Goal: Task Accomplishment & Management: Use online tool/utility

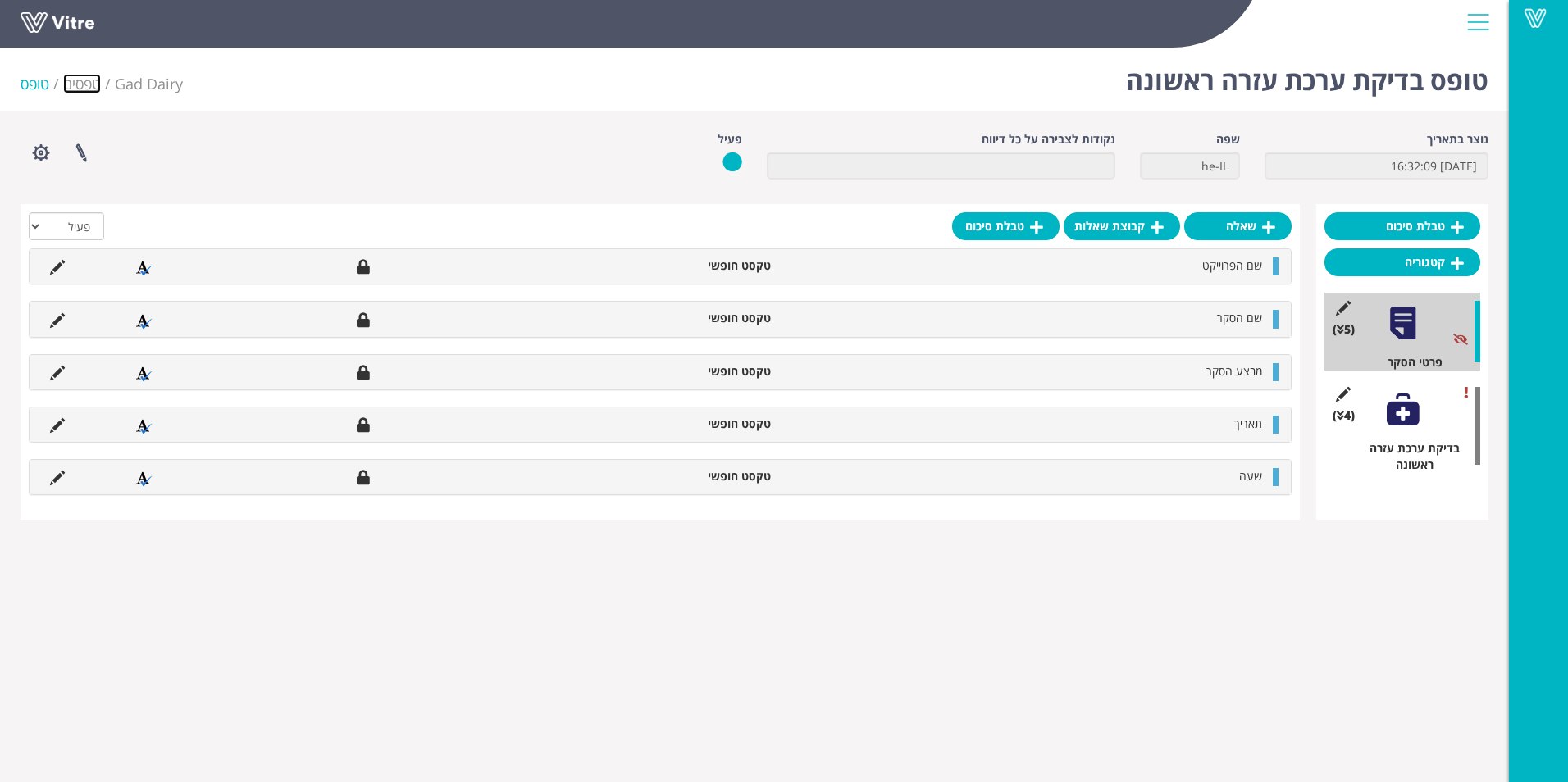
click at [84, 80] on link "טפסים" at bounding box center [82, 84] width 37 height 20
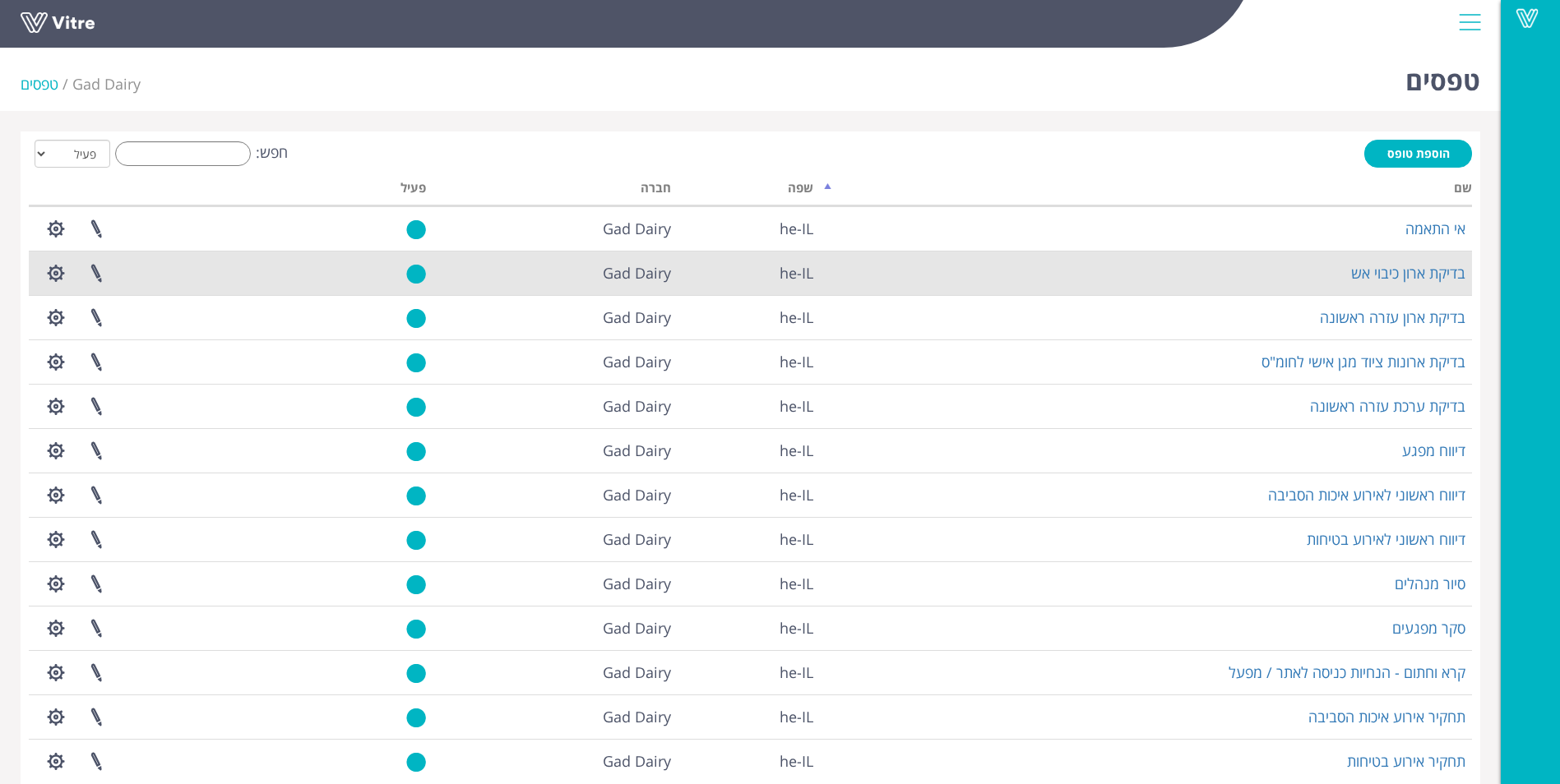
click at [1156, 270] on td "בדיקת ארון כיבוי אש" at bounding box center [1146, 273] width 652 height 45
click at [1367, 273] on link "בדיקת ארון כיבוי אש" at bounding box center [1408, 273] width 114 height 20
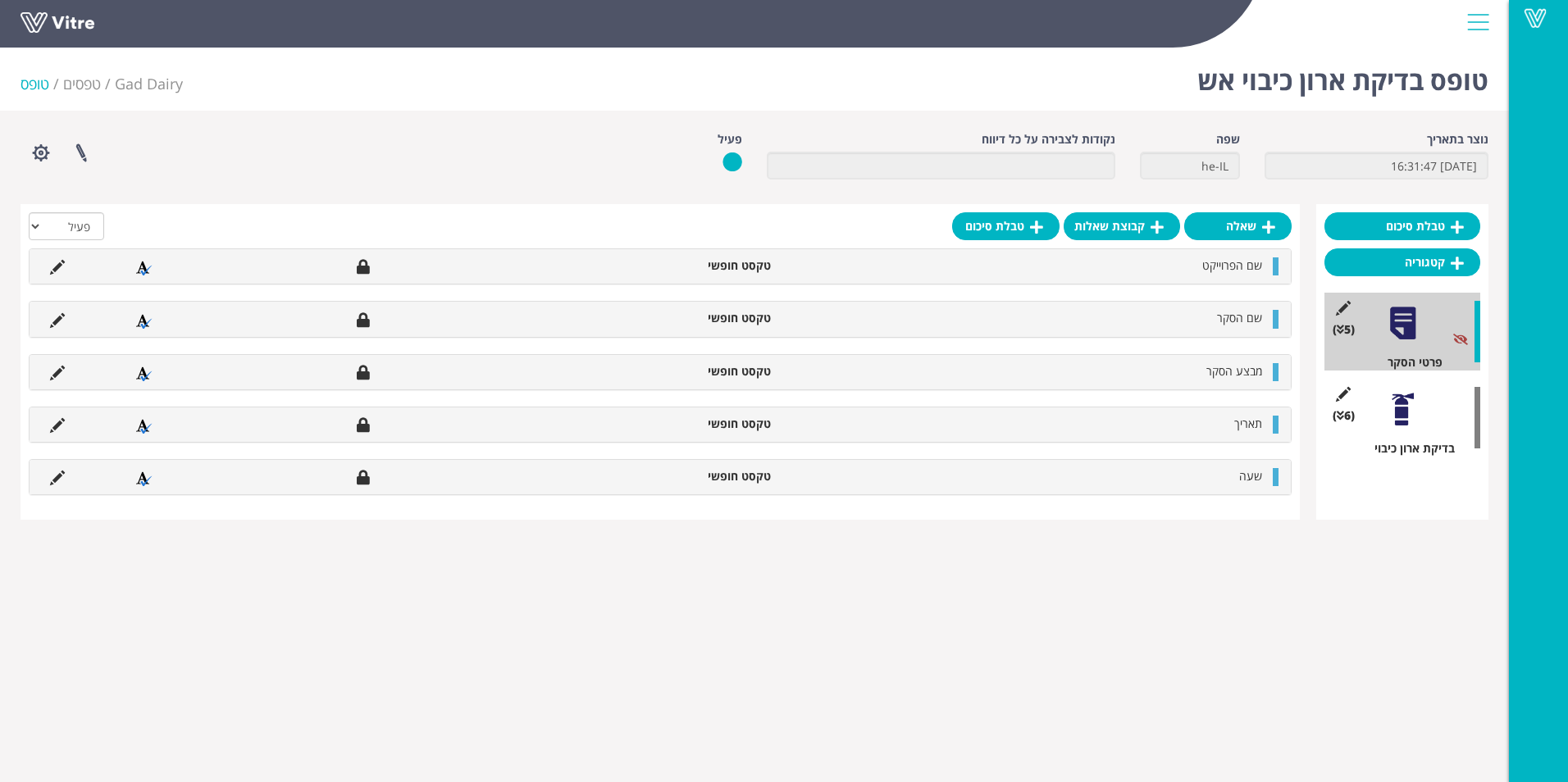
click at [1406, 410] on div at bounding box center [1403, 410] width 37 height 37
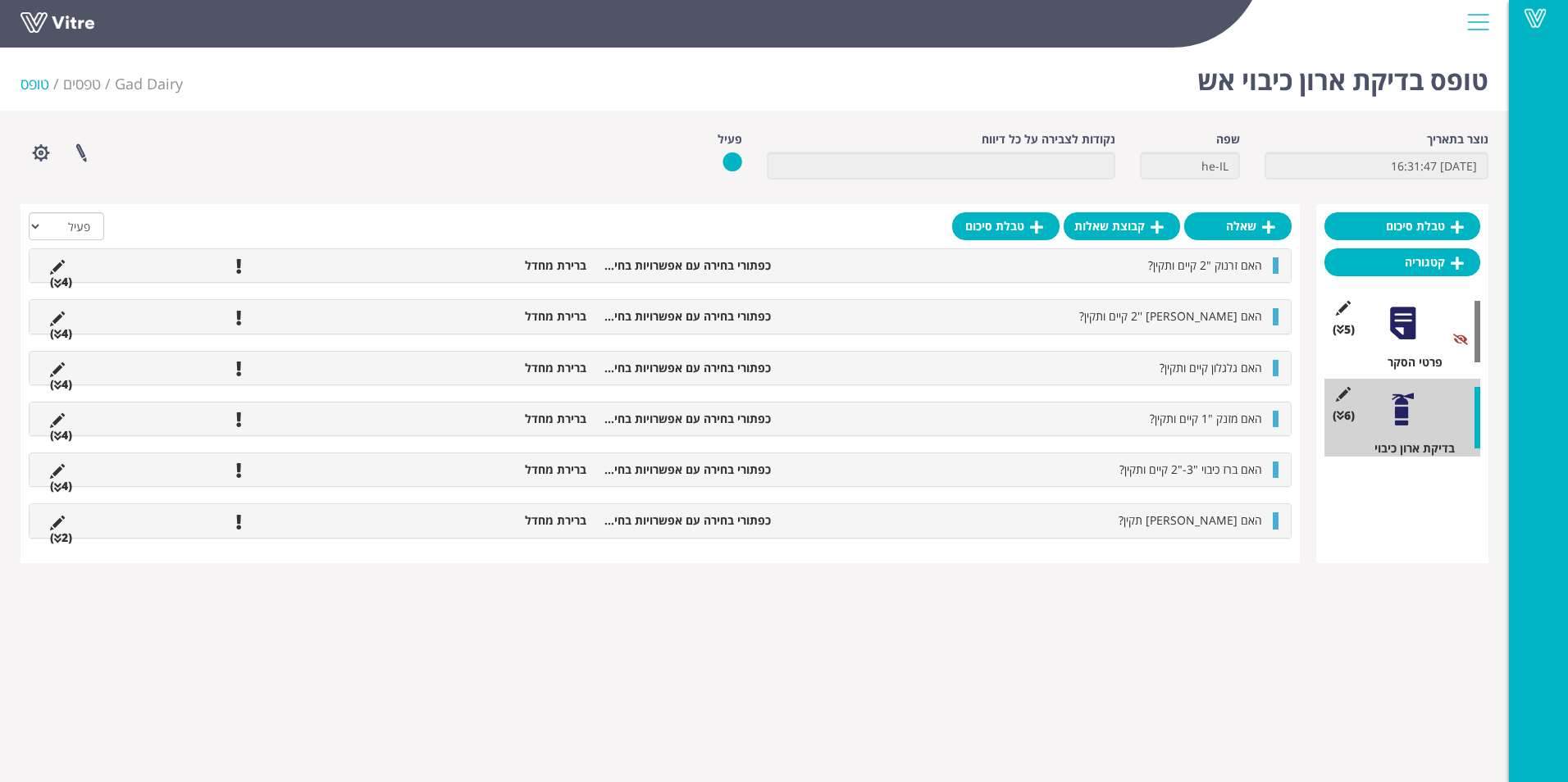
click at [64, 284] on li "(4 )" at bounding box center [60, 282] width 38 height 16
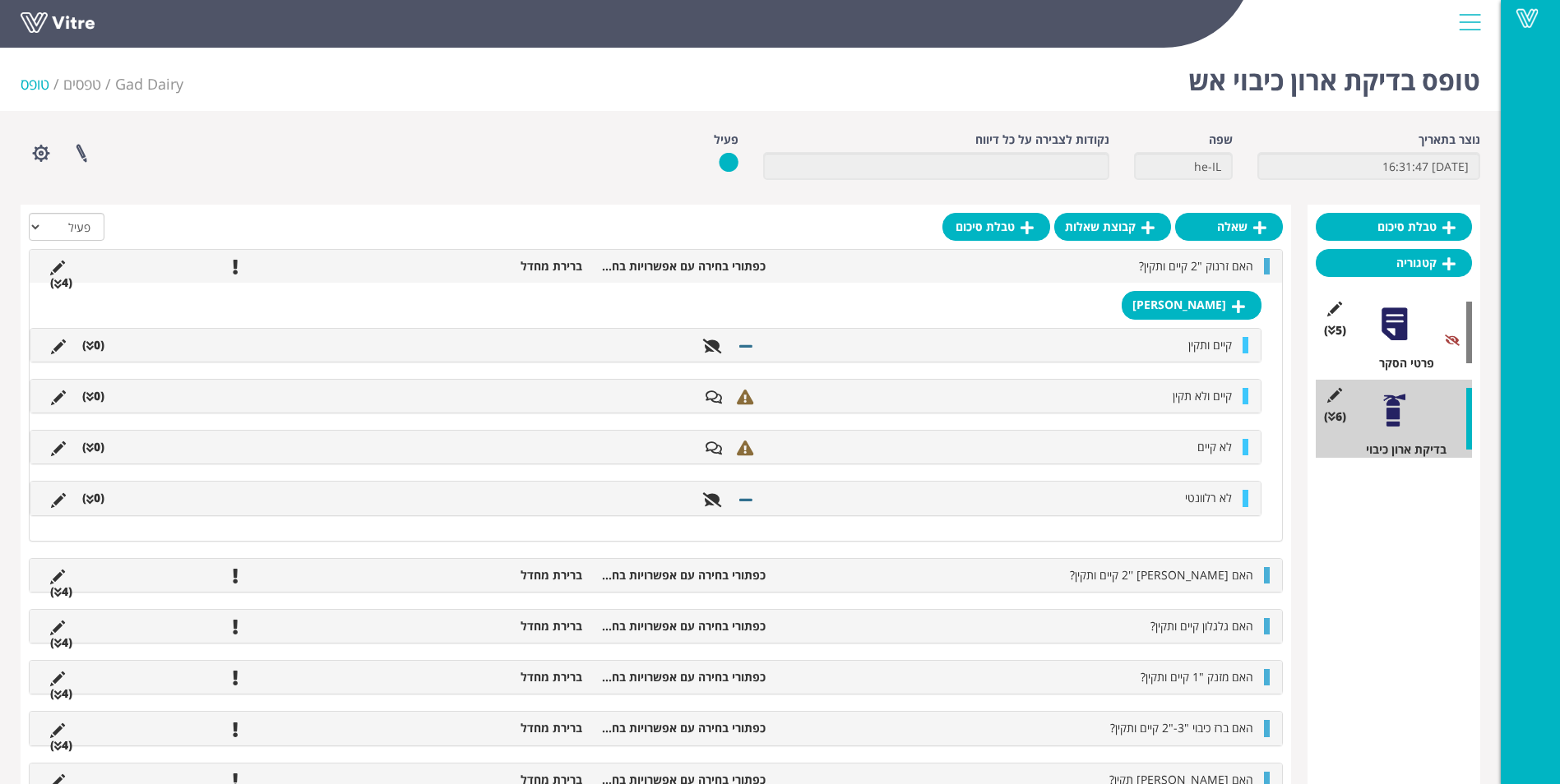
click at [69, 347] on li "עריכת תשובה" at bounding box center [58, 345] width 31 height 16
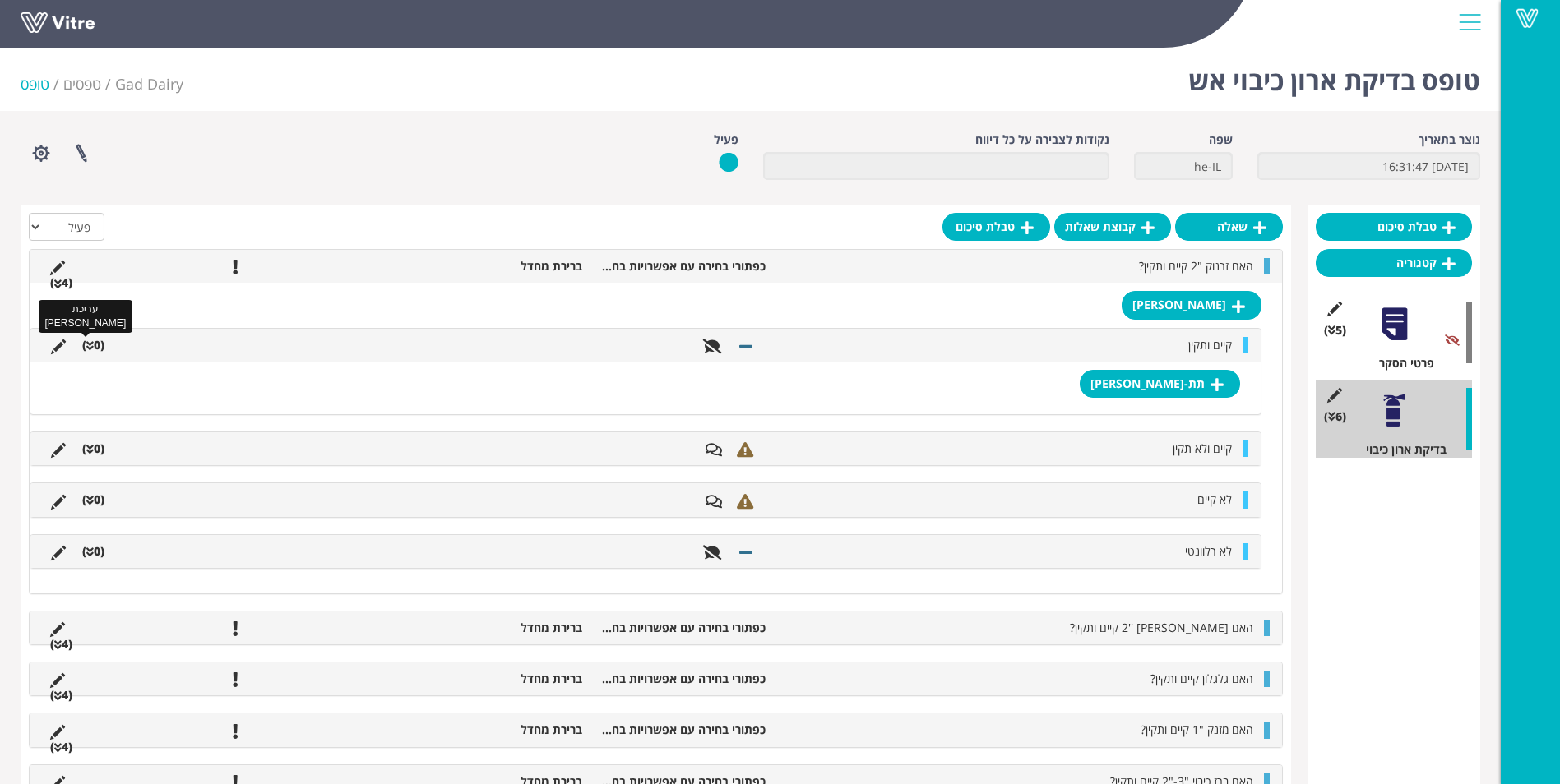
click at [57, 347] on icon at bounding box center [58, 347] width 15 height 15
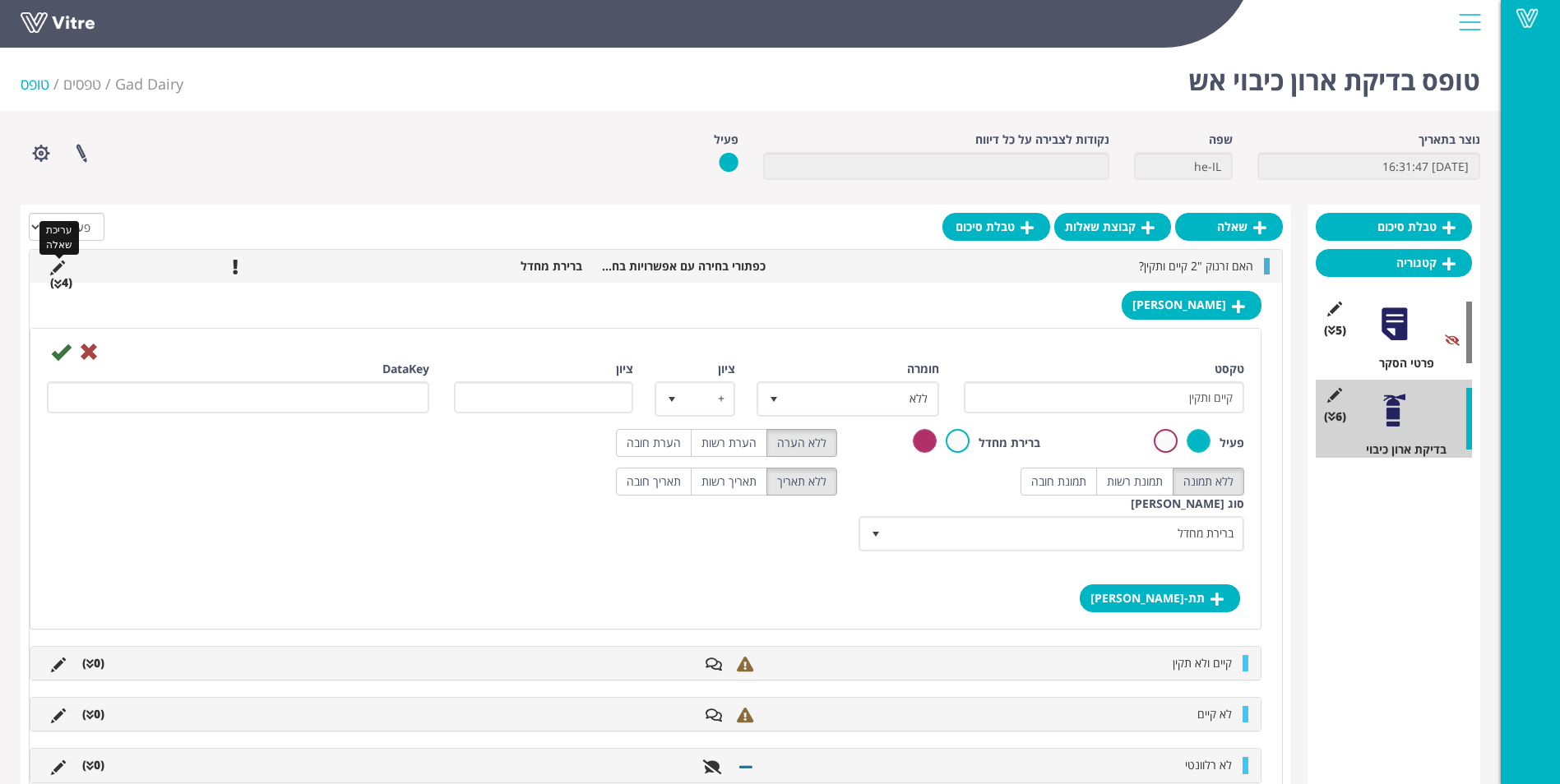
click at [59, 263] on icon at bounding box center [57, 268] width 15 height 15
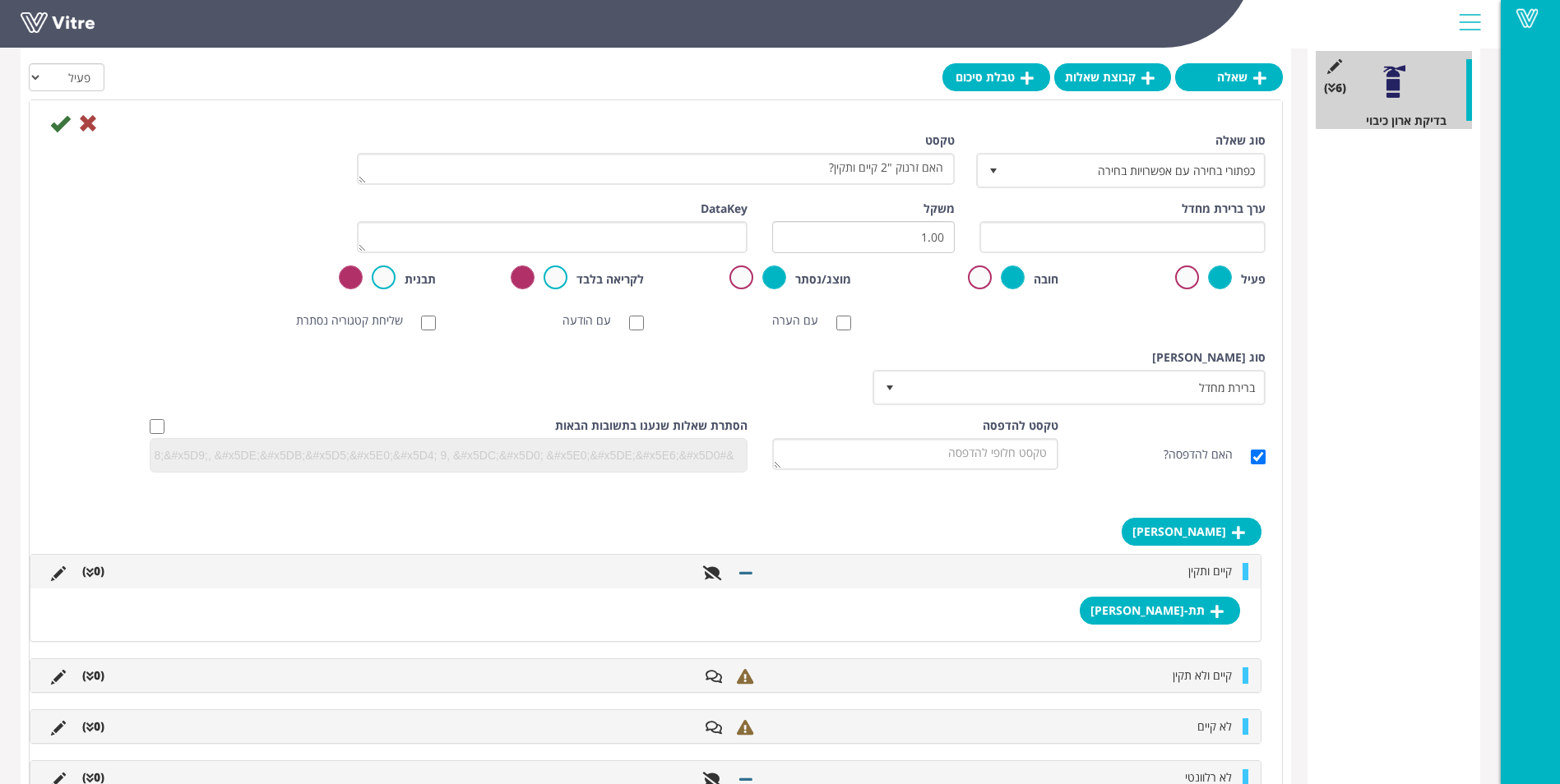
scroll to position [411, 0]
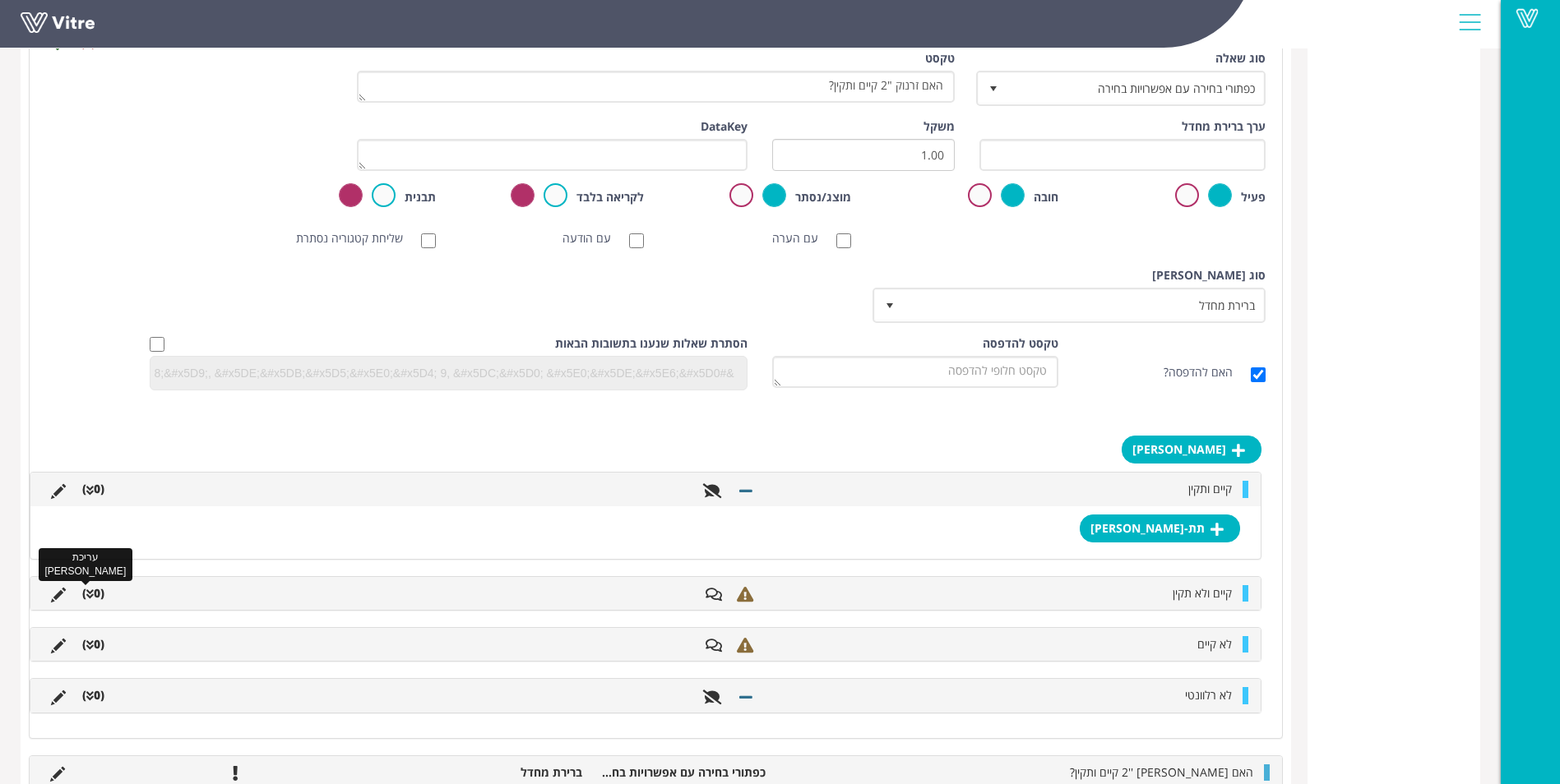
click at [58, 592] on icon at bounding box center [58, 595] width 15 height 15
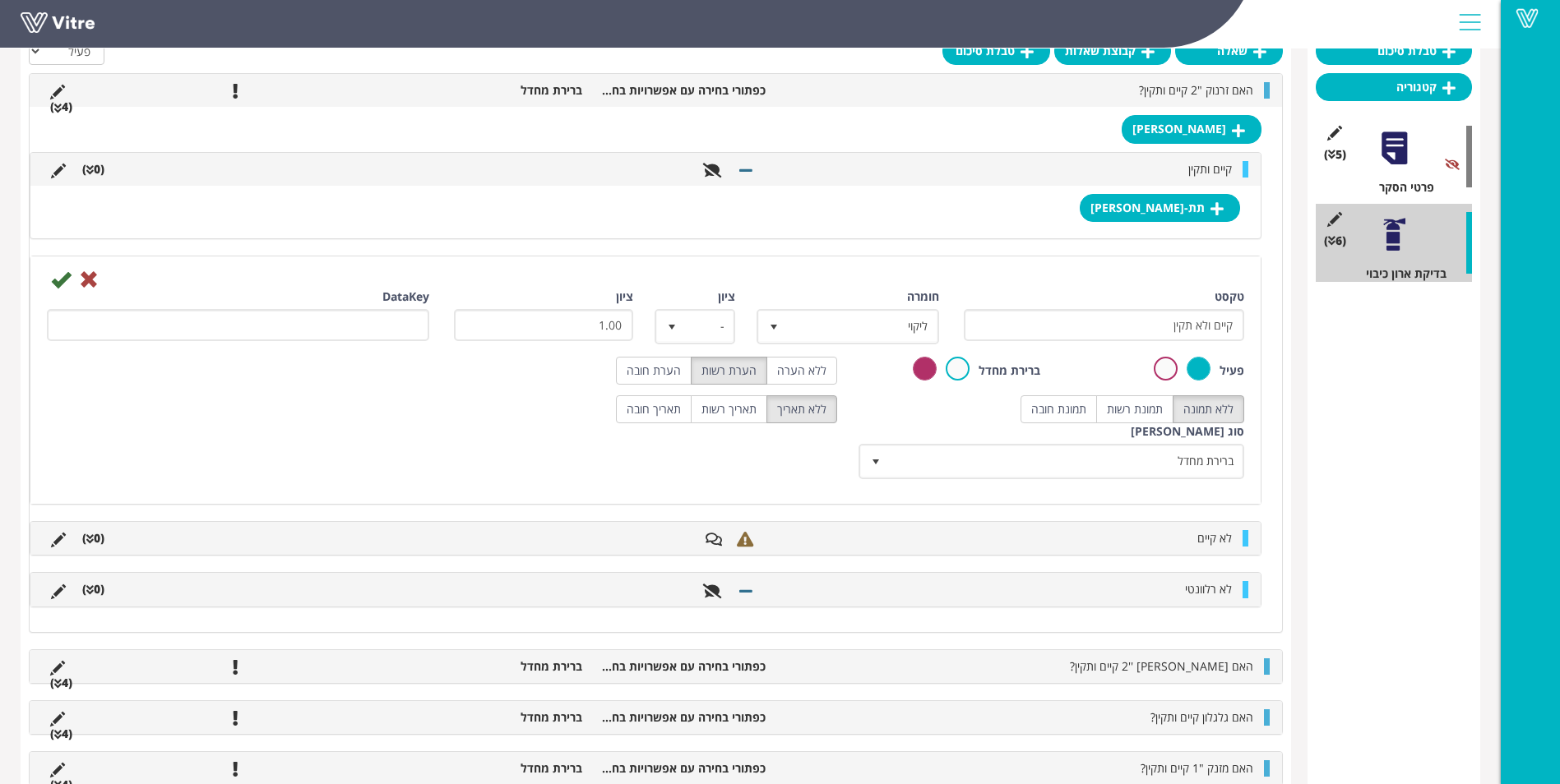
scroll to position [94, 0]
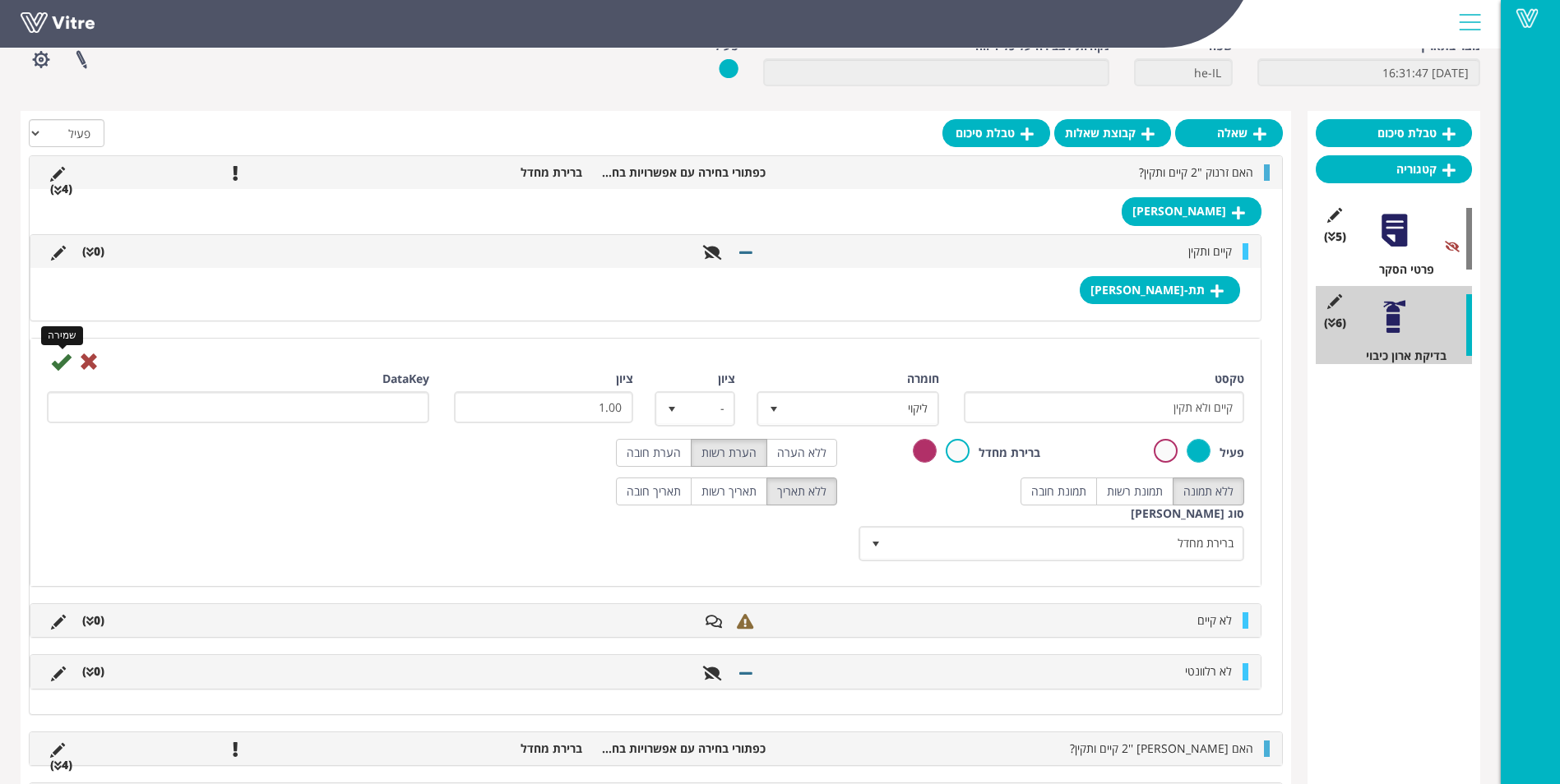
click at [59, 366] on icon at bounding box center [61, 362] width 20 height 20
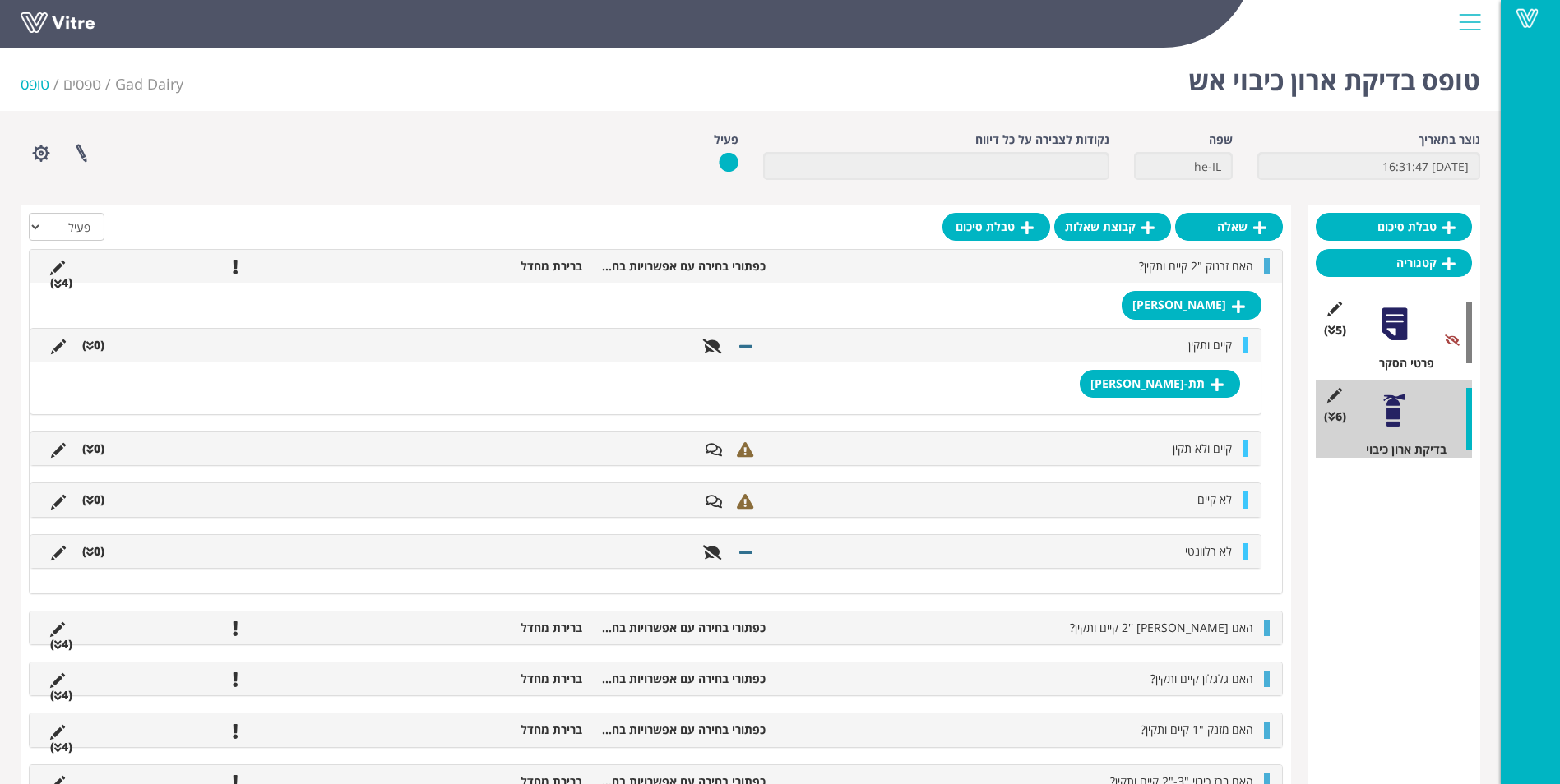
click at [1404, 548] on div "טבלת סיכום קטגוריה (5 ) פרטי הסקר (6 ) בדיקת ארון כיבוי" at bounding box center [1393, 540] width 173 height 670
click at [92, 89] on link "טפסים" at bounding box center [82, 84] width 37 height 20
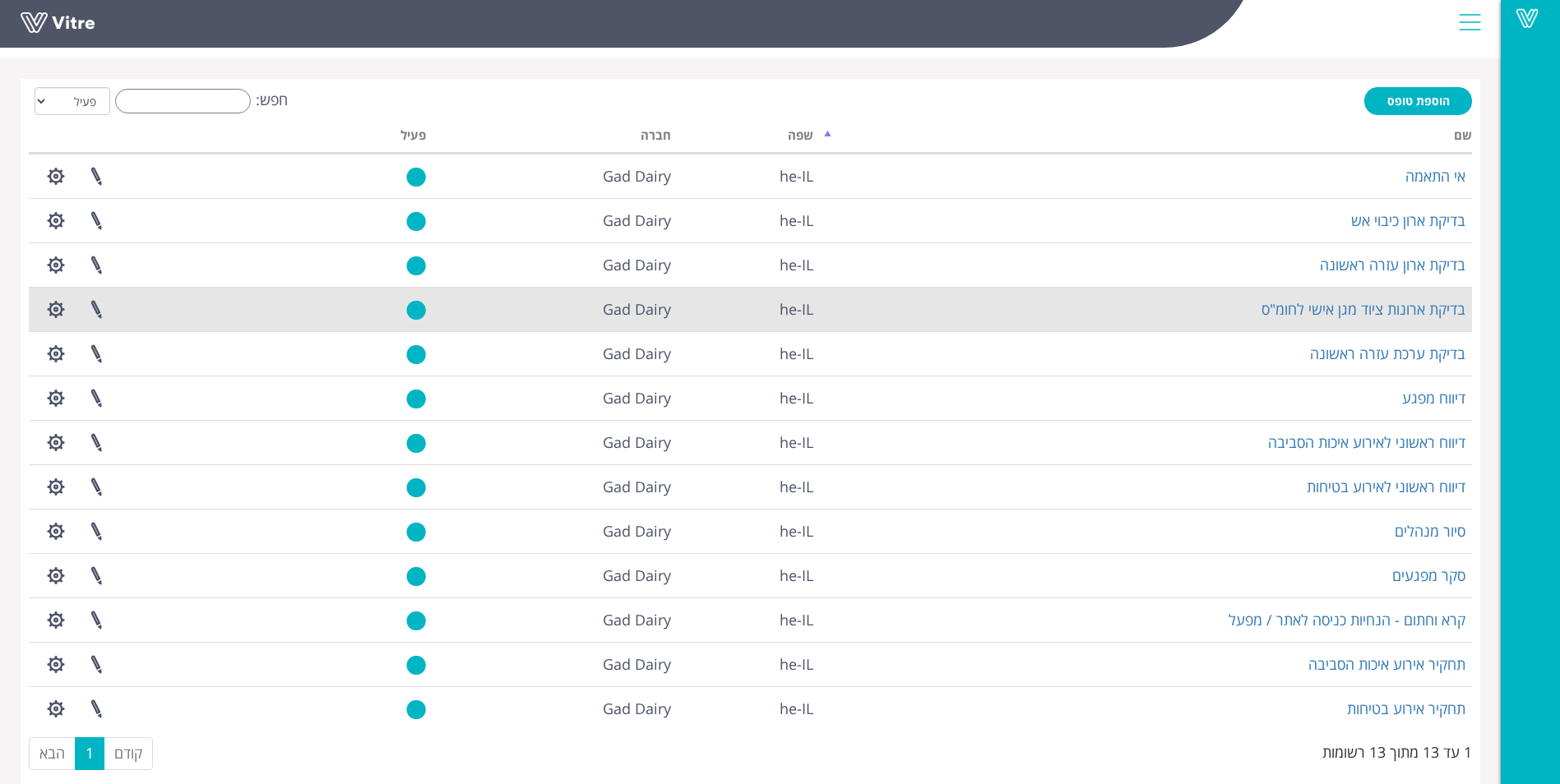
scroll to position [74, 0]
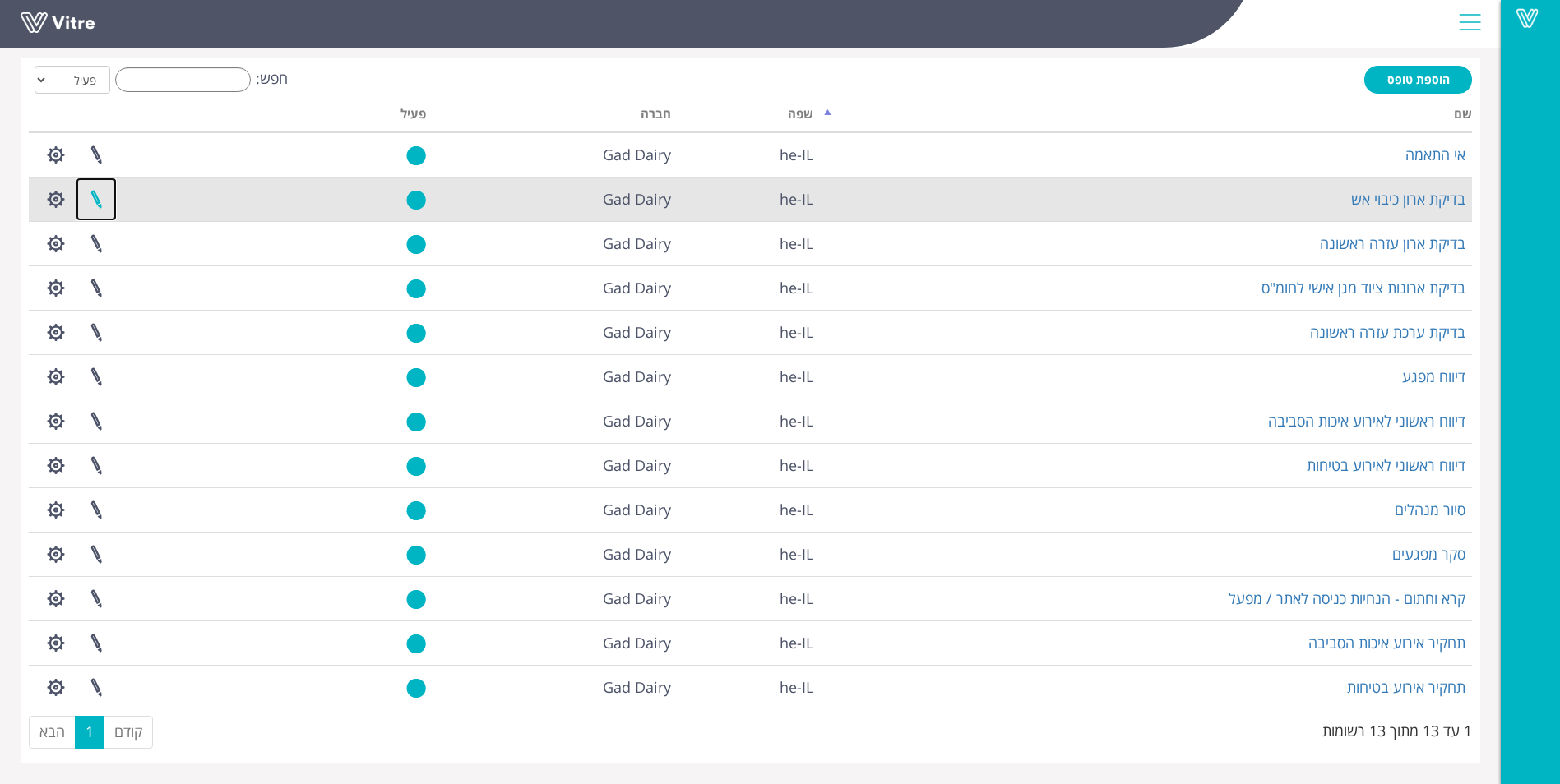
click at [88, 198] on link at bounding box center [96, 199] width 41 height 44
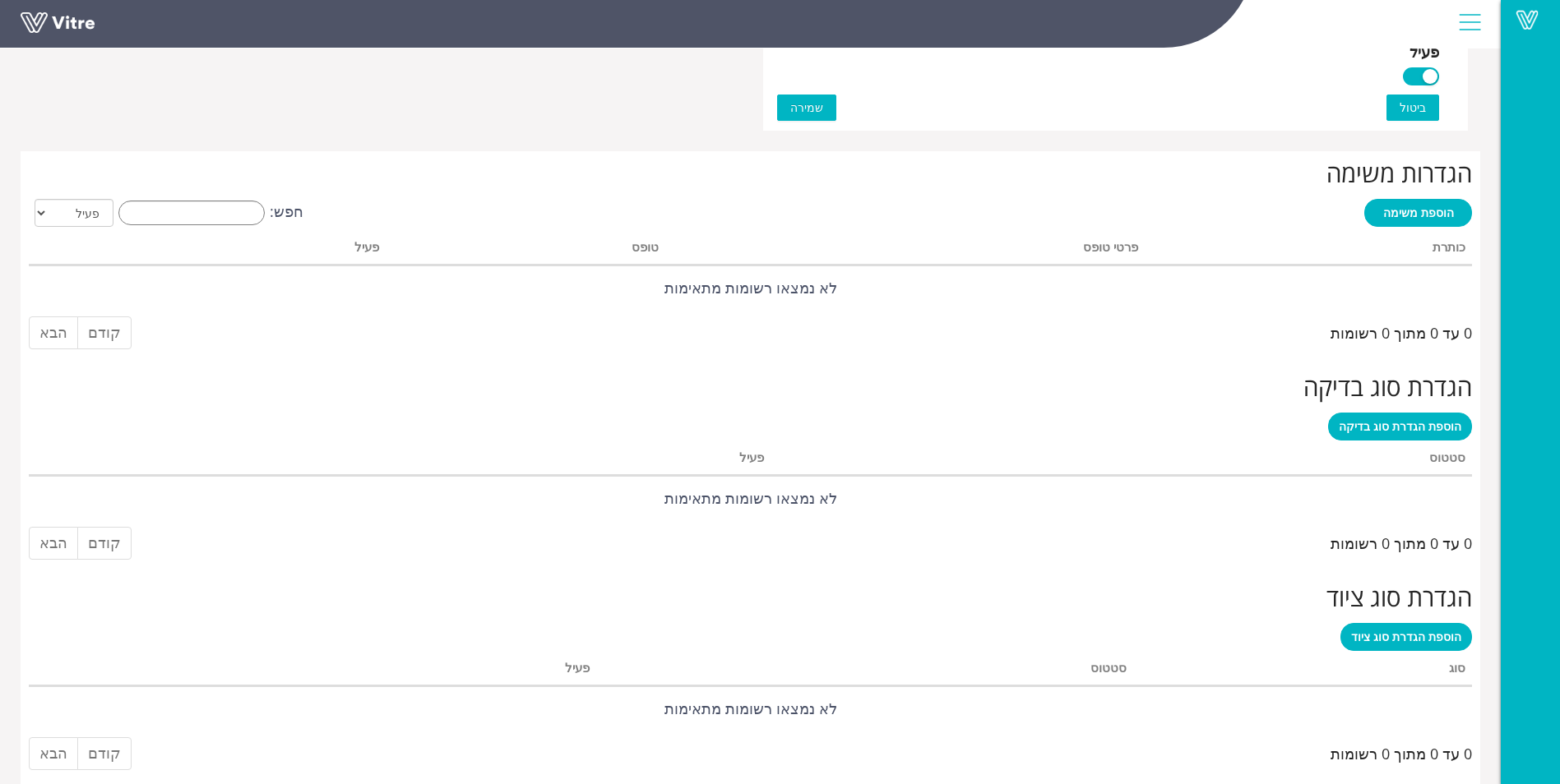
scroll to position [1164, 0]
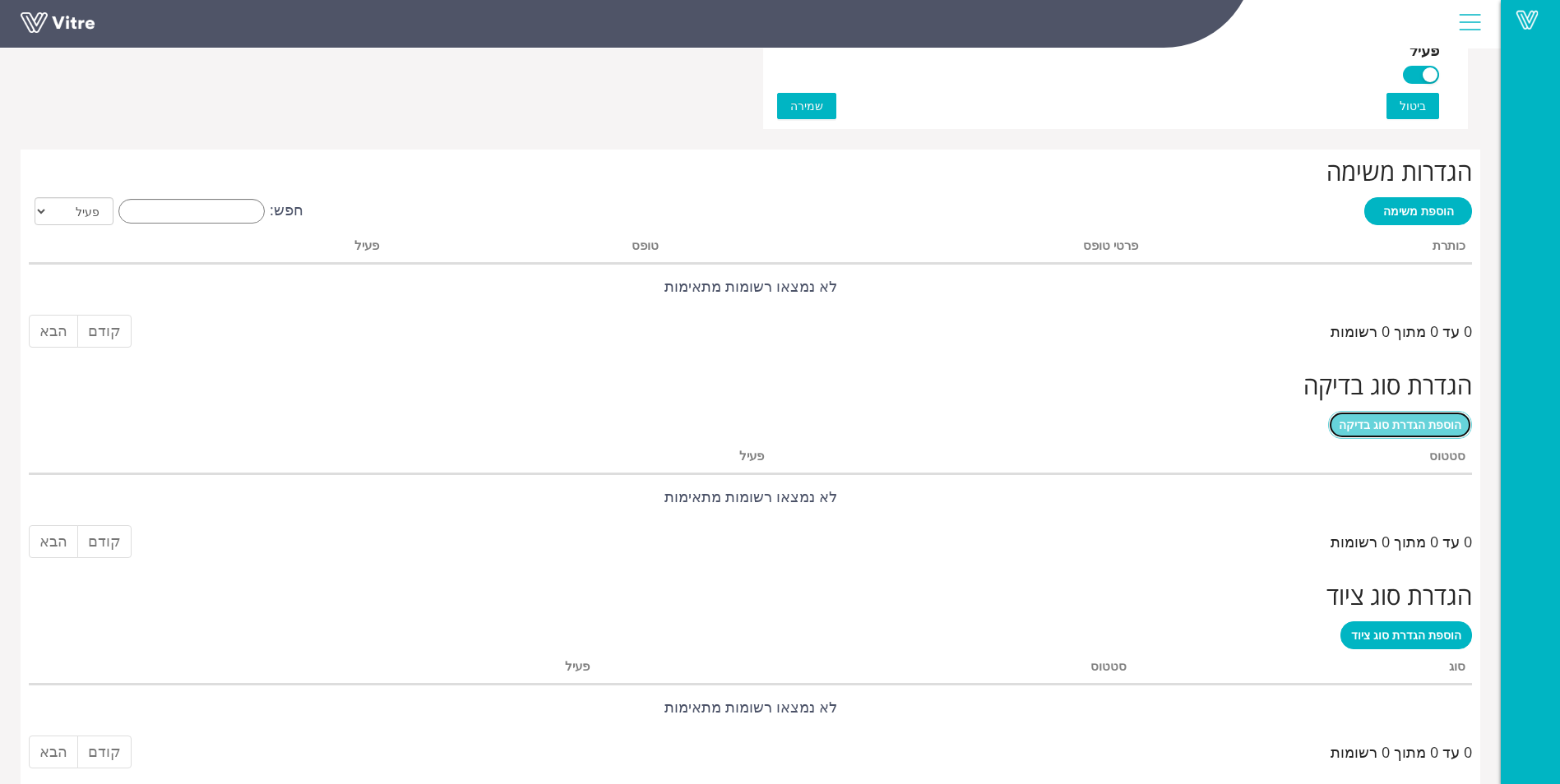
click at [1361, 432] on span "הוספת הגדרת סוג בדיקה" at bounding box center [1400, 425] width 123 height 16
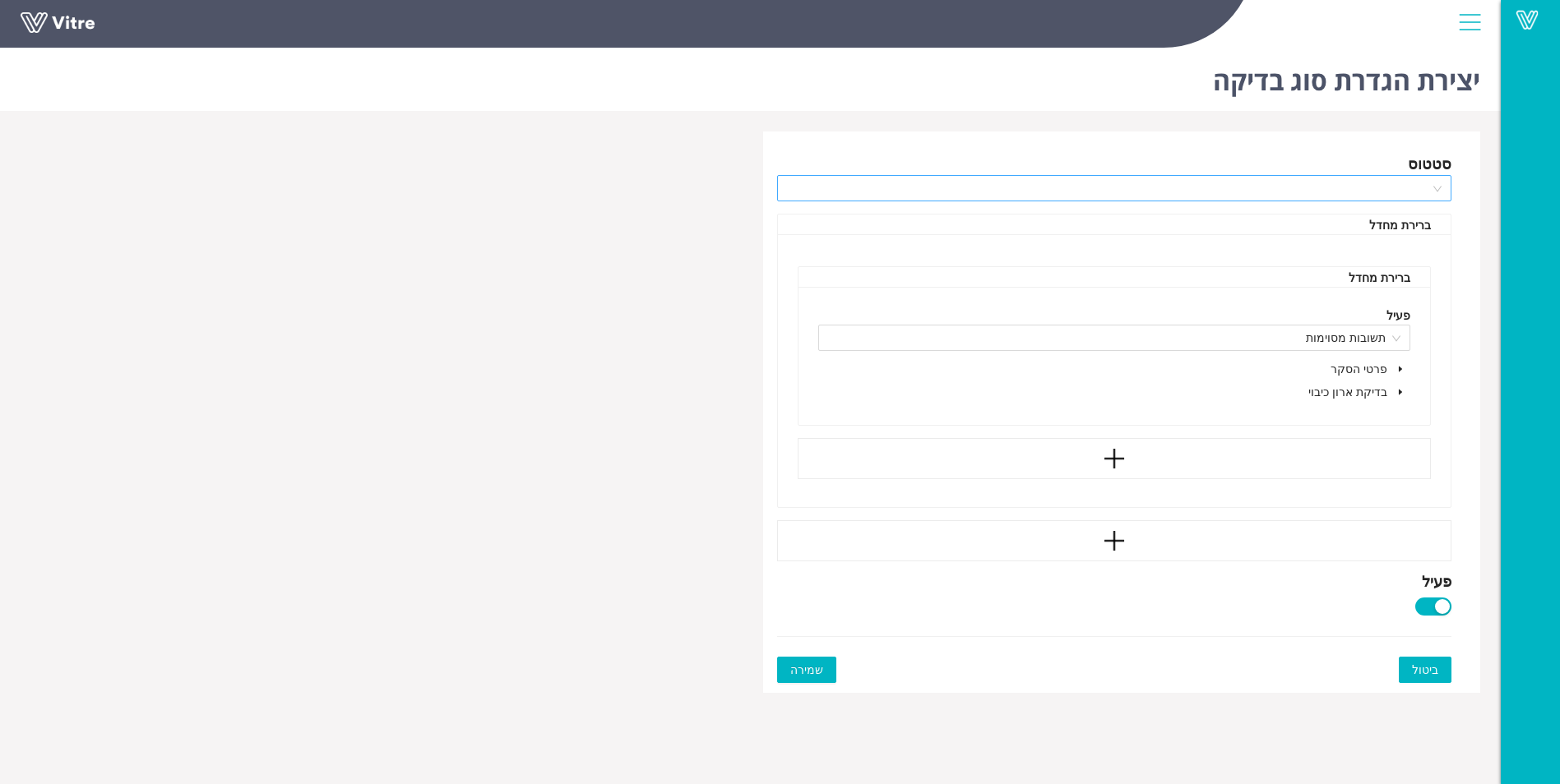
click at [1444, 189] on div at bounding box center [1115, 189] width 675 height 27
click at [1425, 190] on input "search" at bounding box center [1108, 188] width 644 height 25
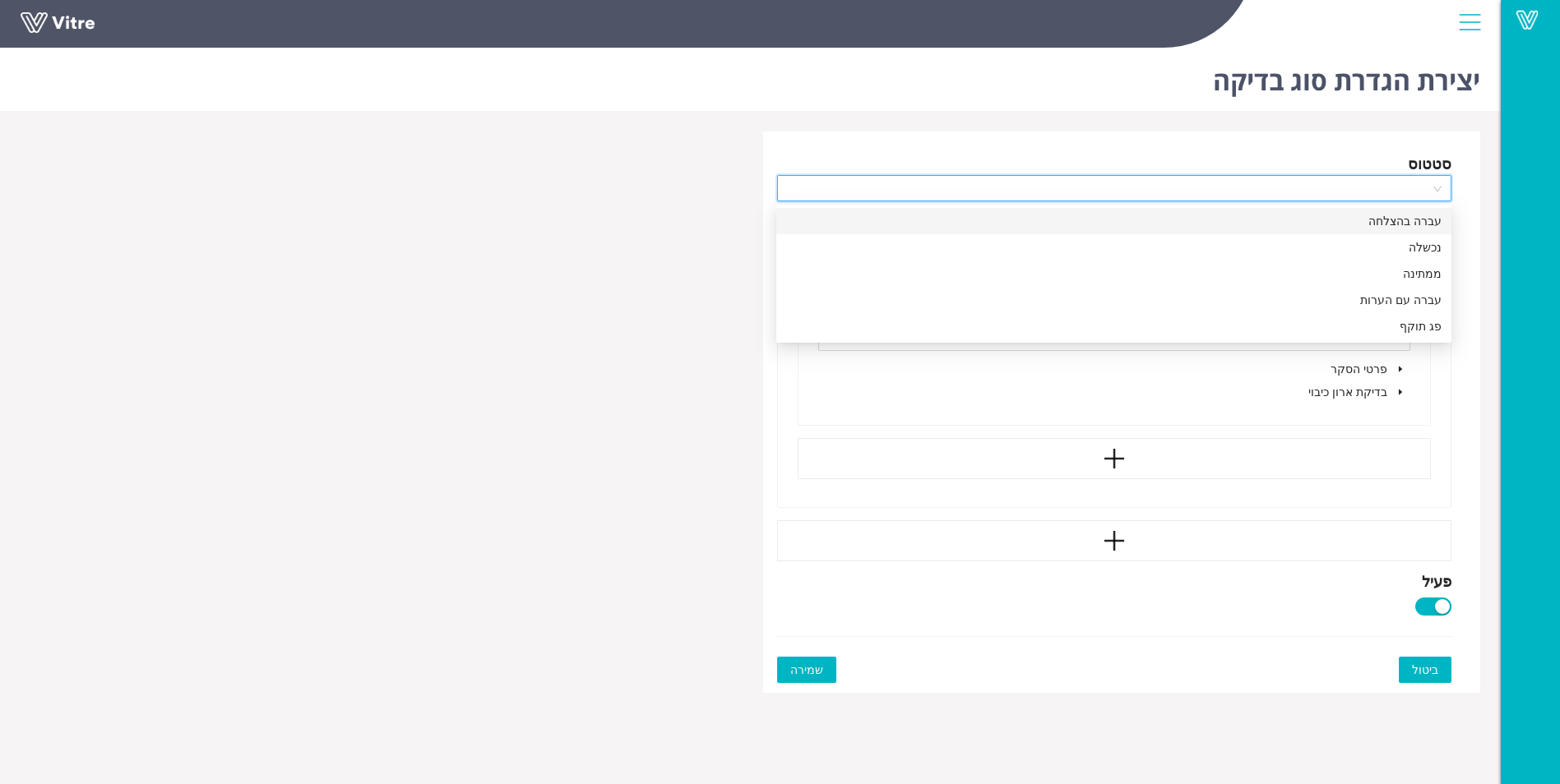
click at [1438, 189] on div at bounding box center [1115, 189] width 675 height 27
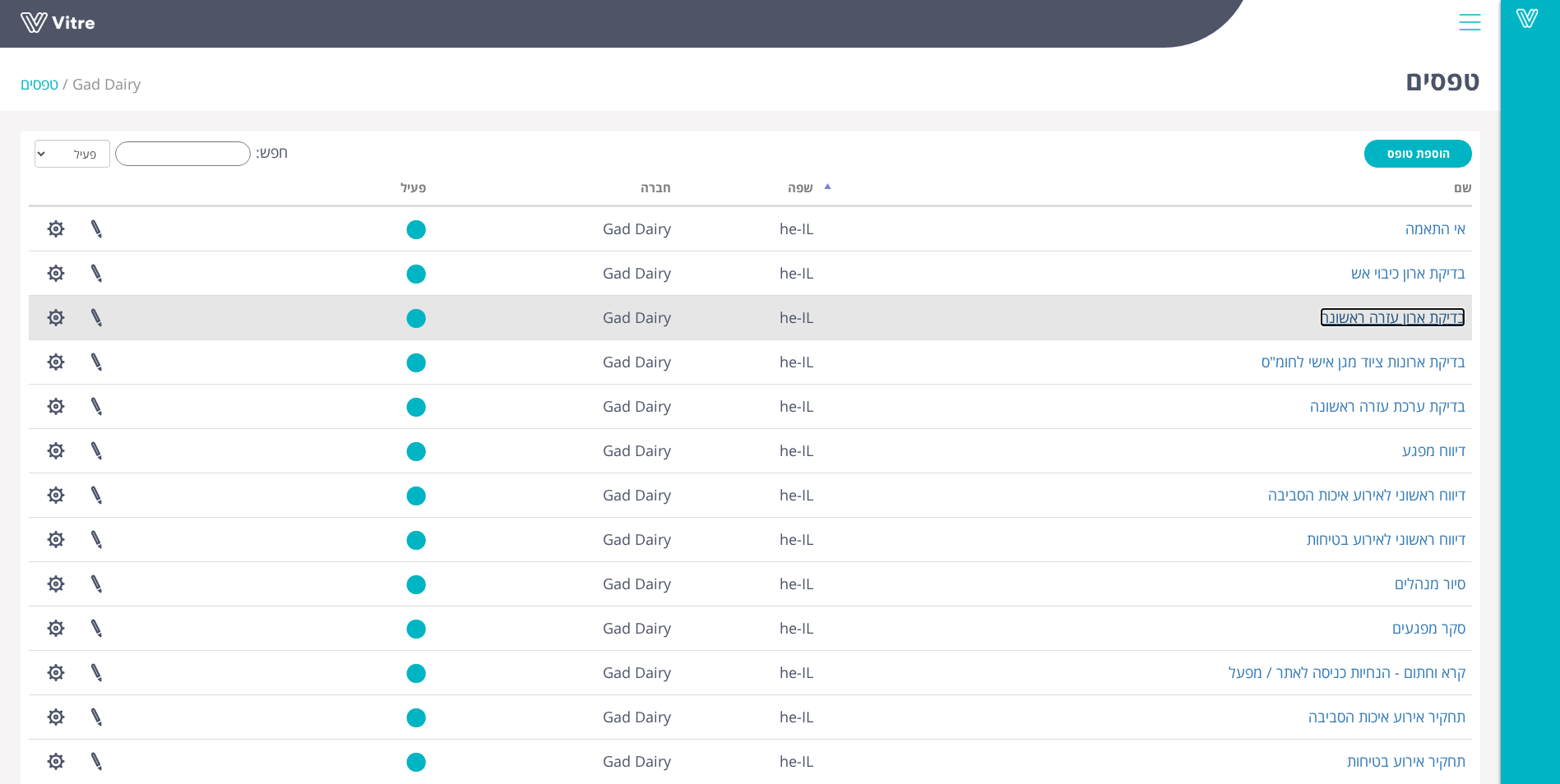
click at [1431, 310] on link "בדיקת ארון עזרה ראשונה" at bounding box center [1392, 317] width 145 height 20
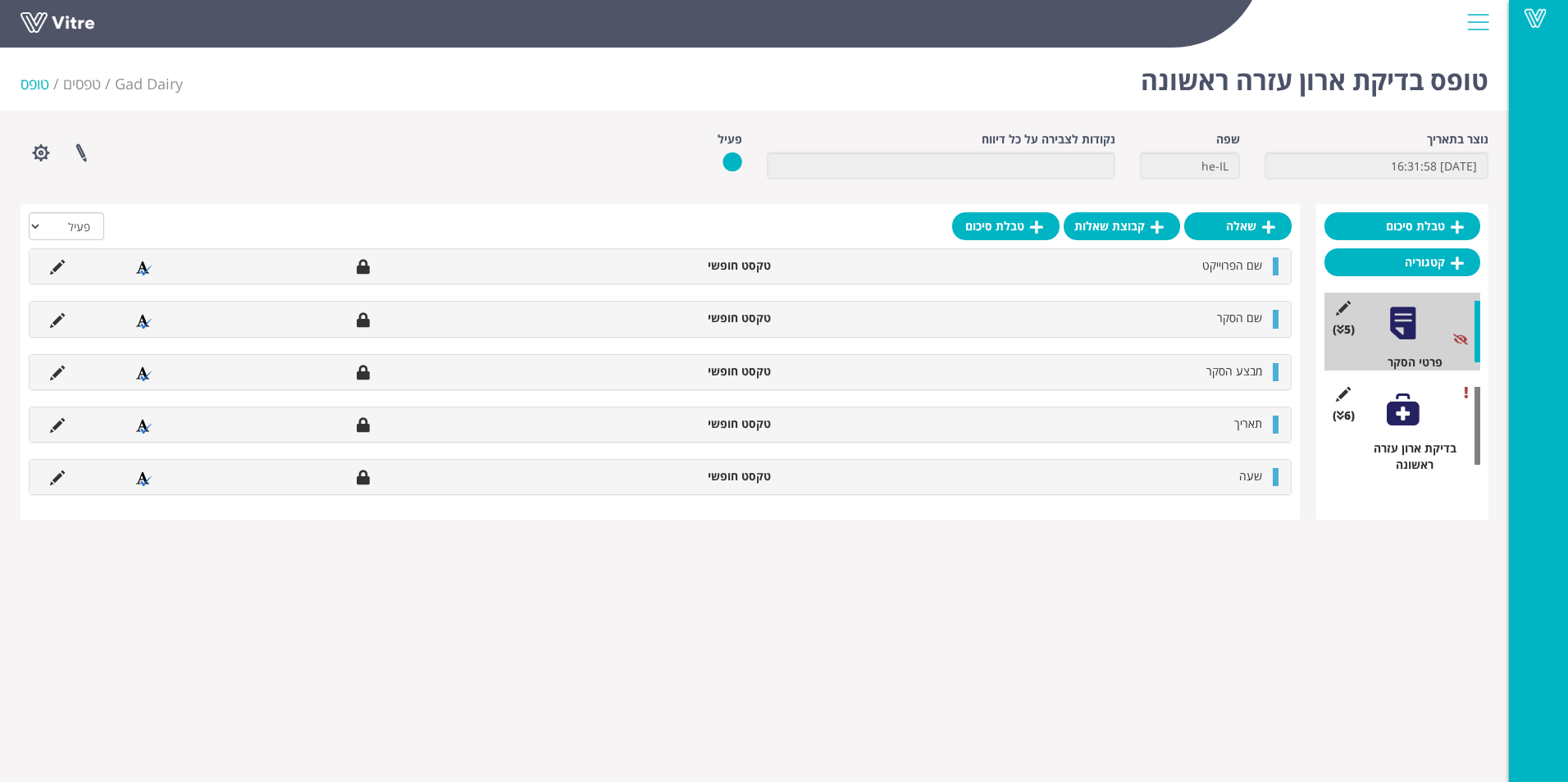
click at [1424, 437] on div "(6 ) בדיקת ארון עזרה ראשונה" at bounding box center [1401, 426] width 155 height 94
click at [1345, 413] on span "(6 )" at bounding box center [1343, 416] width 22 height 16
click at [1371, 403] on div "(6 ) בדיקת ארון עזרה ראשונה" at bounding box center [1401, 426] width 155 height 94
click at [1425, 414] on div "(6 ) בדיקת ארון עזרה ראשונה" at bounding box center [1401, 426] width 155 height 94
click at [1411, 417] on div at bounding box center [1403, 410] width 37 height 37
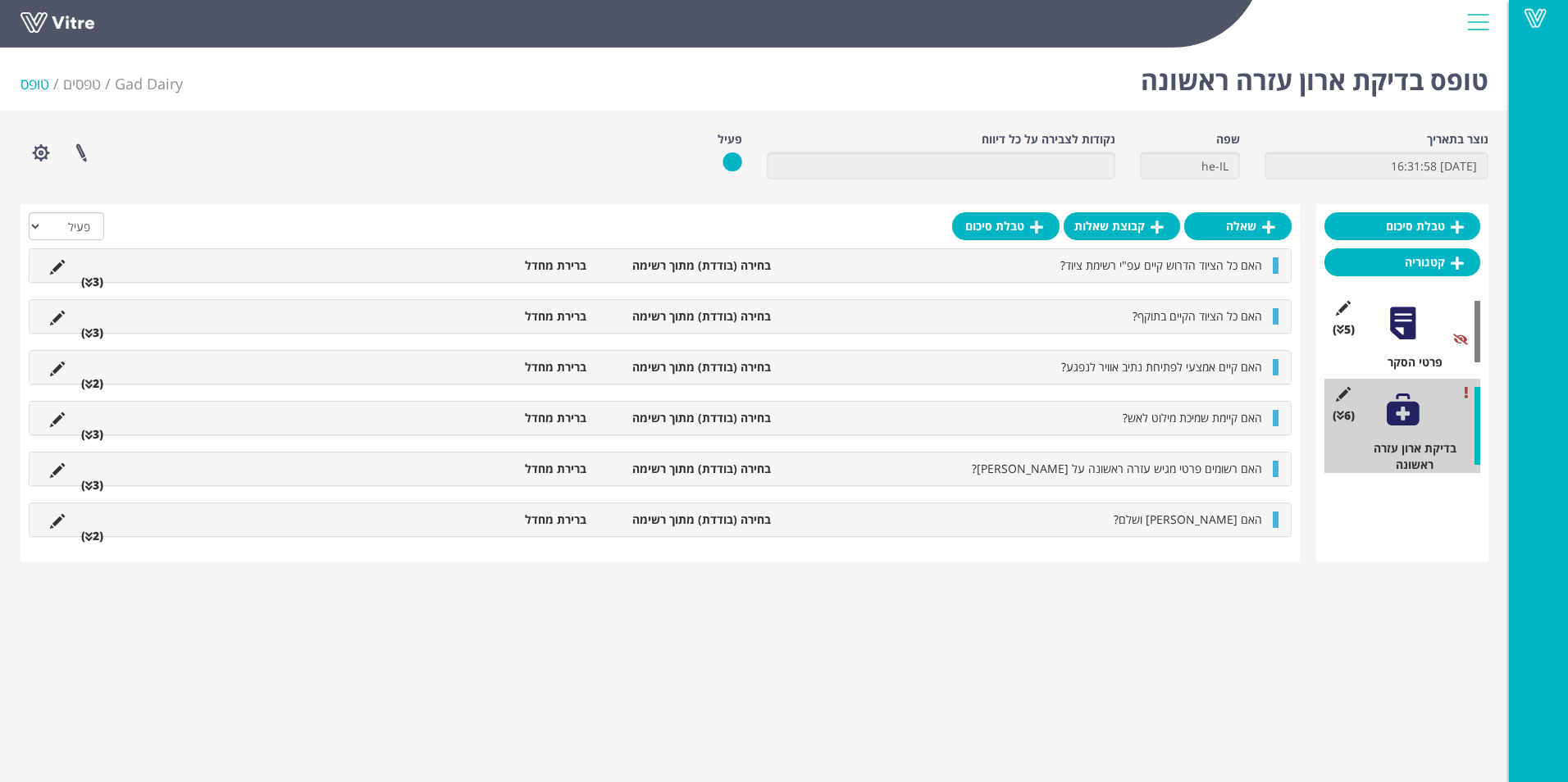
click at [84, 282] on li "(3 )" at bounding box center [92, 282] width 38 height 16
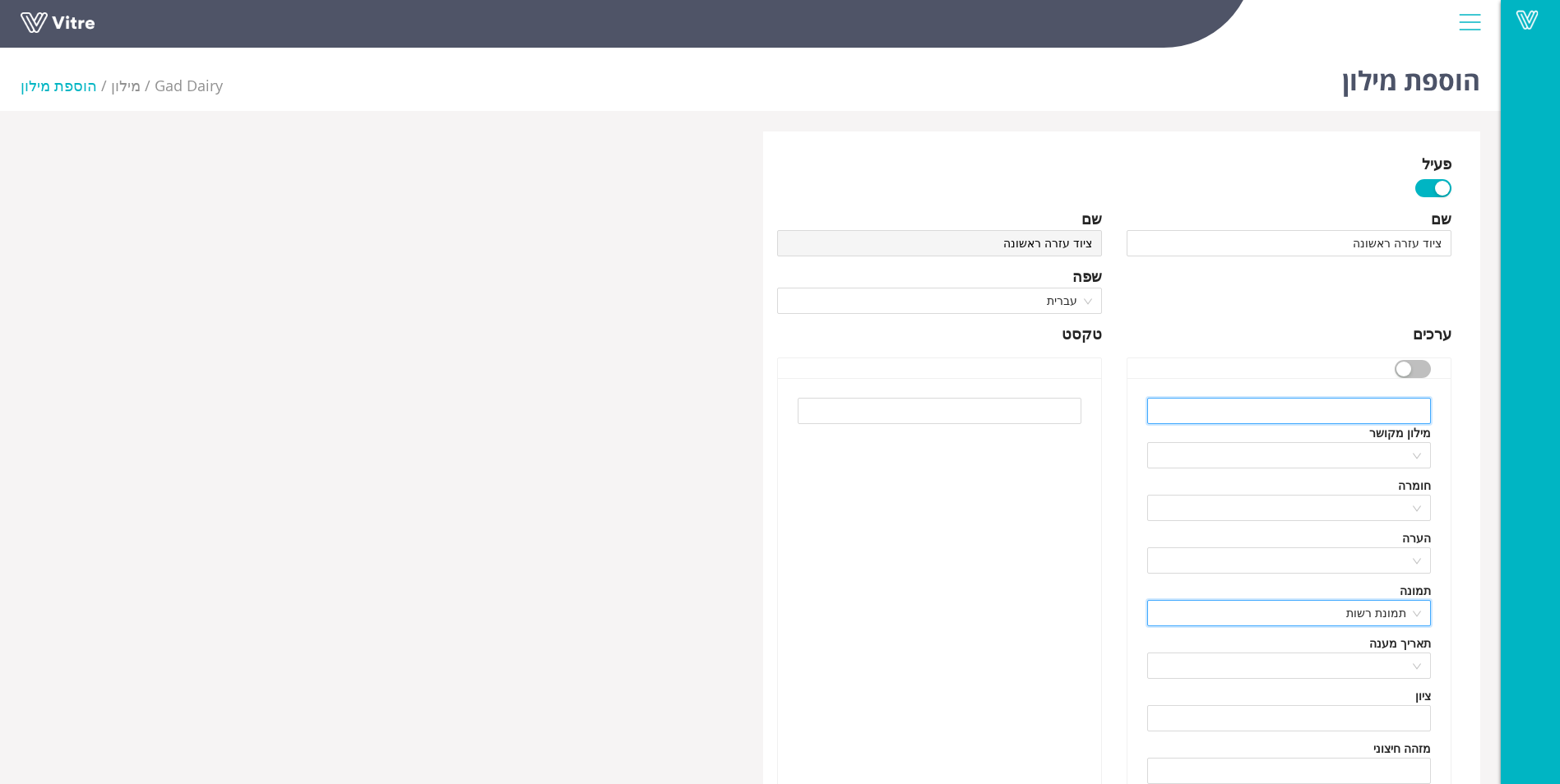
click at [1418, 411] on input "text" at bounding box center [1288, 412] width 283 height 27
click at [1413, 368] on button "button" at bounding box center [1412, 369] width 37 height 18
click at [1409, 503] on div at bounding box center [1288, 509] width 283 height 27
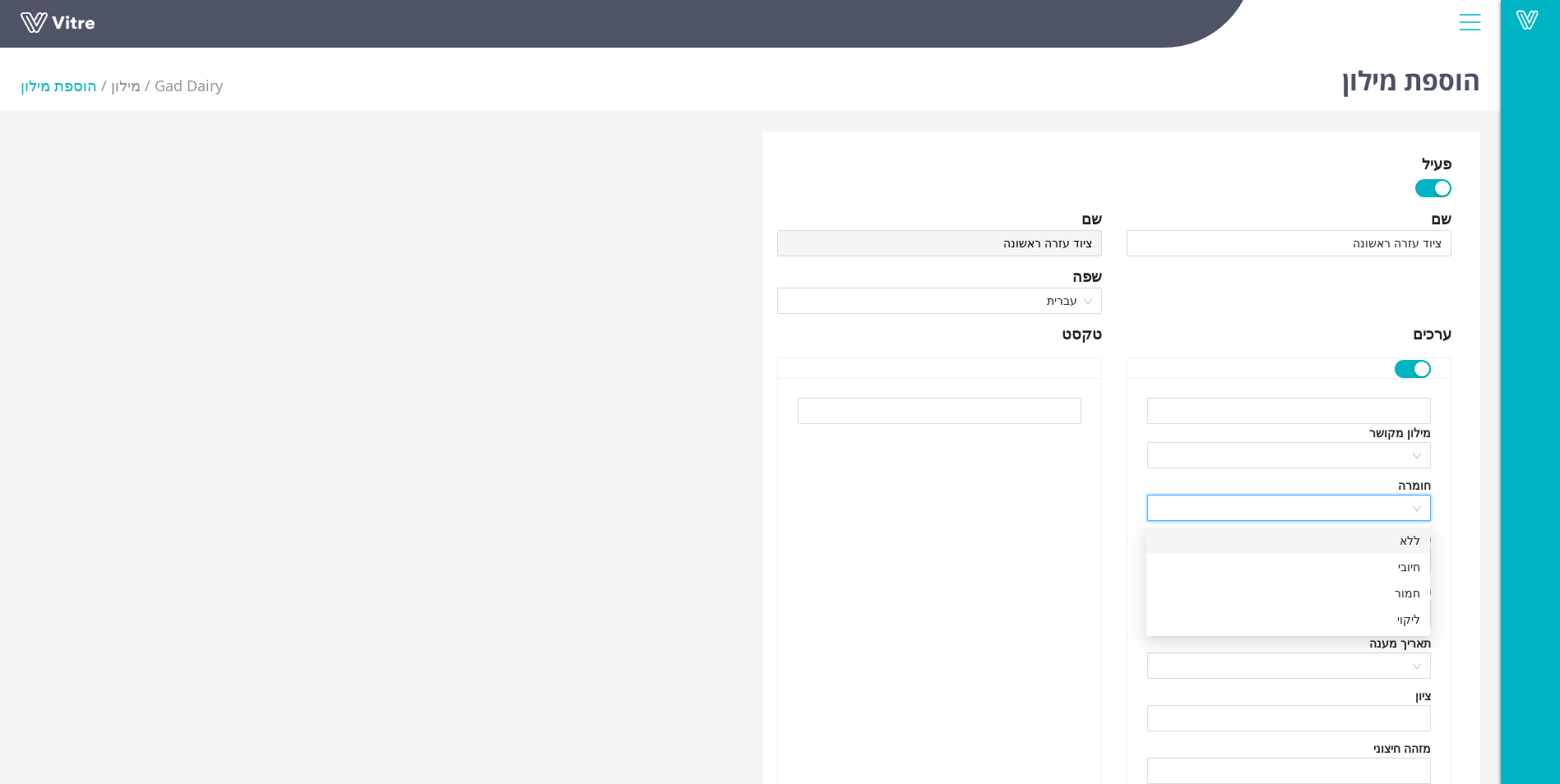
click at [1409, 502] on div at bounding box center [1288, 509] width 283 height 27
click at [1416, 404] on input "text" at bounding box center [1288, 412] width 283 height 27
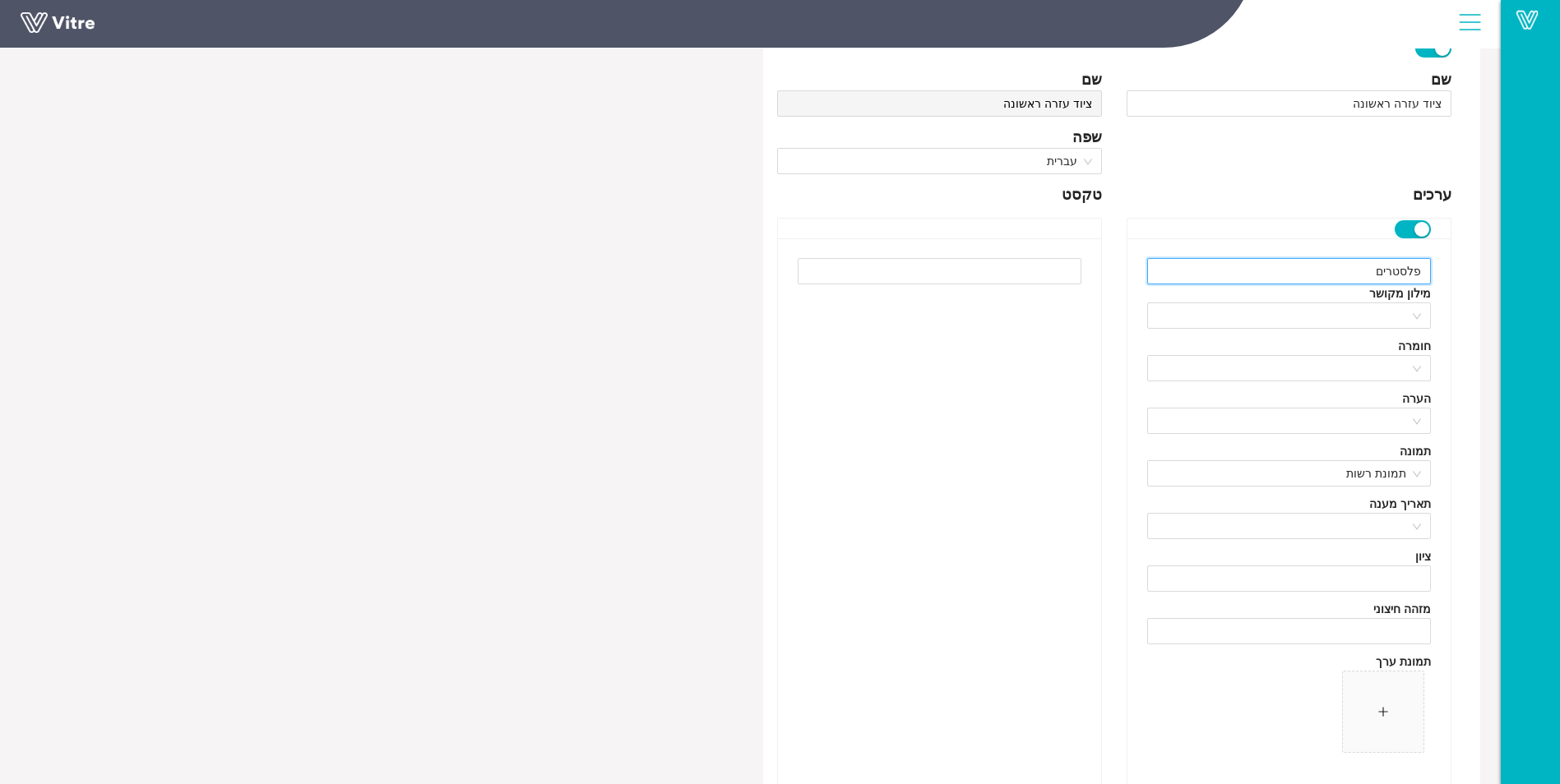
scroll to position [299, 0]
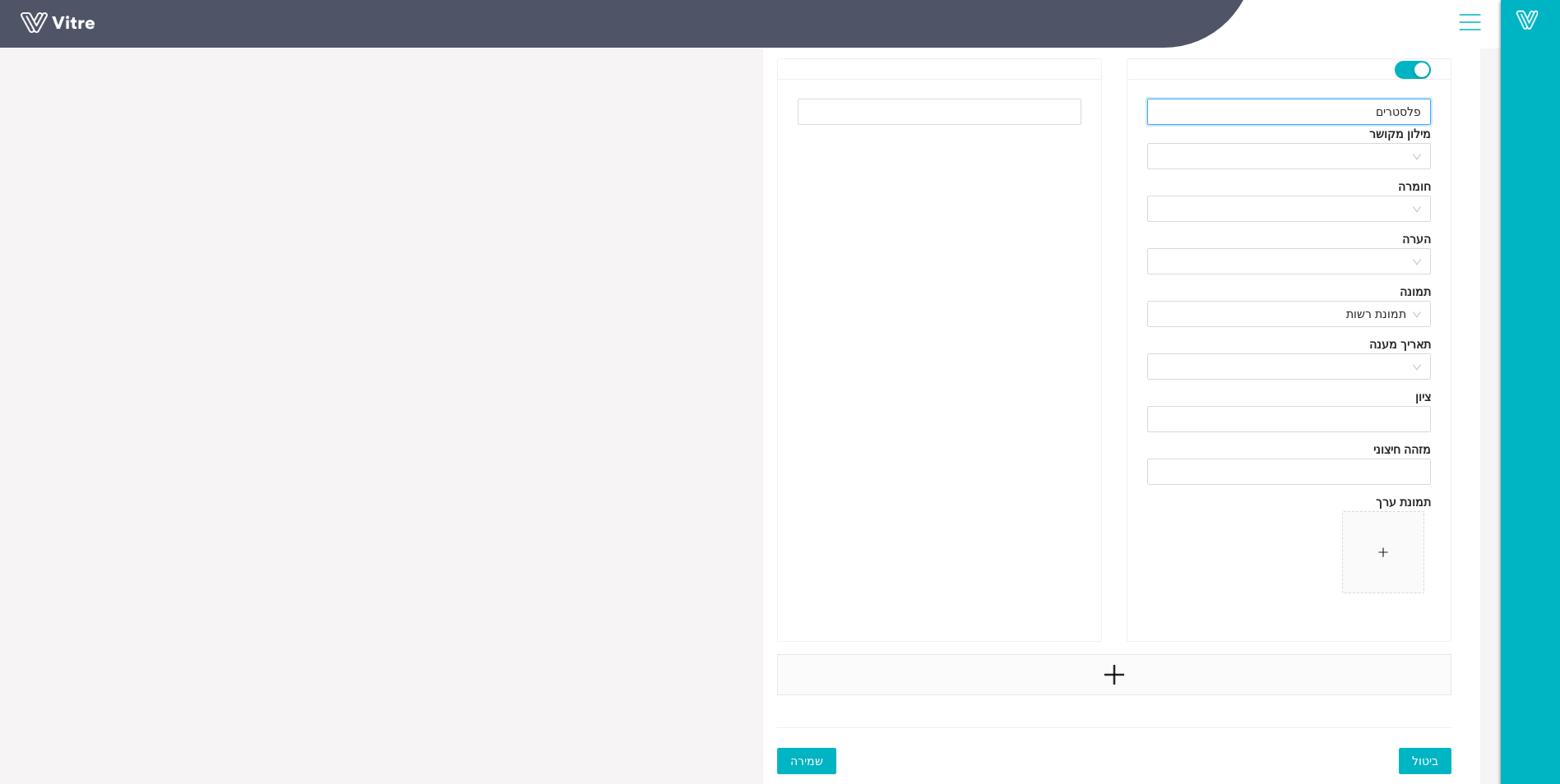
type input "פלסטרים"
click at [1114, 674] on icon "plus" at bounding box center [1114, 675] width 3 height 20
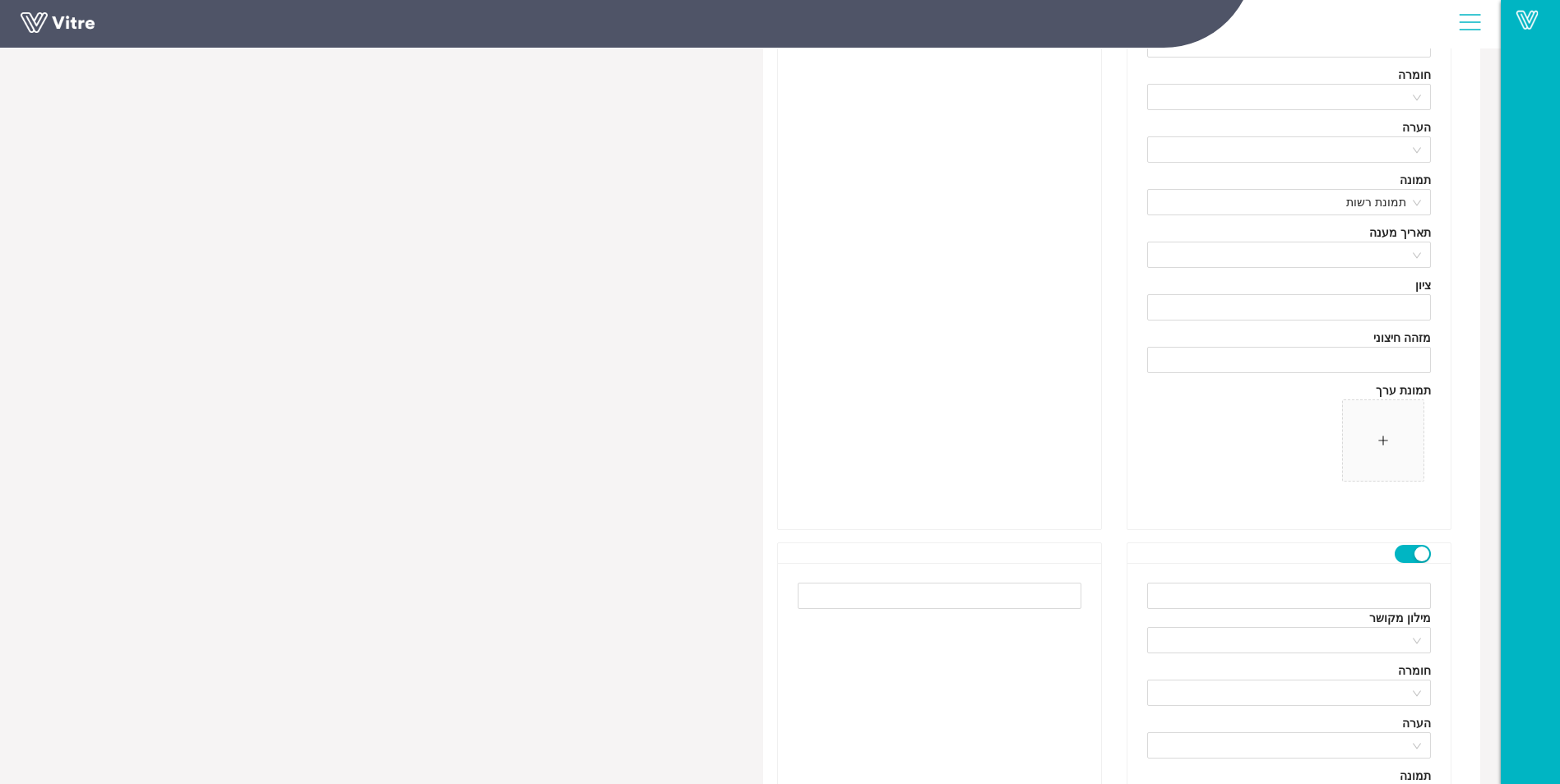
scroll to position [463, 0]
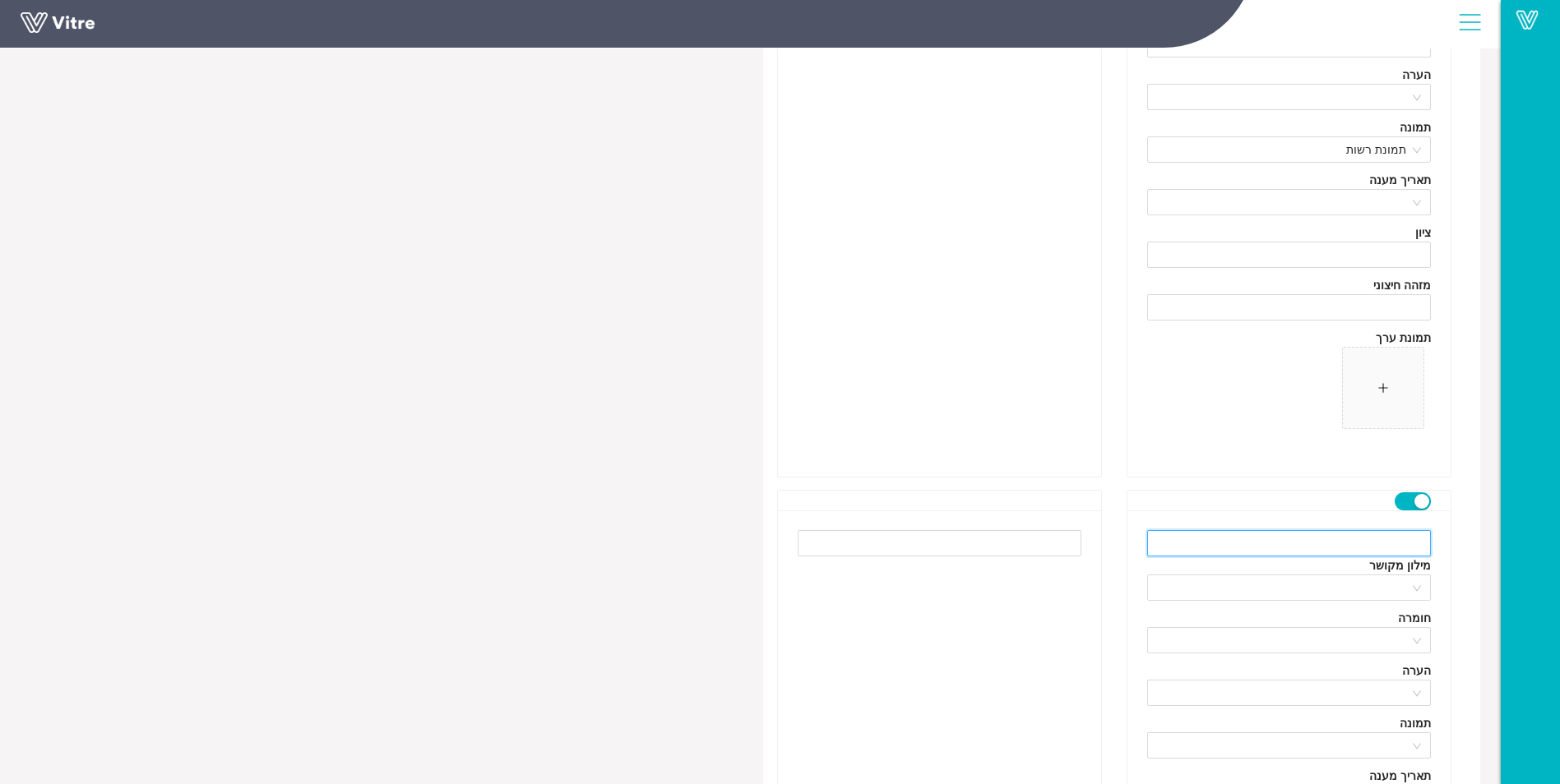
click at [1366, 543] on input "text" at bounding box center [1288, 543] width 283 height 27
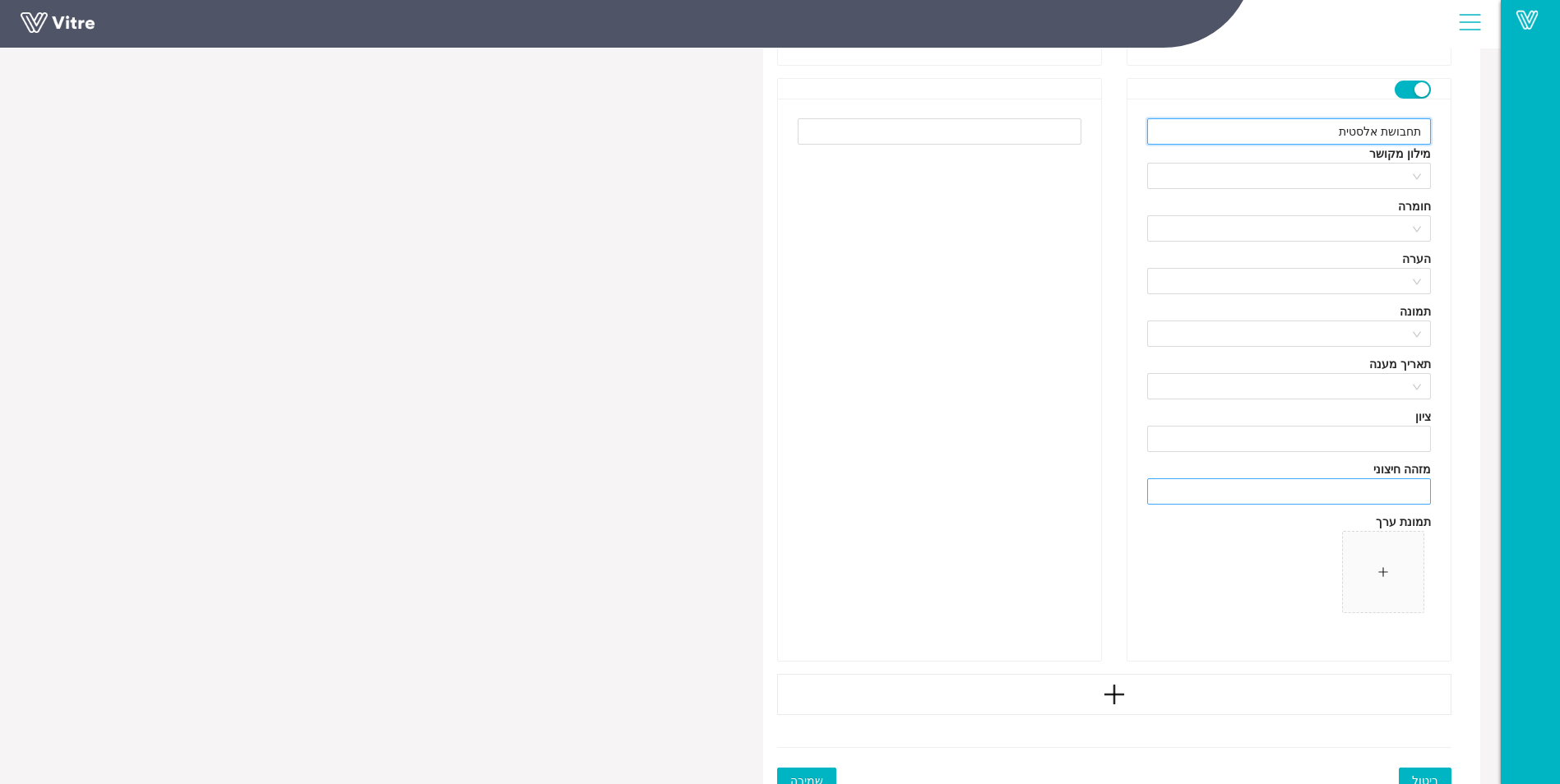
scroll to position [895, 0]
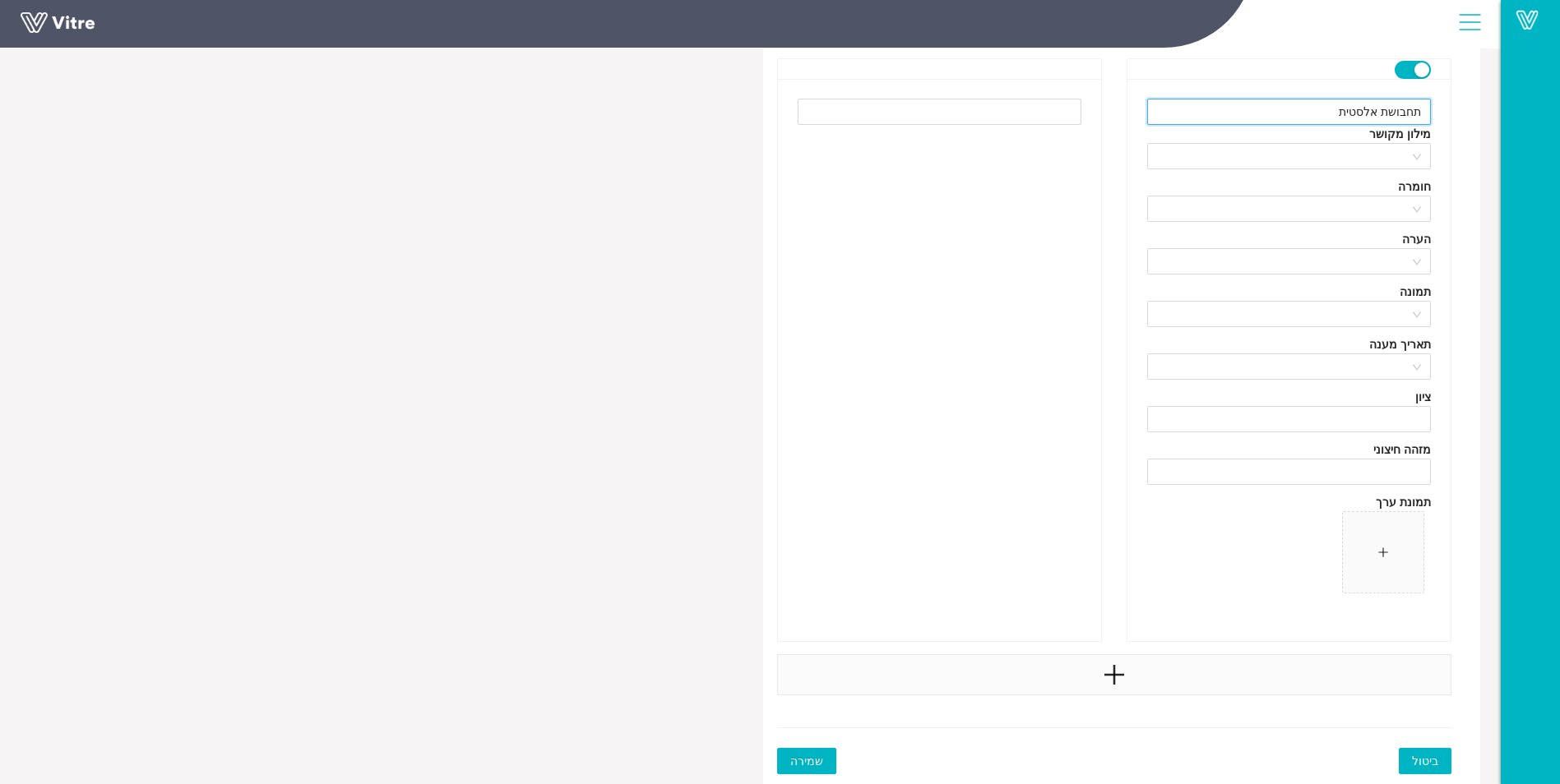
type input "תחבושת אלסטית"
click at [1105, 673] on icon "plus" at bounding box center [1115, 675] width 25 height 25
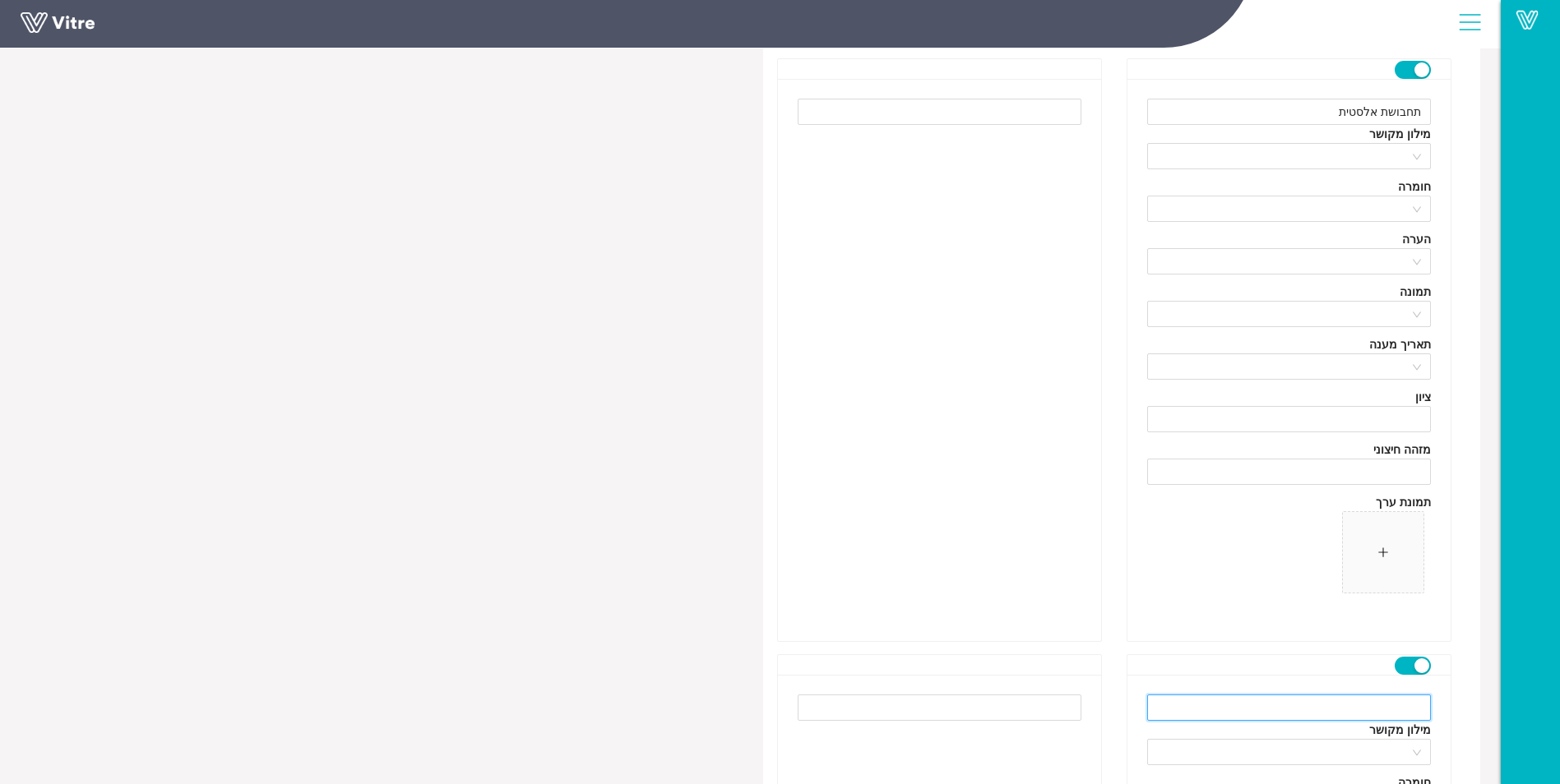
click at [1244, 706] on input "text" at bounding box center [1288, 708] width 283 height 27
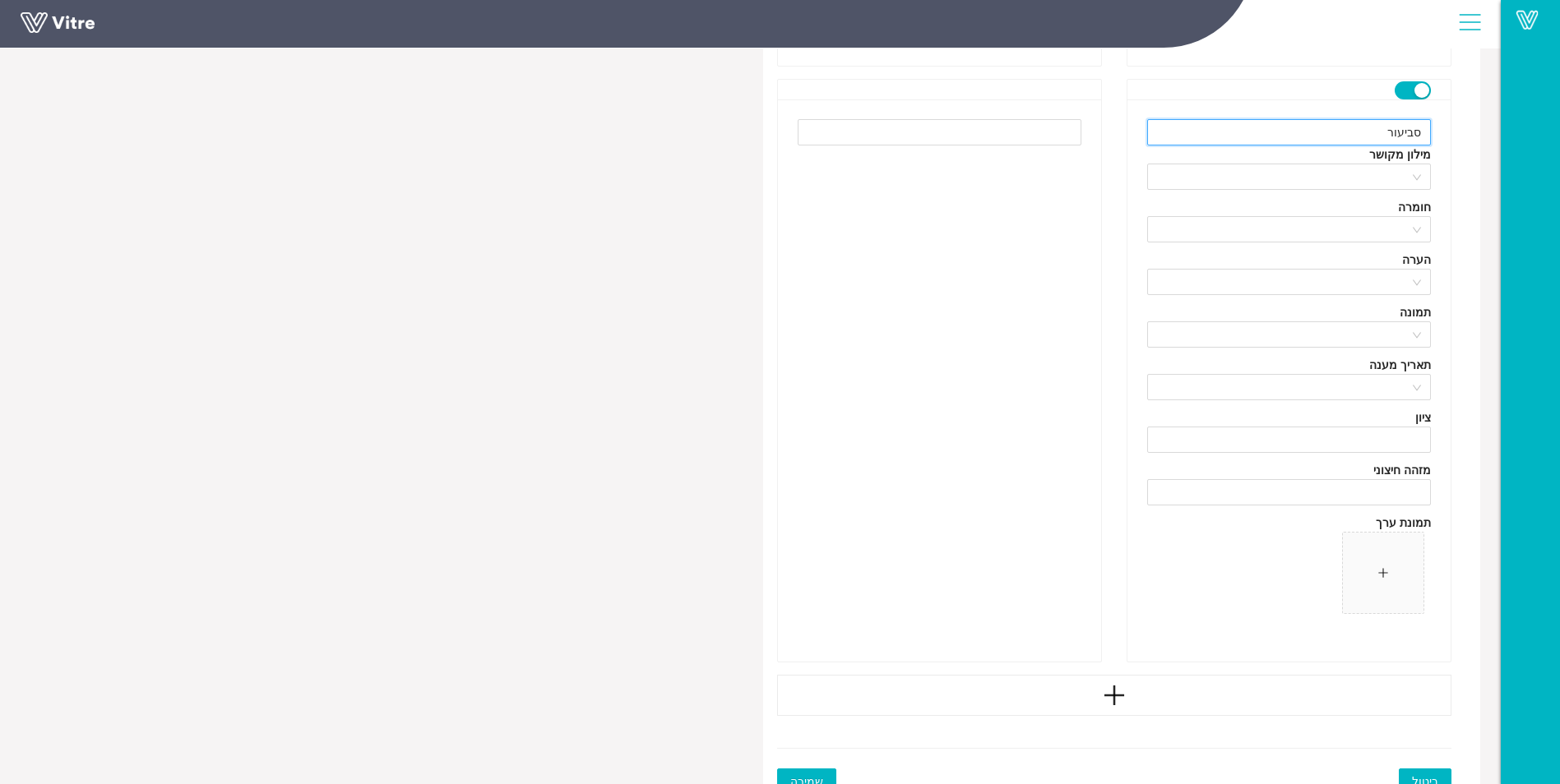
scroll to position [1491, 0]
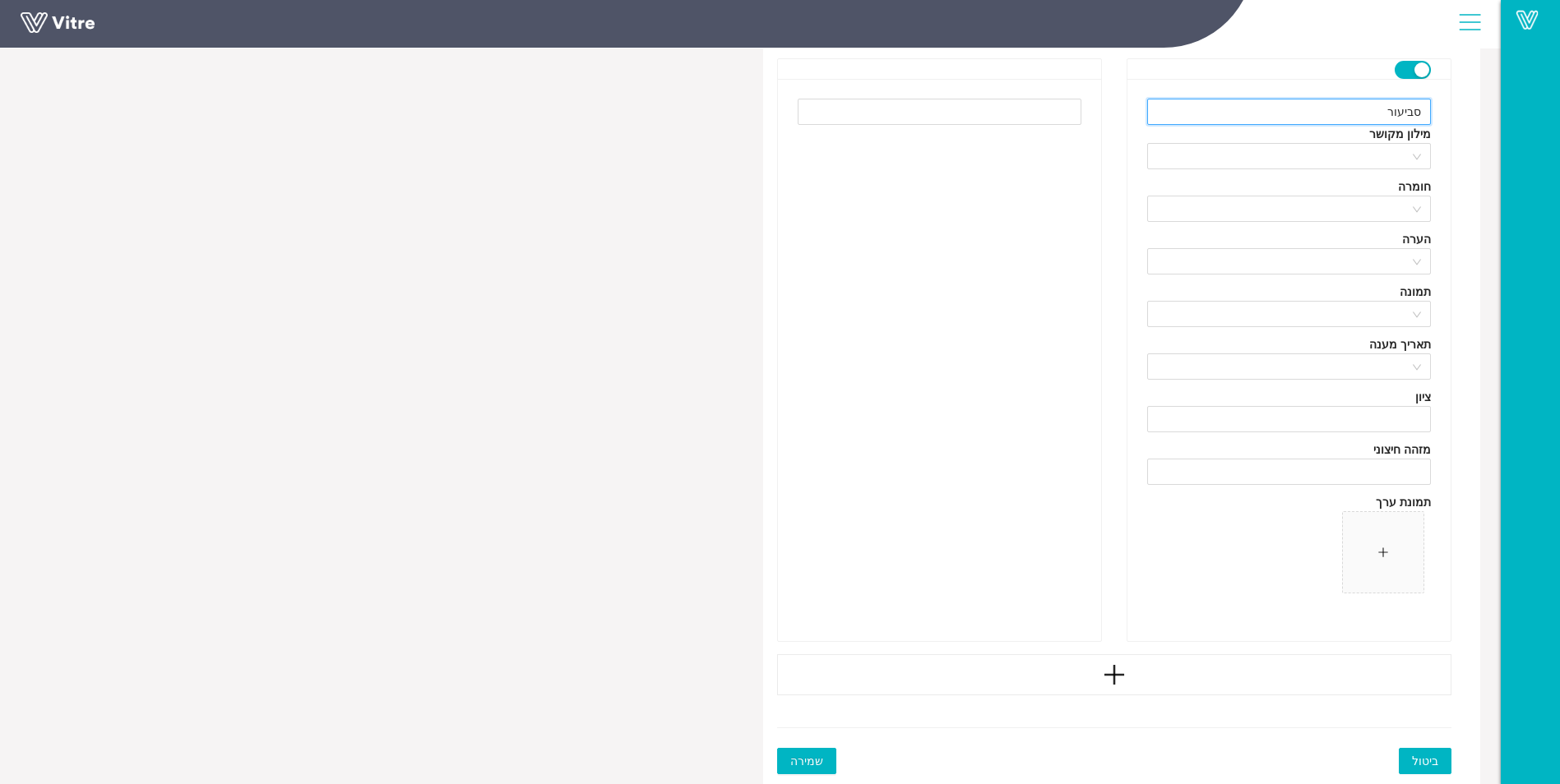
type input "סביעור"
click at [796, 760] on span "שמירה" at bounding box center [806, 761] width 33 height 18
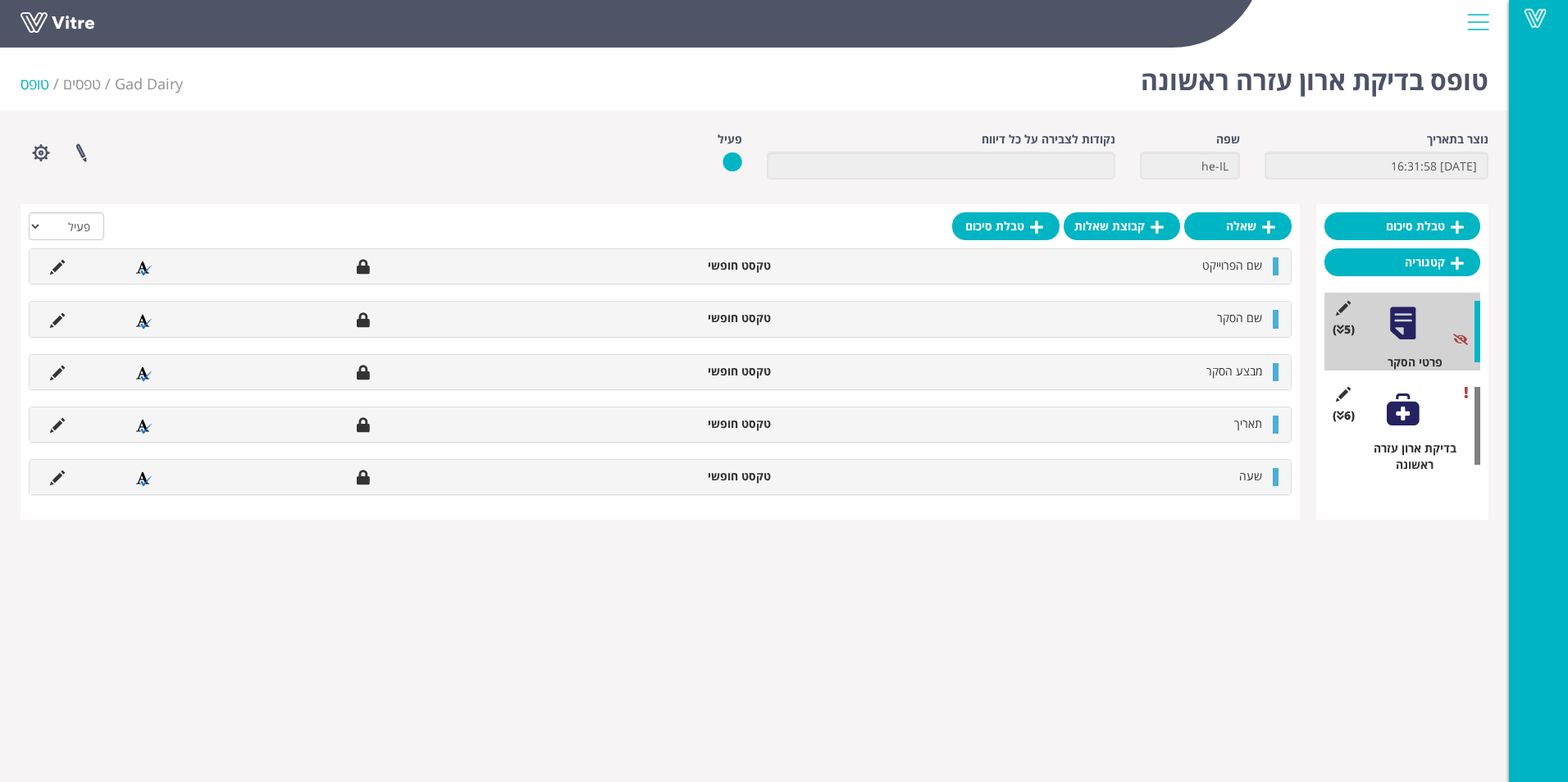
click at [1415, 427] on div at bounding box center [1403, 410] width 37 height 37
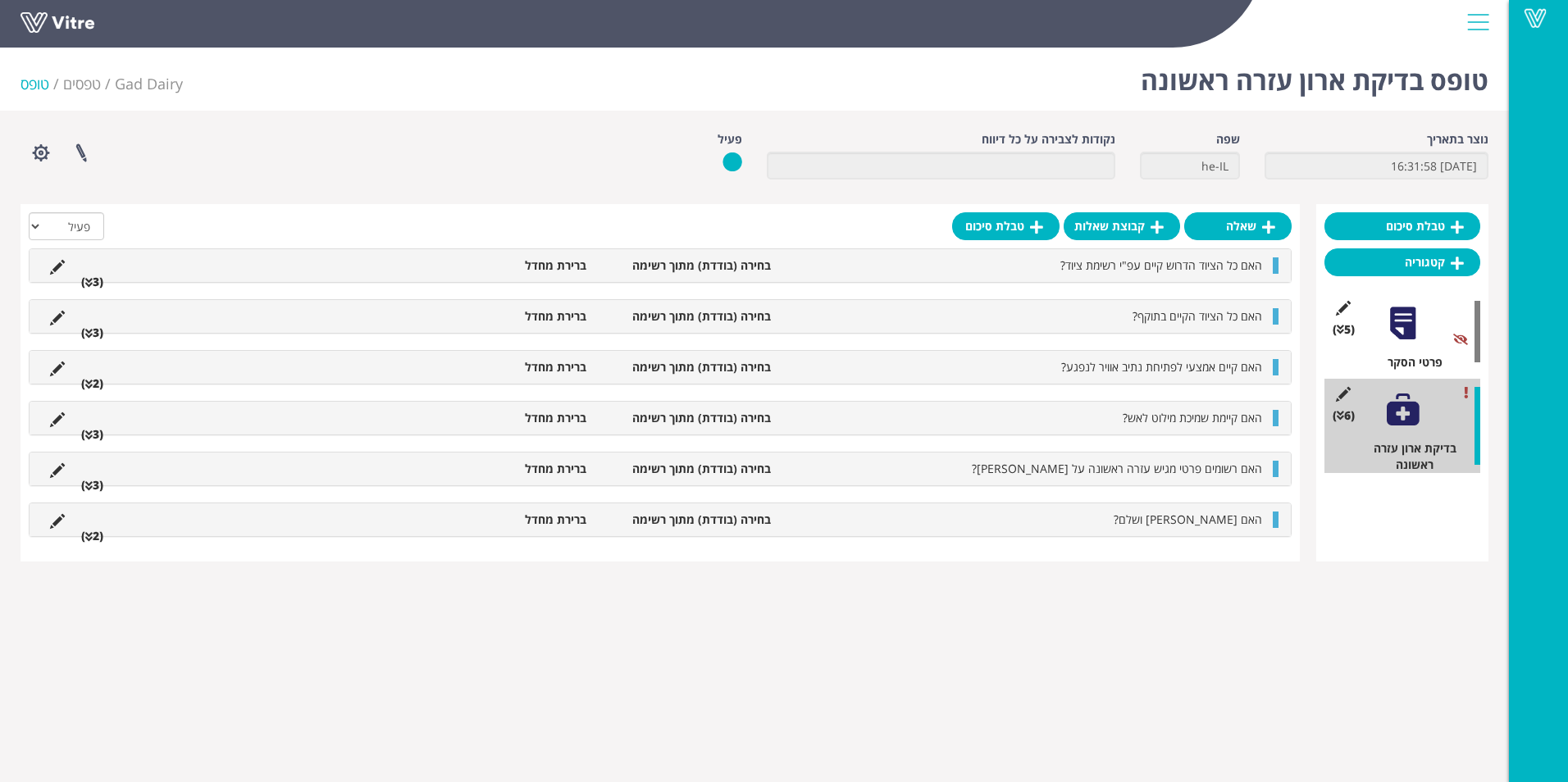
click at [92, 273] on ul "האם כל הציוד הדרוש קיים עפ"י רשימת ציוד? בחירה (בודדת) מתוך רשימה ברירת מחדל (3…" at bounding box center [656, 266] width 1228 height 16
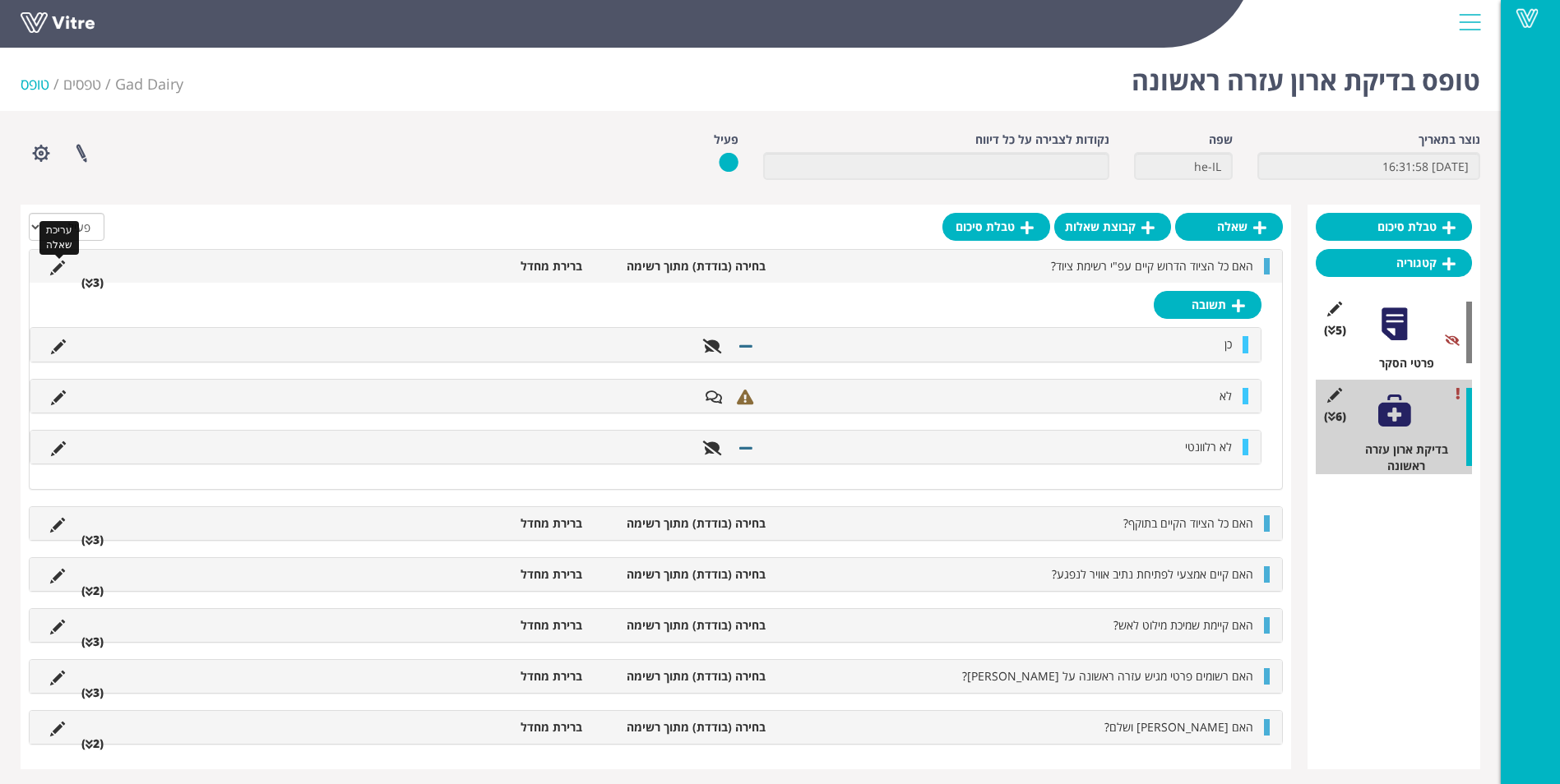
click at [53, 268] on icon at bounding box center [57, 268] width 15 height 15
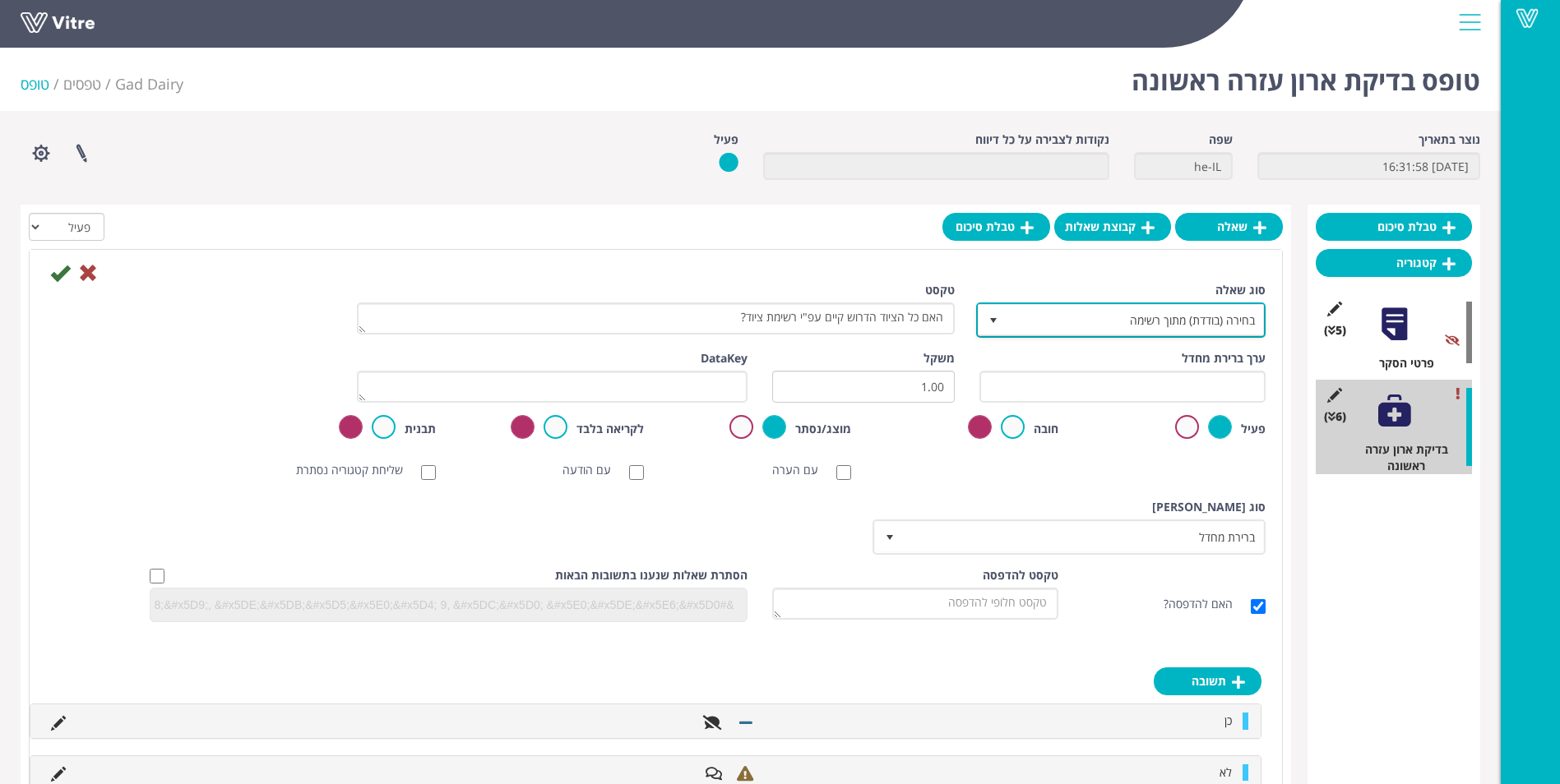
click at [987, 321] on span "select" at bounding box center [992, 321] width 13 height 13
click at [1028, 282] on div "סוג שאלה בחירה (בודדת) מתוך רשימה 3" at bounding box center [1122, 310] width 286 height 56
click at [1116, 216] on link "קבוצת שאלות" at bounding box center [1112, 226] width 117 height 28
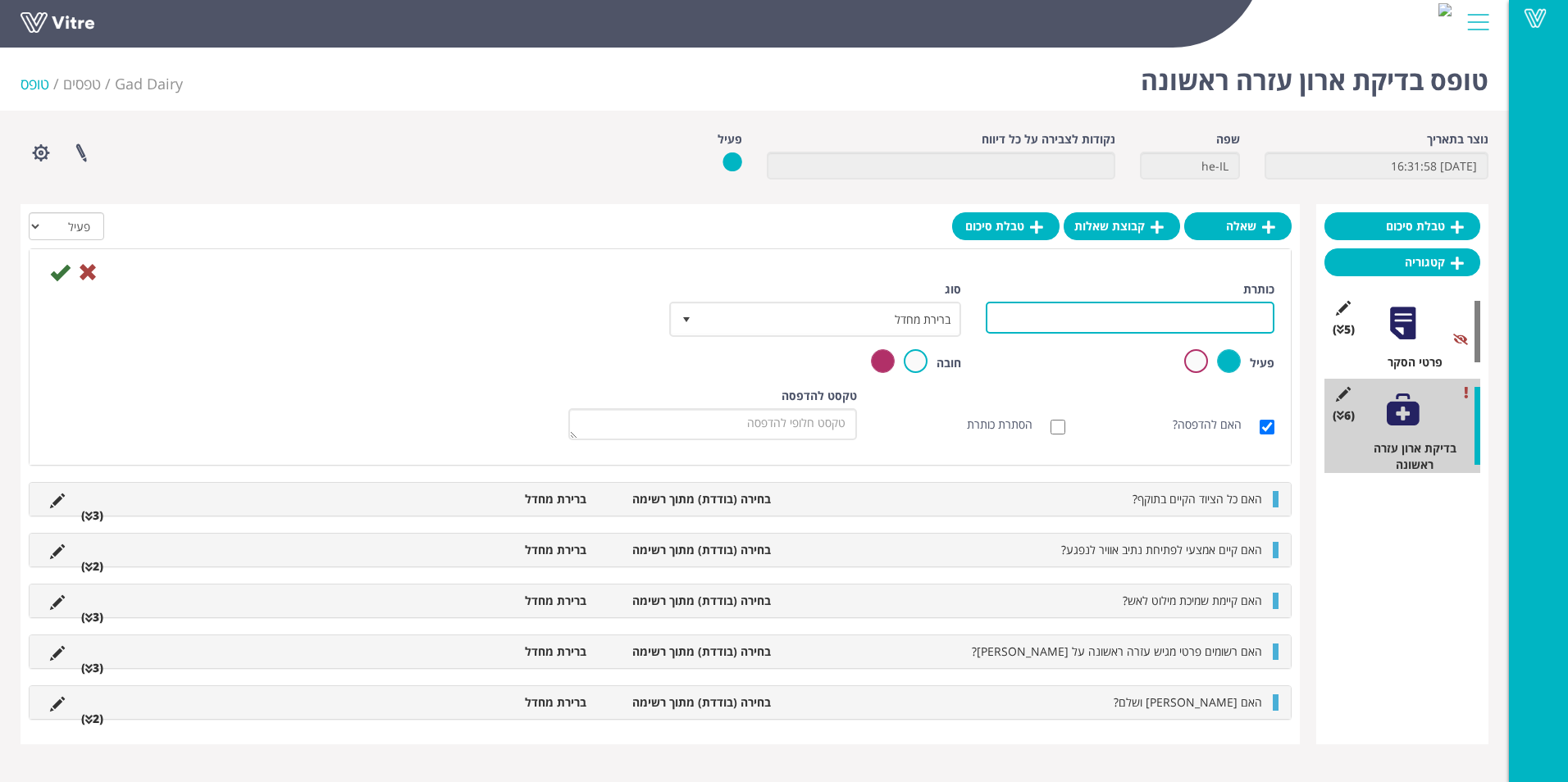
click at [1124, 323] on input "כותרת" at bounding box center [1129, 318] width 289 height 32
type input "ציוד עזרה ראשונה"
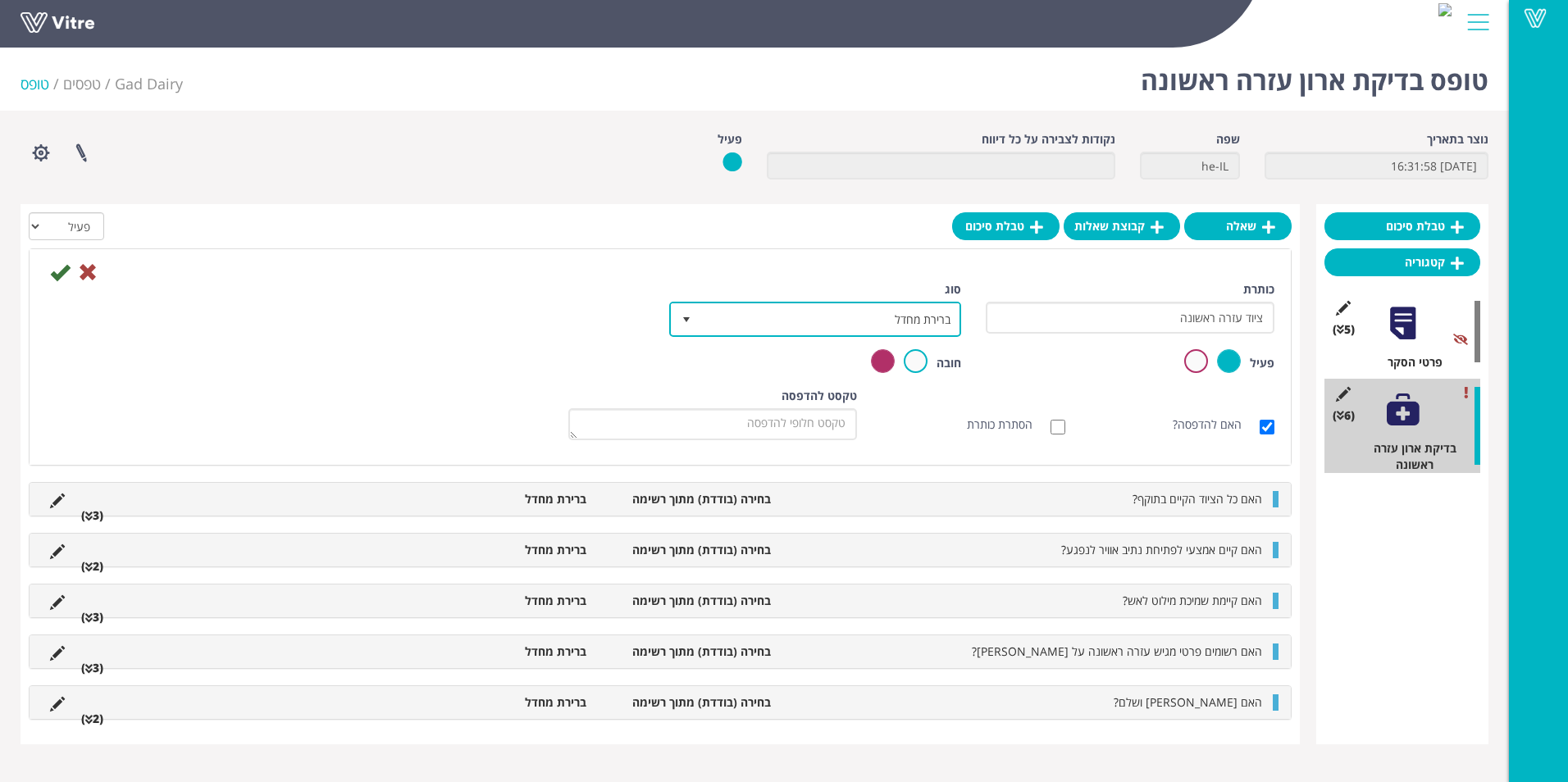
click at [895, 302] on span "ברירת מחדל 0" at bounding box center [815, 320] width 292 height 36
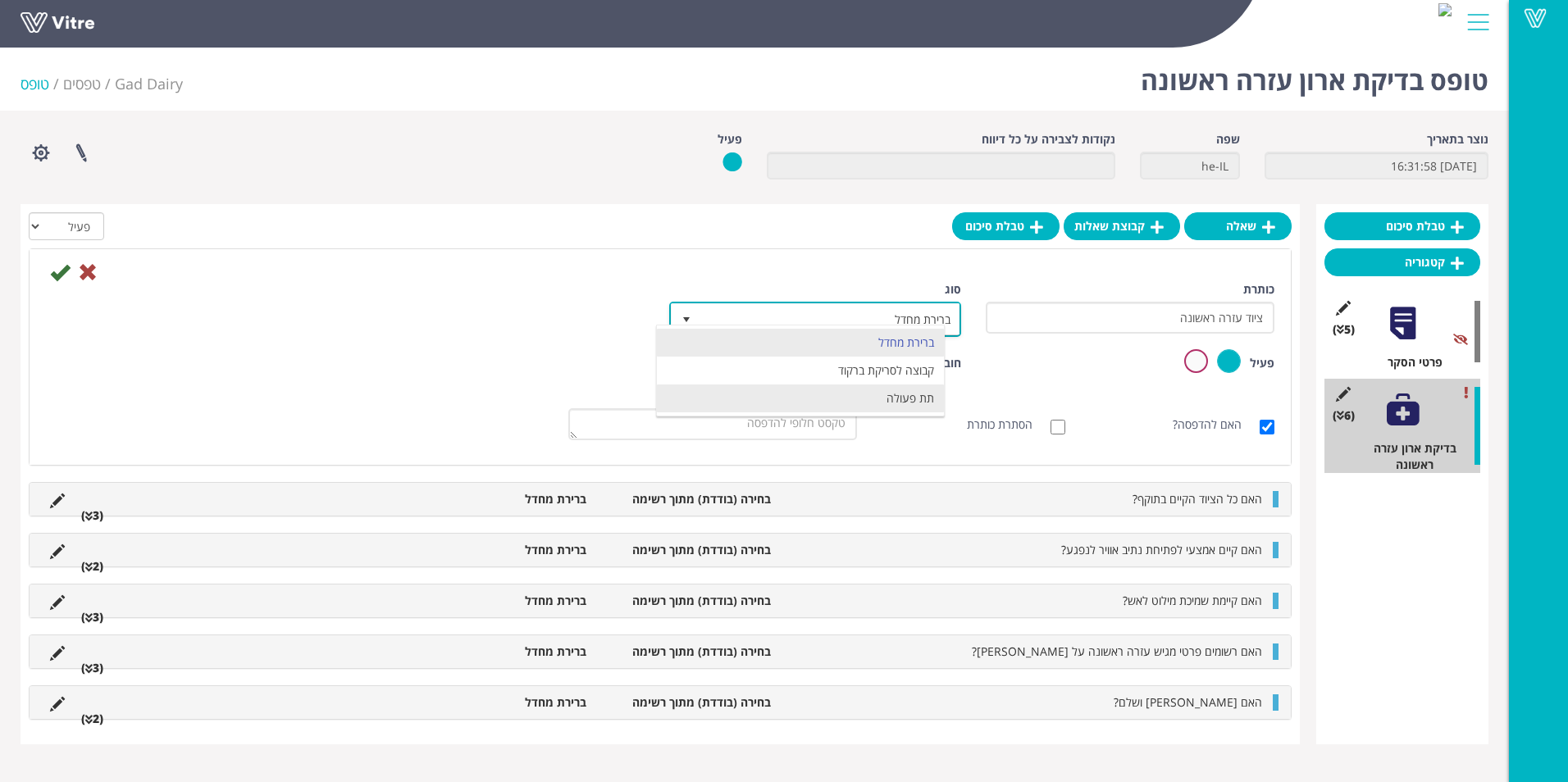
click at [925, 390] on li "תת פעולה" at bounding box center [800, 398] width 287 height 28
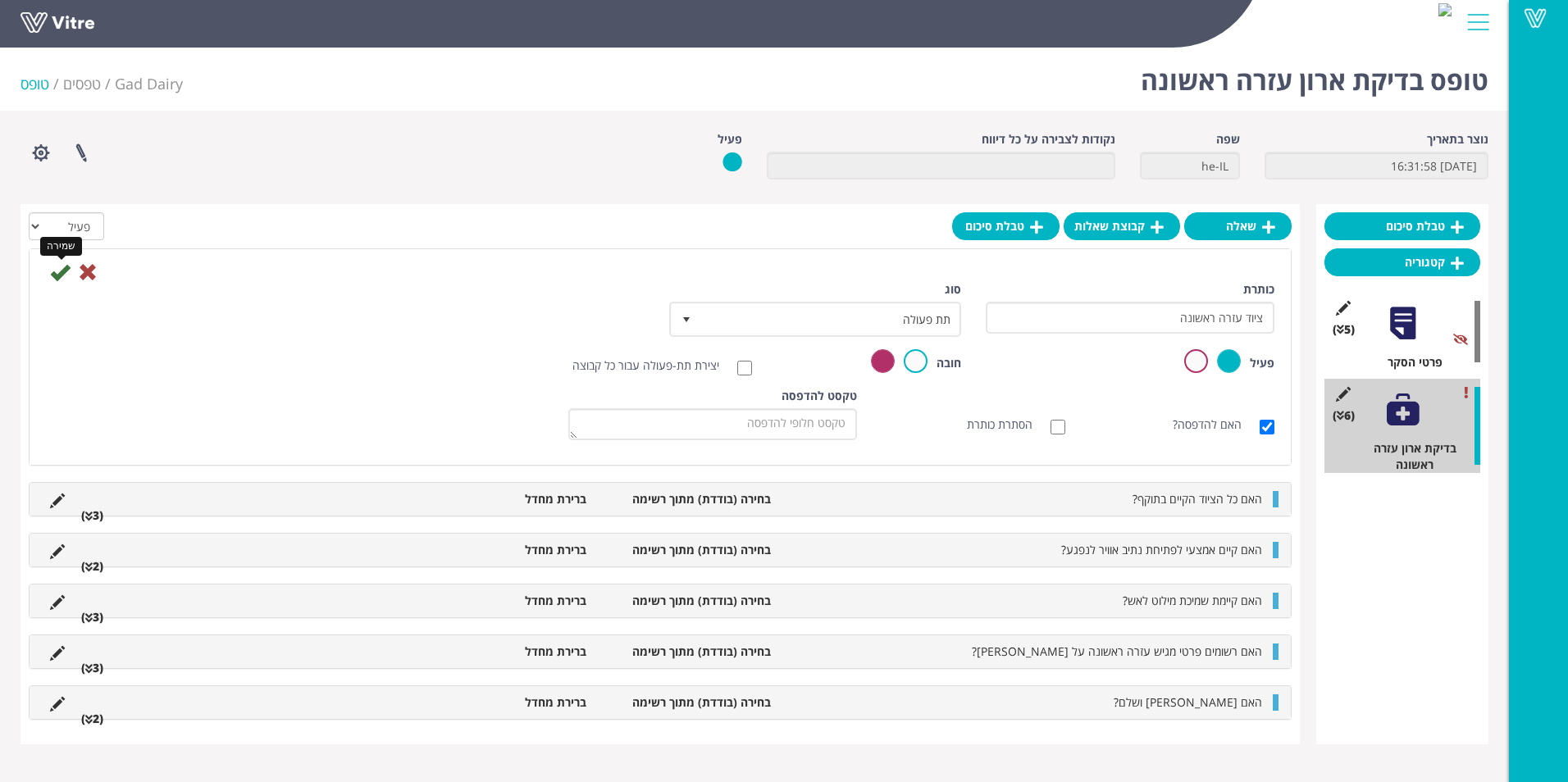
click at [52, 275] on icon at bounding box center [60, 272] width 20 height 20
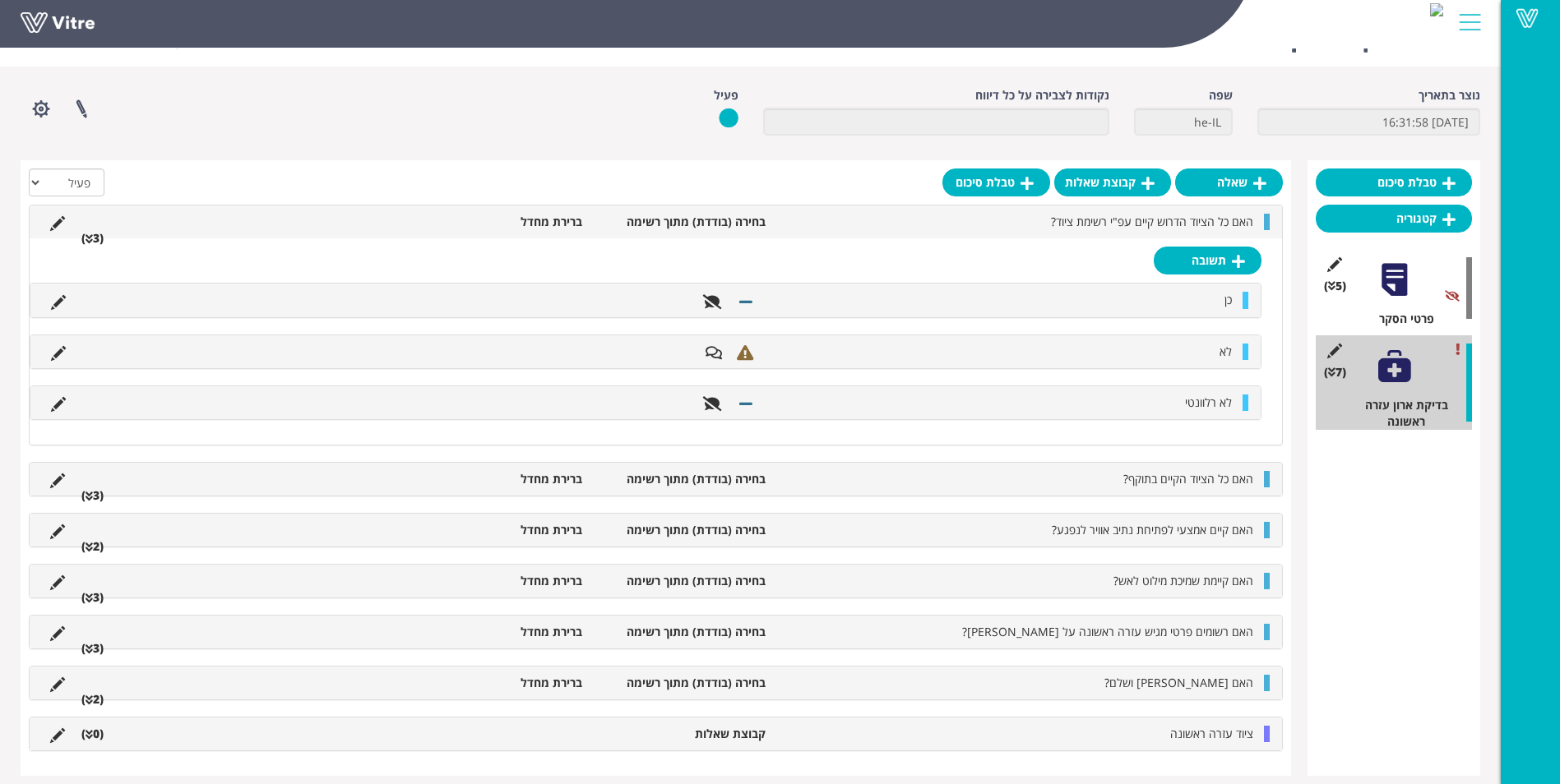
scroll to position [57, 0]
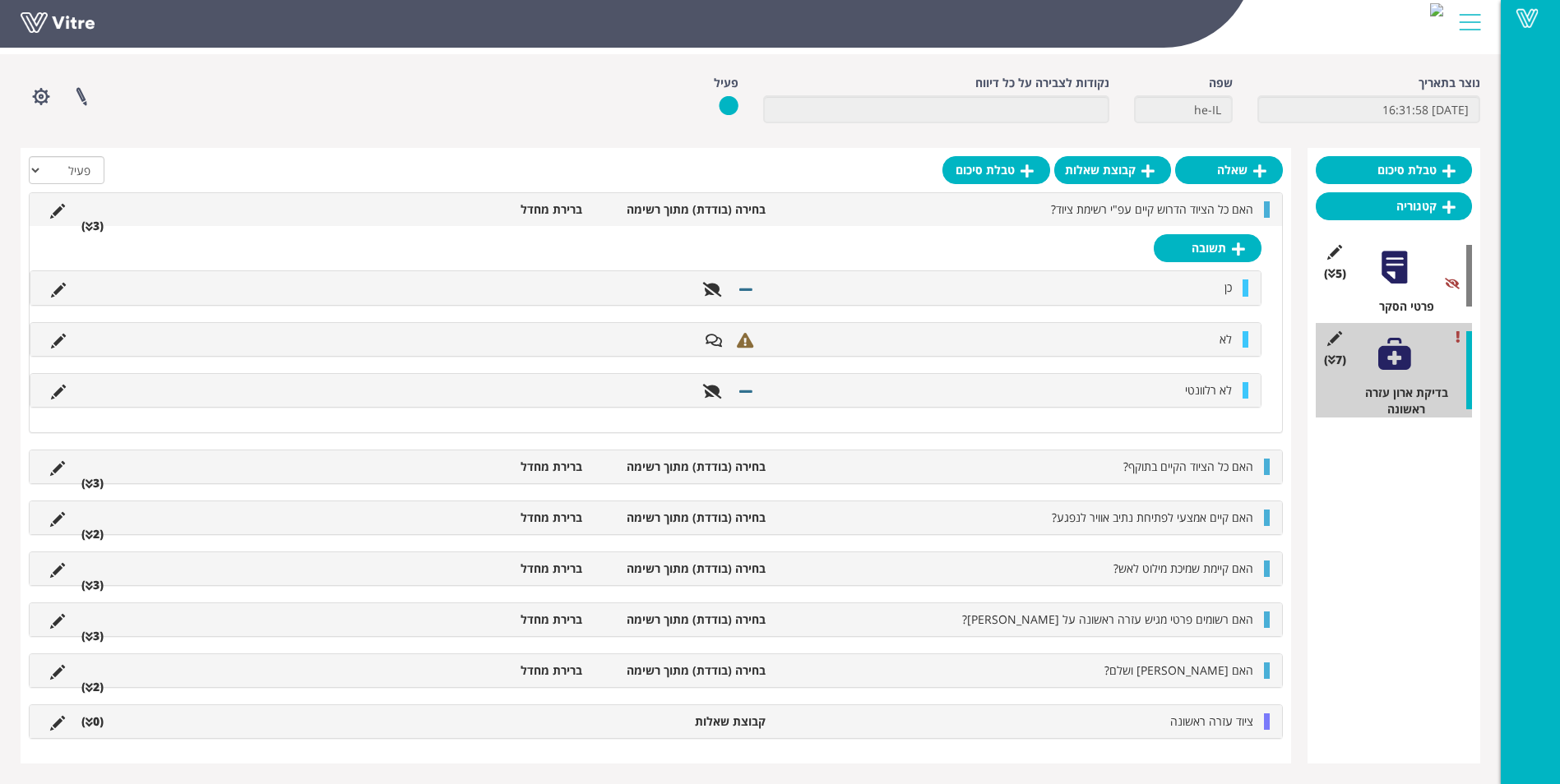
click at [97, 720] on li "(0 )" at bounding box center [92, 722] width 38 height 16
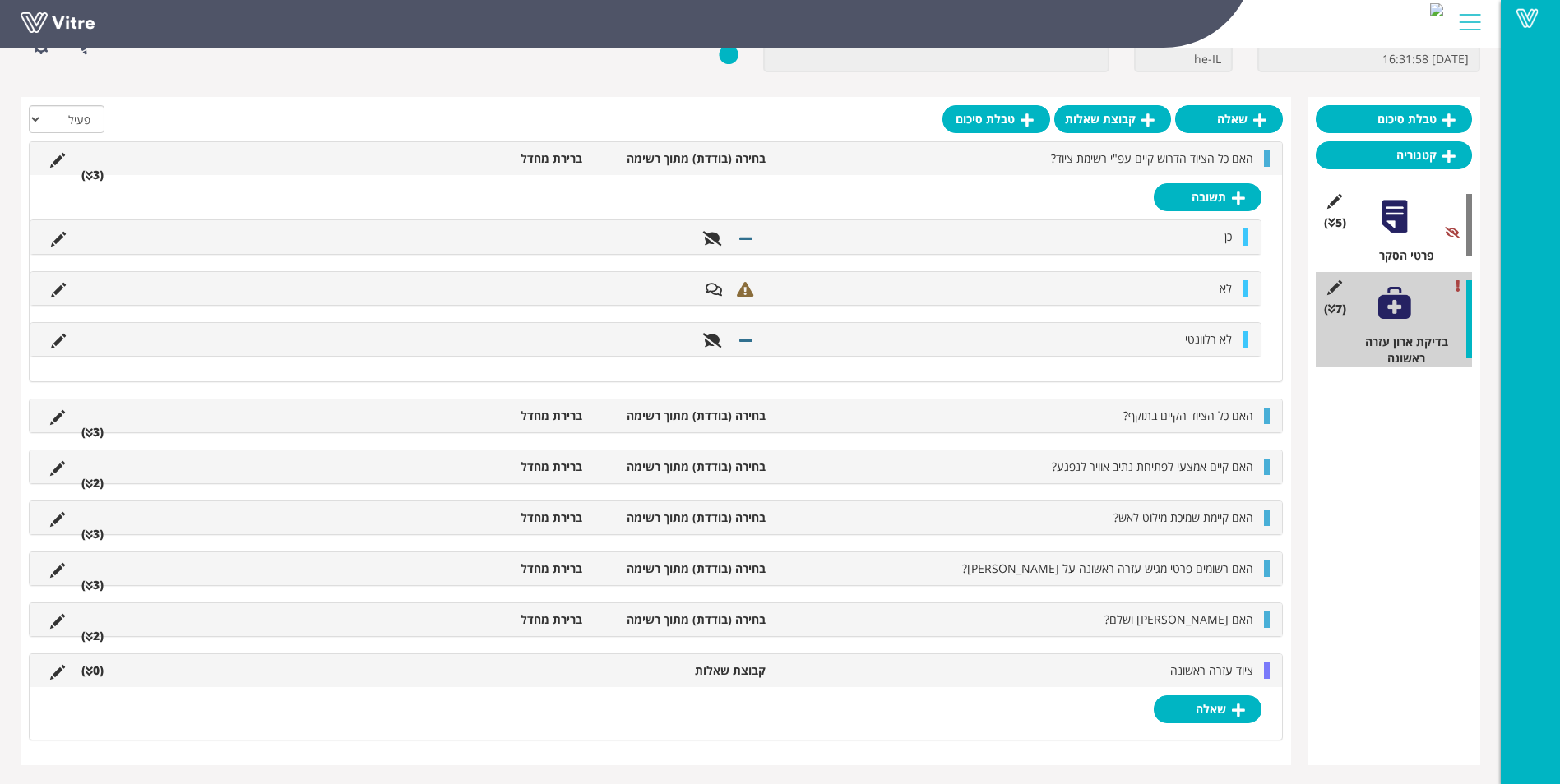
scroll to position [110, 0]
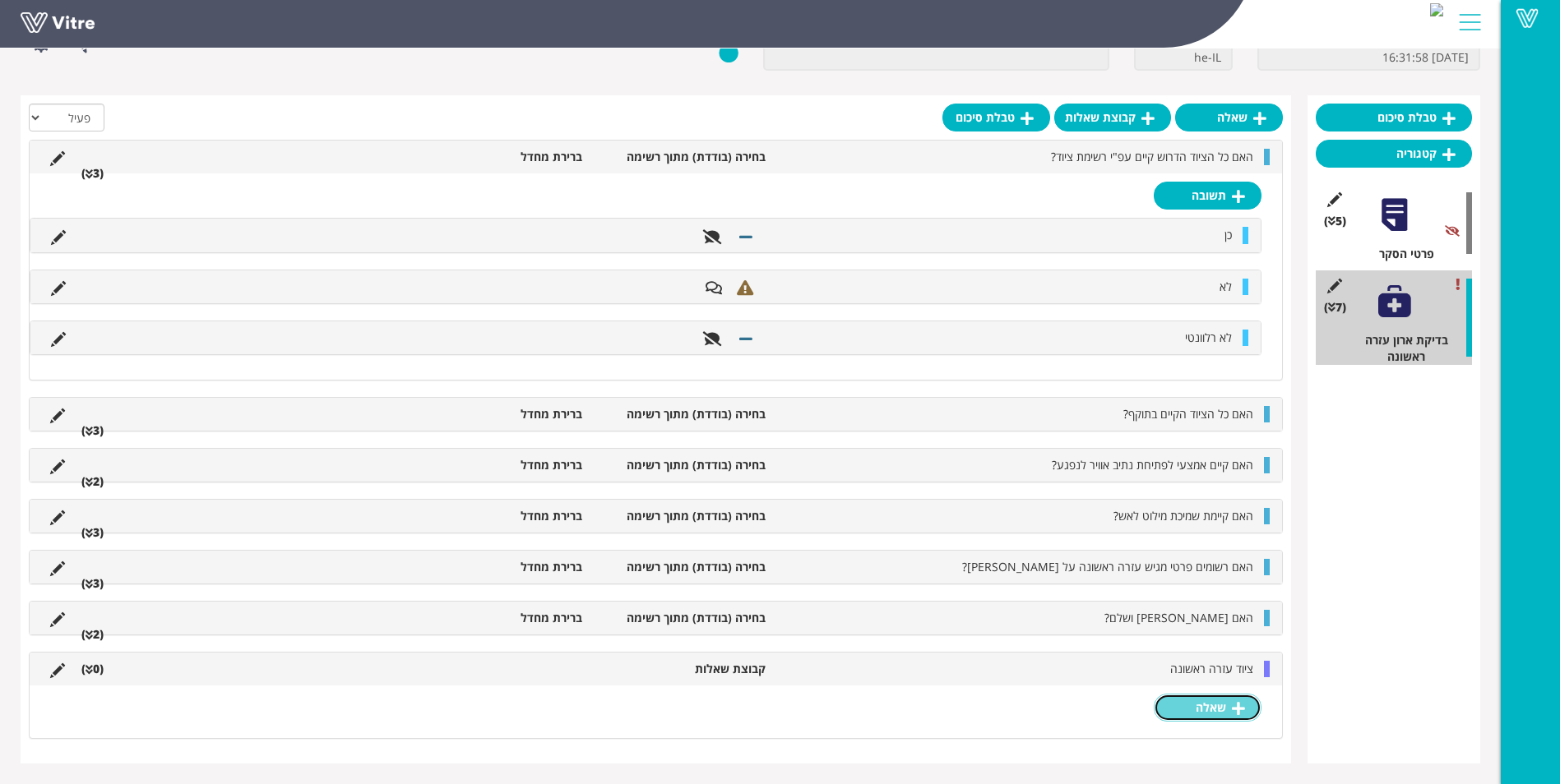
click at [1224, 705] on link "שאלה" at bounding box center [1207, 707] width 108 height 28
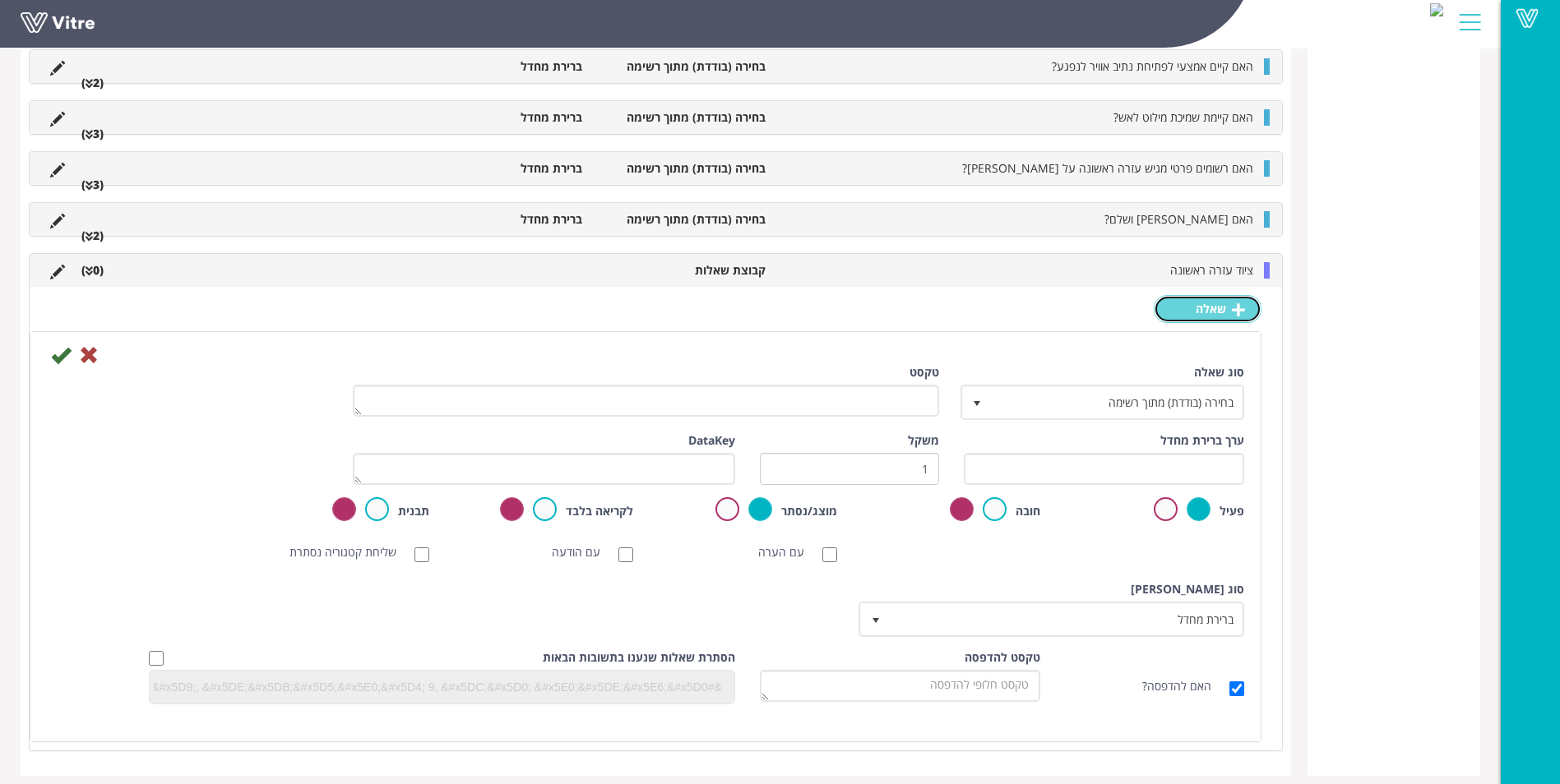
scroll to position [648, 0]
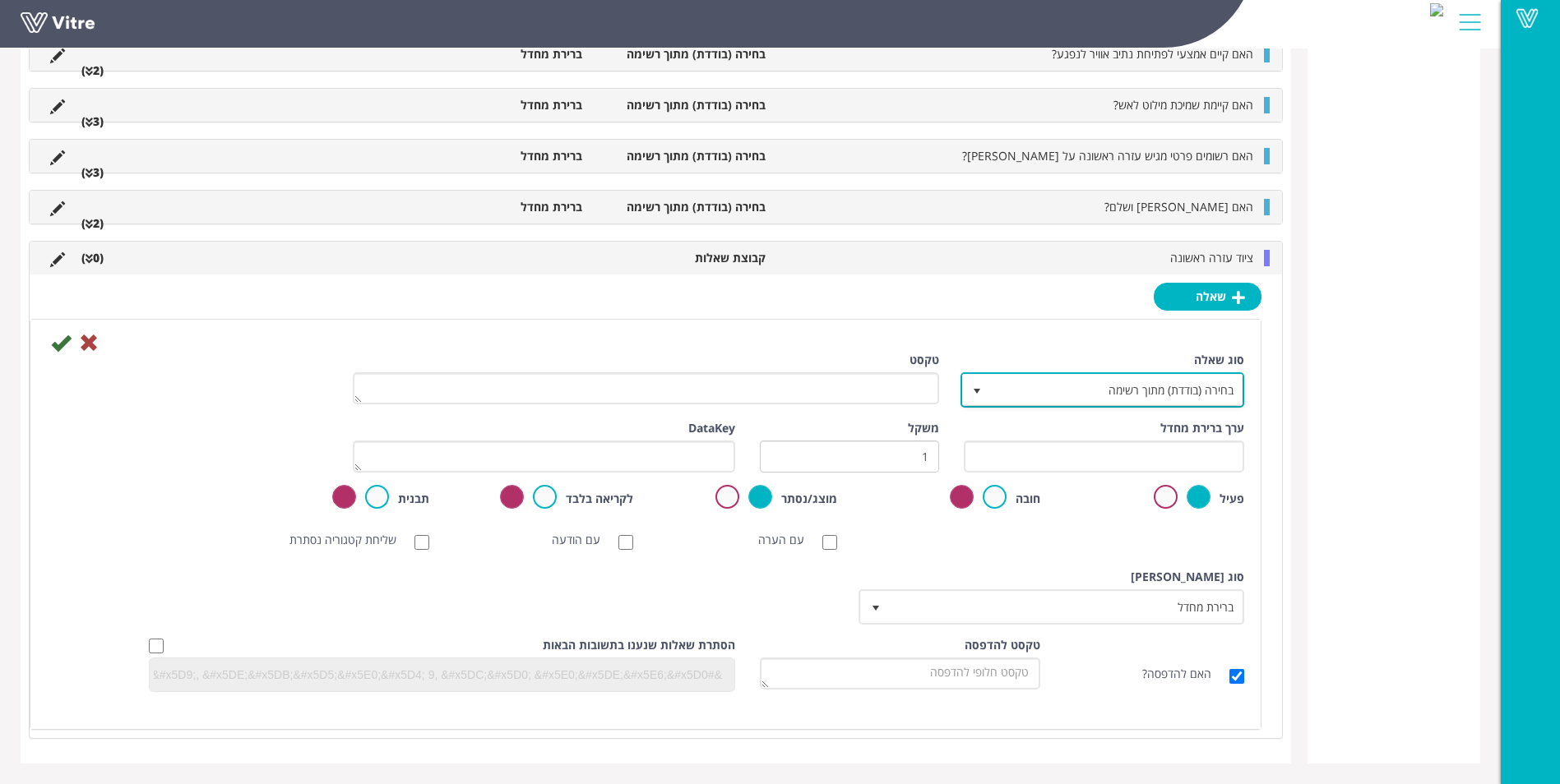
click at [1002, 380] on span "בחירה (בודדת) מתוך רשימה" at bounding box center [1117, 389] width 251 height 29
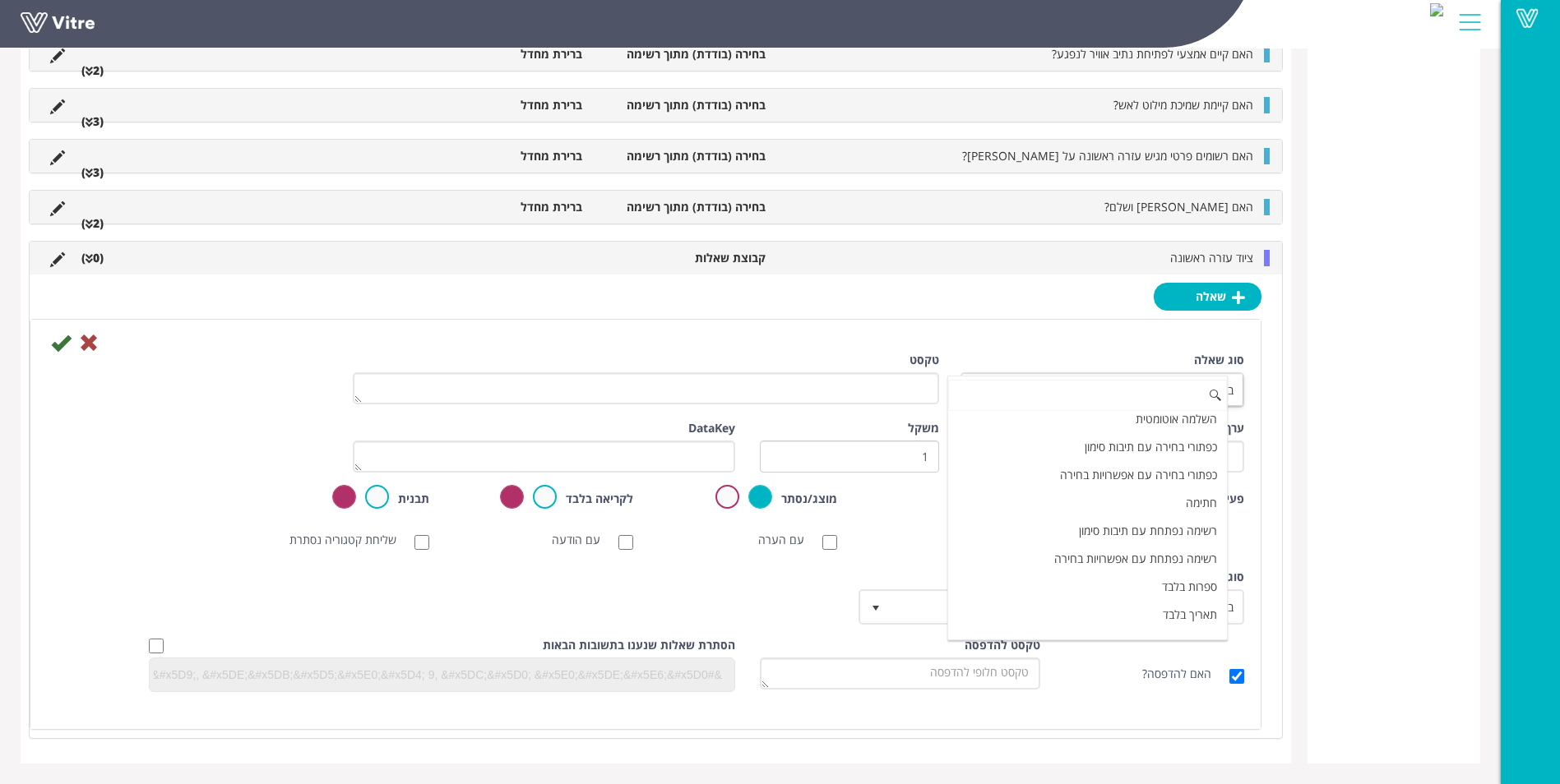
scroll to position [0, 0]
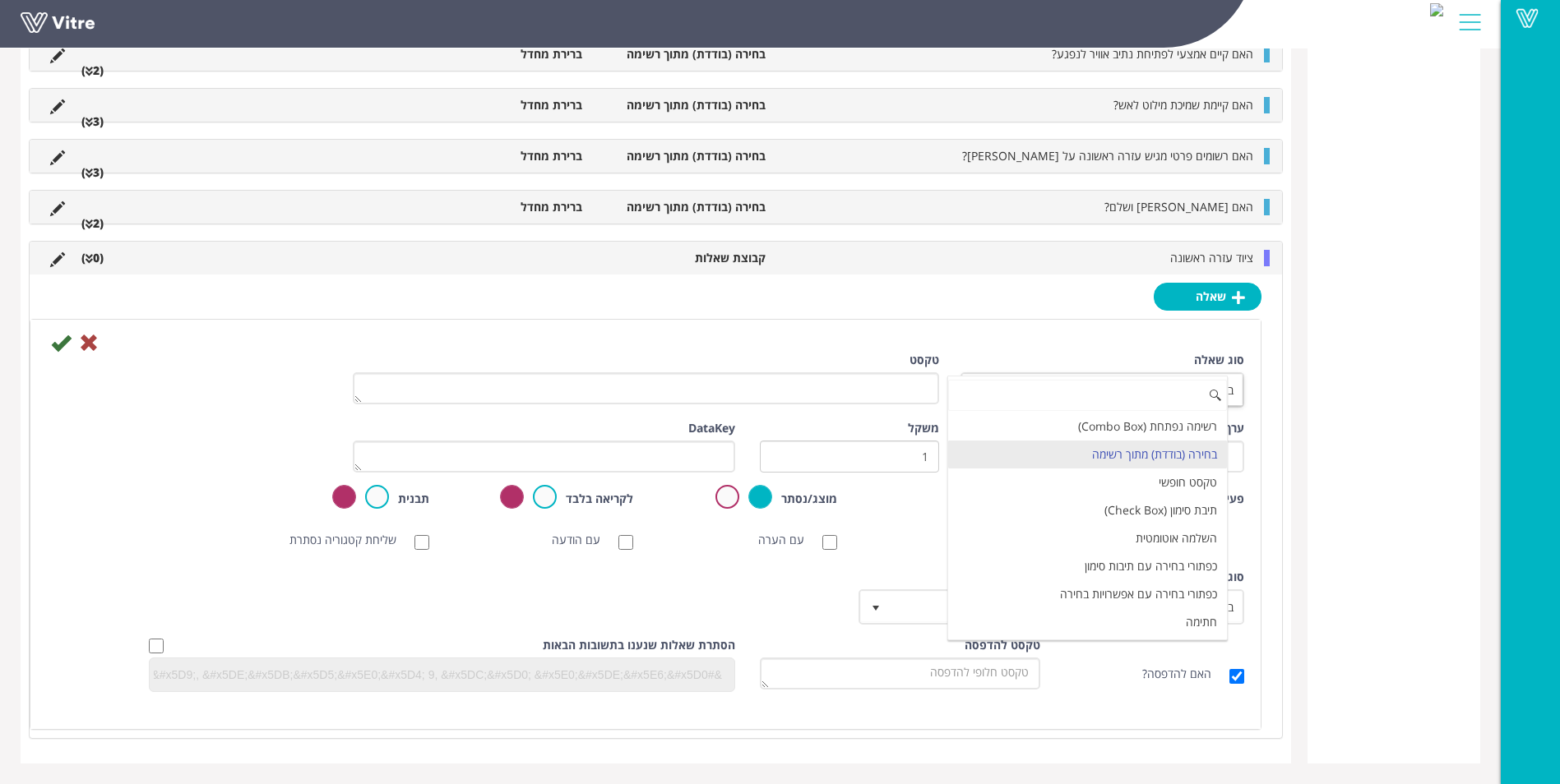
click at [1158, 448] on li "בחירה (בודדת) מתוך רשימה" at bounding box center [1088, 454] width 280 height 28
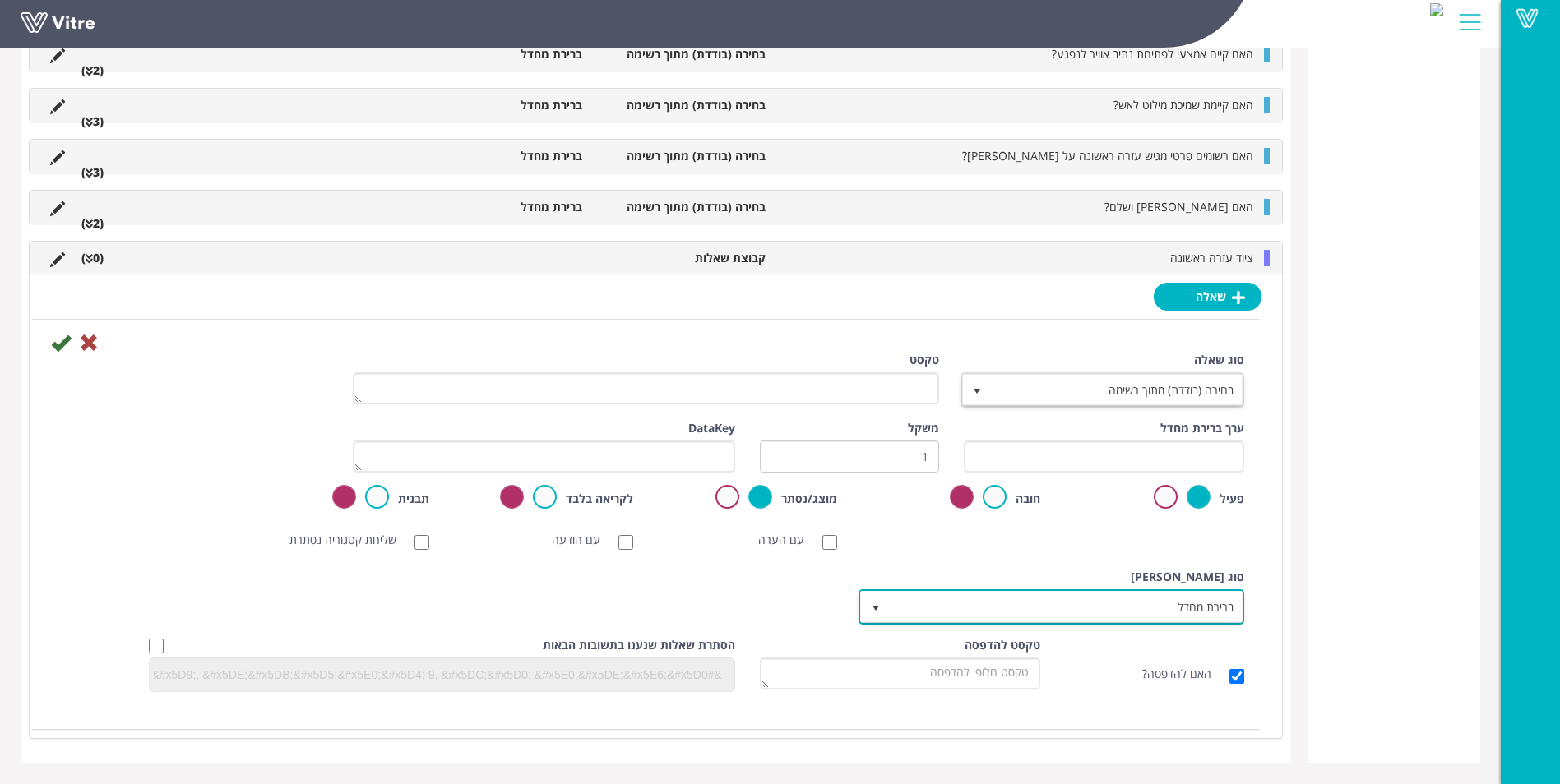
click at [1024, 608] on span "ברירת מחדל" at bounding box center [1066, 606] width 353 height 29
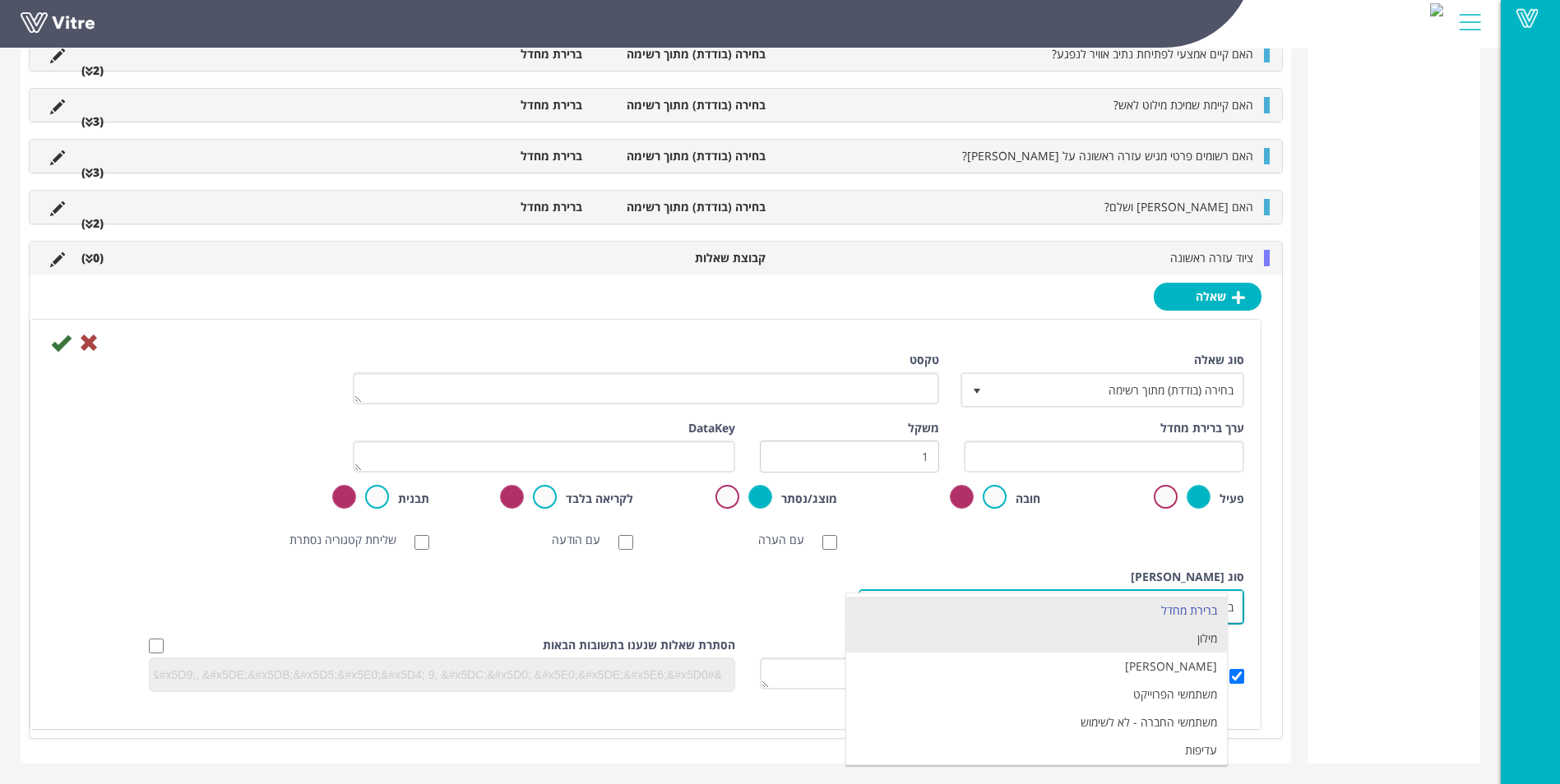
click at [1050, 641] on li "מילון" at bounding box center [1036, 638] width 380 height 28
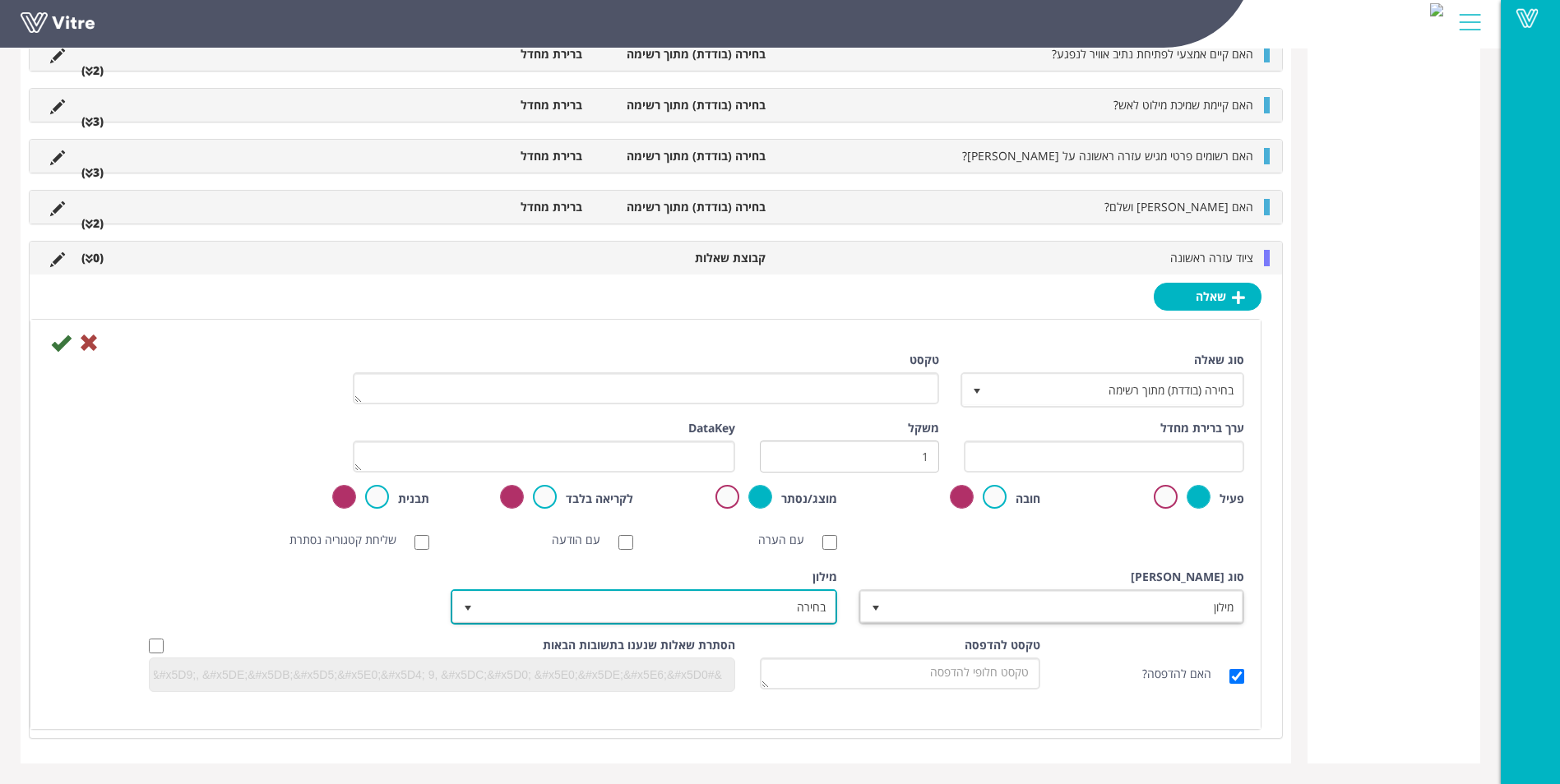
click at [789, 600] on span "בחירה" at bounding box center [658, 606] width 353 height 29
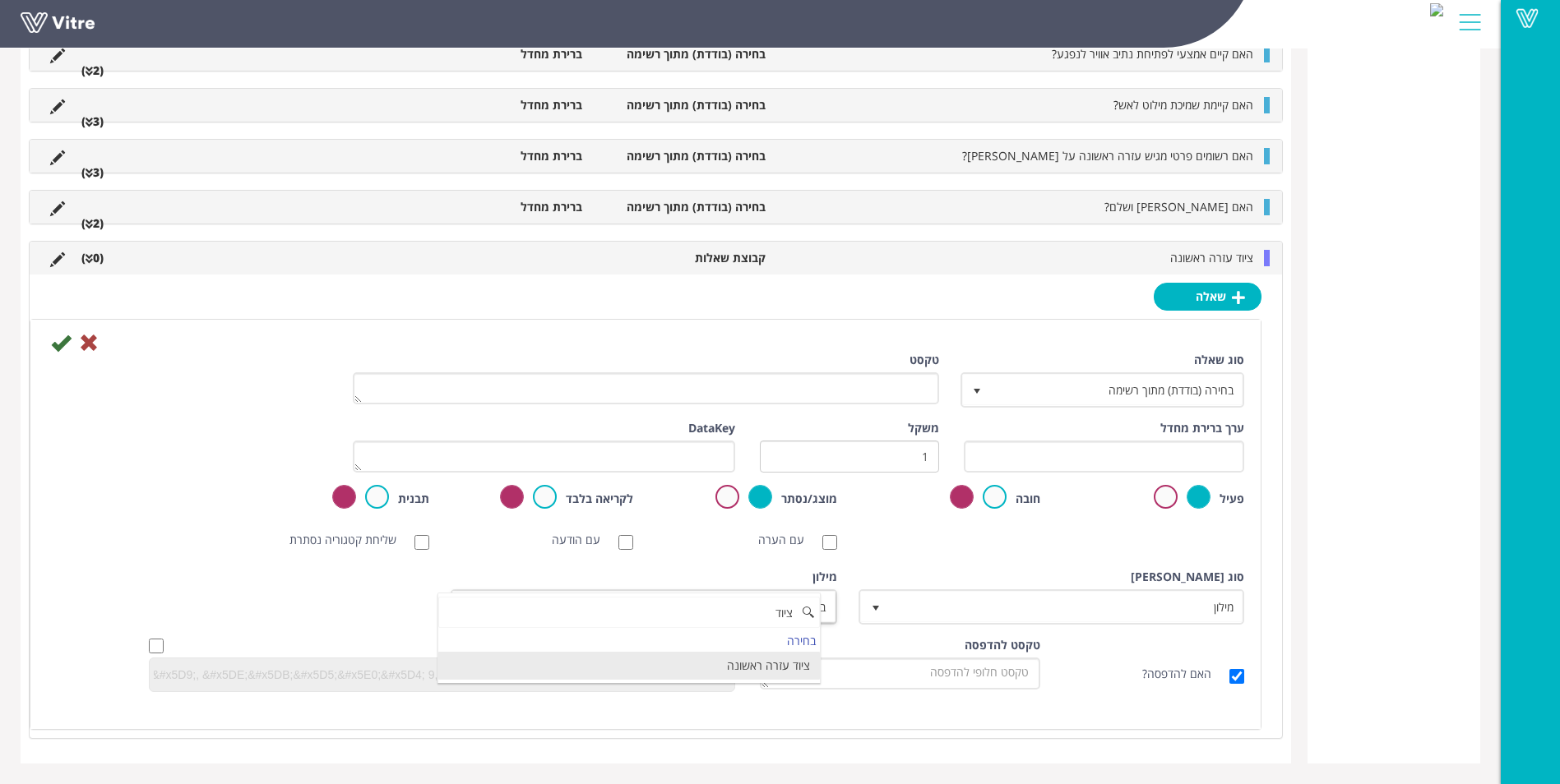
click at [733, 665] on li "ציוד עזרה ראשונה" at bounding box center [628, 666] width 380 height 28
type input "ציוד"
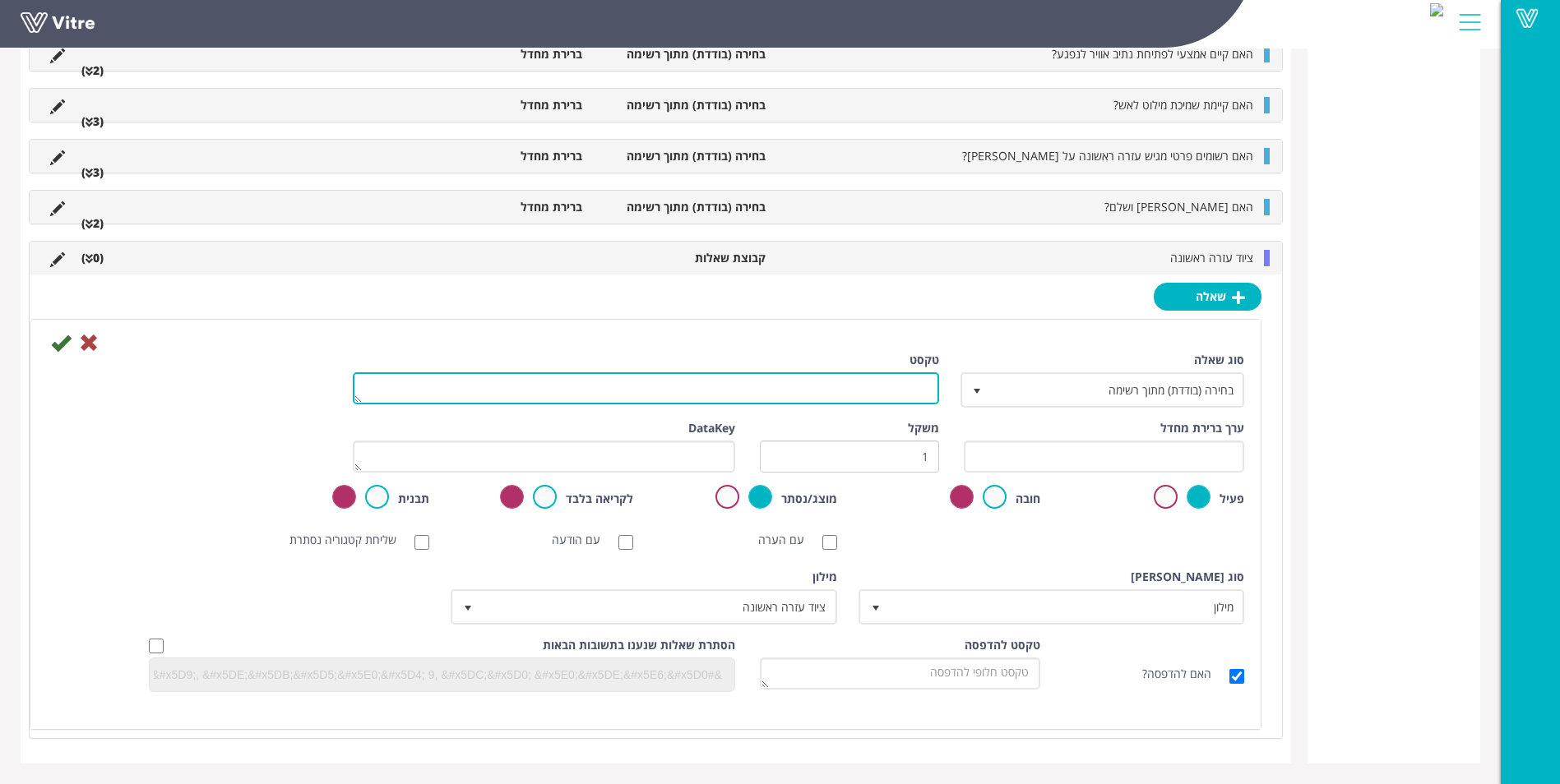
click at [890, 378] on textarea "טקסט" at bounding box center [646, 388] width 586 height 32
type textarea "ה"
type textarea "סוג ציוד"
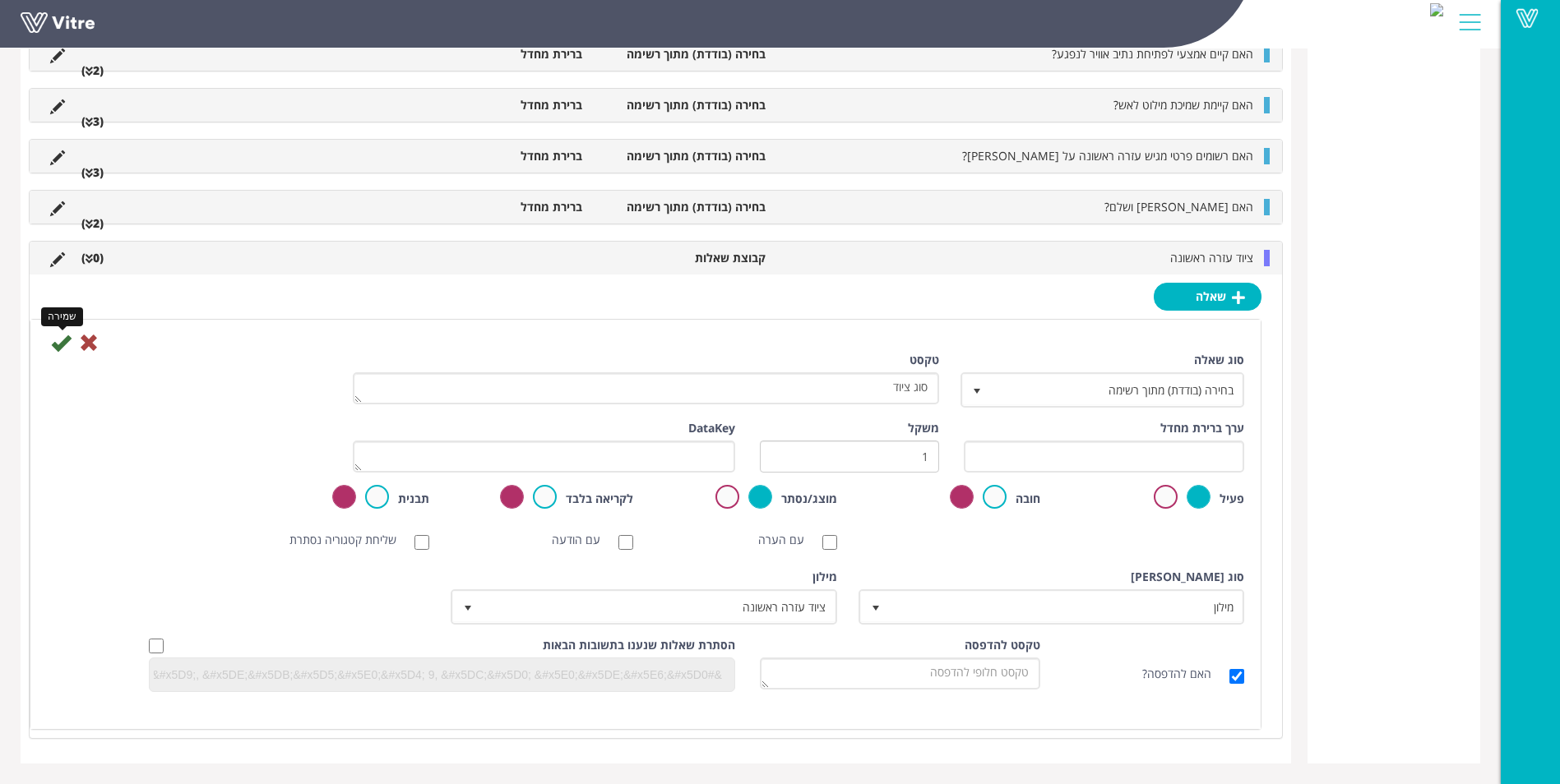
click at [63, 341] on icon at bounding box center [61, 343] width 20 height 20
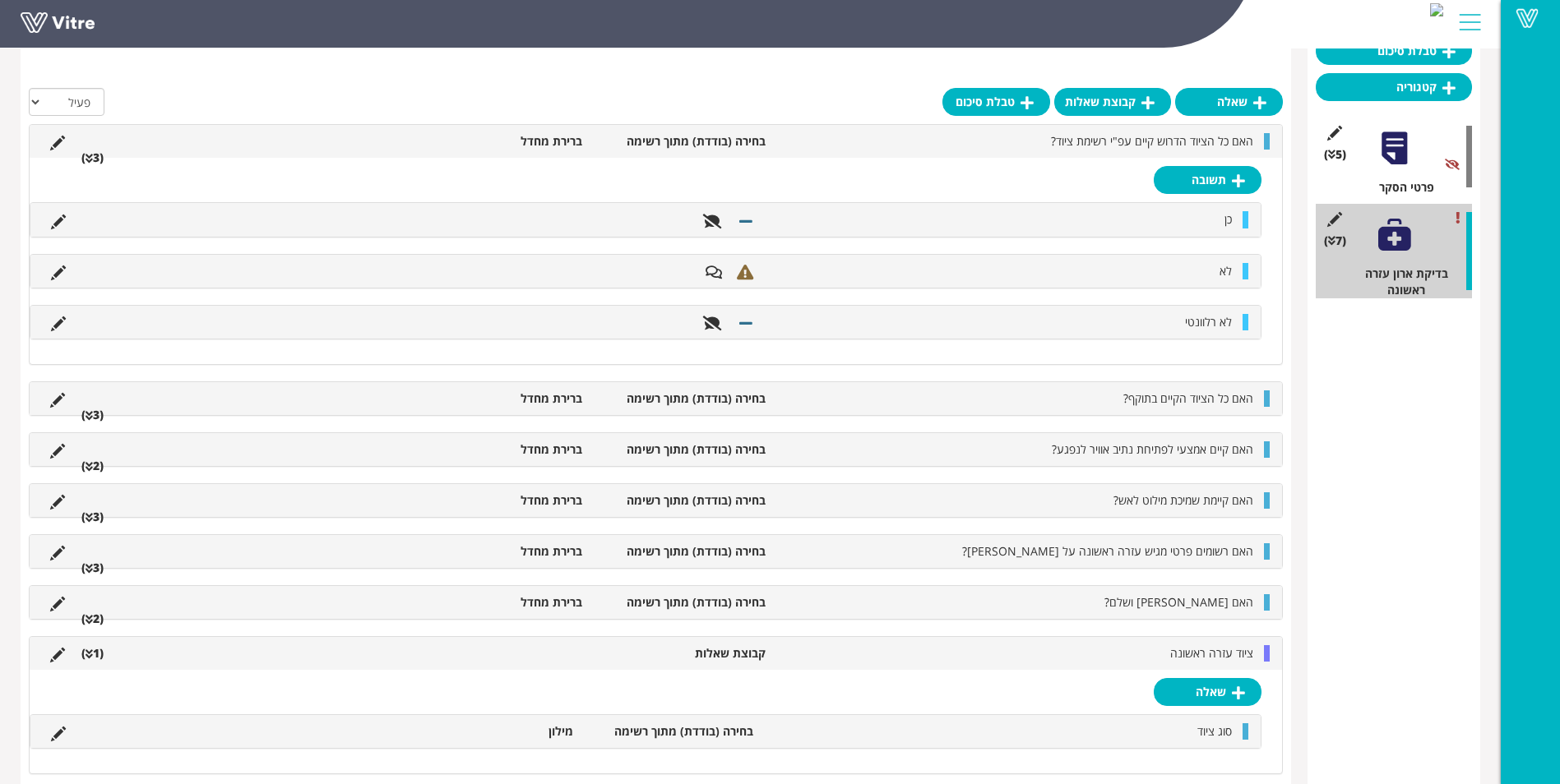
scroll to position [201, 0]
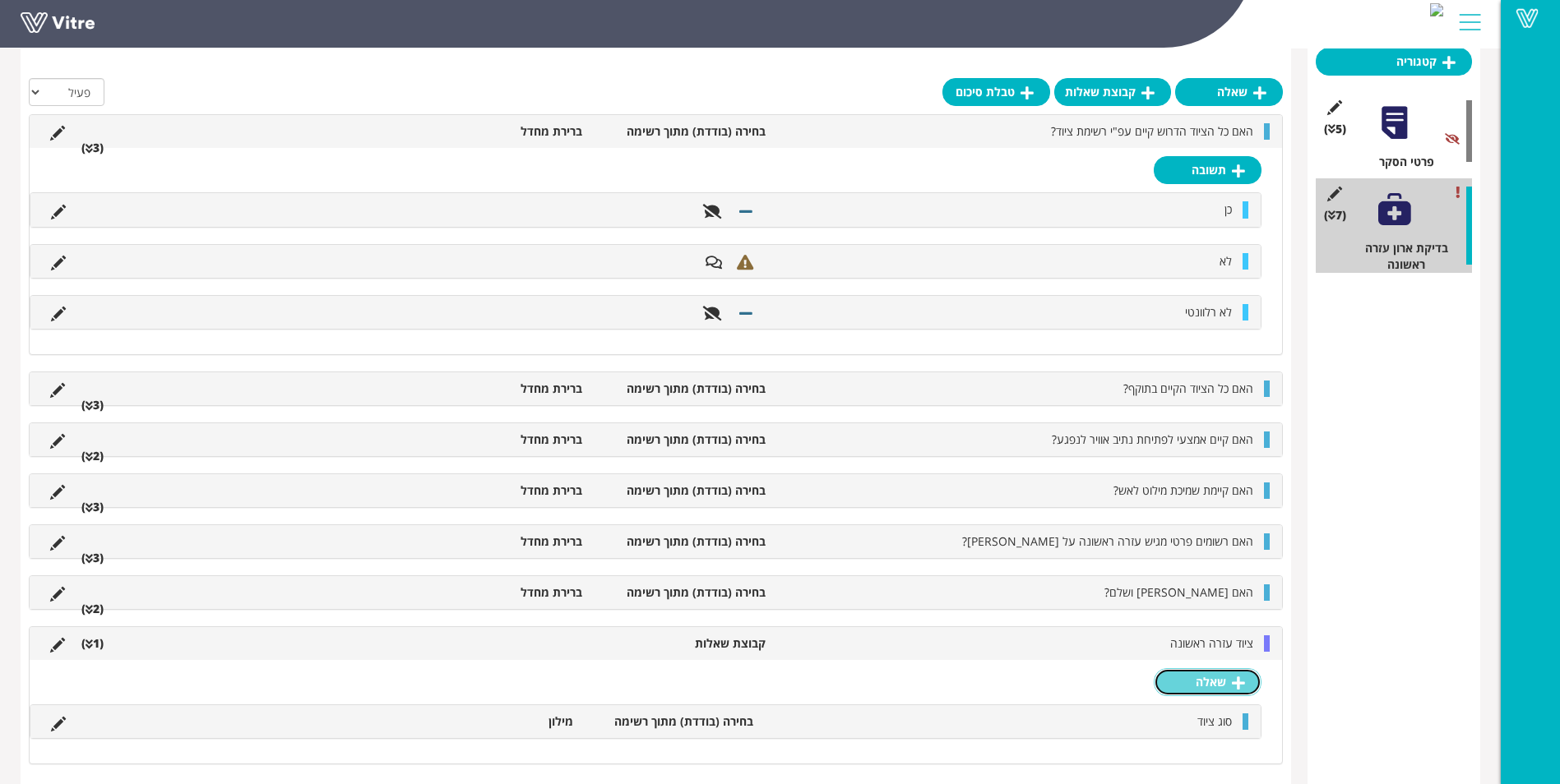
click at [1197, 683] on link "שאלה" at bounding box center [1207, 682] width 108 height 28
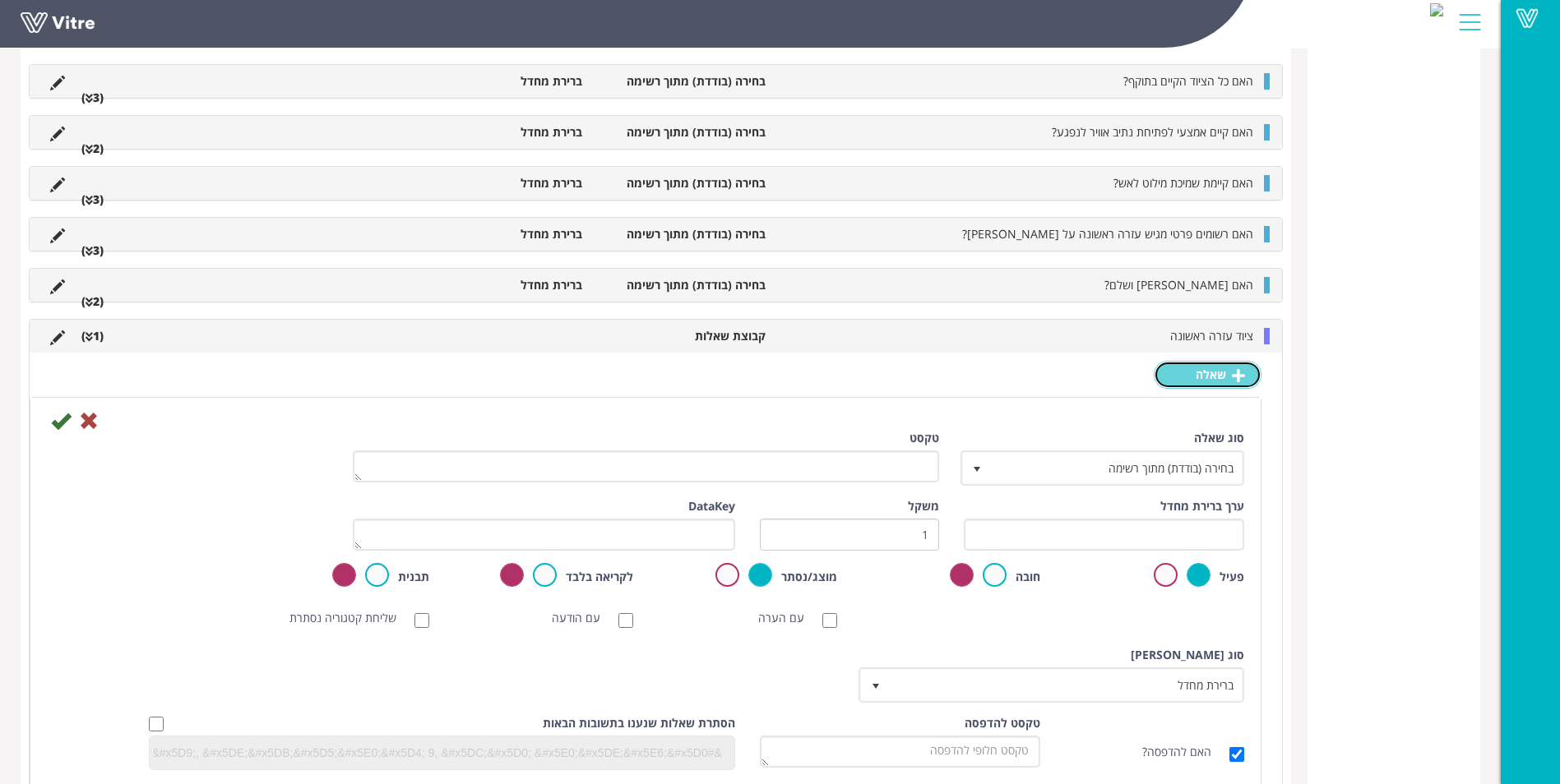
scroll to position [695, 0]
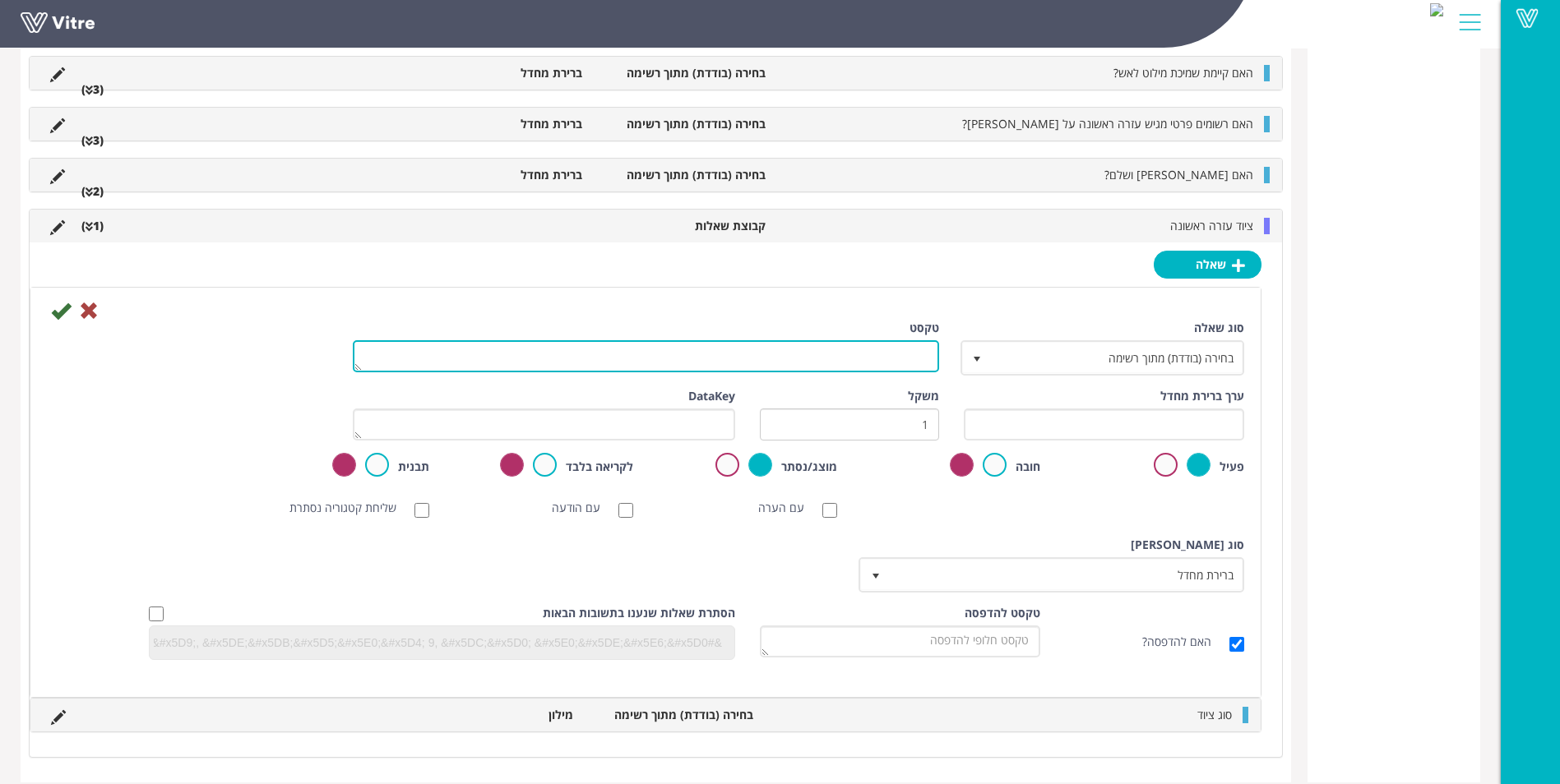
click at [886, 349] on textarea "טקסט" at bounding box center [646, 356] width 586 height 32
type textarea "סטטוס כמות"
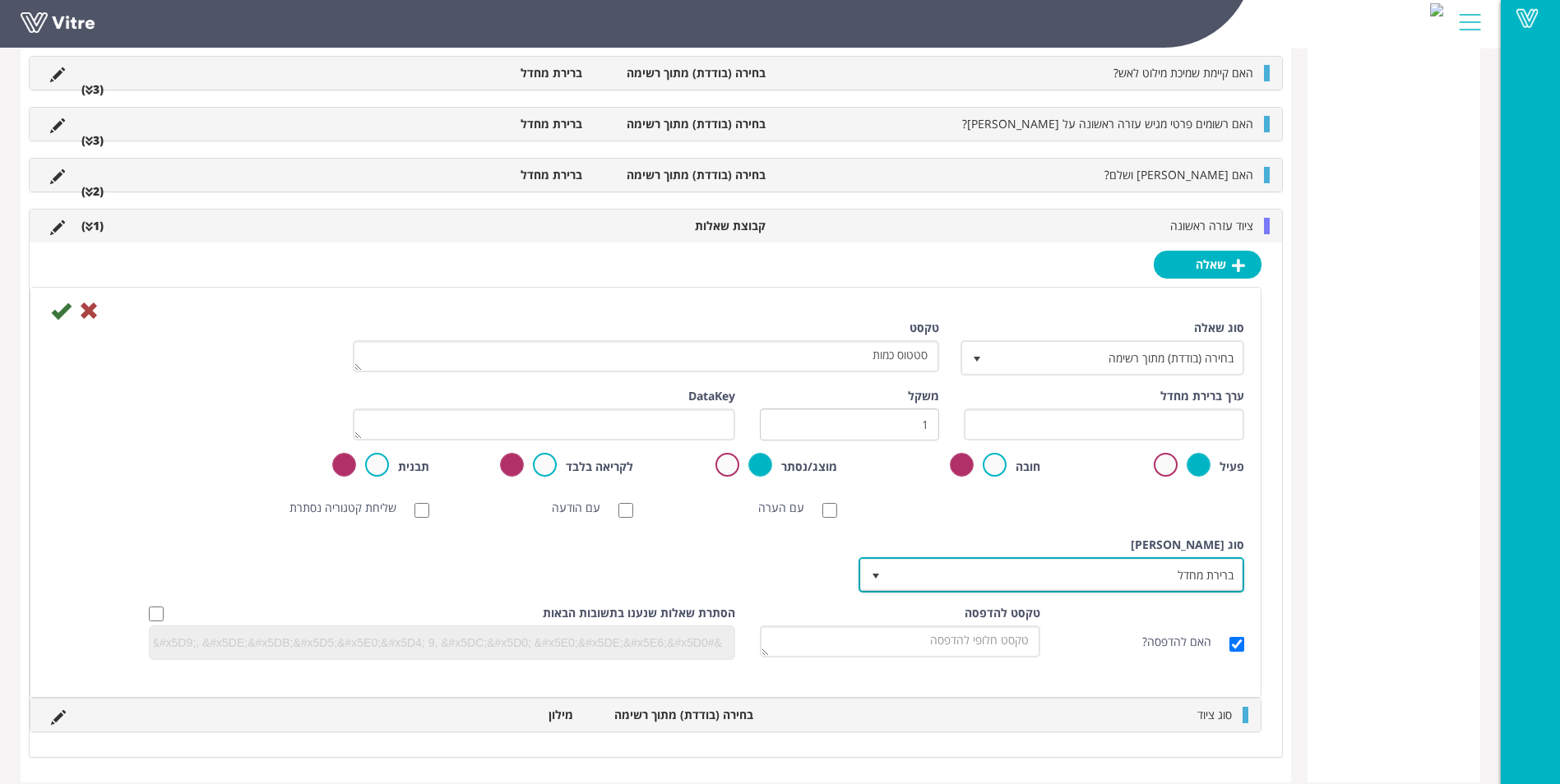
click at [1025, 575] on span "ברירת מחדל" at bounding box center [1066, 574] width 353 height 29
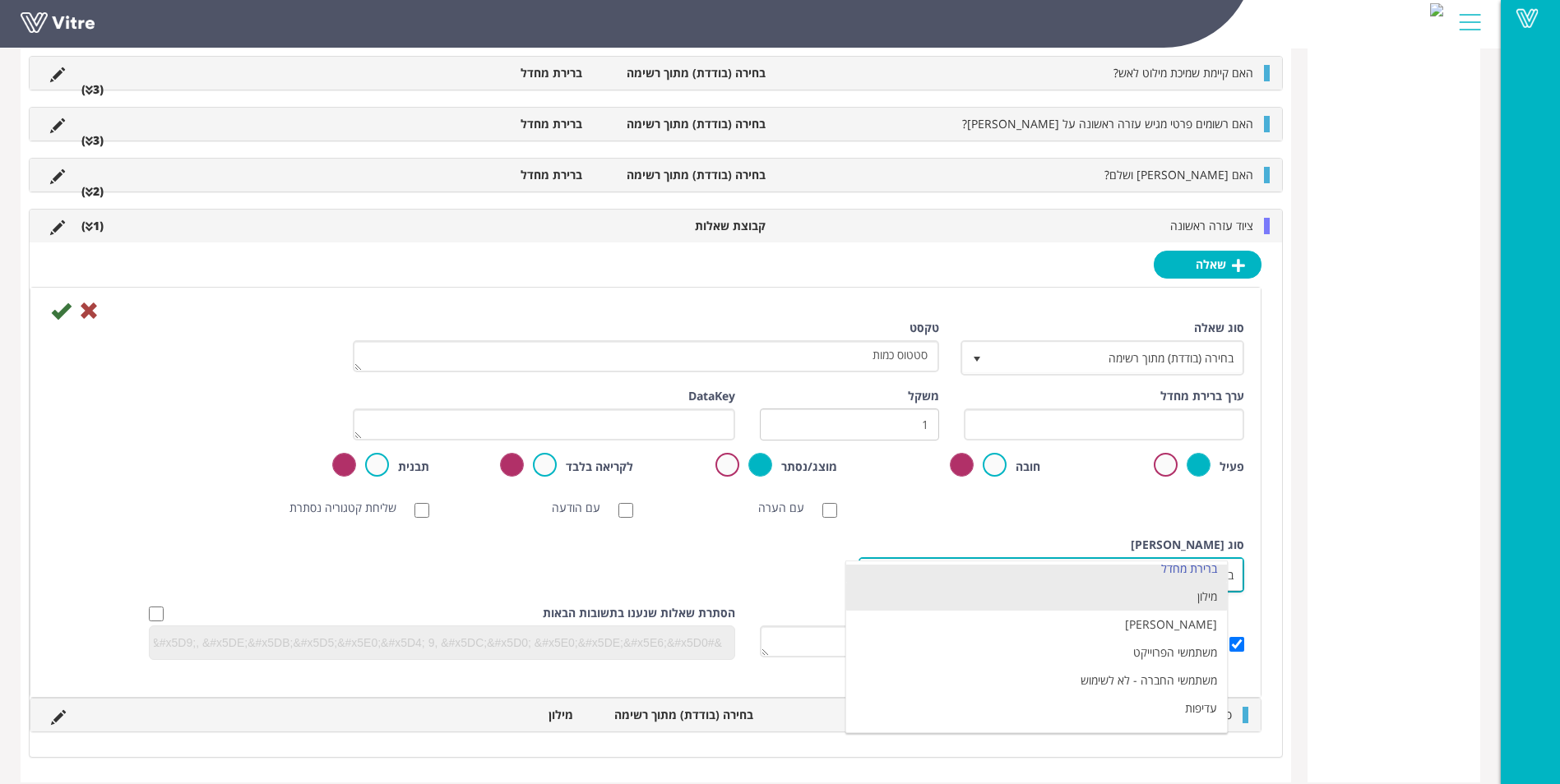
scroll to position [0, 0]
click at [1066, 582] on li "ברירת מחדל" at bounding box center [1036, 578] width 380 height 28
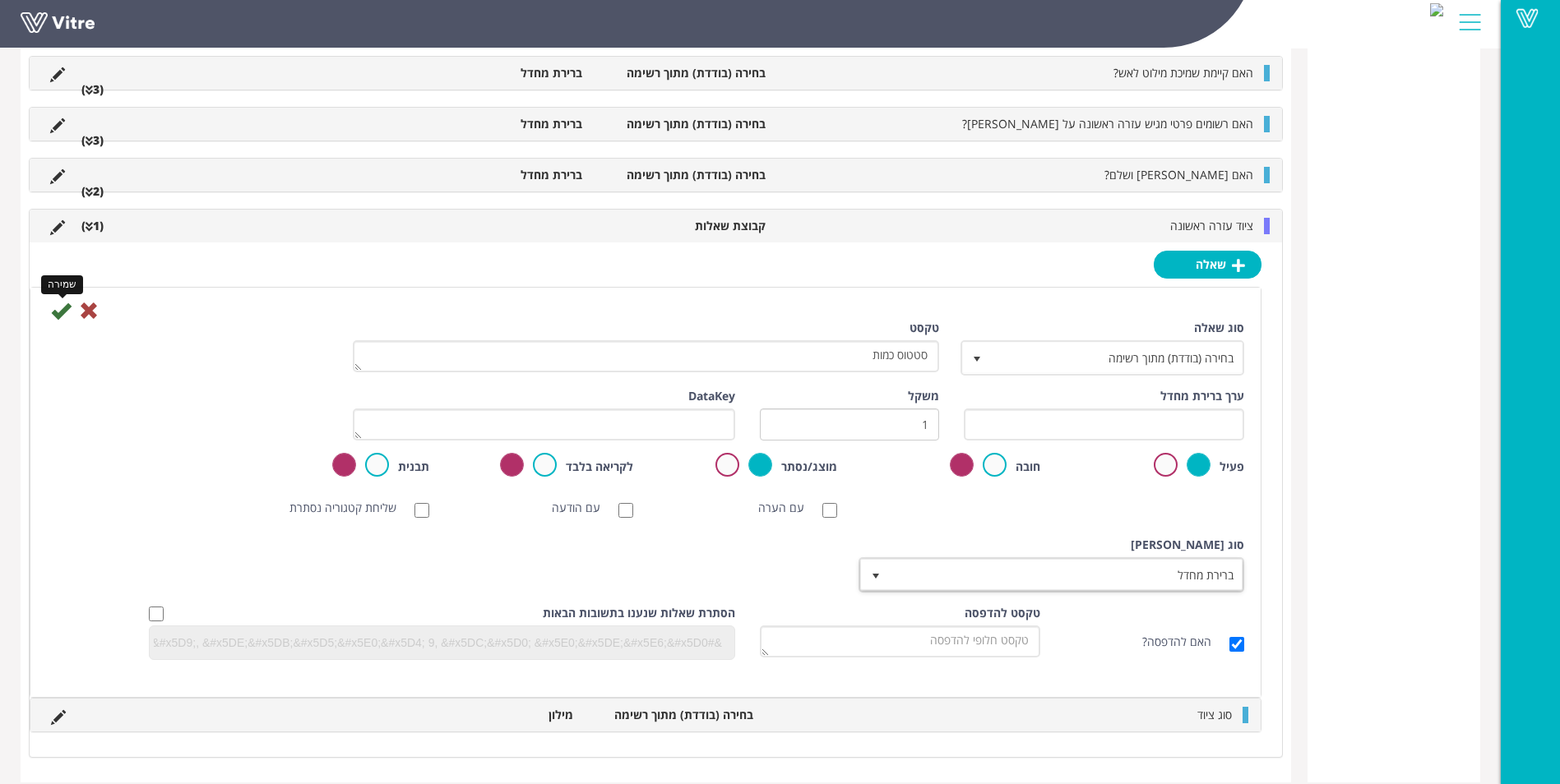
click at [58, 316] on icon at bounding box center [61, 311] width 20 height 20
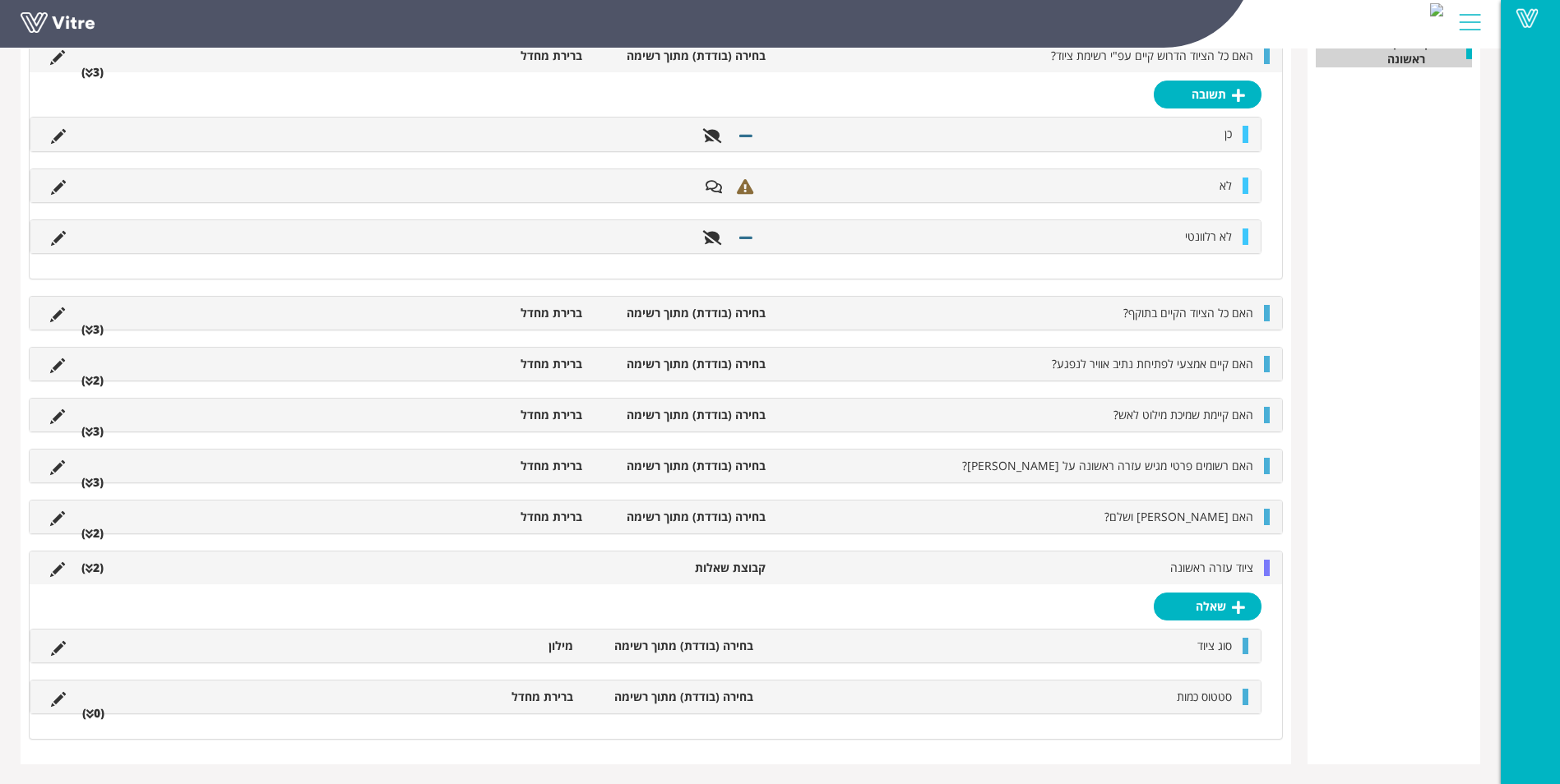
scroll to position [408, 0]
click at [95, 712] on li "(0 )" at bounding box center [93, 713] width 38 height 16
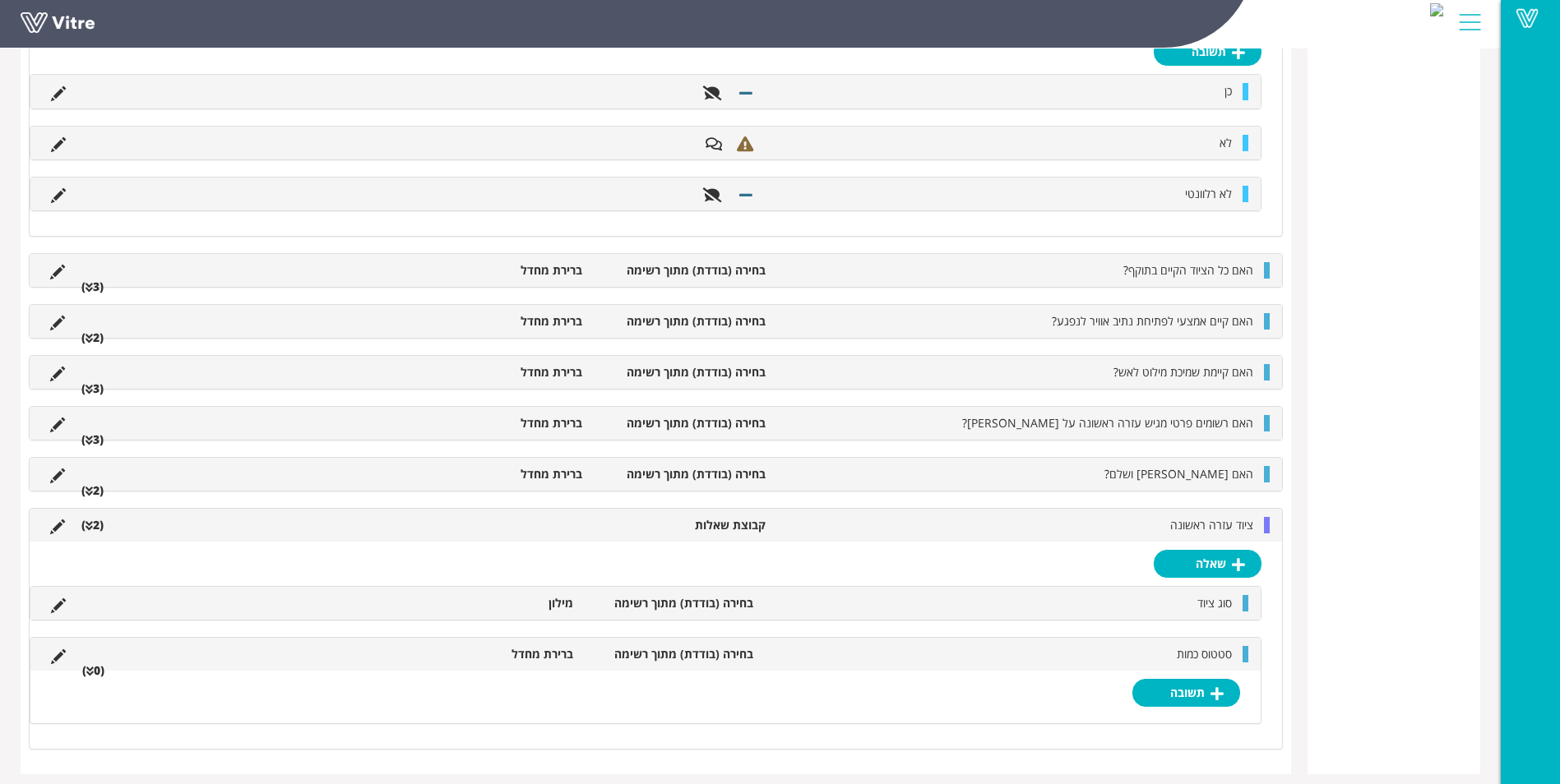
scroll to position [461, 0]
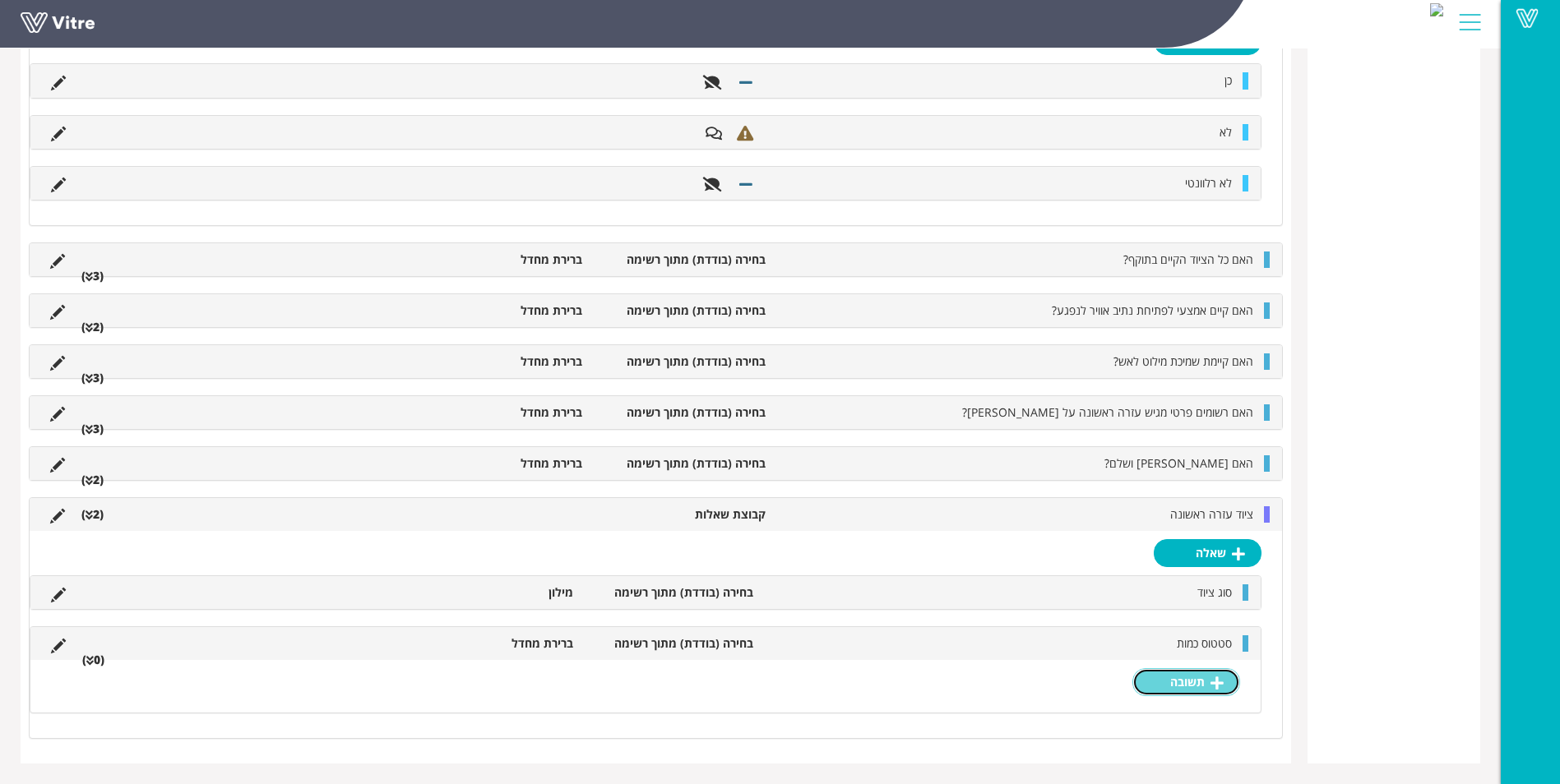
click at [1172, 681] on link "תשובה" at bounding box center [1186, 682] width 108 height 28
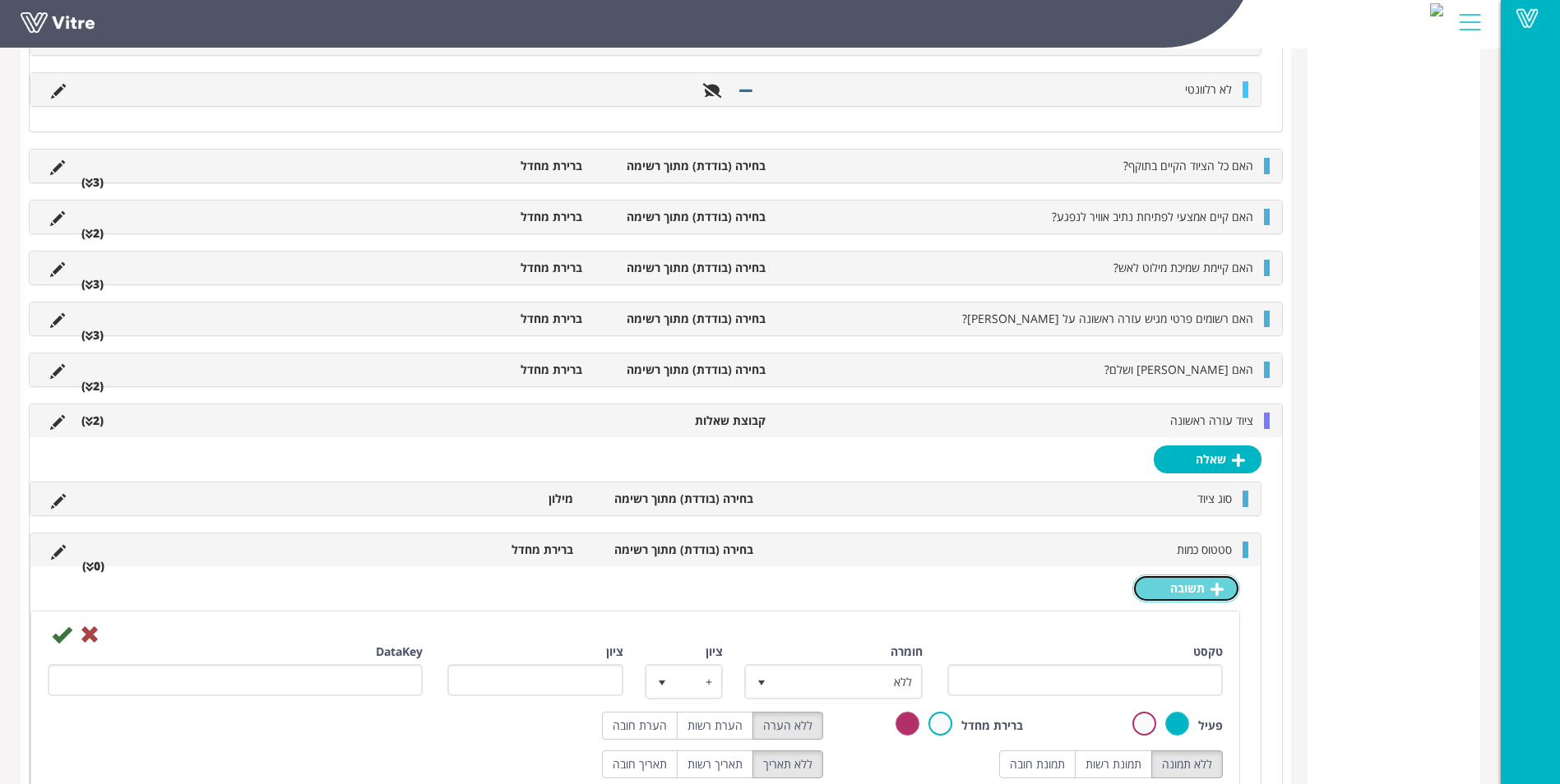
scroll to position [641, 0]
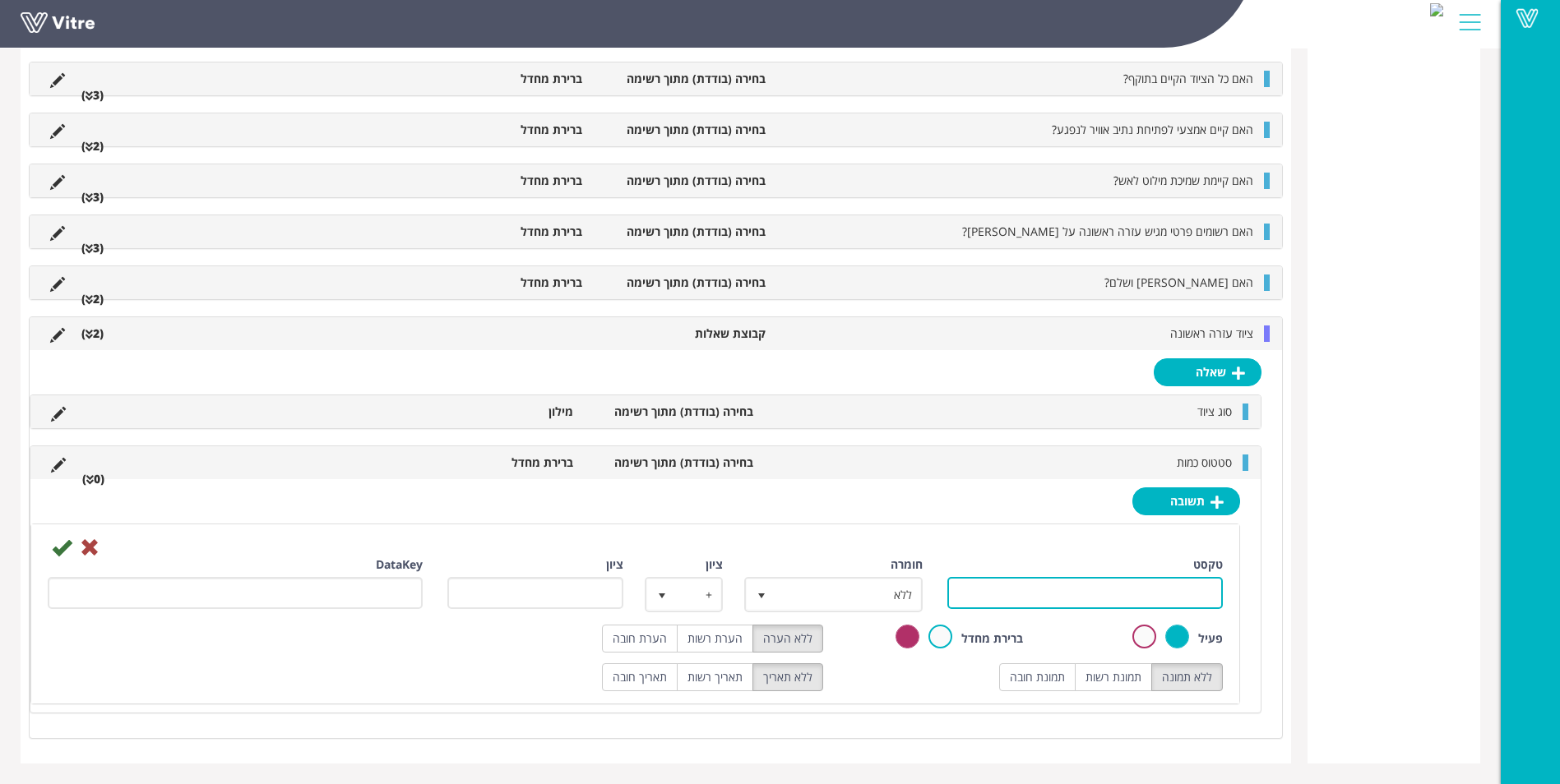
click at [1032, 589] on input "טקסט" at bounding box center [1084, 593] width 275 height 32
type input "כ"
type input "תקין"
click at [56, 549] on icon at bounding box center [61, 548] width 20 height 20
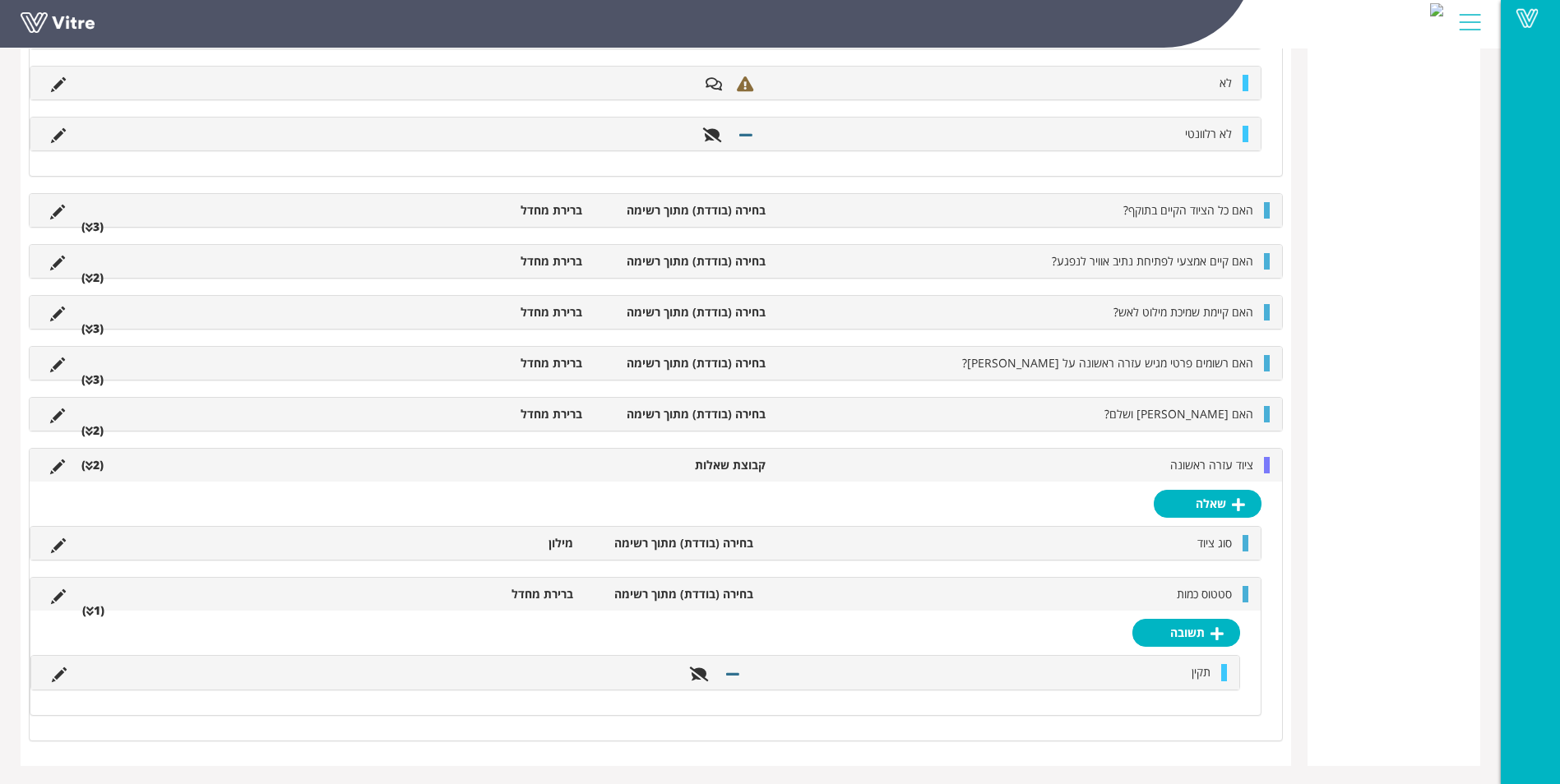
scroll to position [470, 0]
click at [1202, 628] on link "תשובה" at bounding box center [1186, 630] width 108 height 28
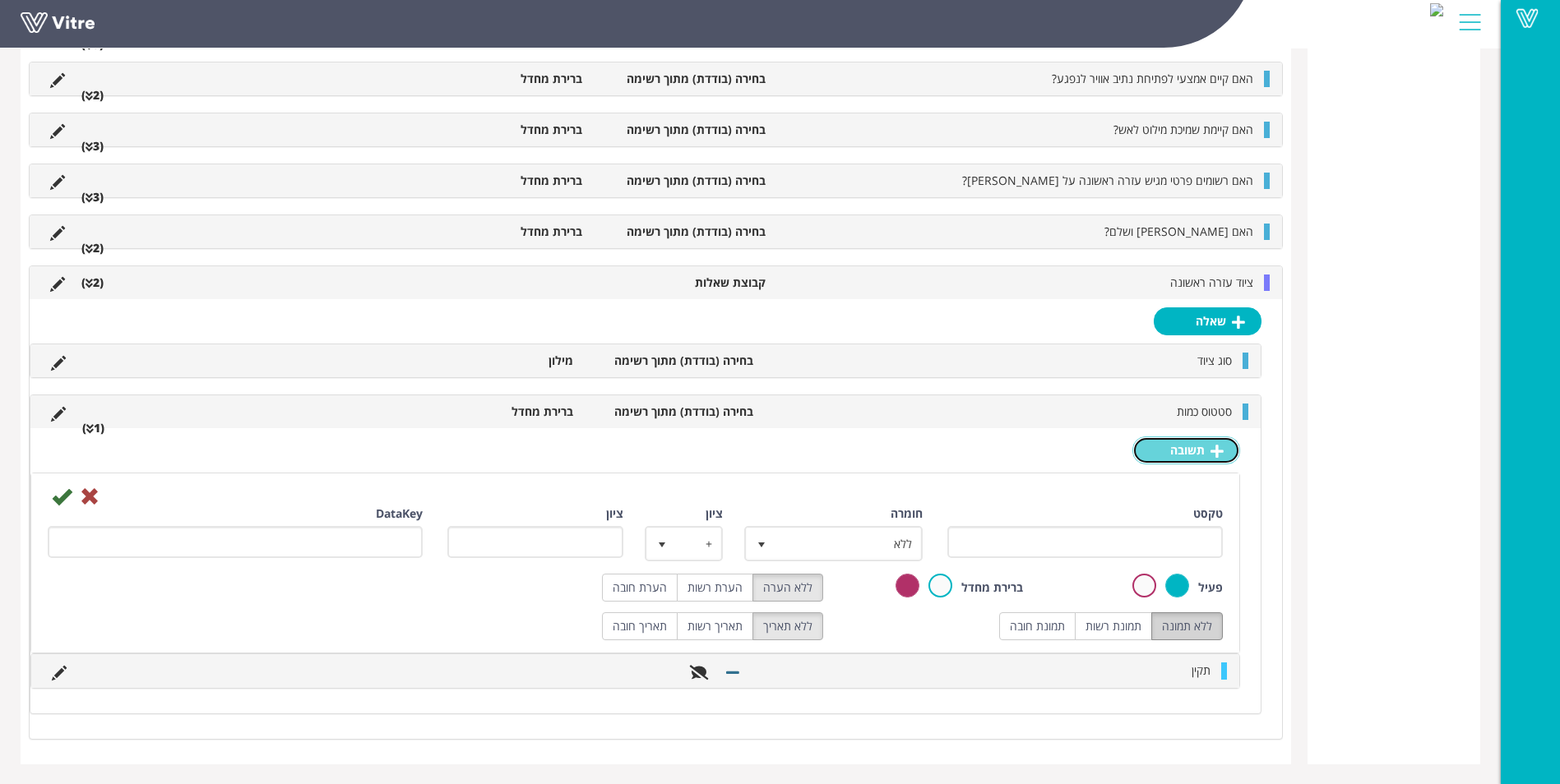
scroll to position [651, 0]
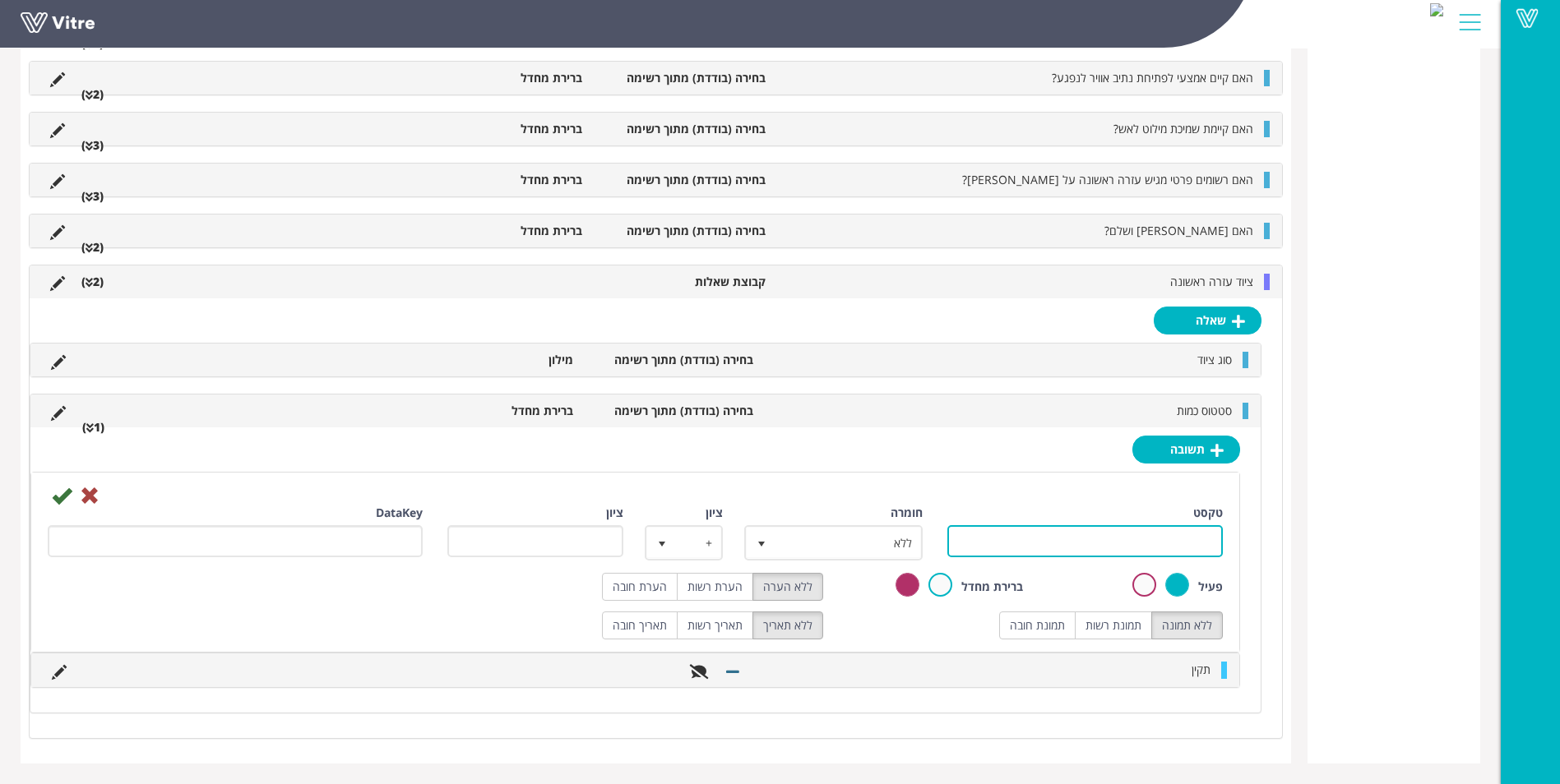
click at [1009, 545] on input "טקסט" at bounding box center [1084, 542] width 275 height 32
type input "חסר"
click at [656, 580] on label "הערת חובה" at bounding box center [640, 586] width 76 height 28
radio input "true"
click at [1148, 540] on input "חסר" at bounding box center [1084, 542] width 275 height 32
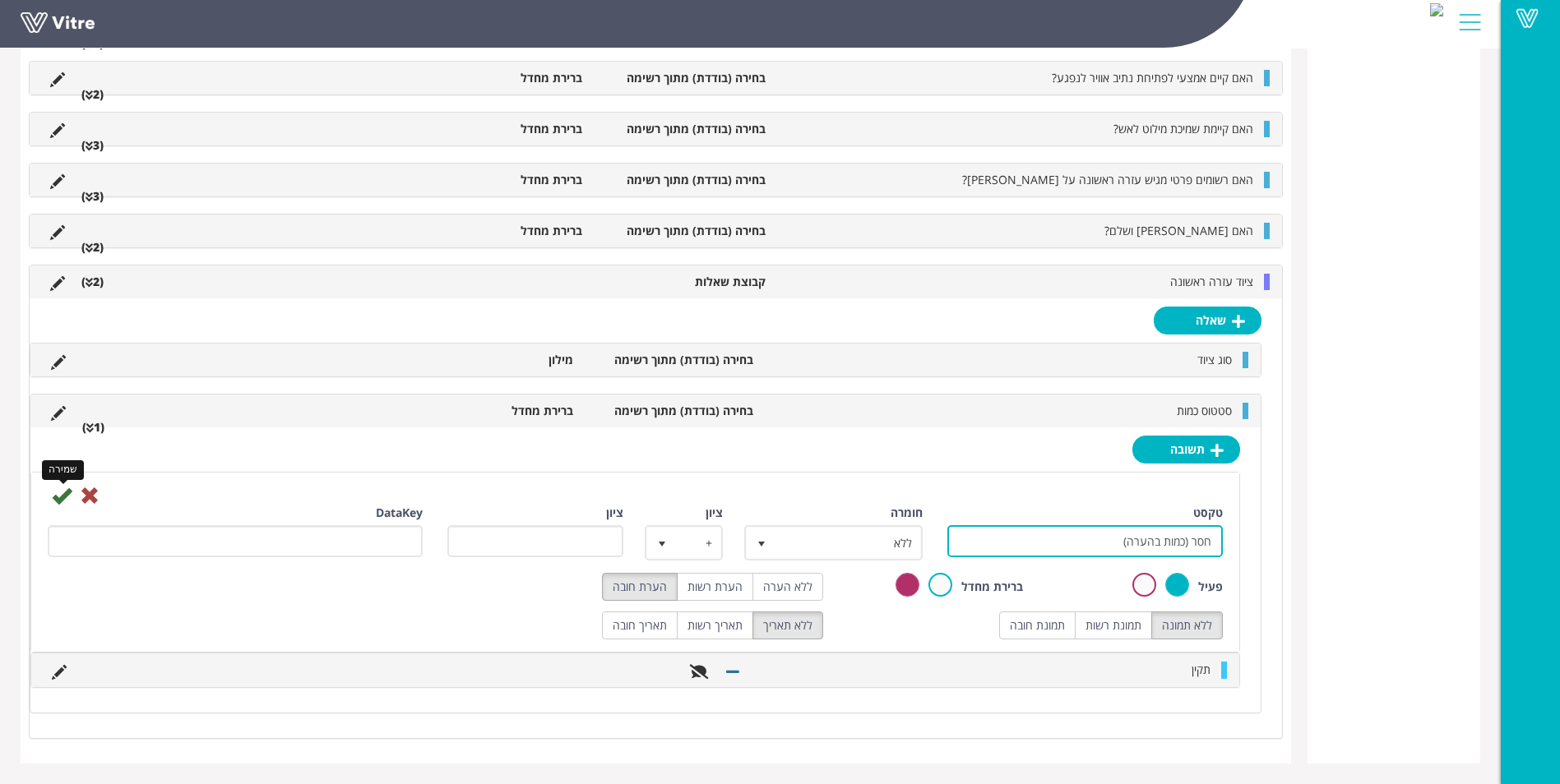
type input "חסר (כמות בהערה)"
click at [68, 496] on icon at bounding box center [61, 495] width 20 height 20
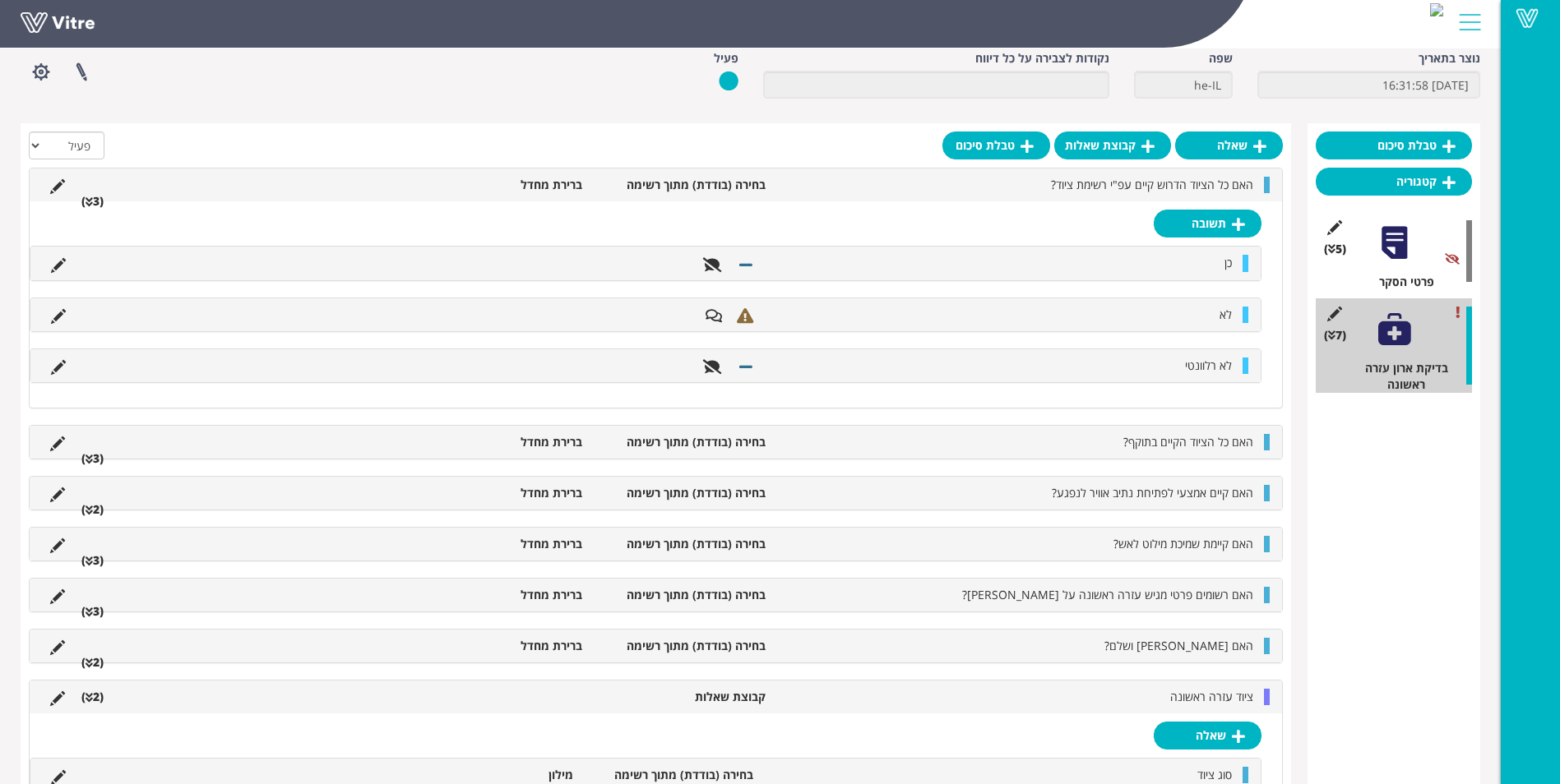
scroll to position [82, 0]
click at [59, 437] on icon at bounding box center [57, 443] width 15 height 15
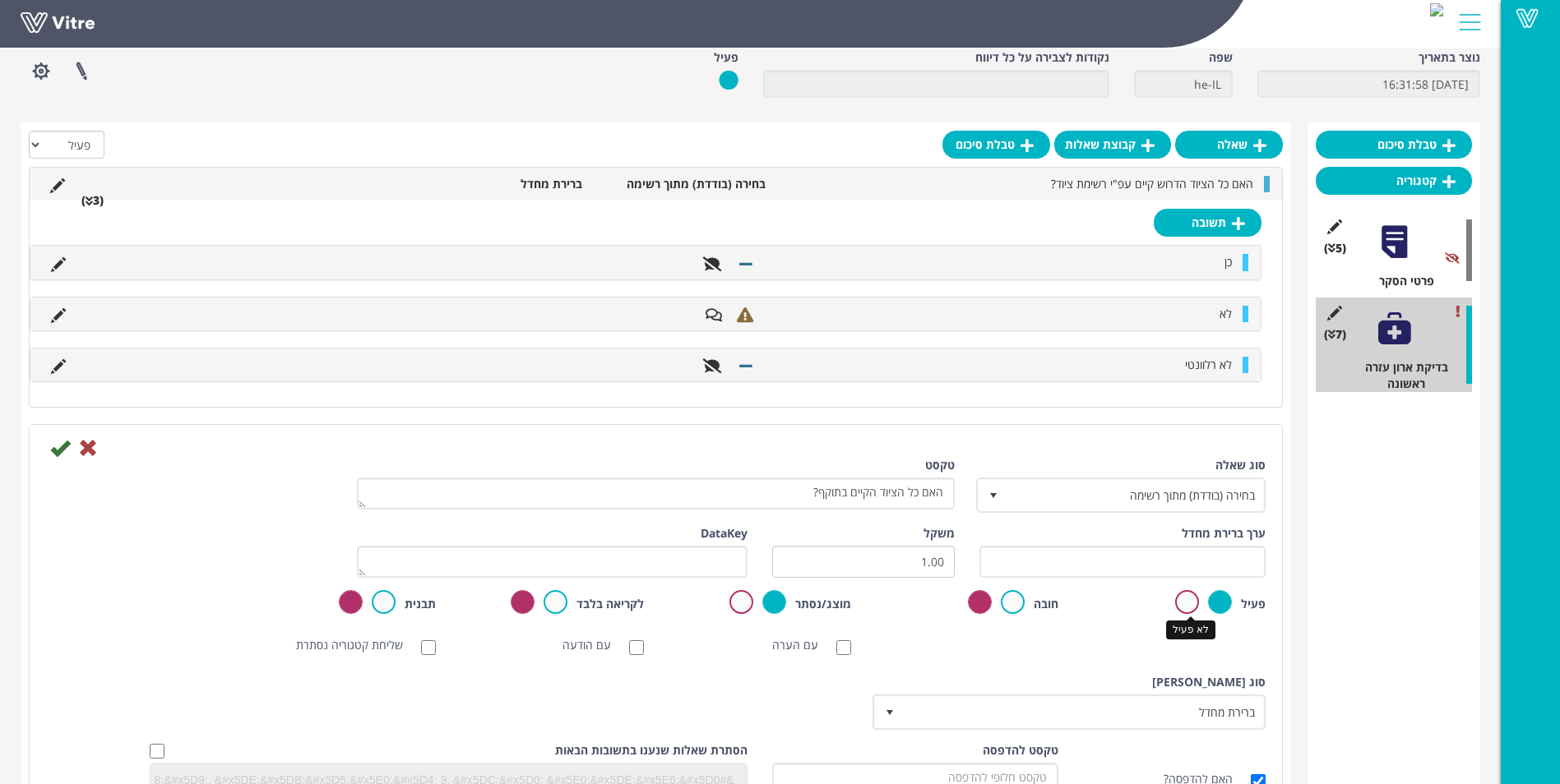
click at [1182, 604] on label at bounding box center [1187, 602] width 24 height 24
click at [0, 0] on input "radio" at bounding box center [0, 0] width 0 height 0
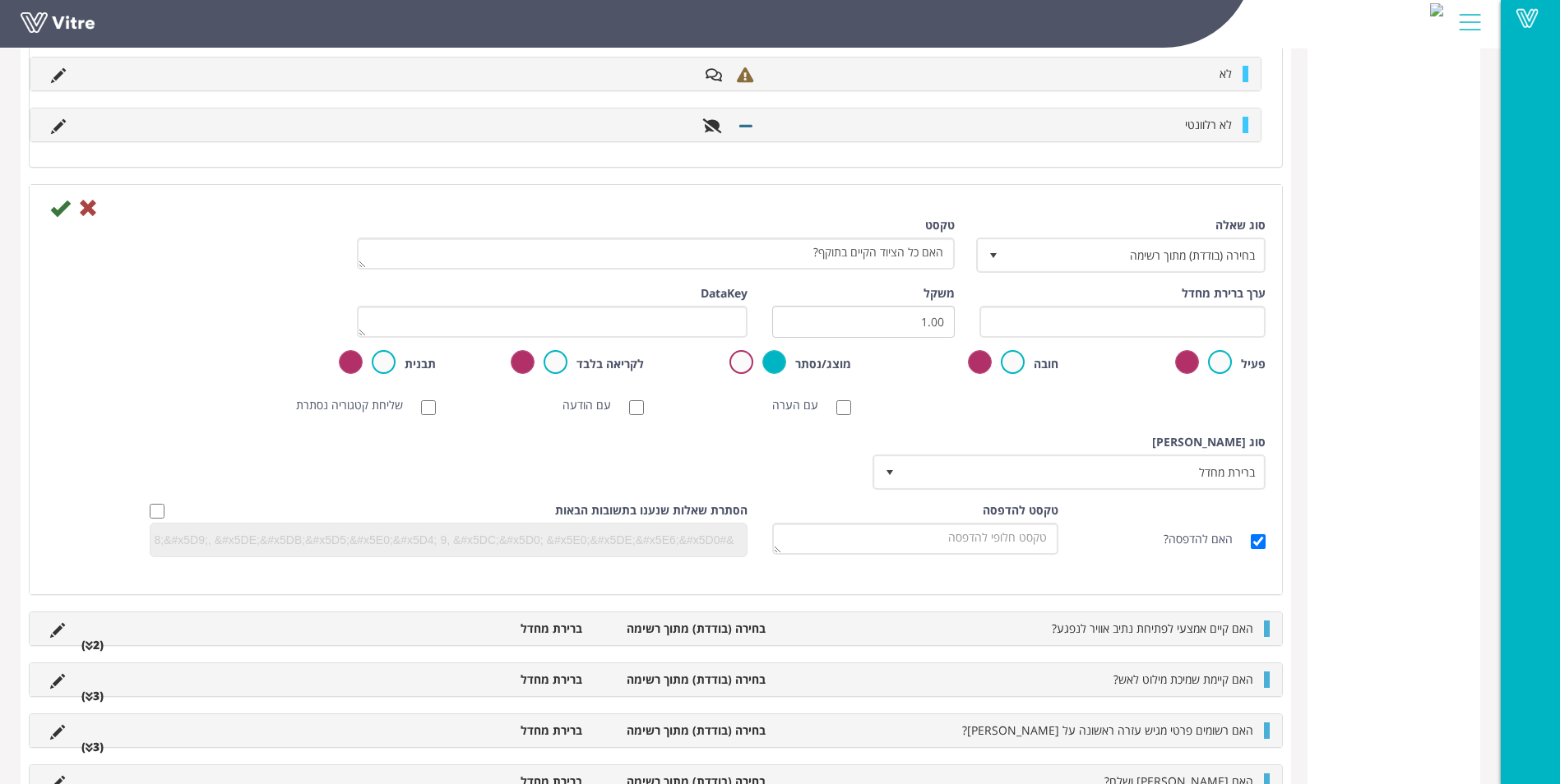
scroll to position [576, 0]
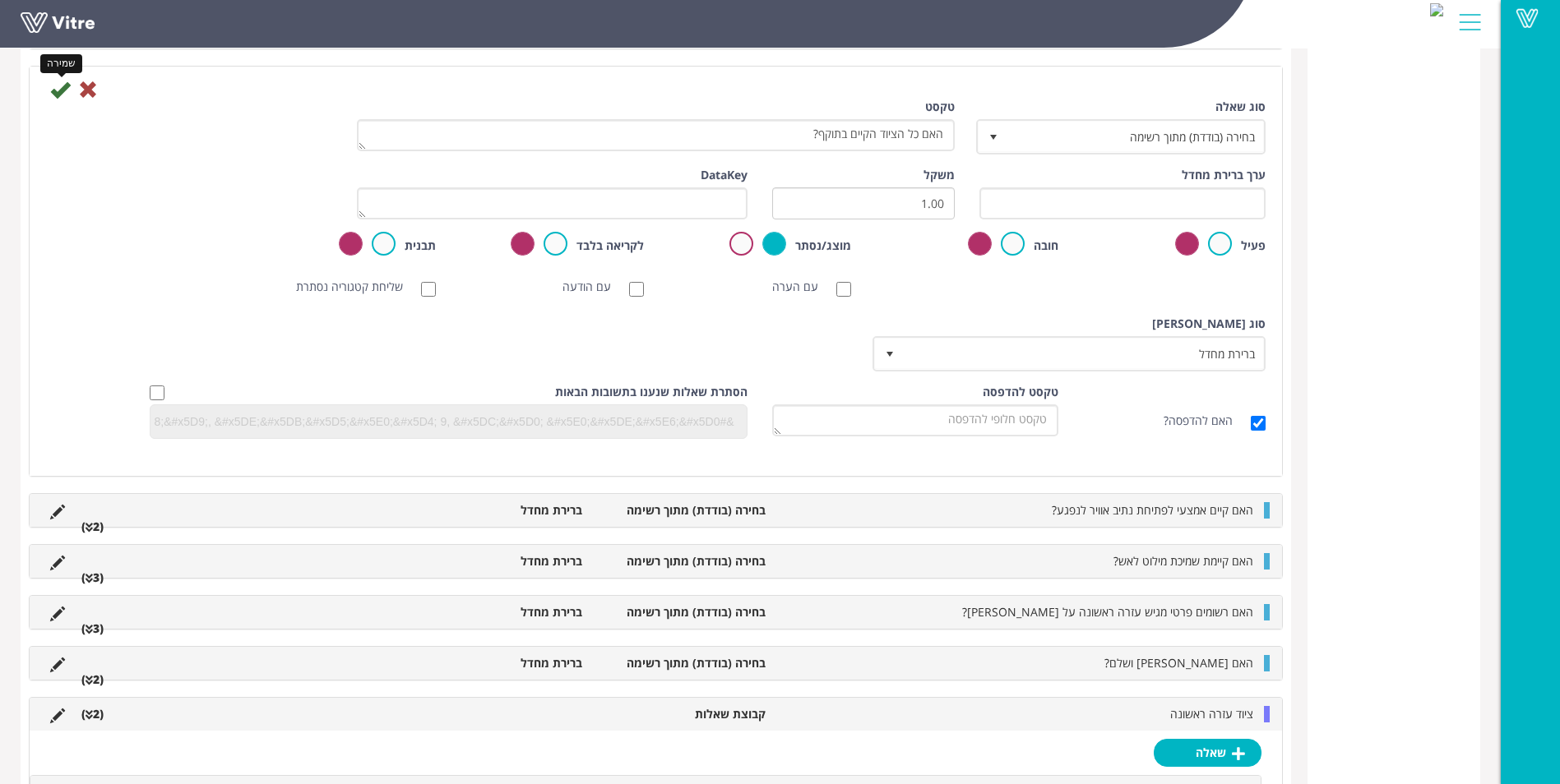
click at [53, 91] on icon at bounding box center [60, 90] width 20 height 20
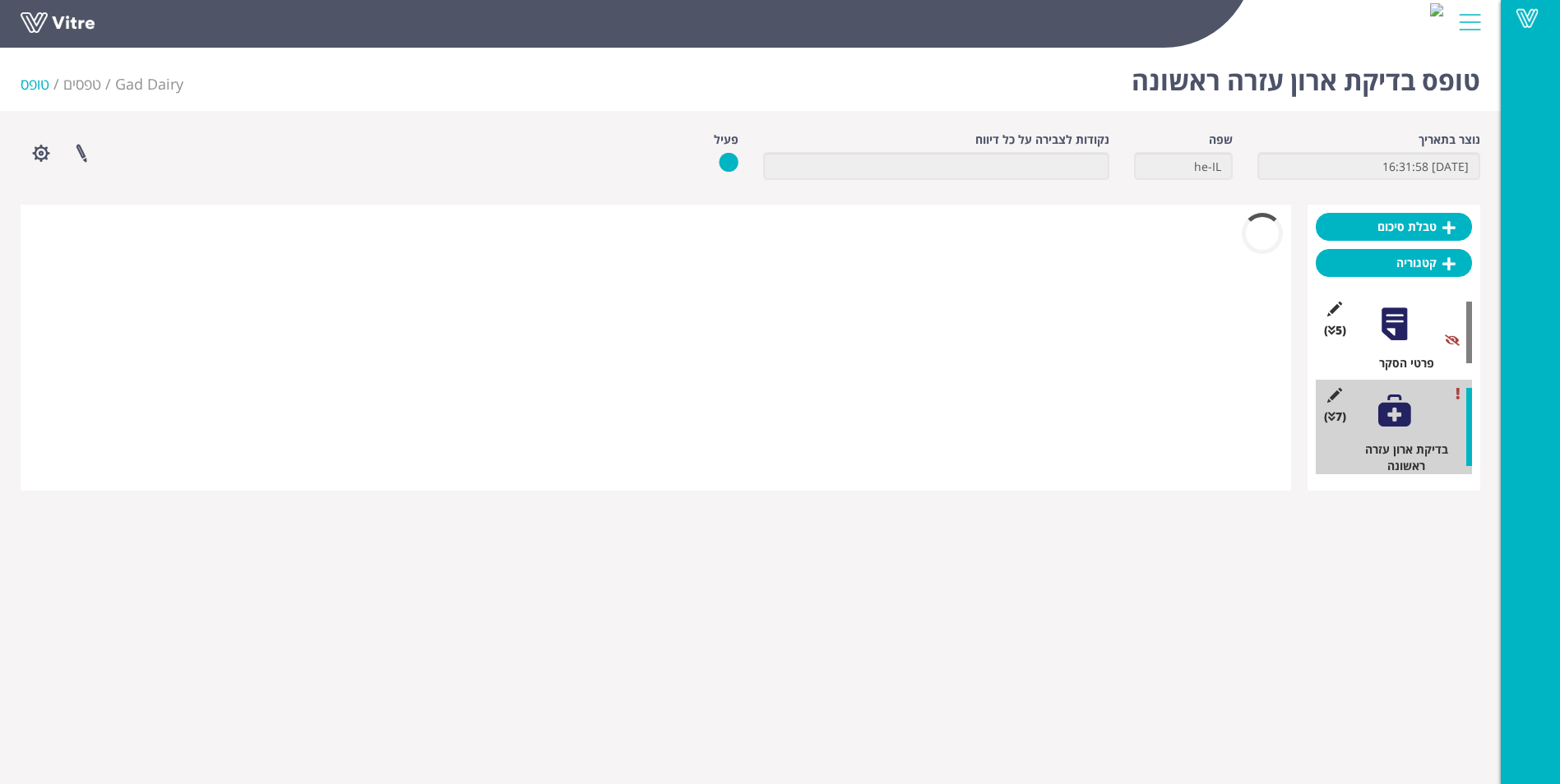
scroll to position [0, 0]
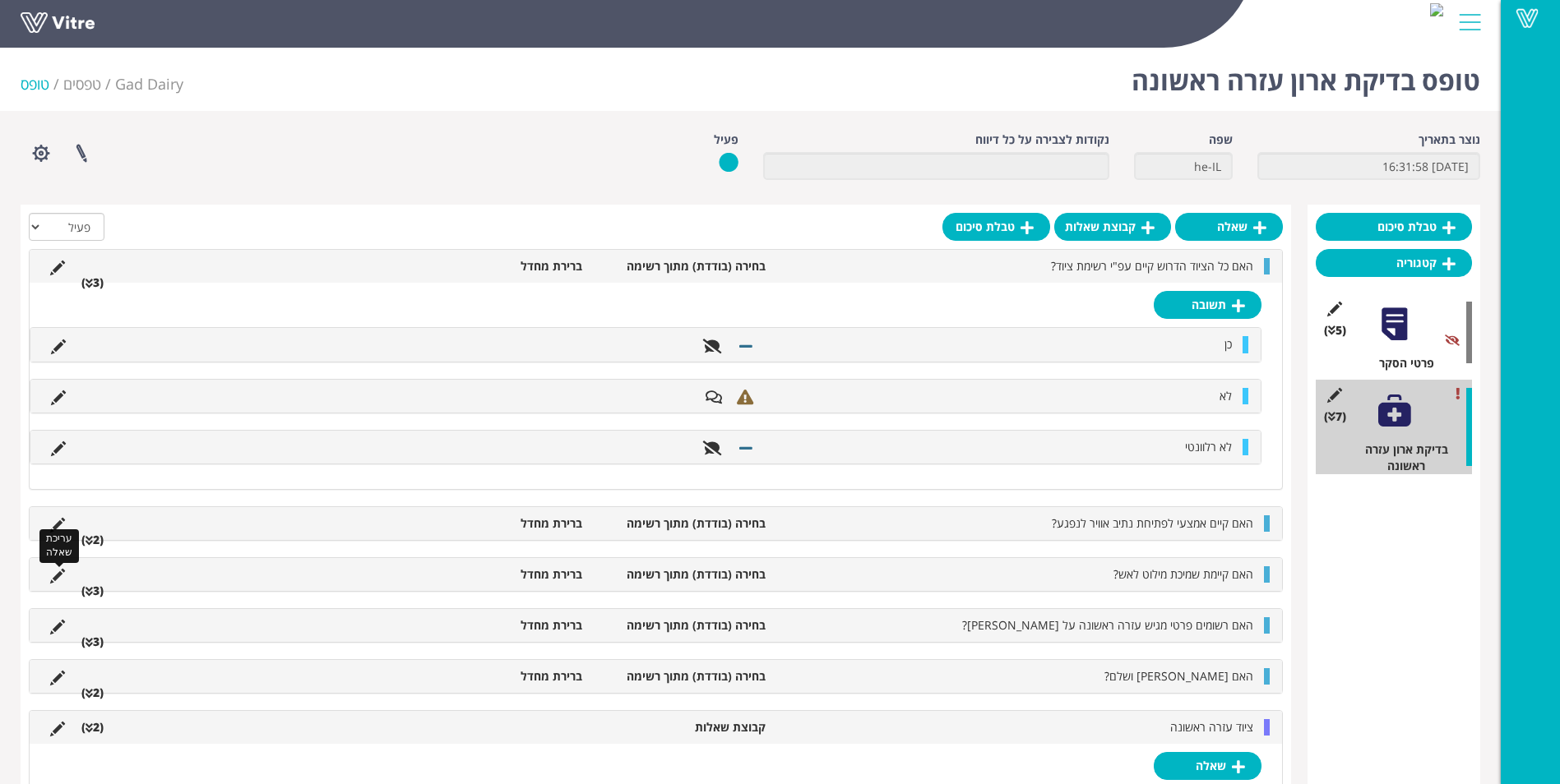
click at [61, 569] on icon at bounding box center [57, 576] width 15 height 15
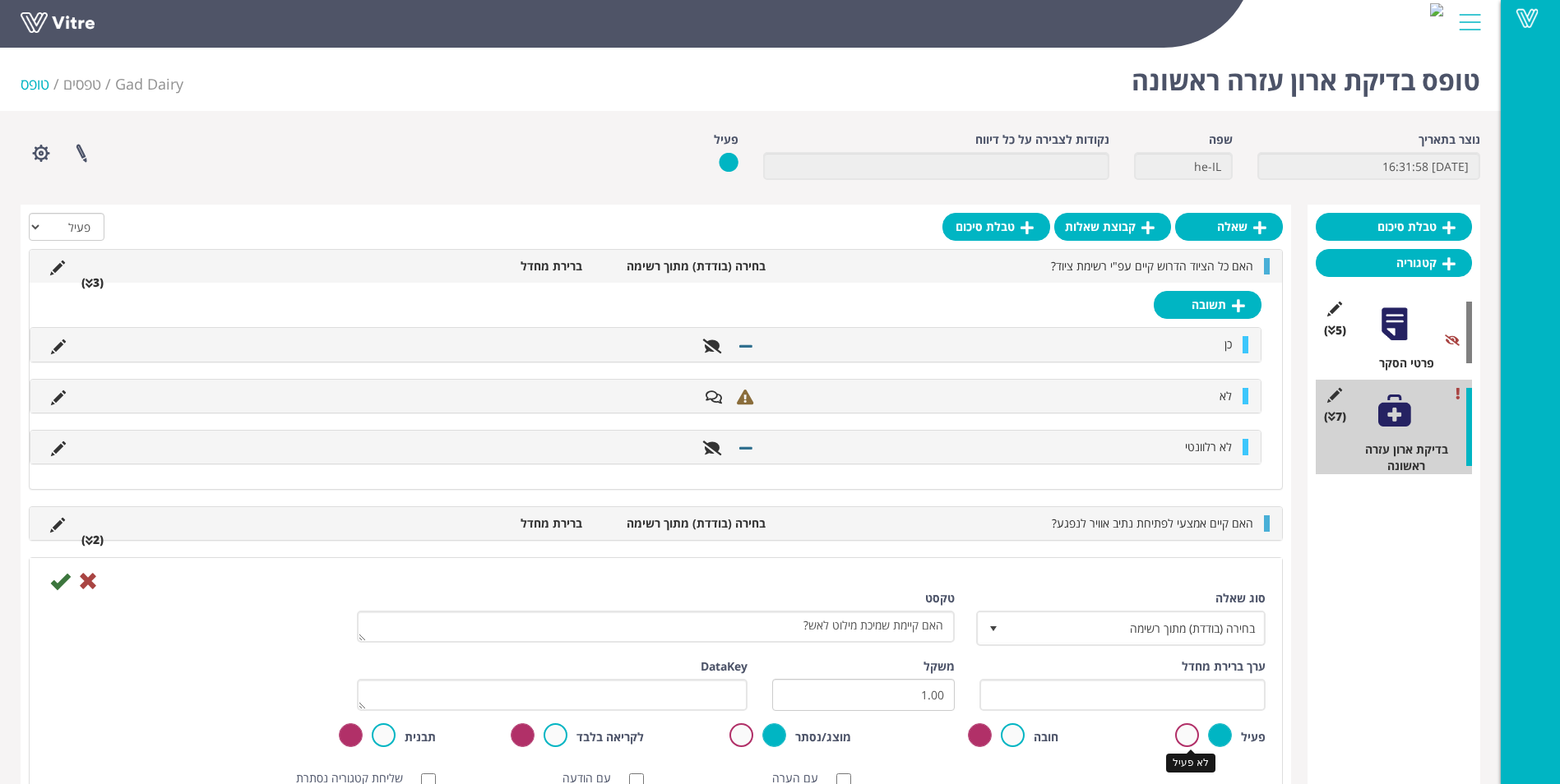
click at [1178, 736] on label at bounding box center [1187, 735] width 24 height 24
click at [0, 0] on input "radio" at bounding box center [0, 0] width 0 height 0
click at [67, 576] on icon at bounding box center [60, 581] width 20 height 20
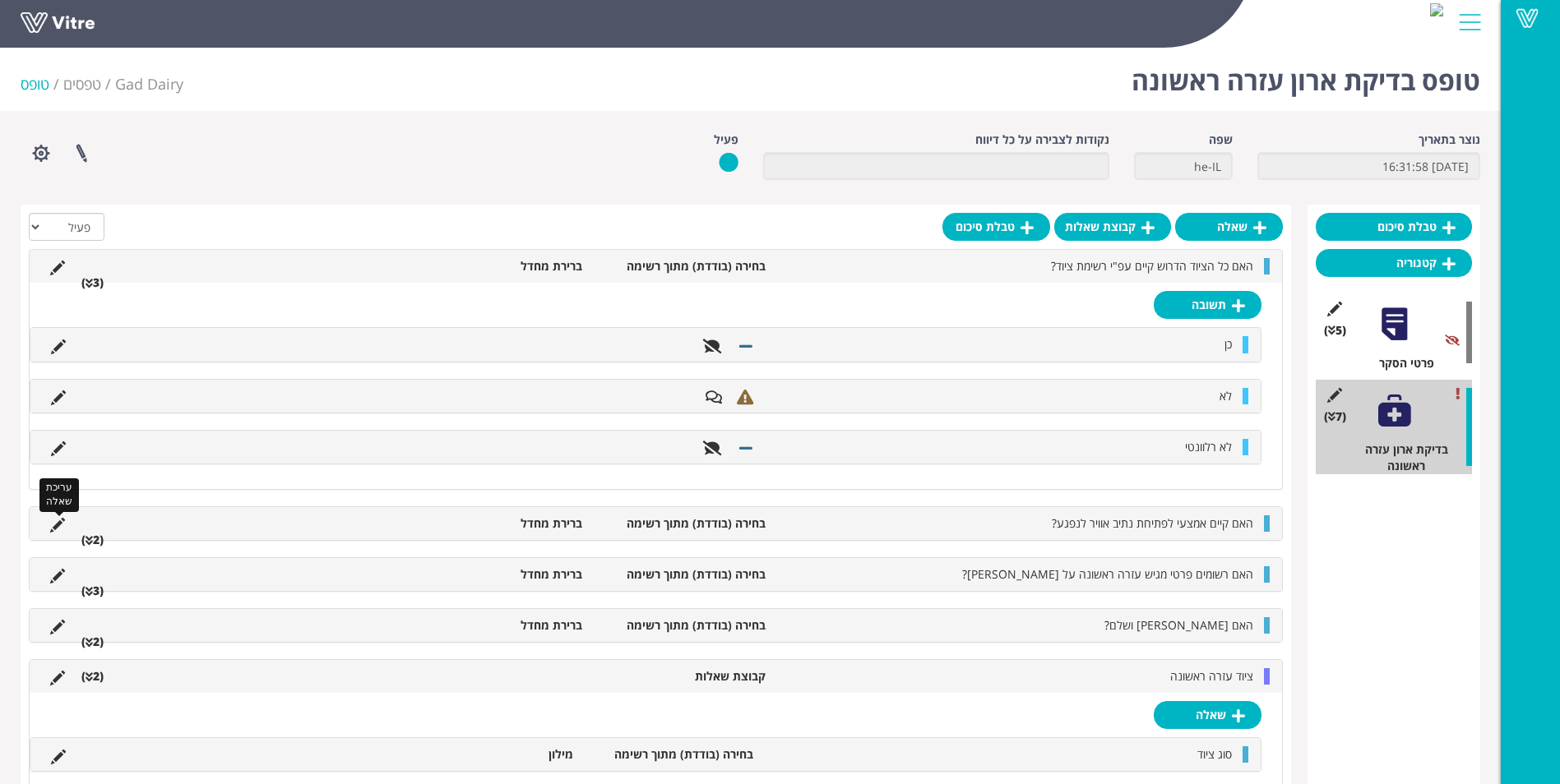
click at [52, 523] on icon at bounding box center [57, 525] width 15 height 15
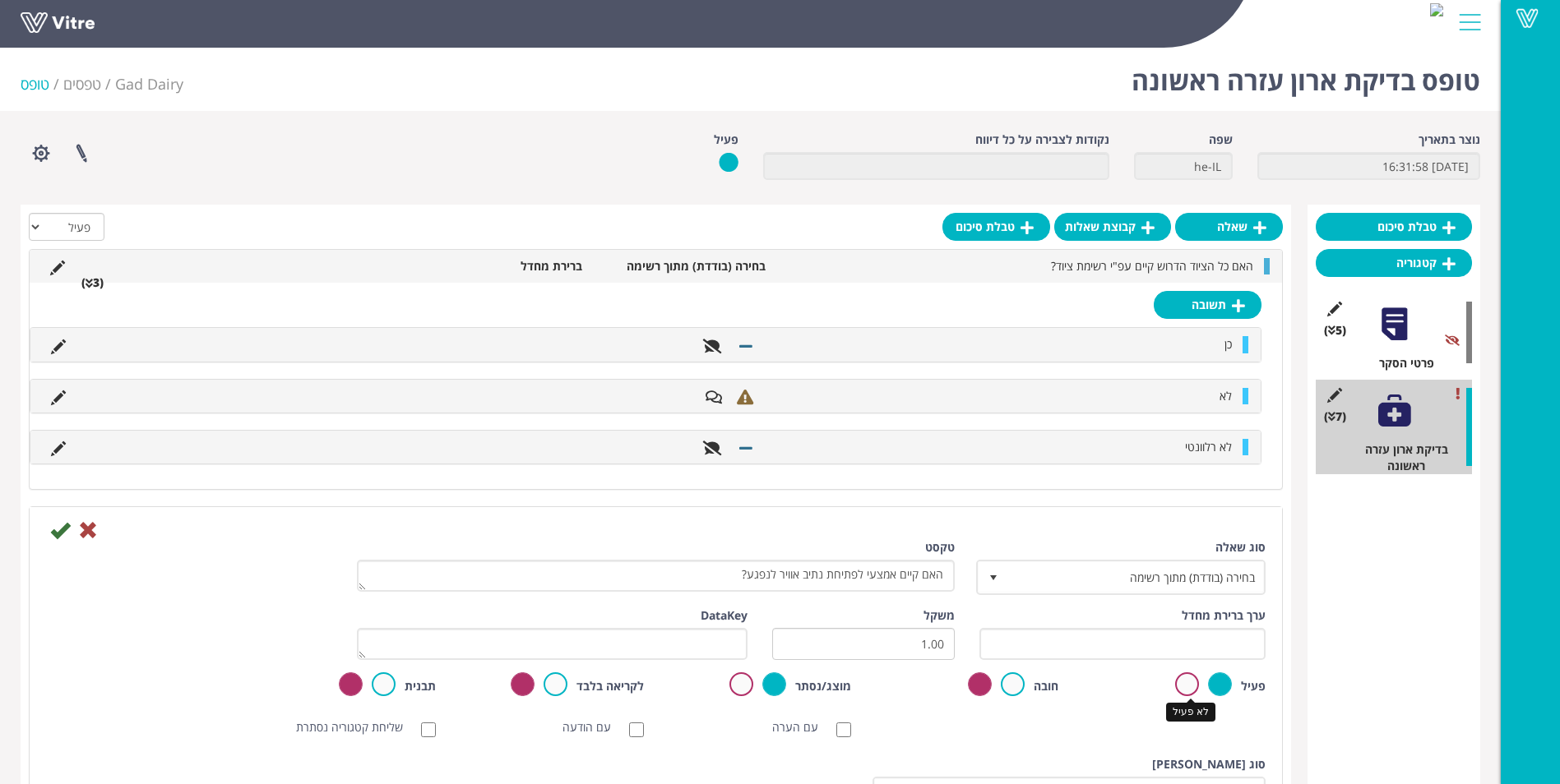
click at [1189, 685] on label at bounding box center [1187, 684] width 24 height 24
click at [0, 0] on input "radio" at bounding box center [0, 0] width 0 height 0
click at [60, 533] on icon at bounding box center [60, 530] width 20 height 20
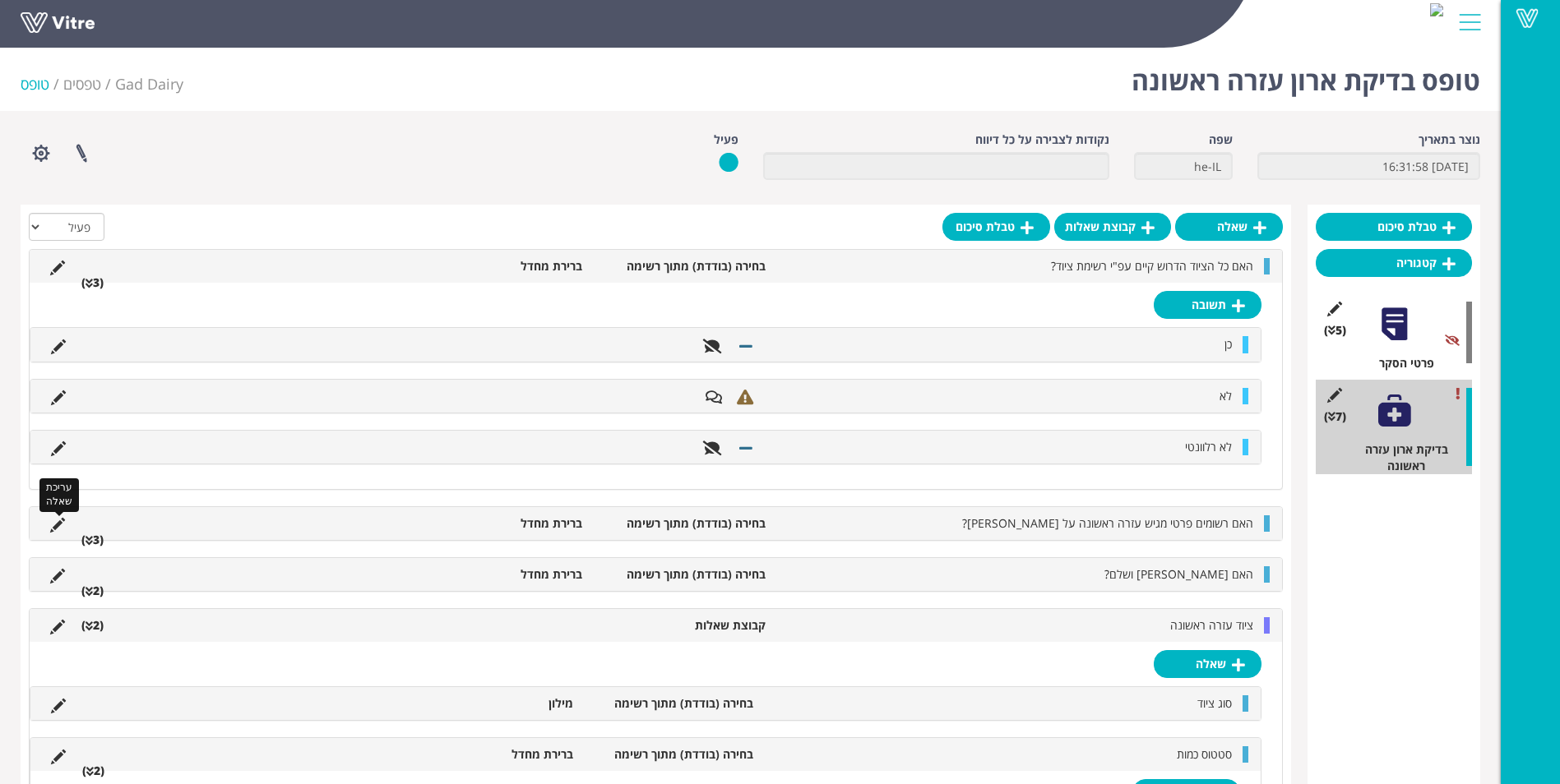
click at [60, 533] on icon at bounding box center [57, 525] width 15 height 15
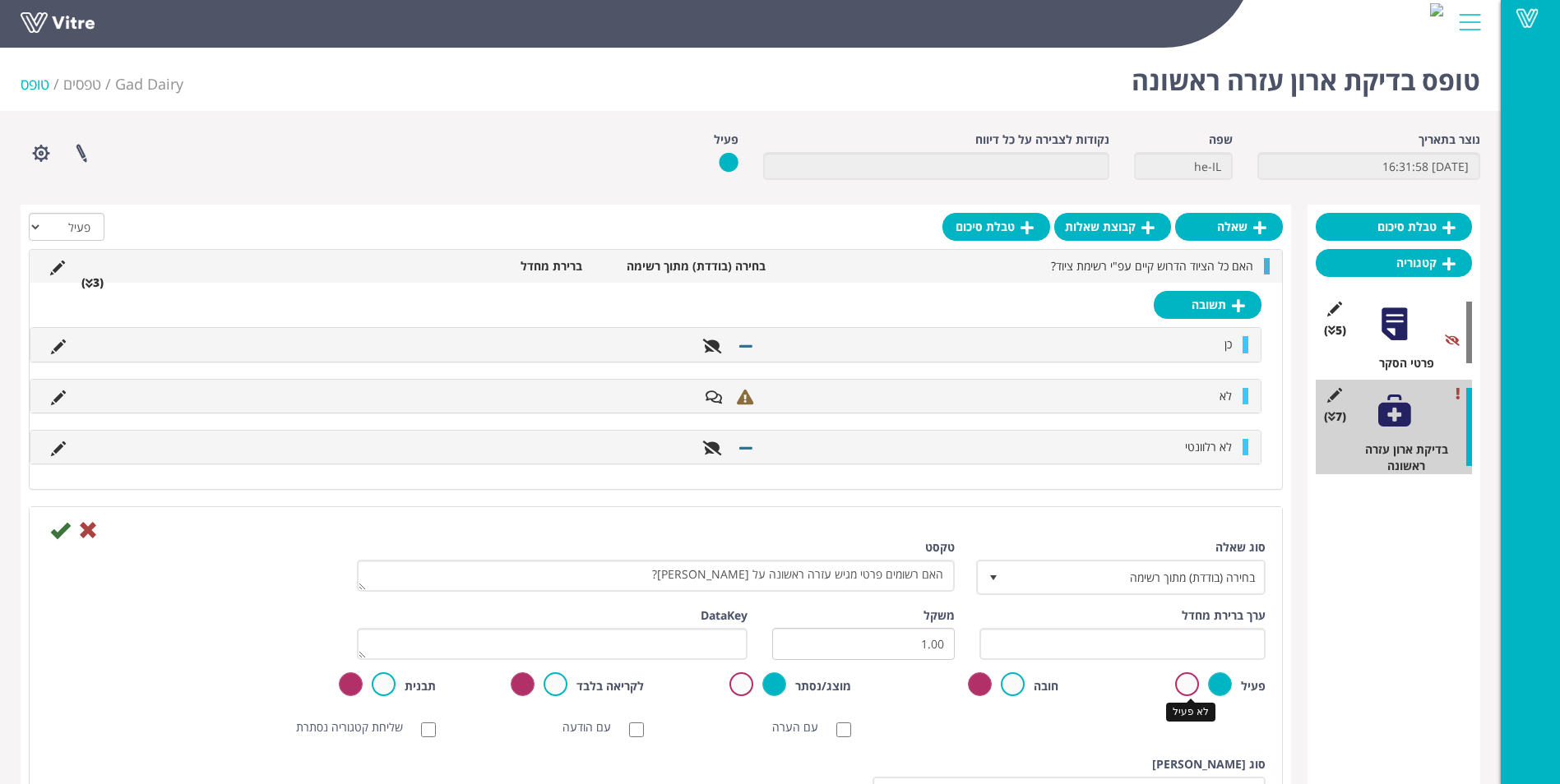
click at [1183, 682] on label at bounding box center [1187, 684] width 24 height 24
click at [0, 0] on input "radio" at bounding box center [0, 0] width 0 height 0
click at [59, 531] on icon at bounding box center [60, 530] width 20 height 20
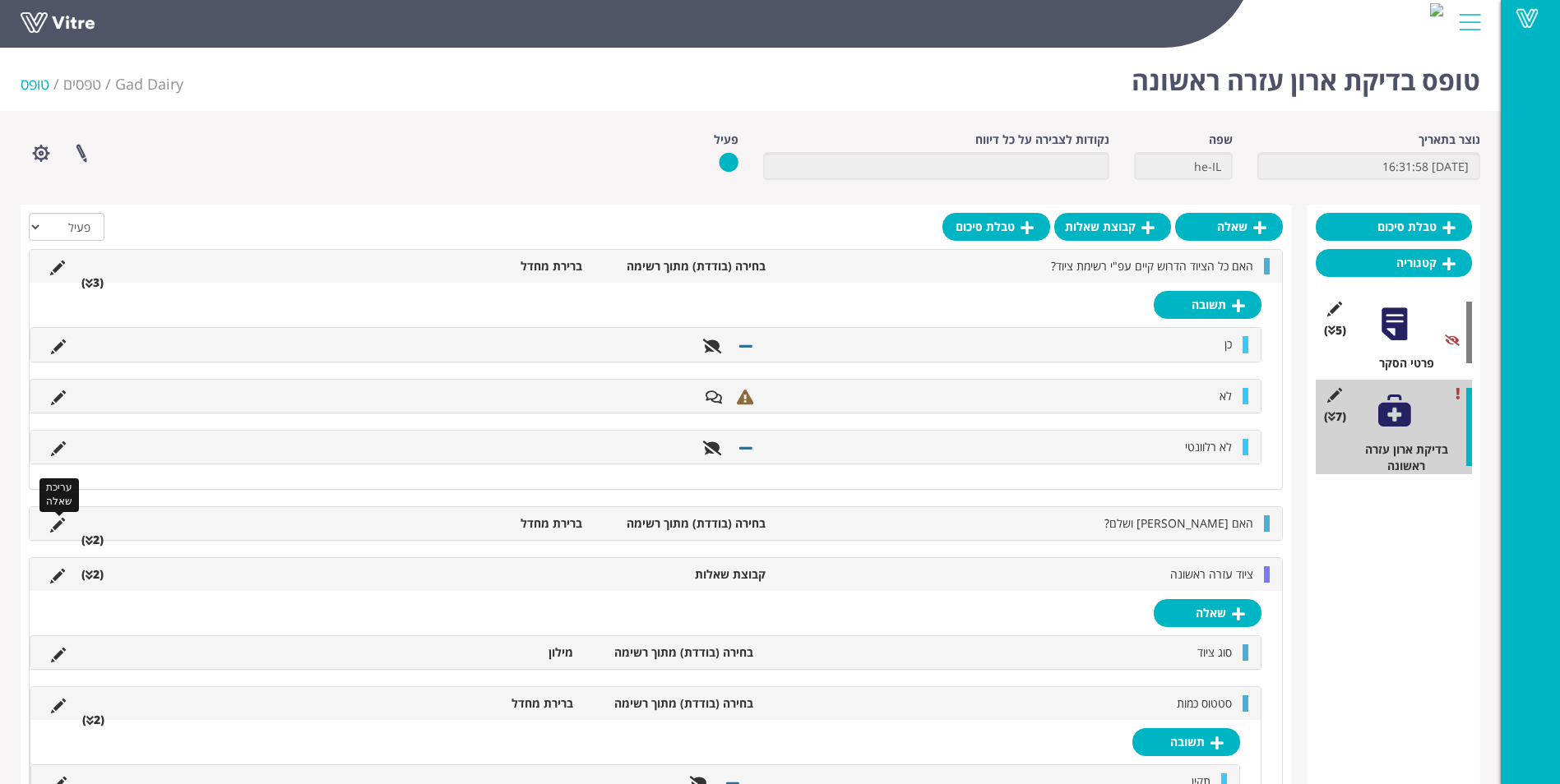
click at [59, 527] on icon at bounding box center [57, 525] width 15 height 15
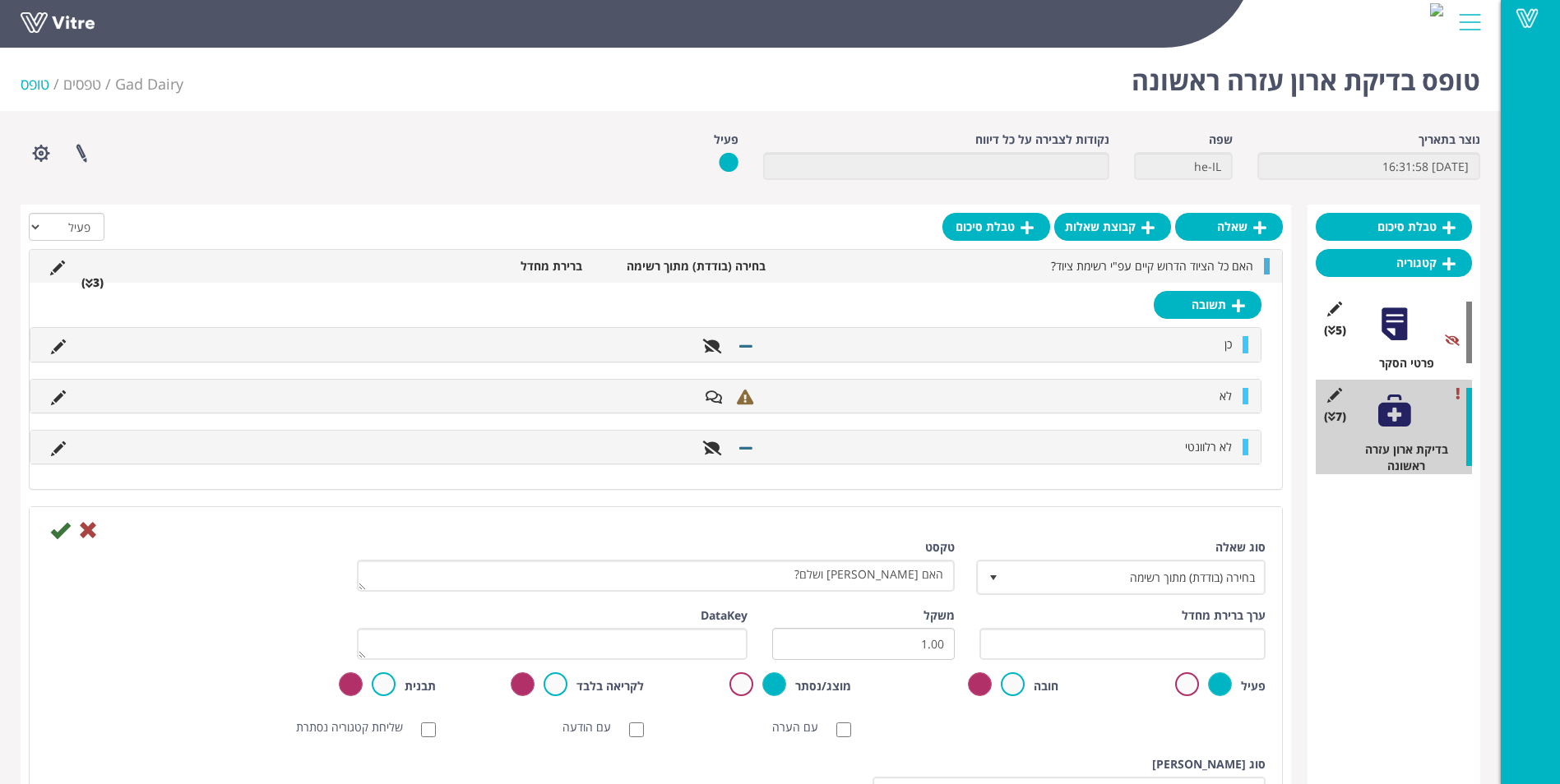
click at [541, 492] on div "האם כל הציוד הדרוש קיים עפ"י רשימת ציוד? בחירה (בודדת) מתוך רשימה ברירת מחדל (3…" at bounding box center [655, 764] width 1254 height 1029
click at [61, 527] on icon at bounding box center [60, 530] width 20 height 20
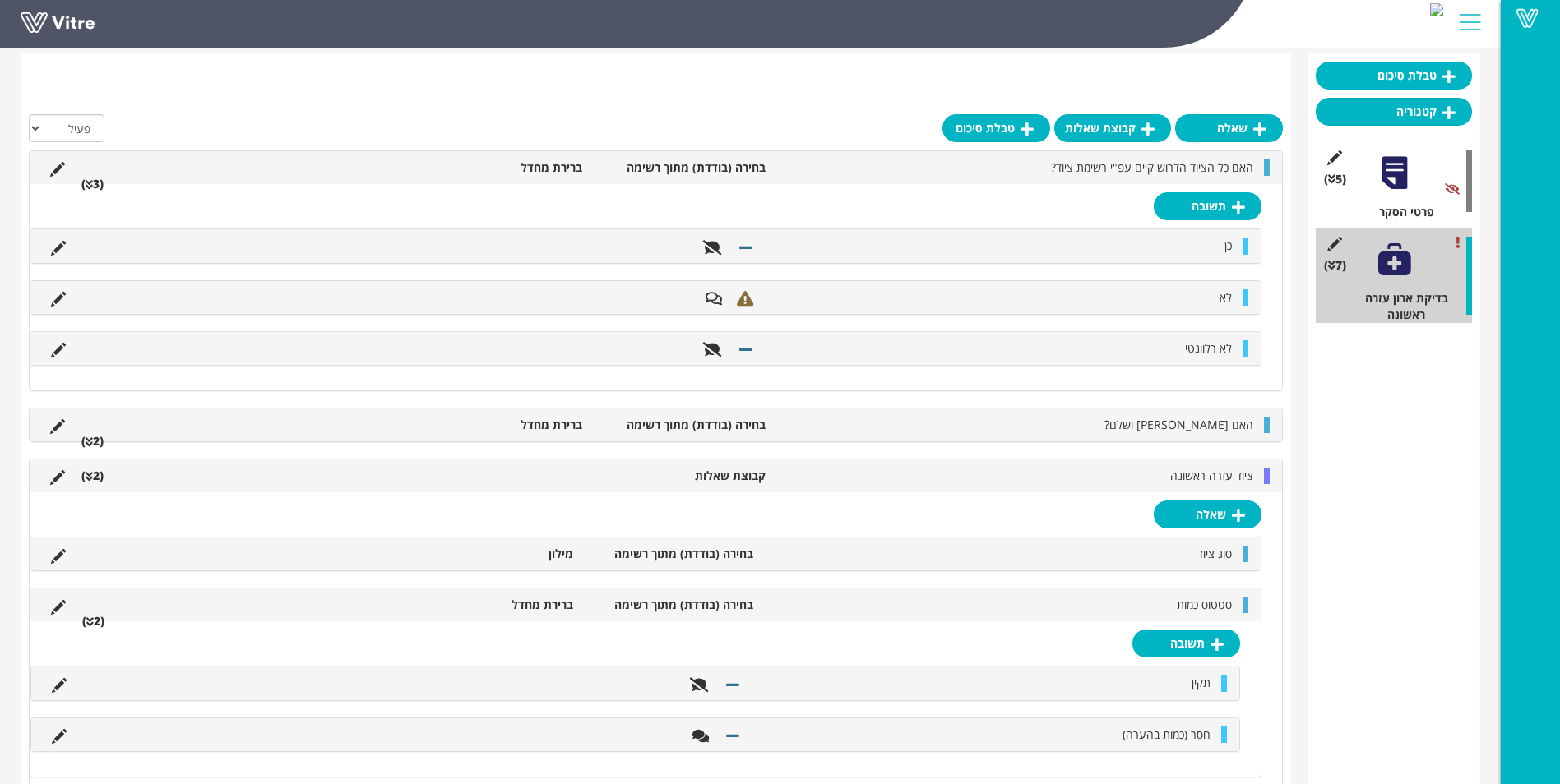
scroll to position [105, 0]
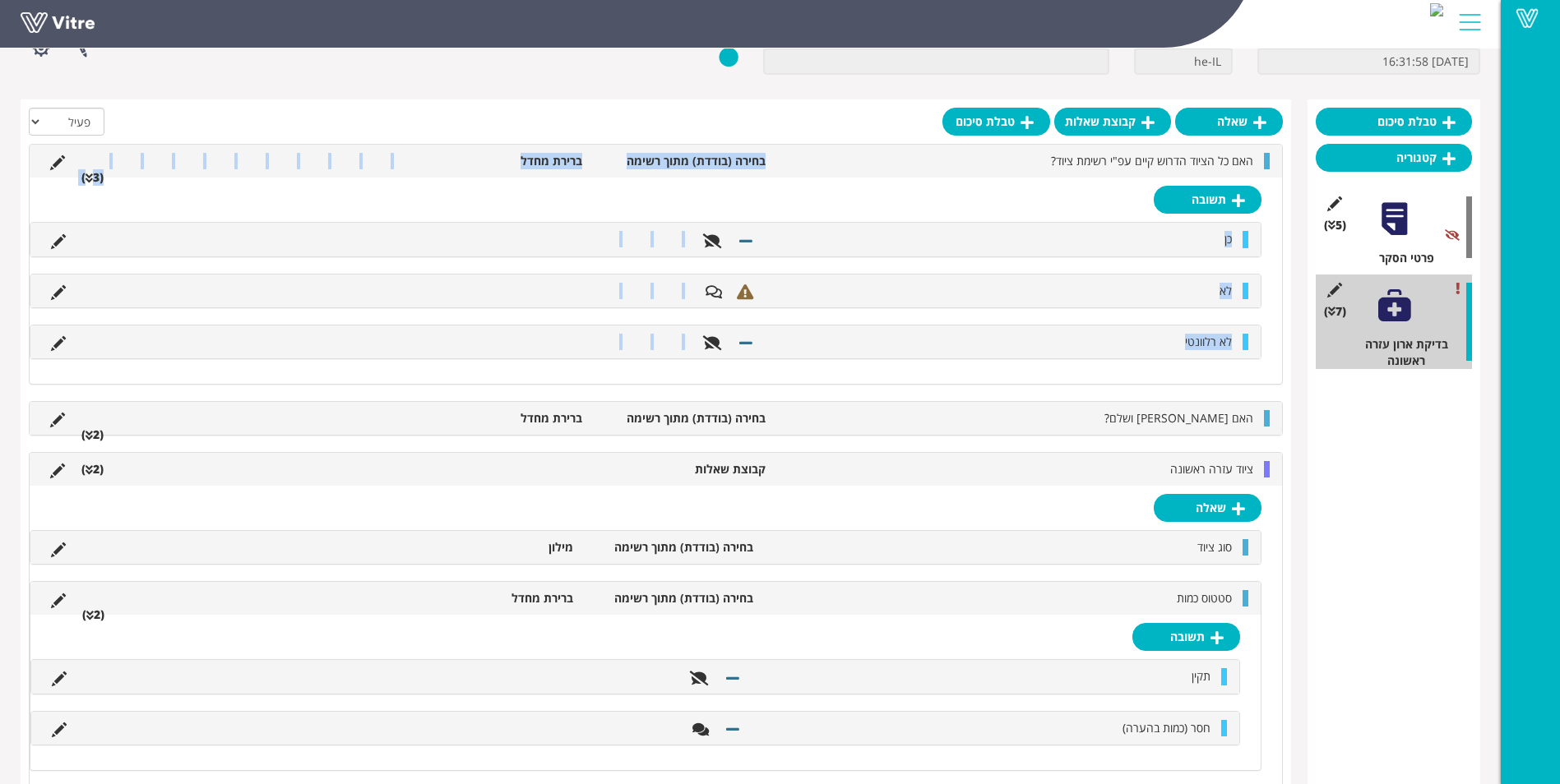
drag, startPoint x: 1250, startPoint y: 418, endPoint x: 1260, endPoint y: 172, distance: 246.2
click at [1260, 172] on div "האם כל הציוד הדרוש קיים עפ"י רשימת ציוד? בחירה (בודדת) מתוך רשימה ברירת מחדל (3…" at bounding box center [655, 470] width 1254 height 653
click at [1286, 336] on div "שאלה קבוצת שאלות טבלת סיכום הכל פעיל לא פעיל האם כל הציוד הדרוש קיים עפ"י רשימת…" at bounding box center [656, 461] width 1270 height 722
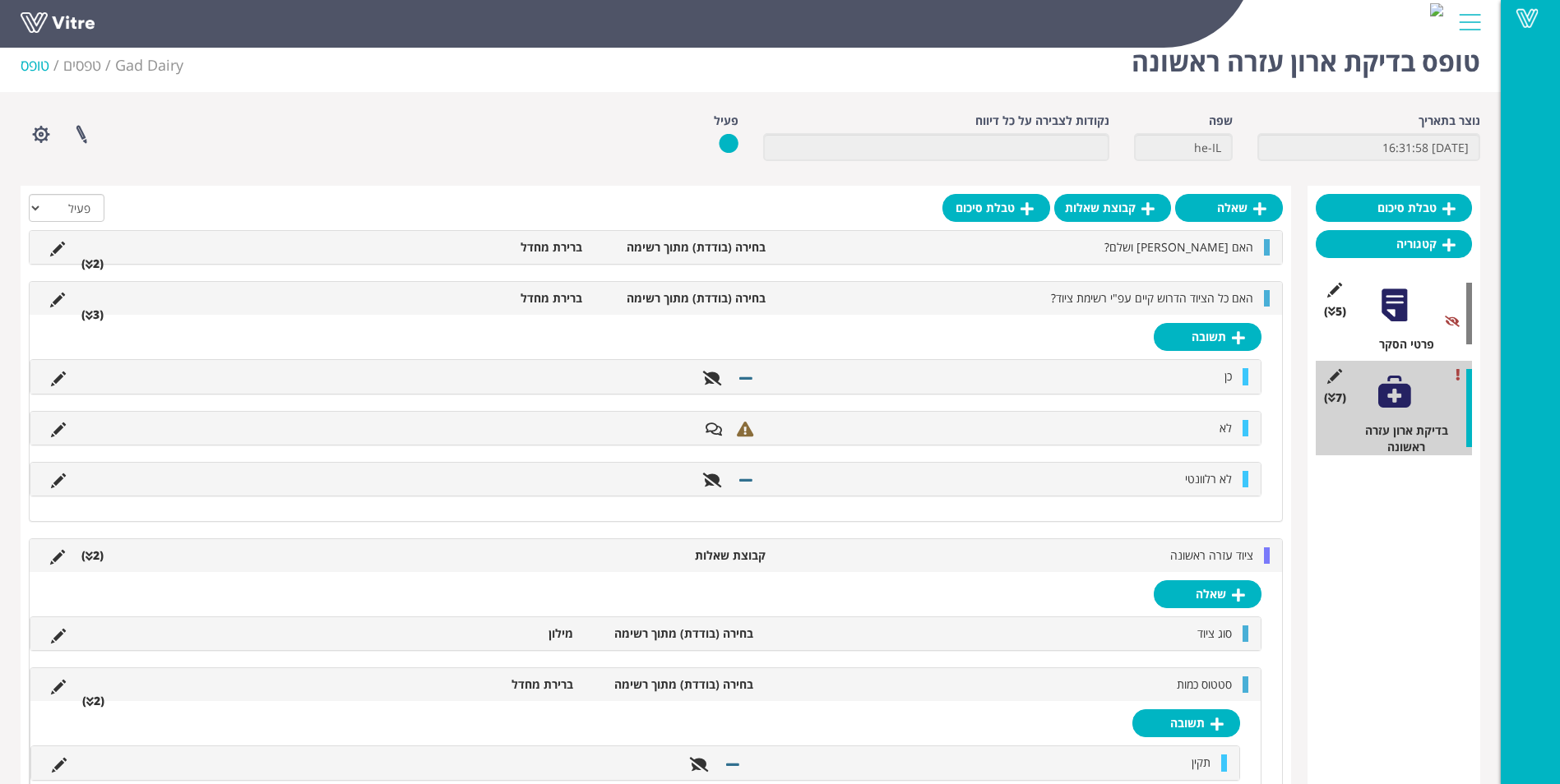
scroll to position [0, 0]
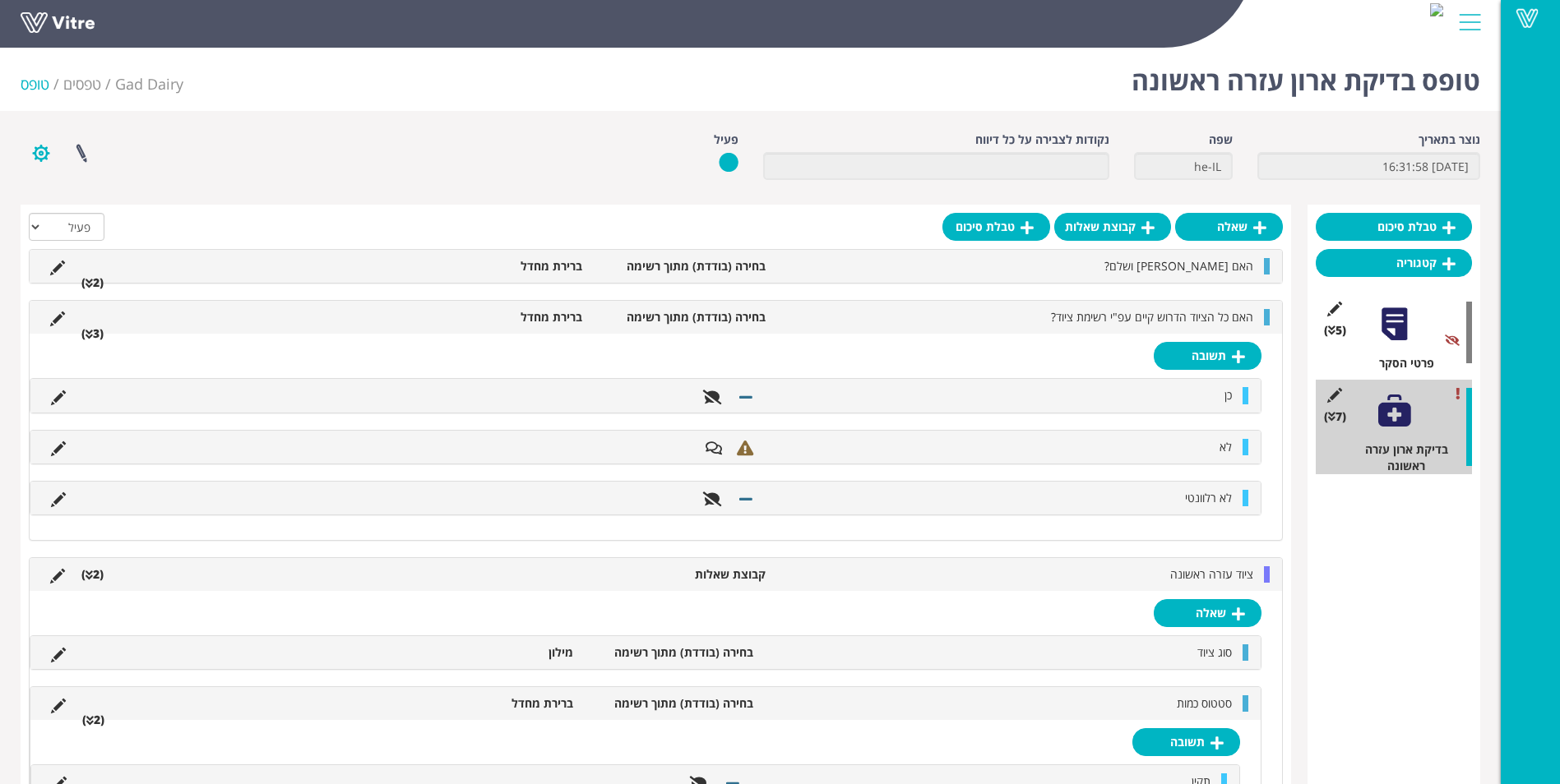
click at [44, 144] on button "button" at bounding box center [41, 153] width 41 height 44
click at [104, 214] on link "הגדרת משתמשים" at bounding box center [86, 214] width 130 height 21
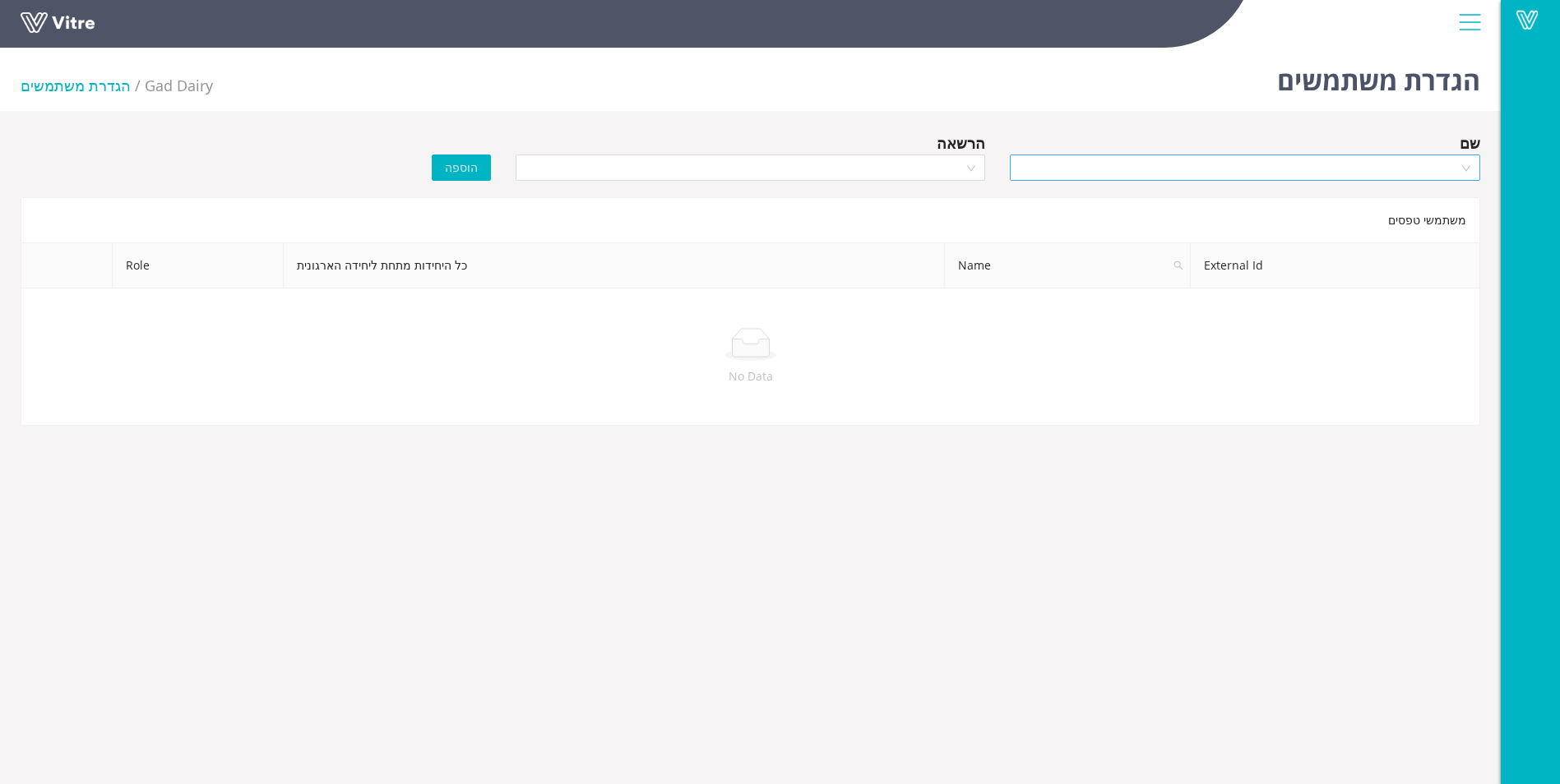
click at [1071, 177] on input "search" at bounding box center [1238, 167] width 439 height 25
type input "נעו"
click at [1082, 200] on div "נעומי מייזליש" at bounding box center [1245, 200] width 451 height 18
click at [975, 163] on div at bounding box center [751, 167] width 470 height 27
click at [964, 207] on div "Owner" at bounding box center [750, 200] width 451 height 18
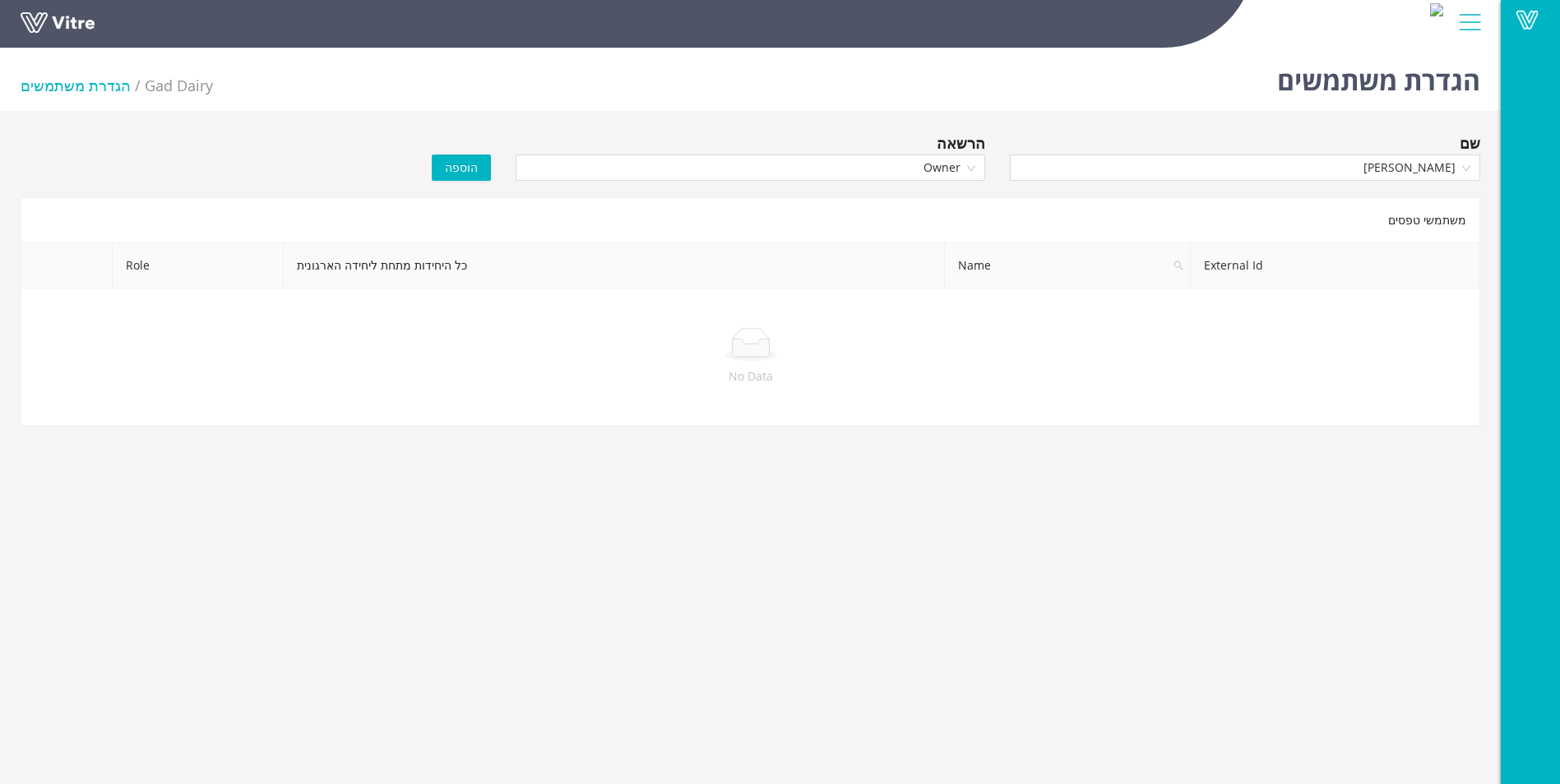
click at [461, 170] on span "הוספה" at bounding box center [461, 167] width 33 height 18
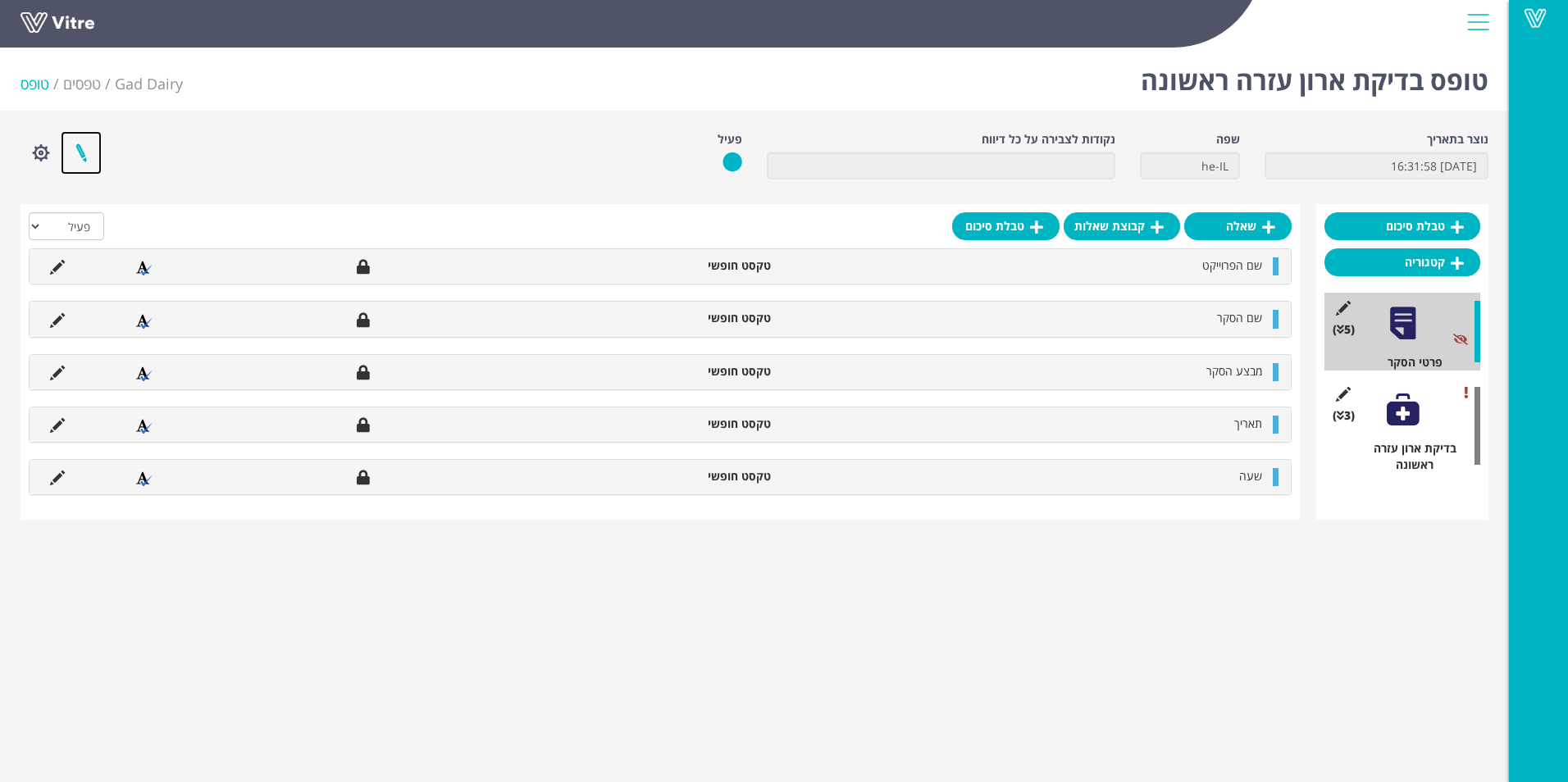
click at [80, 158] on link at bounding box center [81, 153] width 41 height 44
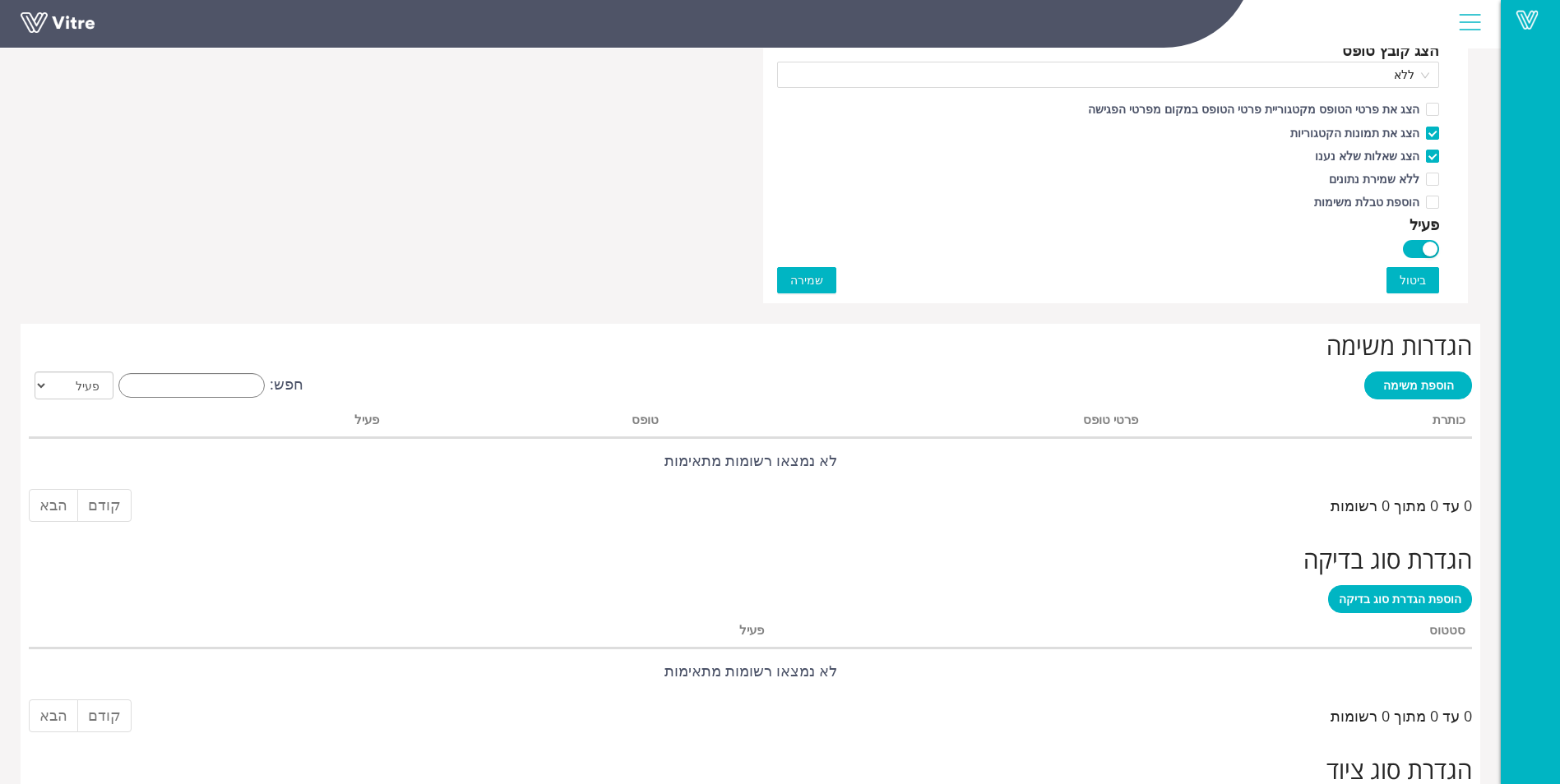
scroll to position [1069, 0]
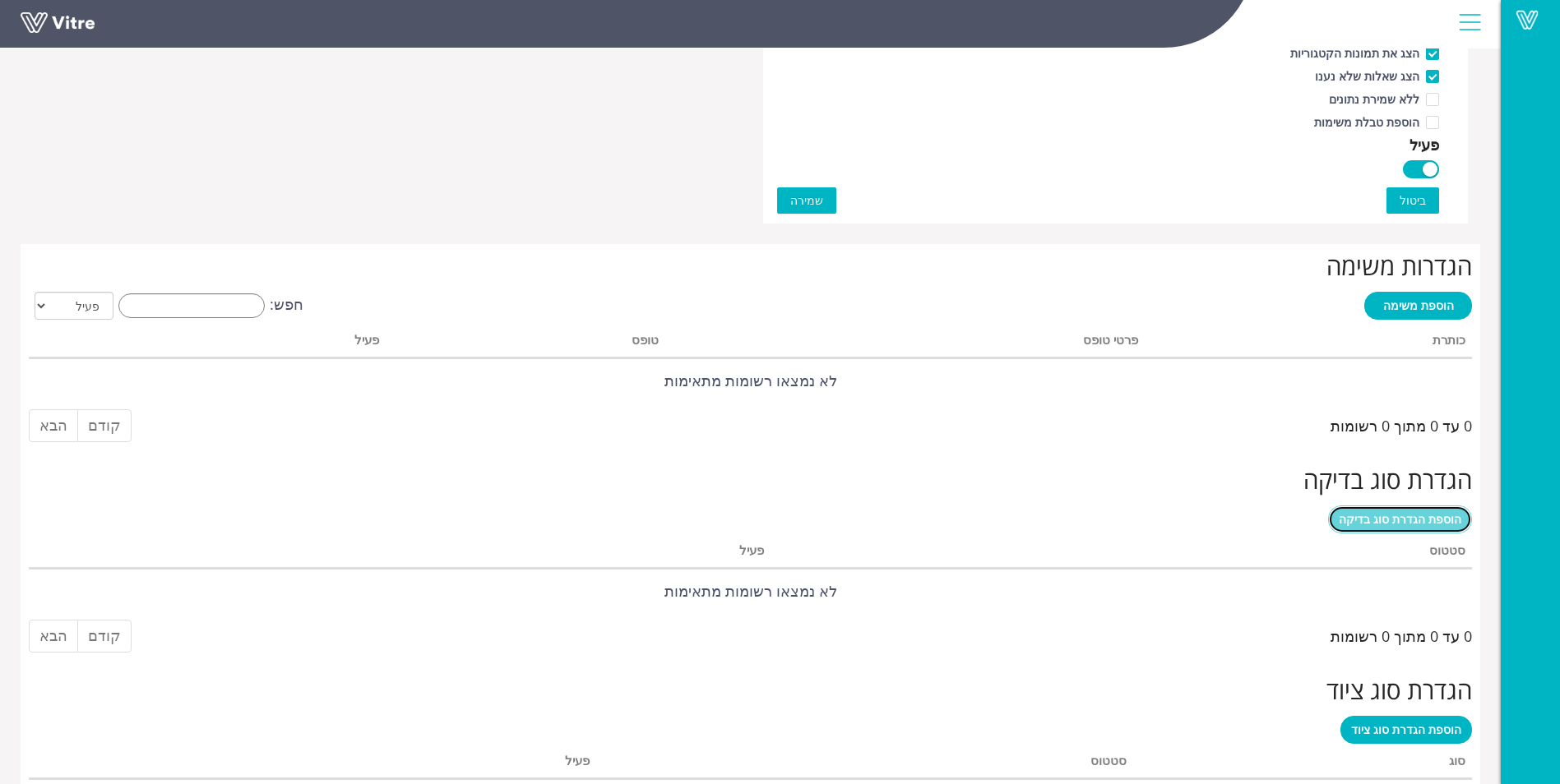
click at [1366, 519] on span "הוספת הגדרת סוג בדיקה" at bounding box center [1400, 519] width 123 height 16
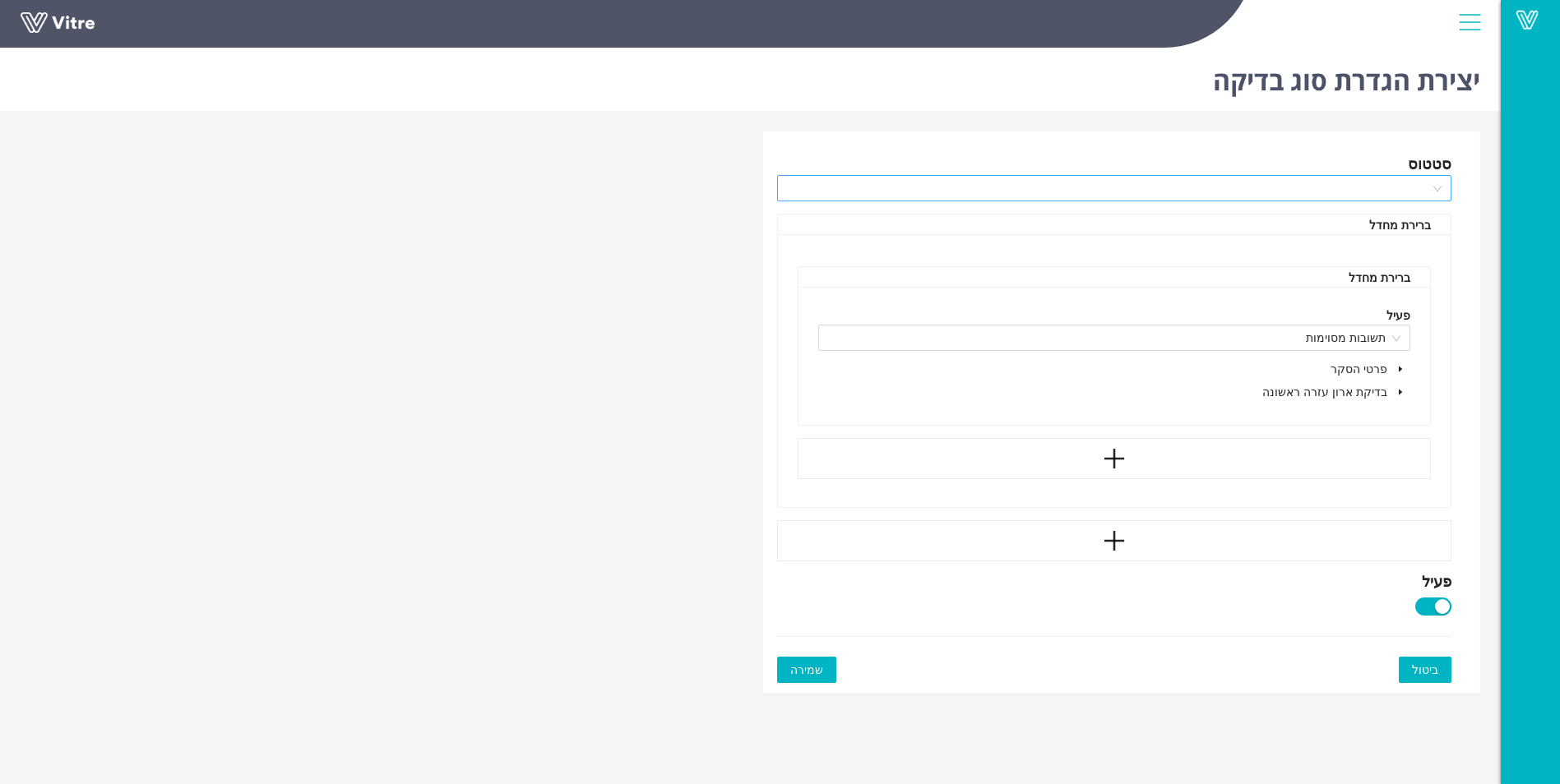
click at [1432, 190] on div at bounding box center [1115, 189] width 675 height 27
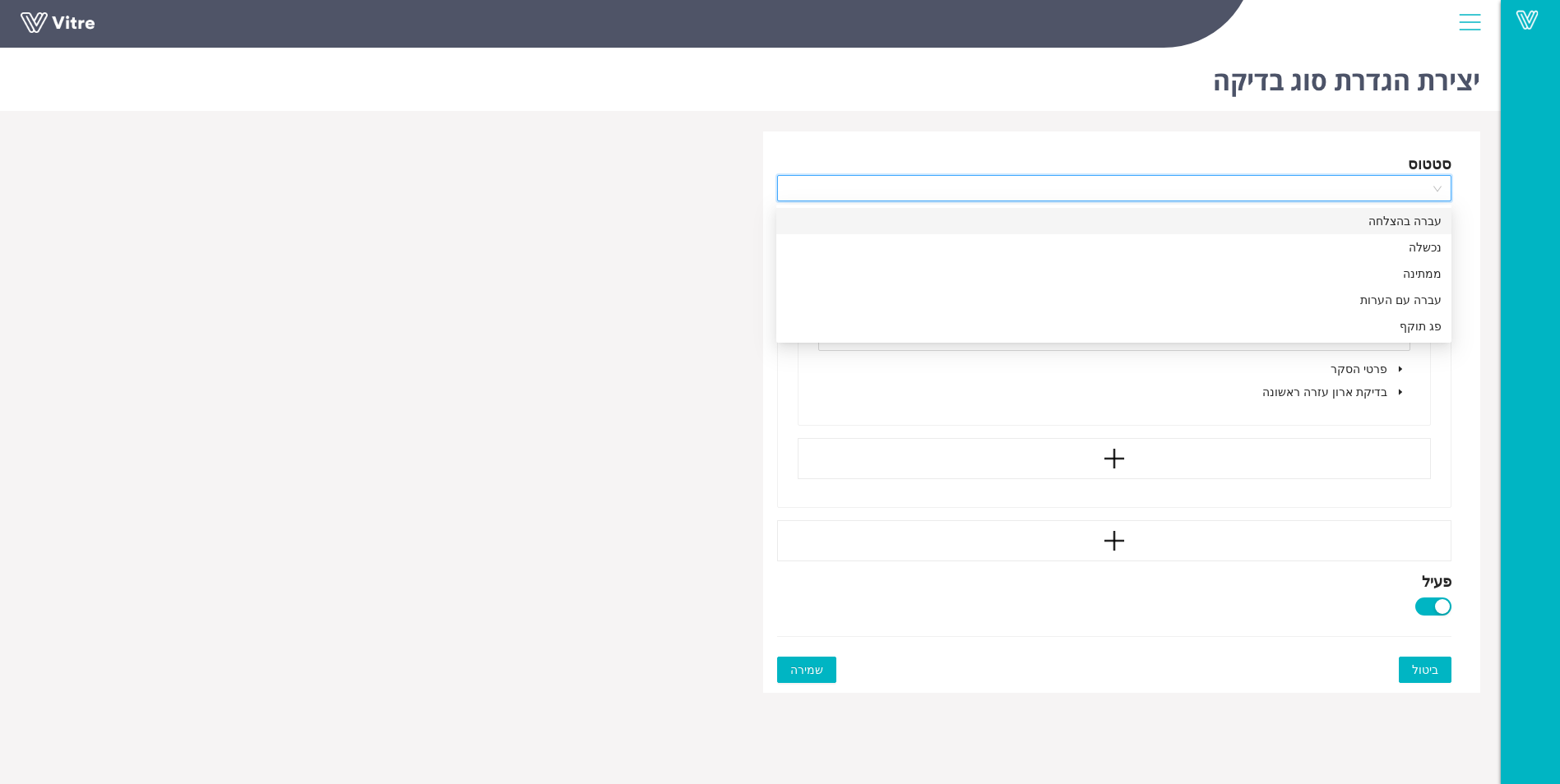
click at [1420, 211] on div "עברה בהצלחה" at bounding box center [1114, 221] width 675 height 27
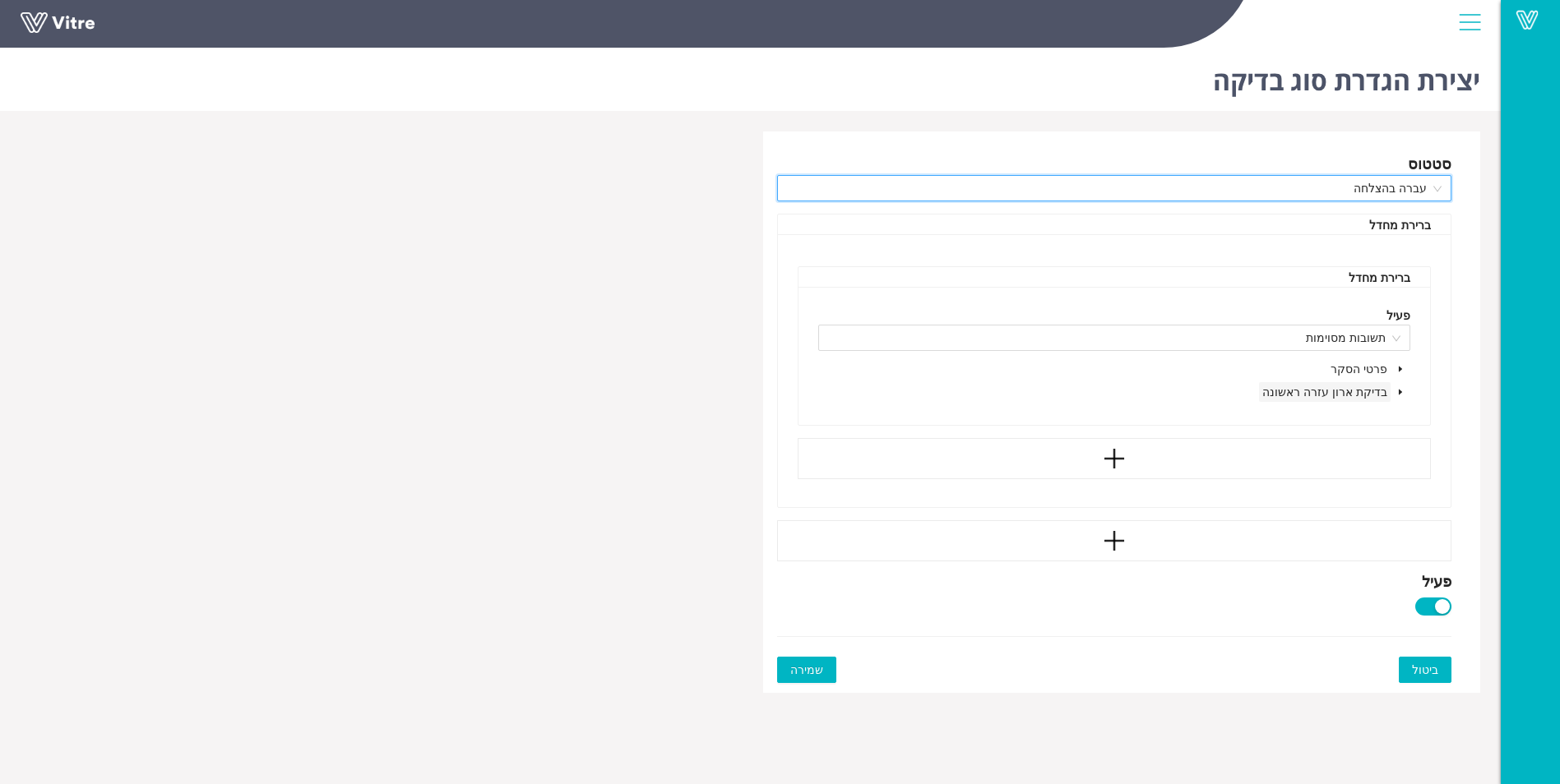
click at [1370, 389] on span "בדיקת ארון עזרה ראשונה" at bounding box center [1325, 392] width 125 height 16
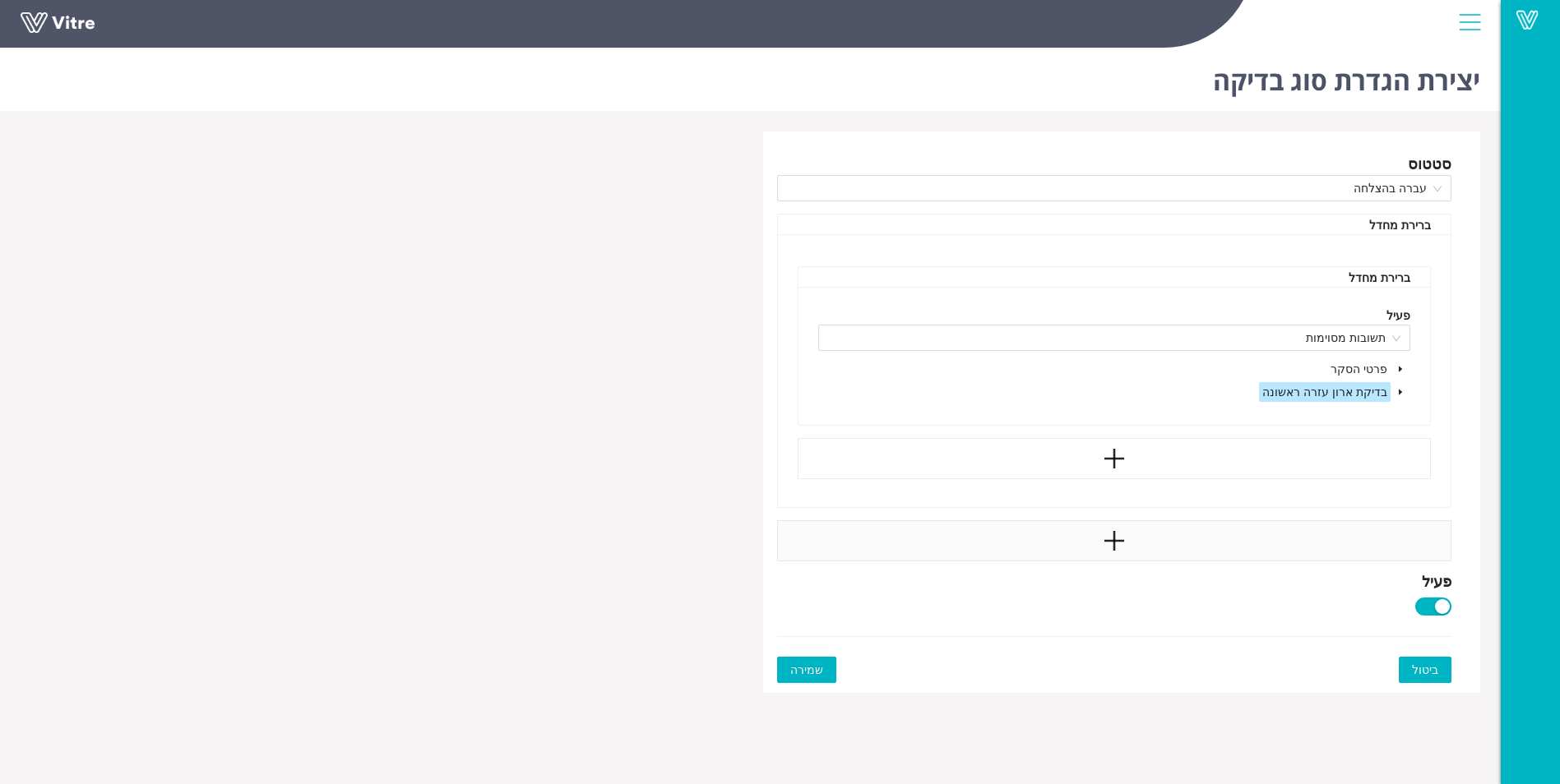
scroll to position [41, 0]
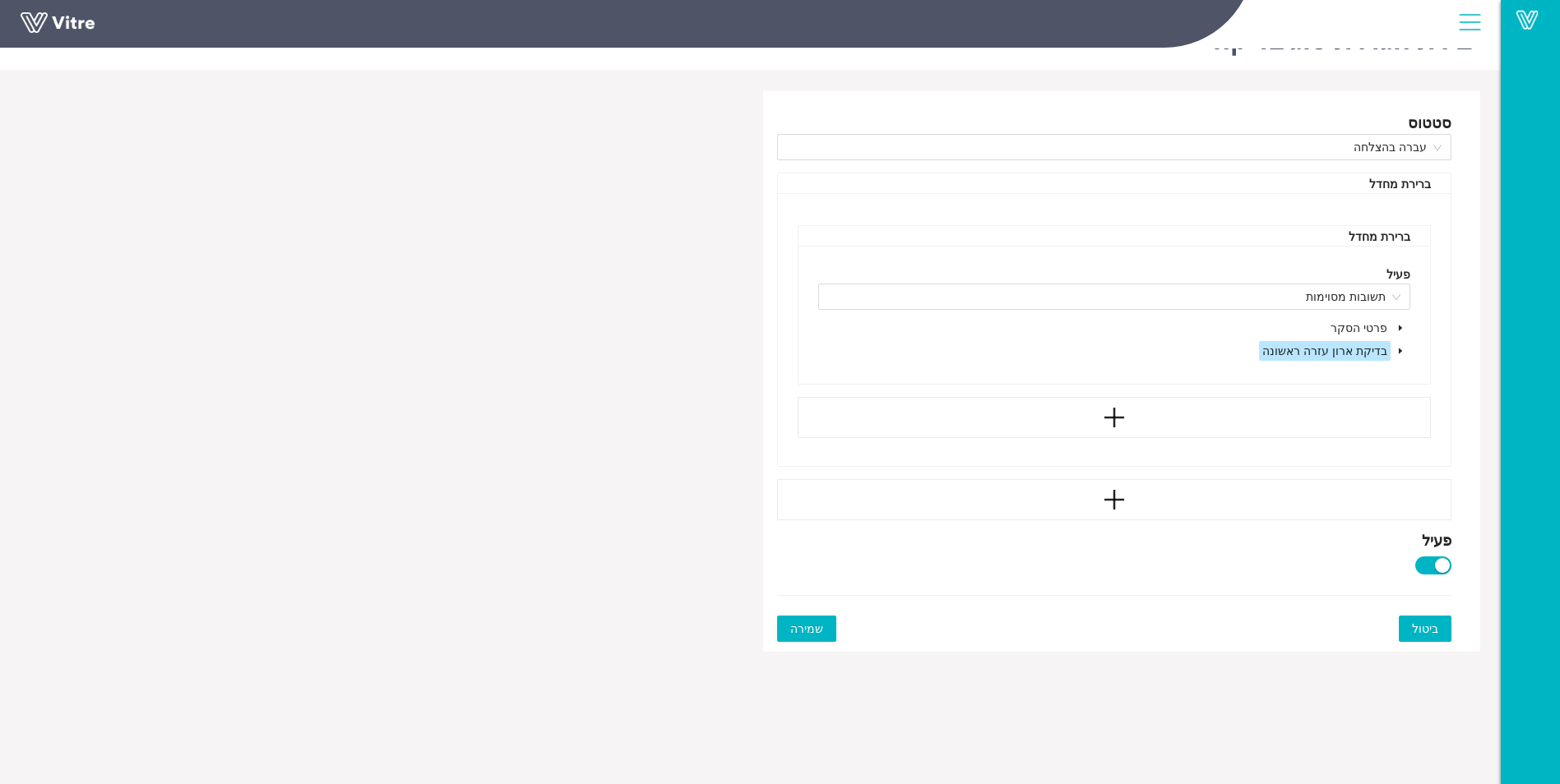
click at [1396, 347] on icon "caret-down" at bounding box center [1400, 350] width 8 height 8
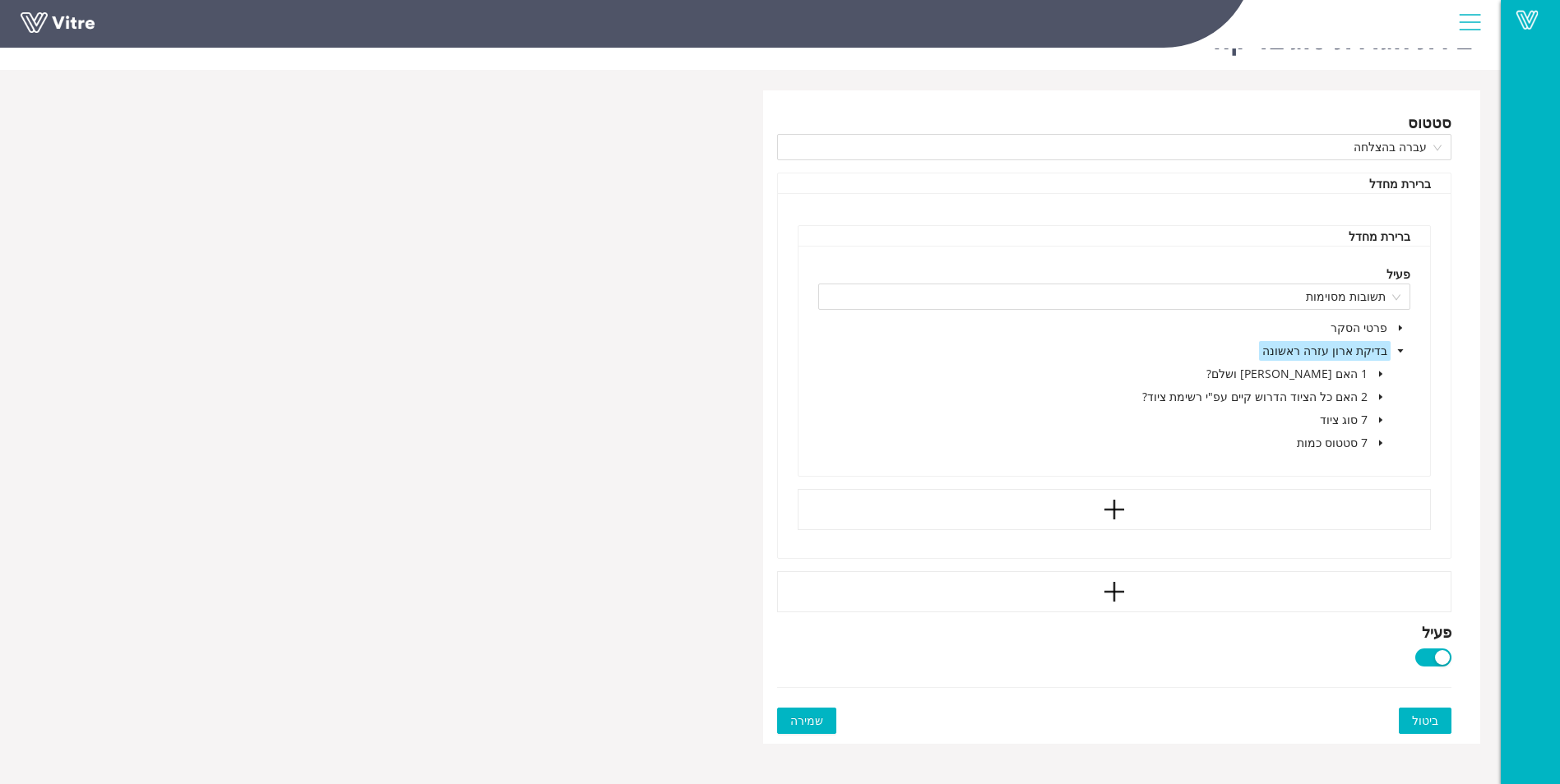
click at [1380, 377] on icon "caret-down" at bounding box center [1380, 373] width 8 height 8
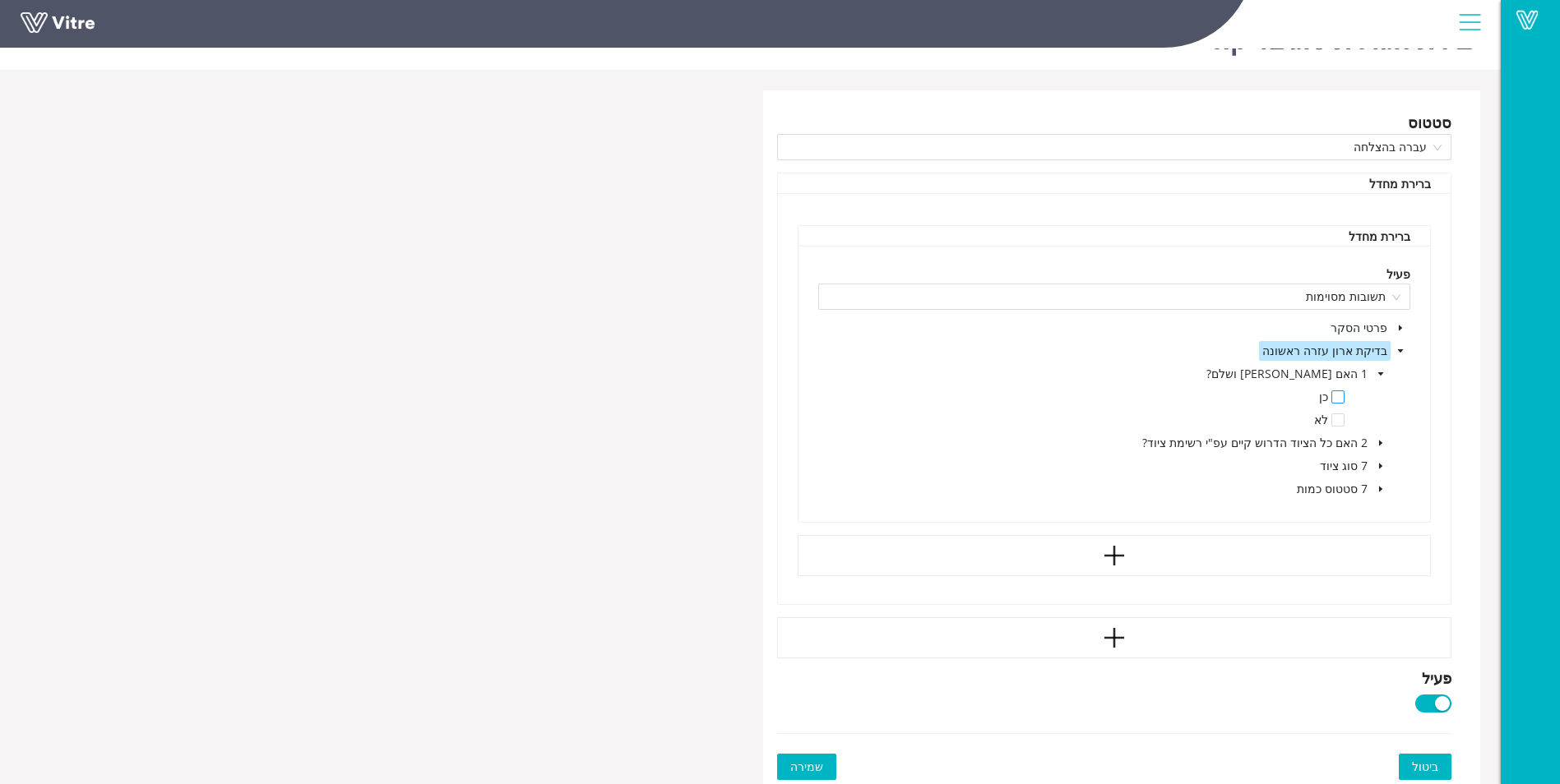
click at [1334, 397] on span at bounding box center [1337, 396] width 13 height 13
click at [1382, 463] on icon "caret-down" at bounding box center [1380, 466] width 8 height 8
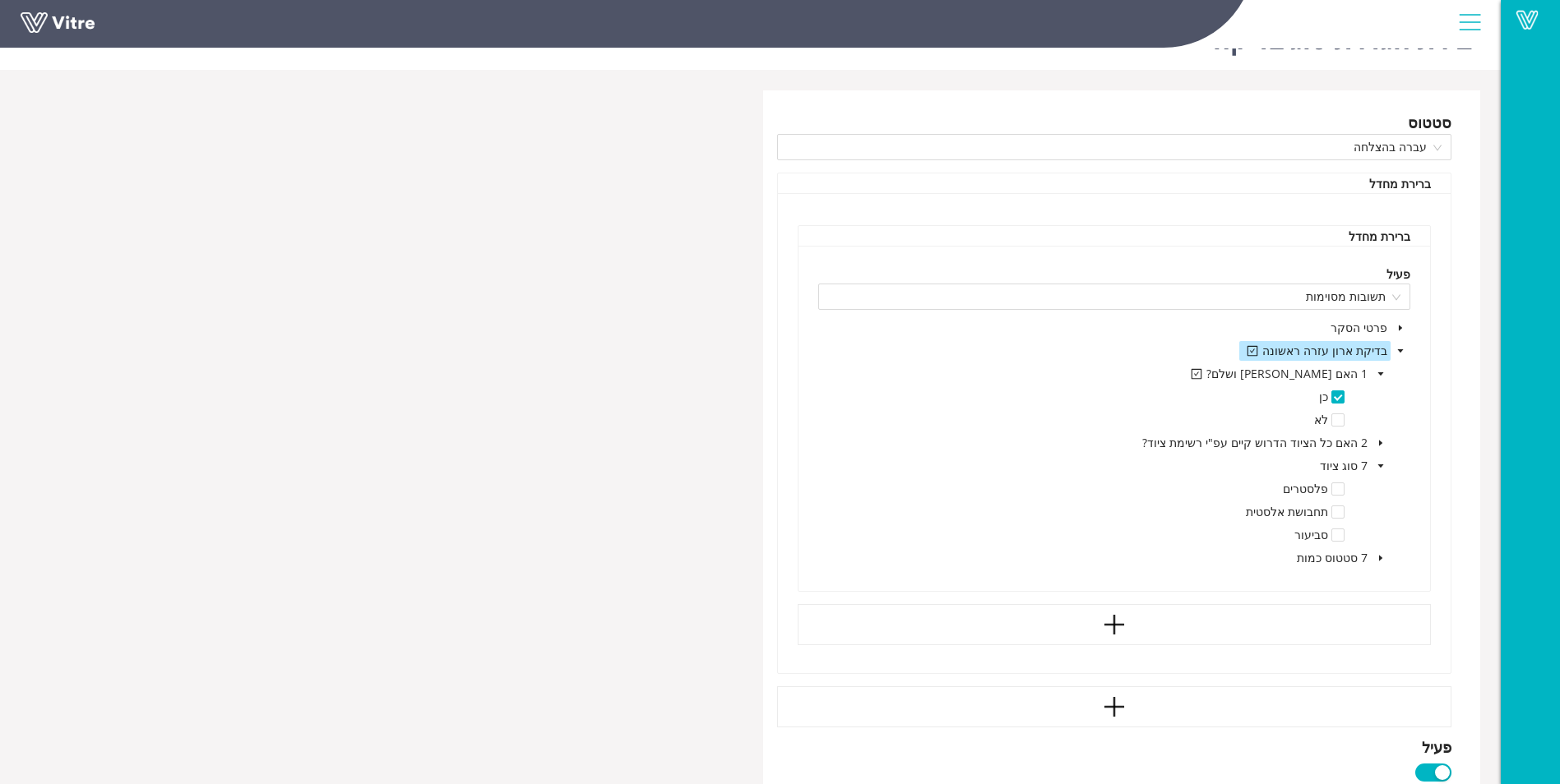
click at [1380, 463] on icon "caret-down" at bounding box center [1380, 466] width 8 height 8
click at [1384, 487] on icon "caret-down" at bounding box center [1380, 488] width 8 height 8
click at [1341, 512] on span at bounding box center [1337, 512] width 13 height 13
click at [1338, 509] on span at bounding box center [1337, 512] width 13 height 13
click at [1365, 443] on span "2 האם כל הציוד הדרוש קיים עפ"י רשימת ציוד?" at bounding box center [1254, 443] width 225 height 16
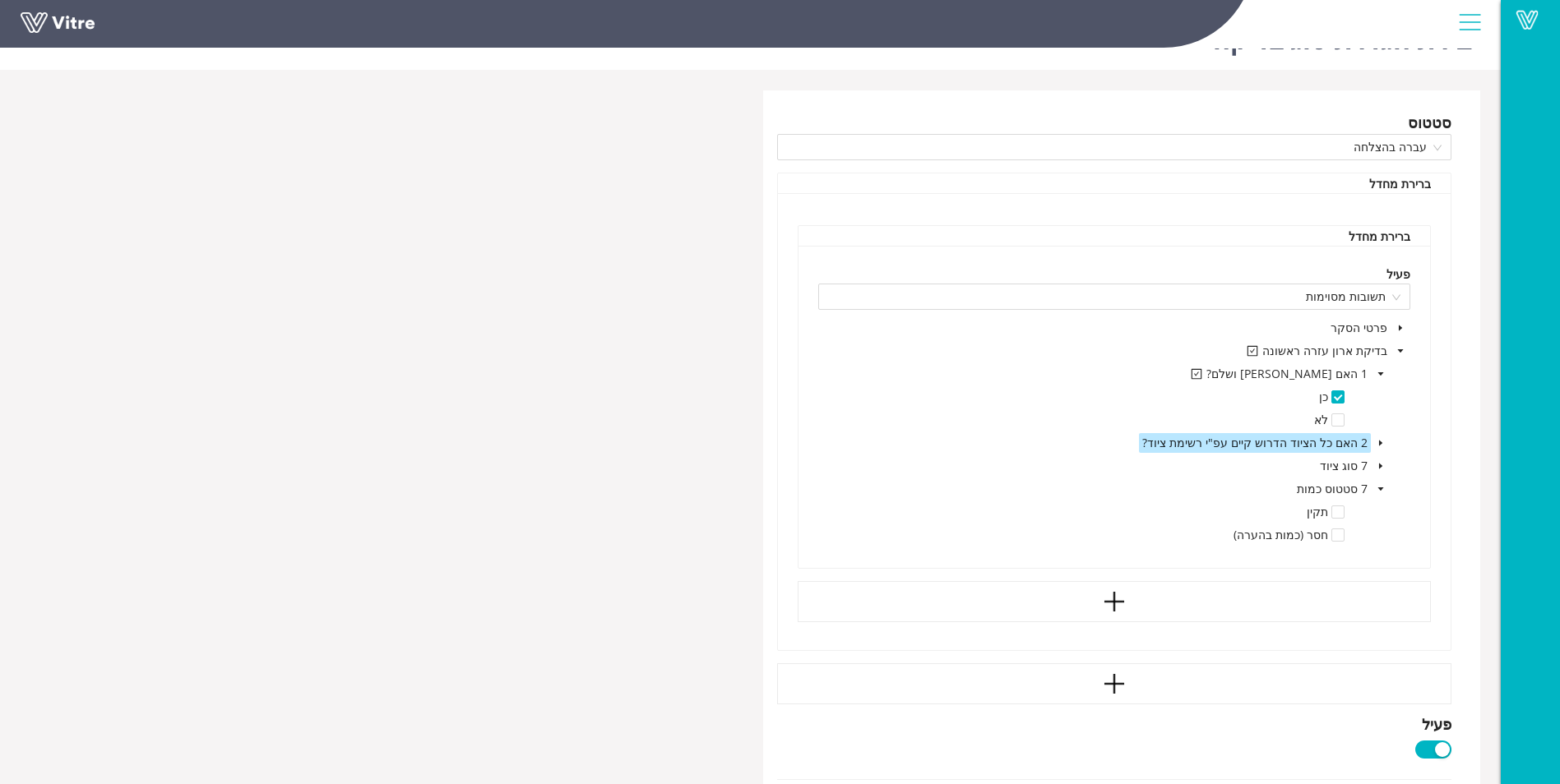
click at [1380, 443] on icon "caret-down" at bounding box center [1381, 444] width 4 height 5
click at [1342, 468] on span at bounding box center [1337, 466] width 13 height 13
click at [1340, 465] on span at bounding box center [1337, 466] width 13 height 13
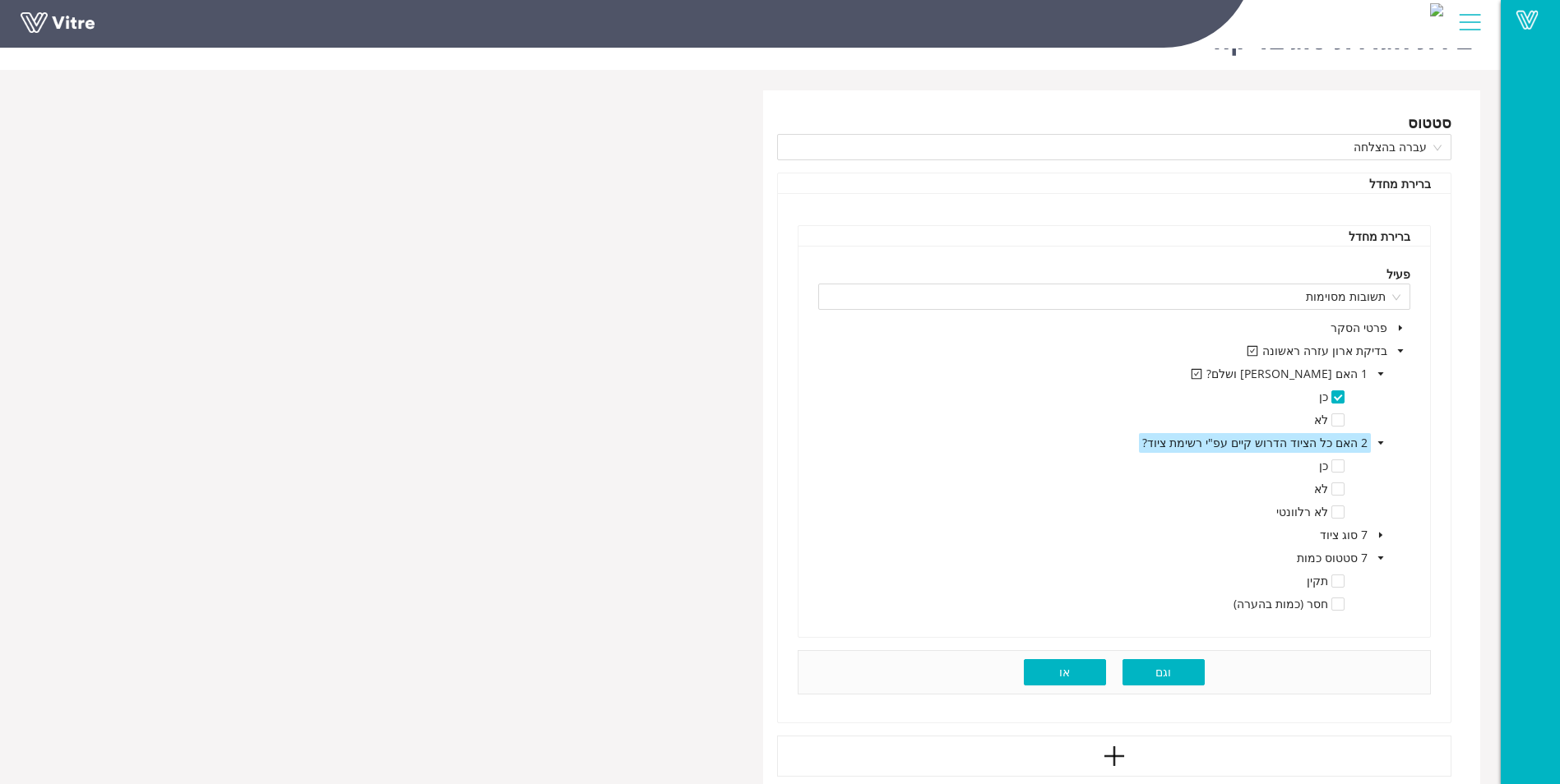
click at [1148, 674] on button "וגם" at bounding box center [1164, 673] width 82 height 27
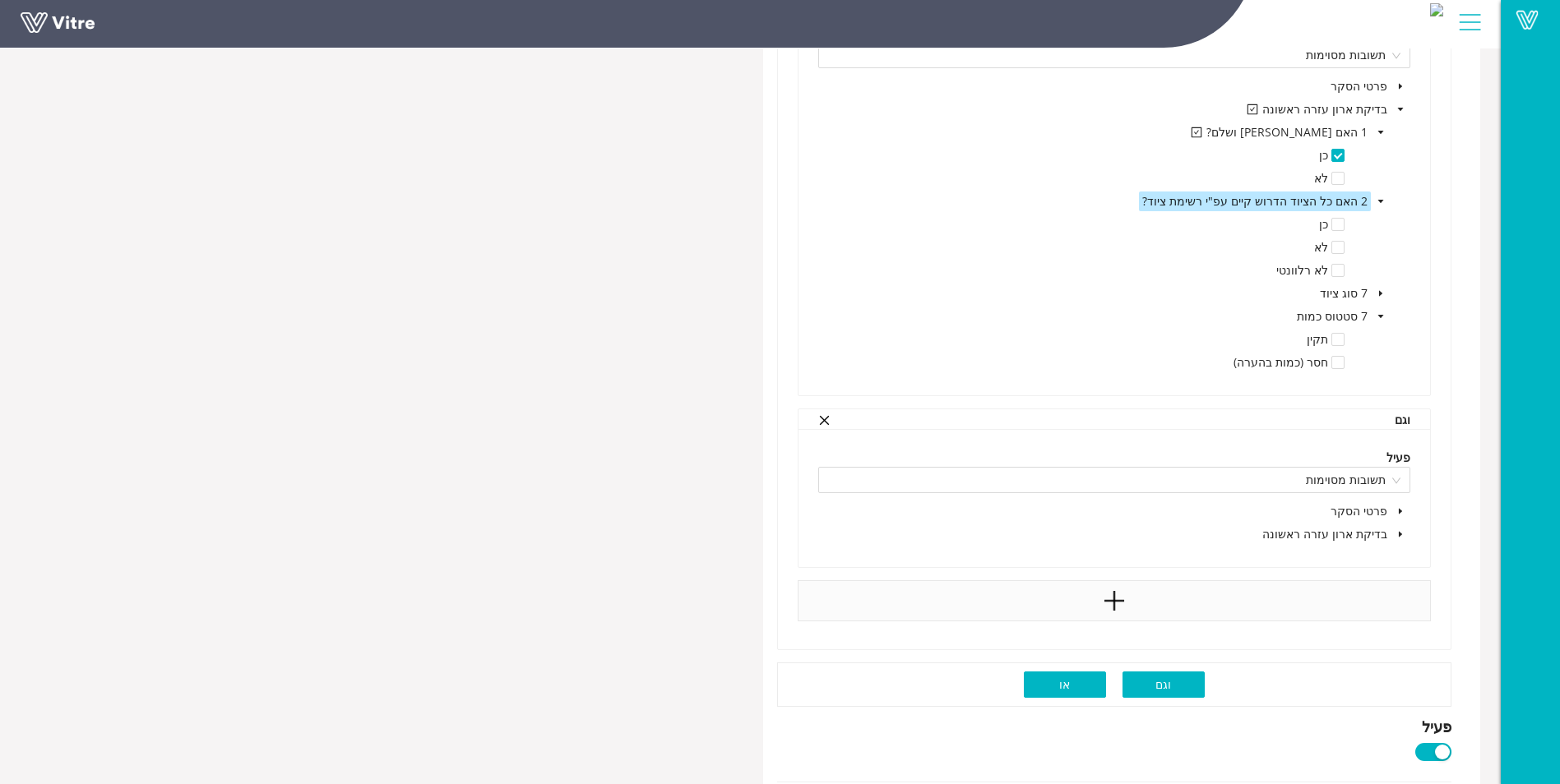
scroll to position [334, 0]
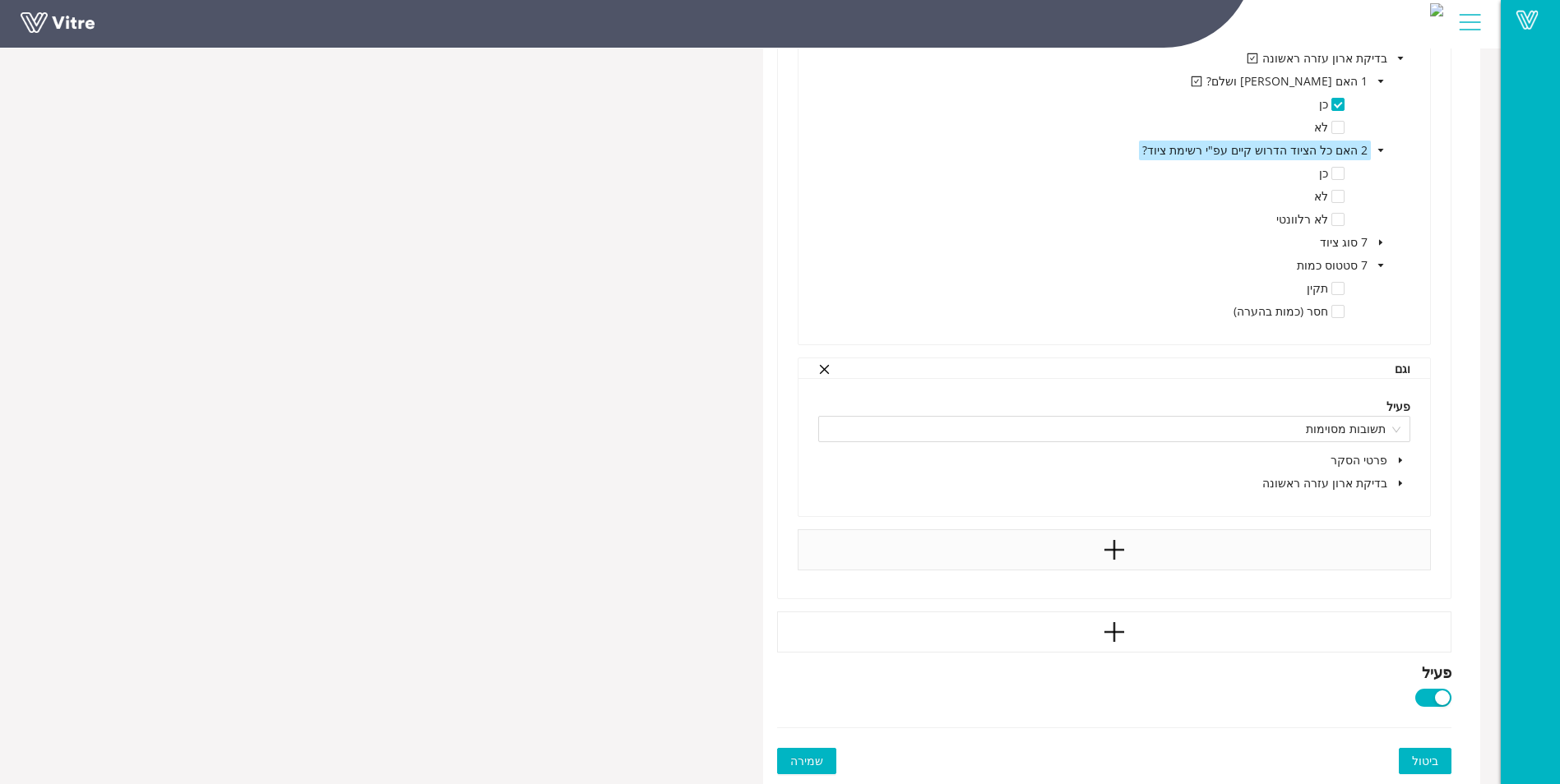
click at [1393, 479] on span at bounding box center [1401, 484] width 20 height 20
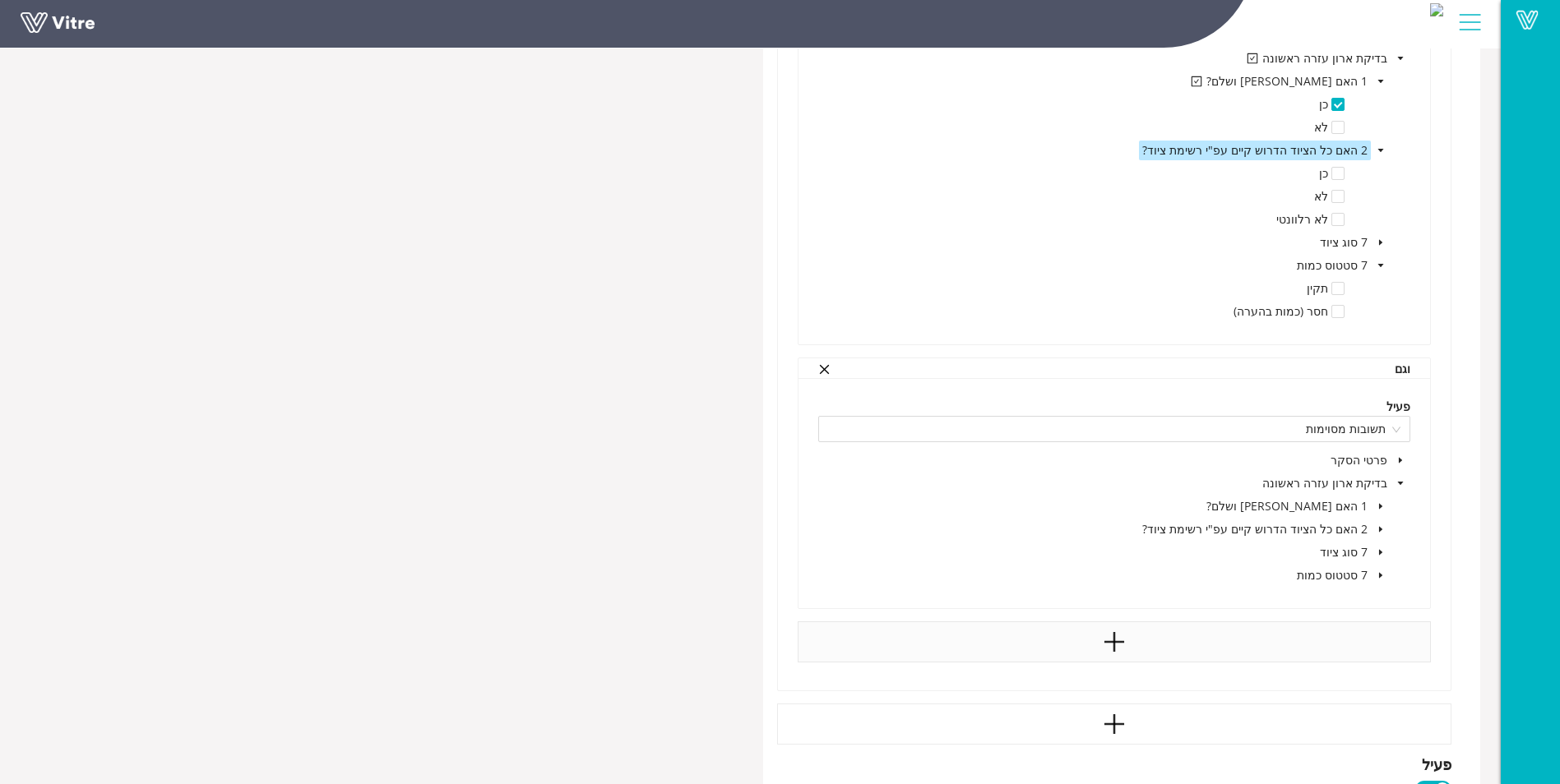
scroll to position [337, 0]
click at [1355, 526] on span "2 האם כל הציוד הדרוש קיים עפ"י רשימת ציוד?" at bounding box center [1254, 526] width 225 height 16
click at [1378, 523] on icon "caret-down" at bounding box center [1380, 526] width 8 height 8
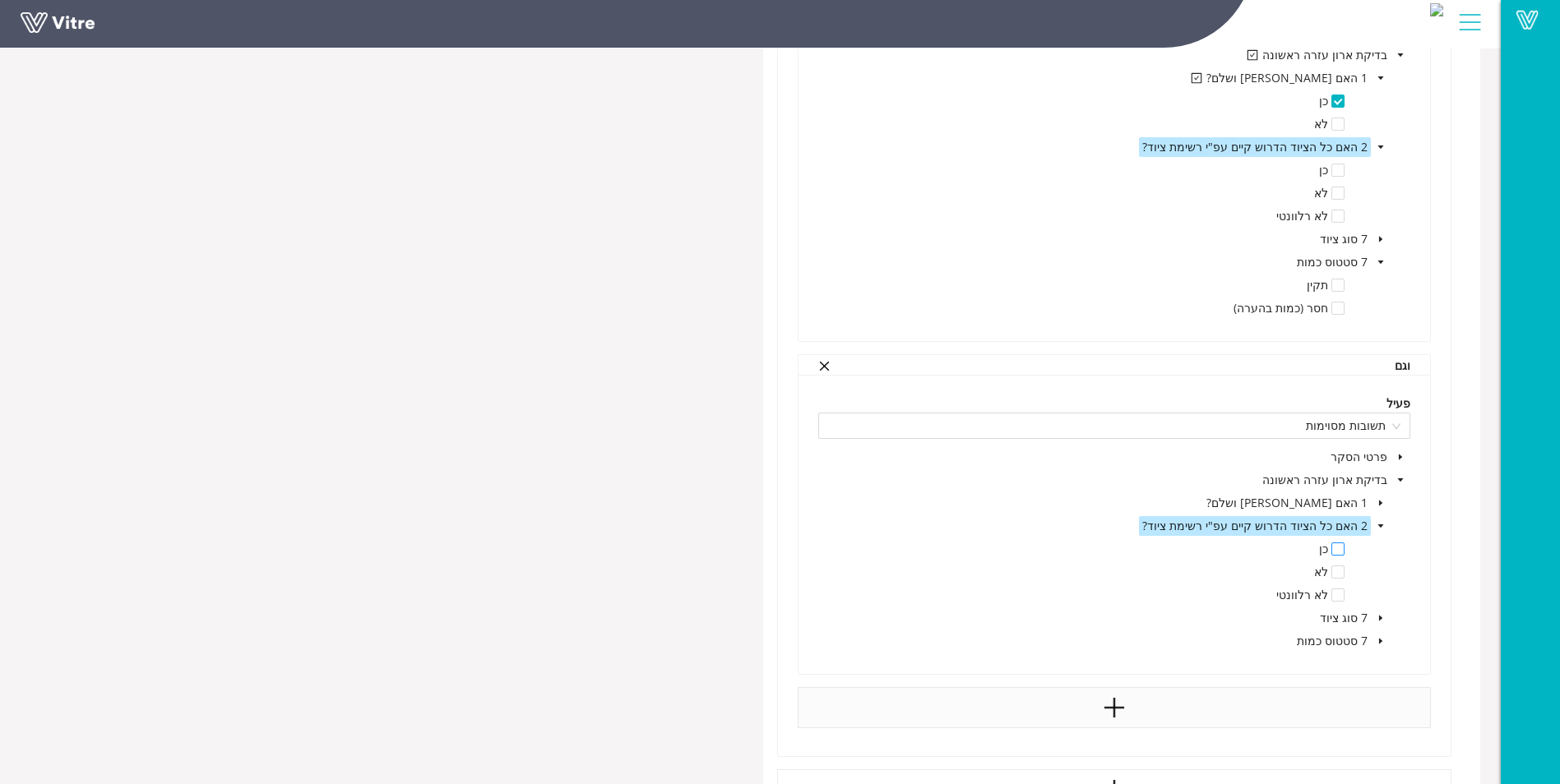
click at [1339, 548] on span at bounding box center [1337, 549] width 13 height 13
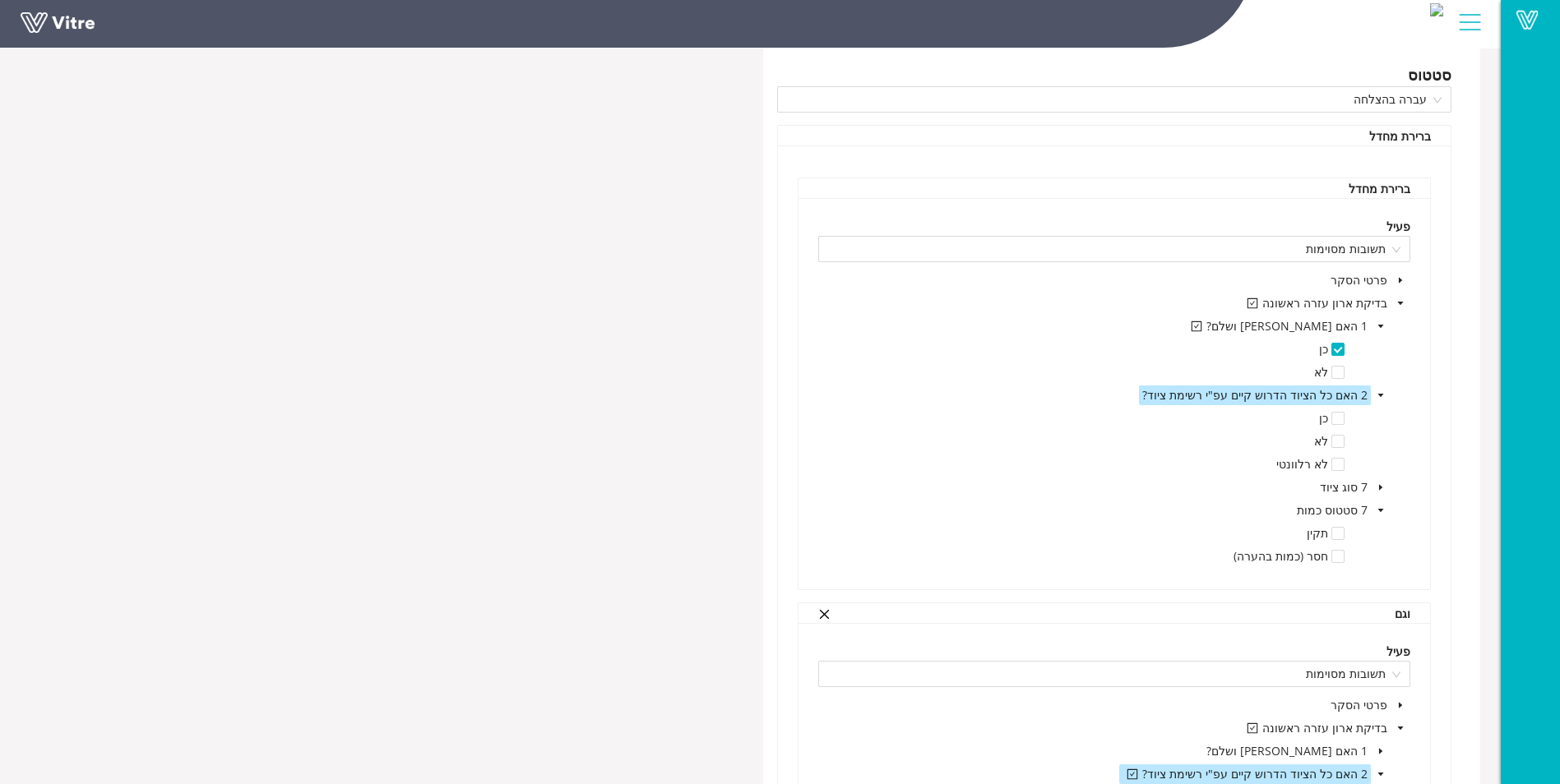
scroll to position [0, 0]
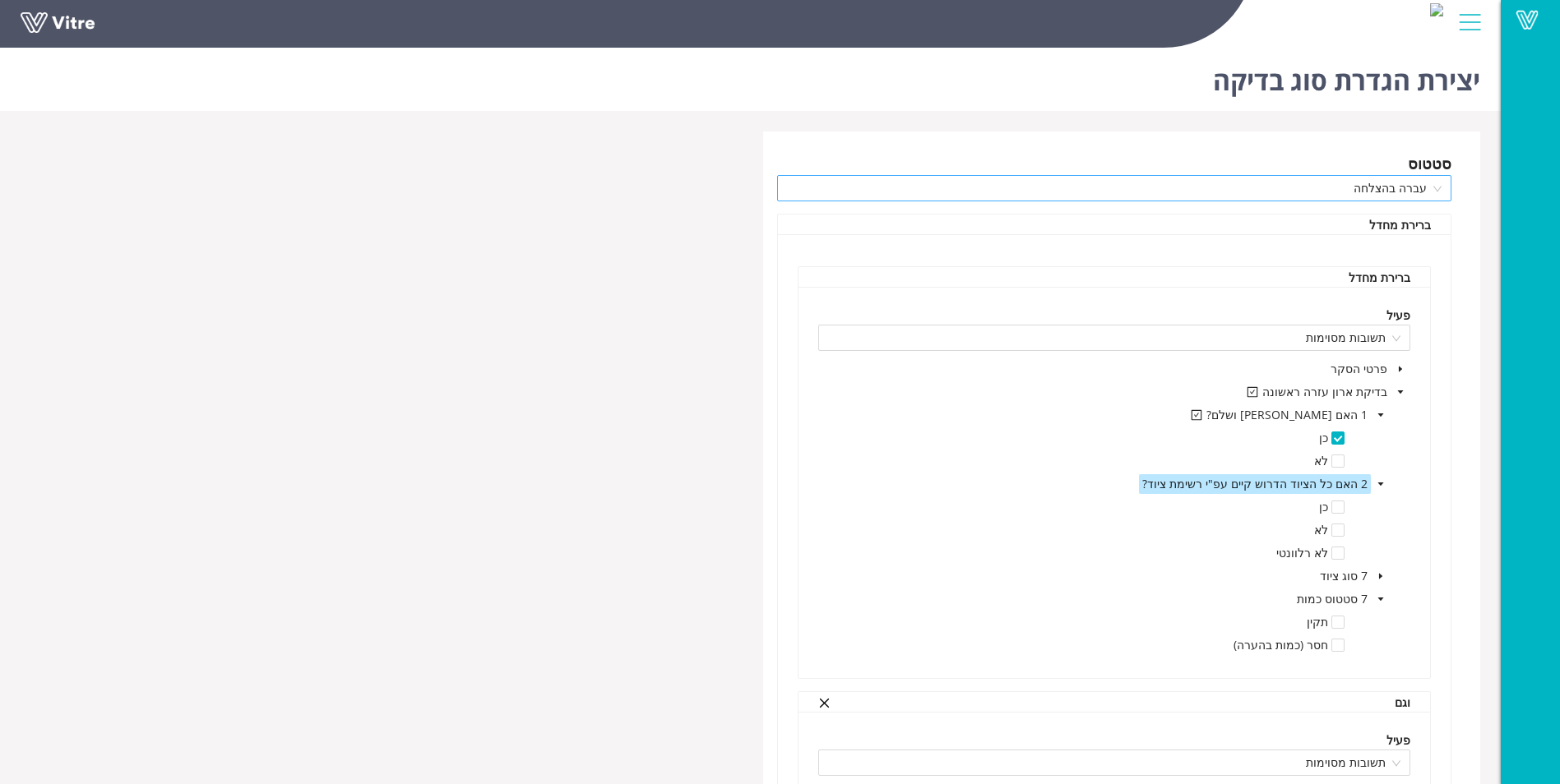
click at [1432, 194] on span "עברה בהצלחה" at bounding box center [1115, 188] width 656 height 25
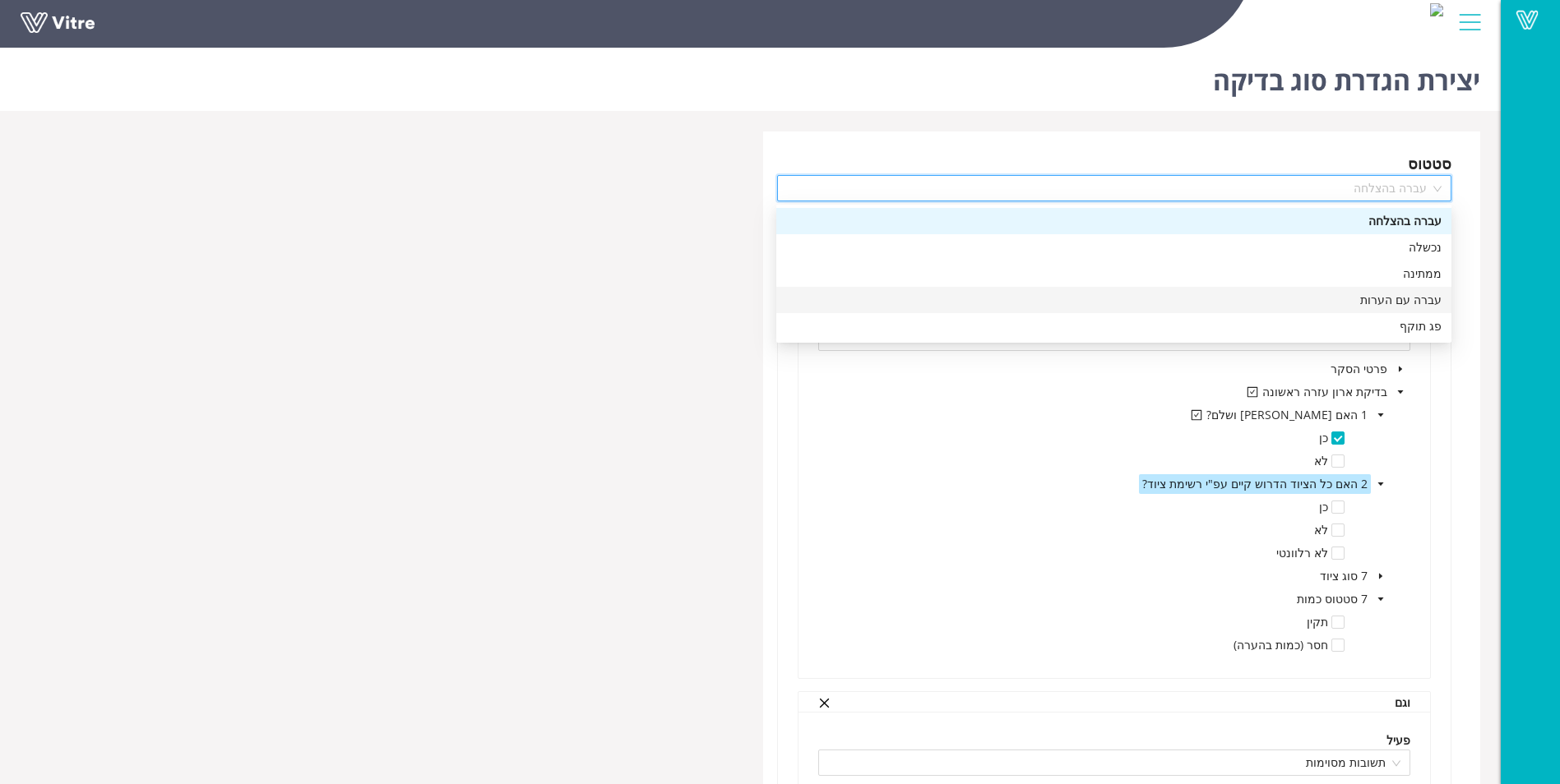
click at [1462, 303] on div "סטטוס עברה בהצלחה ברירת מחדל ברירת מחדל פעיל תשובות מסוימות פרטי הסקר בדיקת ארו…" at bounding box center [1122, 706] width 718 height 1147
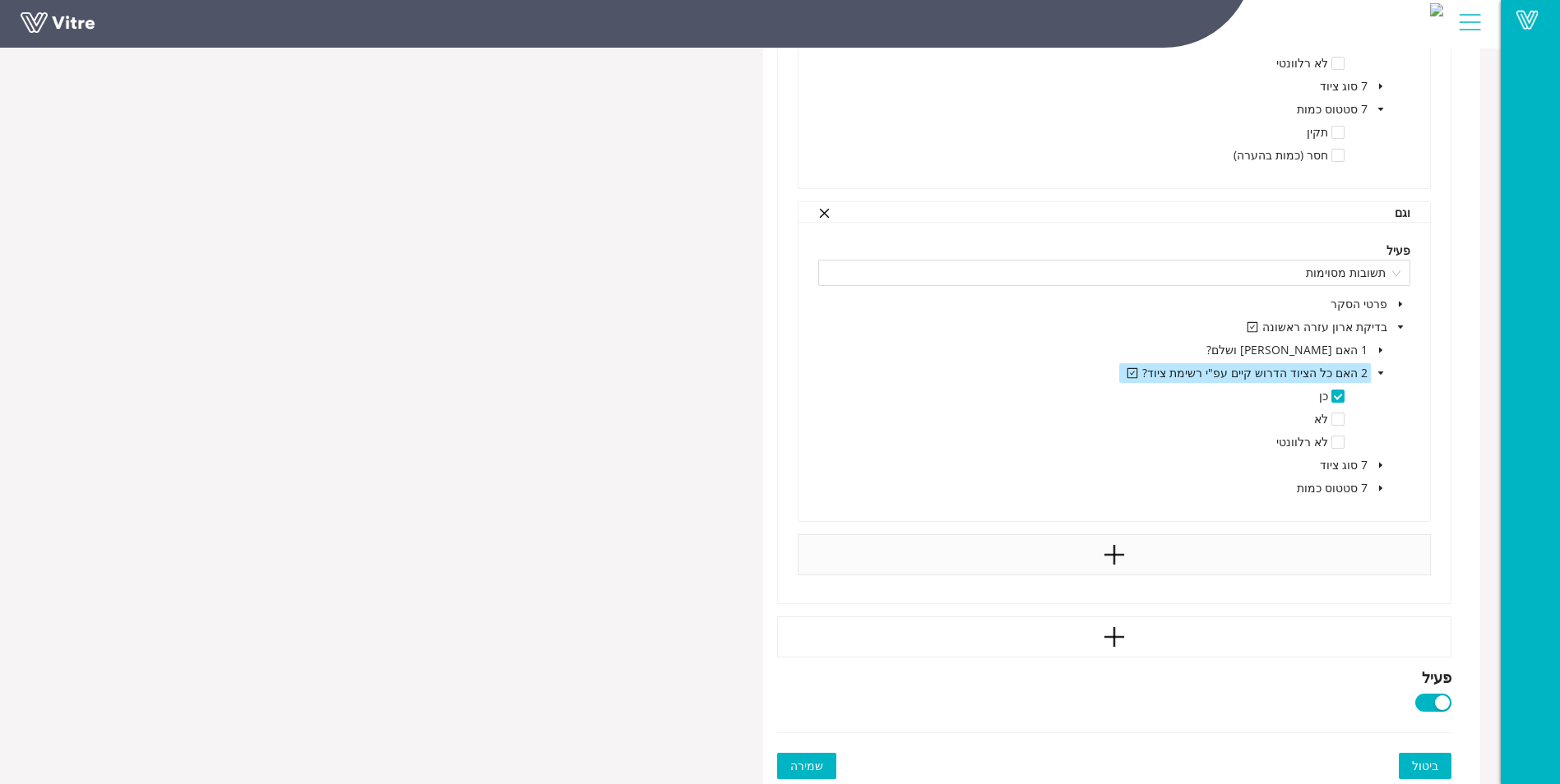
scroll to position [495, 0]
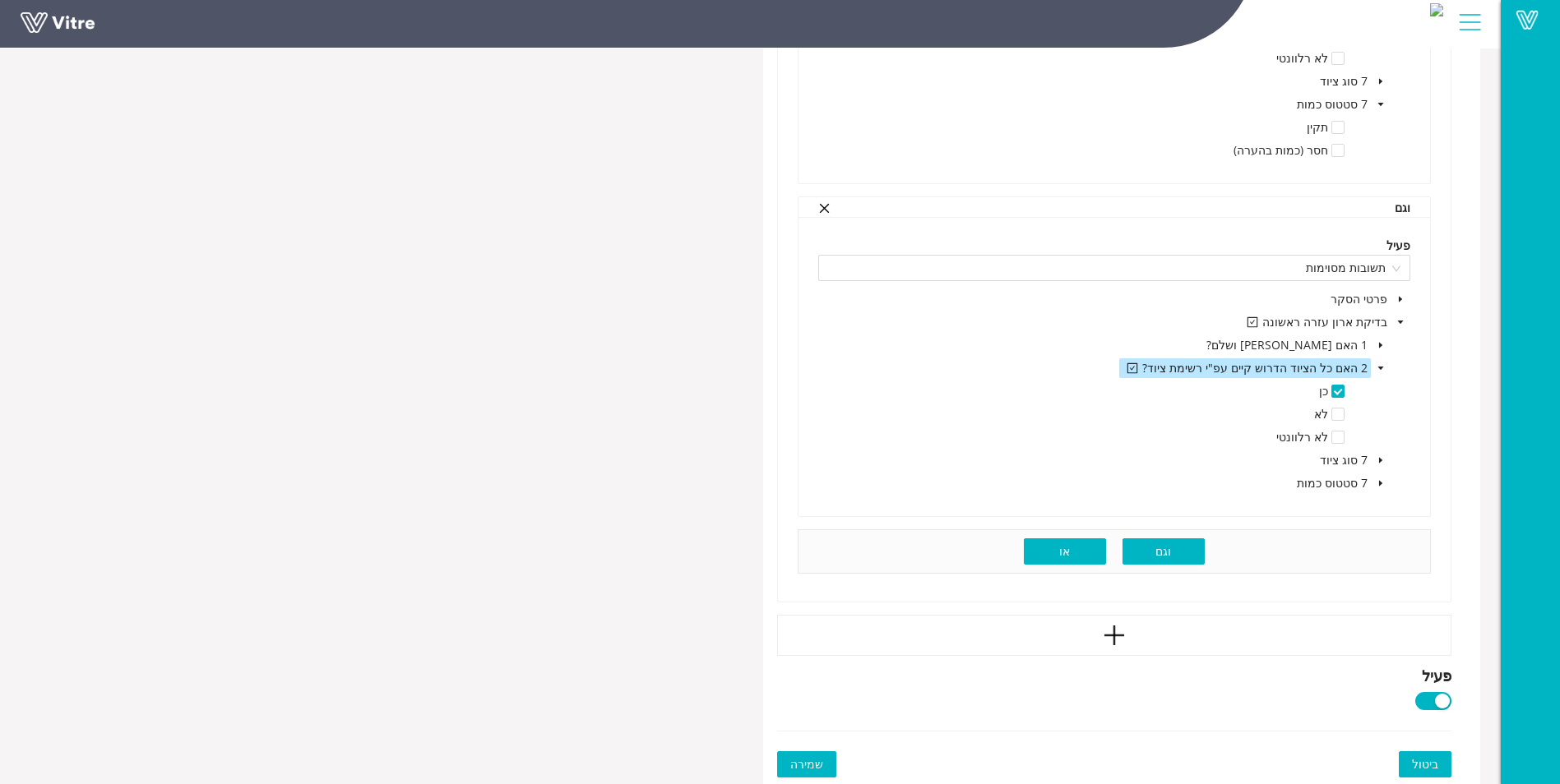
click at [1149, 550] on button "וגם" at bounding box center [1164, 551] width 82 height 27
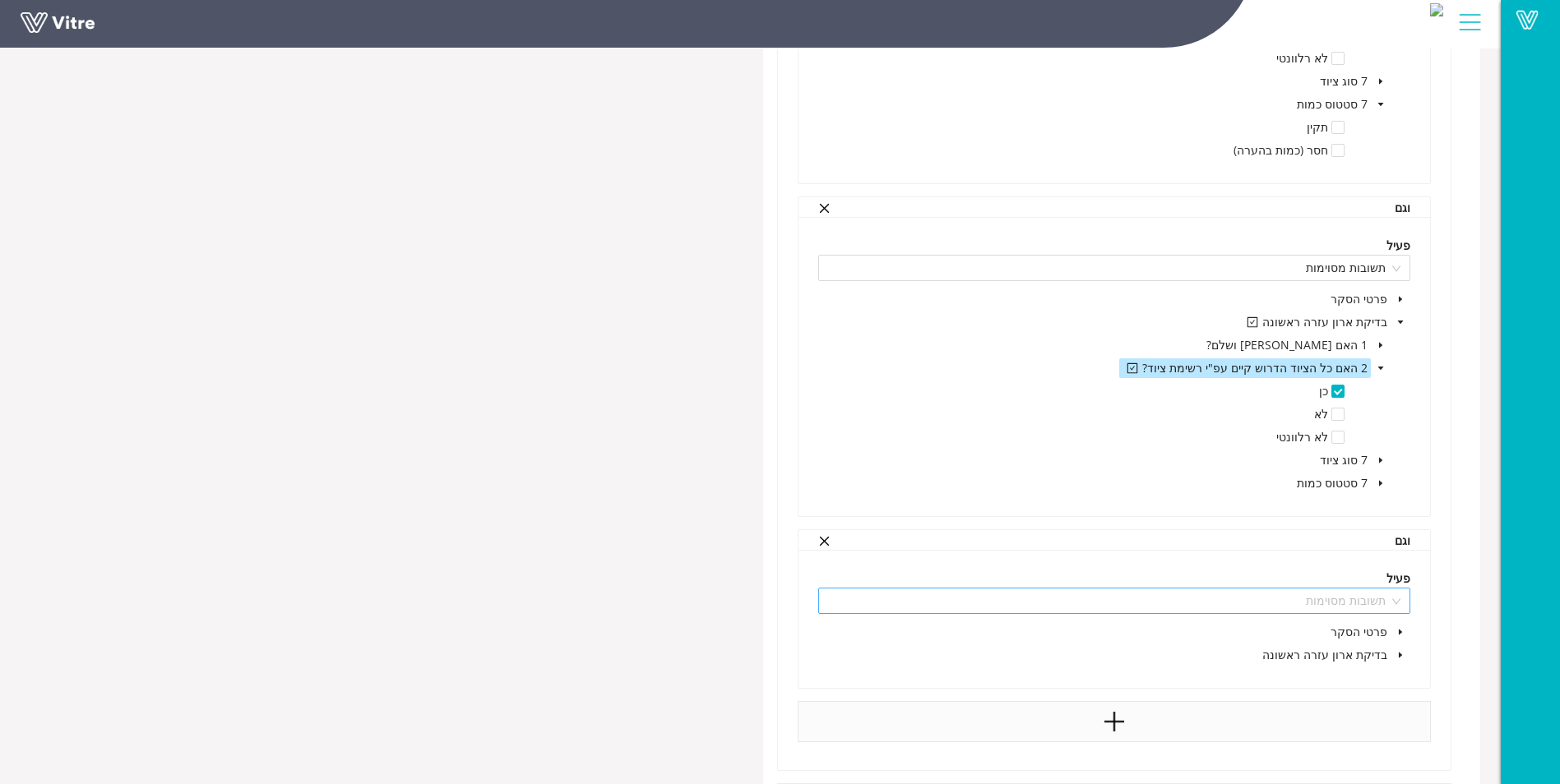
click at [1274, 602] on span "תשובות מסוימות" at bounding box center [1114, 601] width 573 height 25
click at [823, 535] on icon "close" at bounding box center [824, 542] width 12 height 12
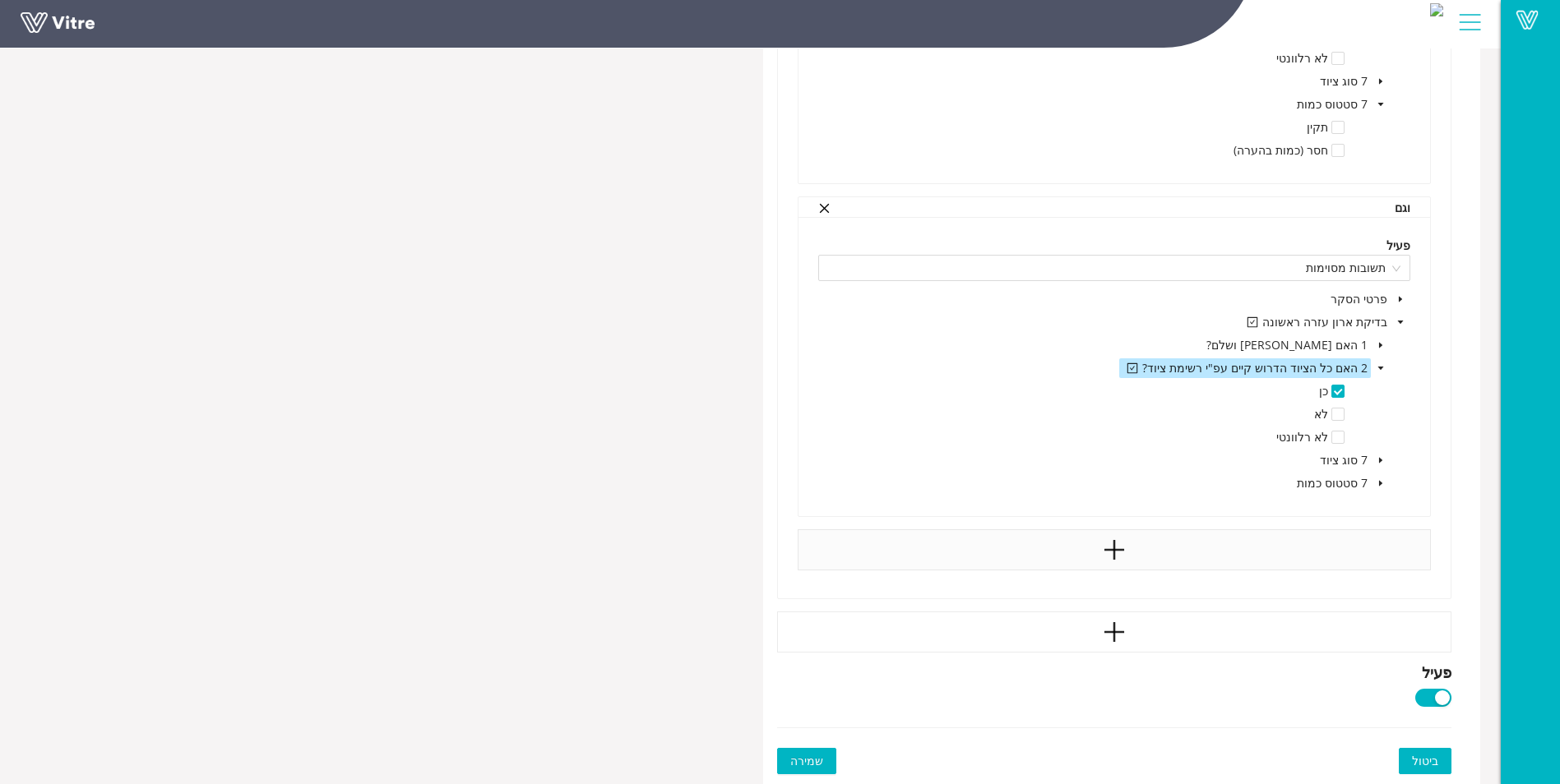
click at [825, 765] on button "שמירה" at bounding box center [806, 762] width 59 height 27
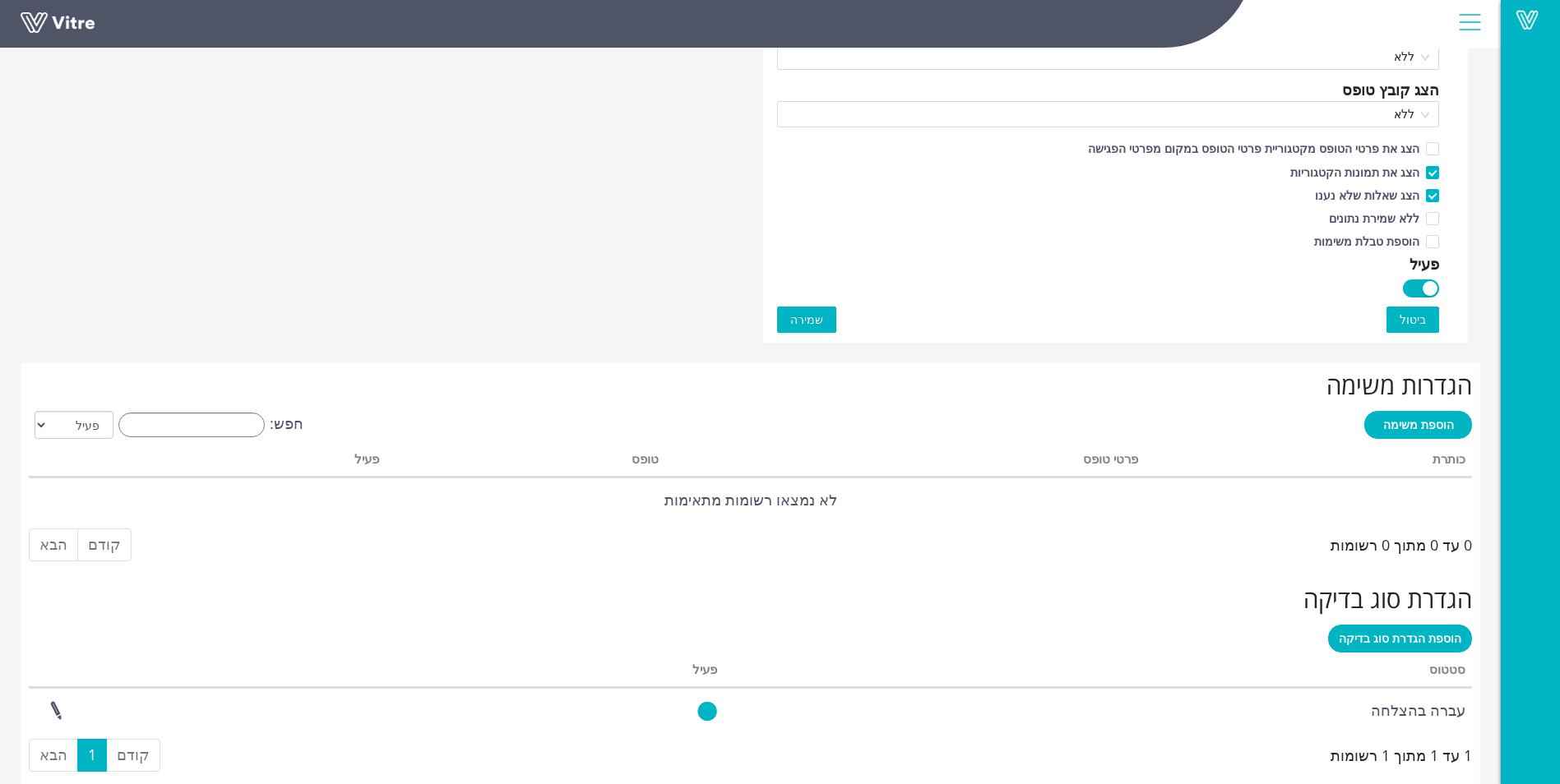
scroll to position [1164, 0]
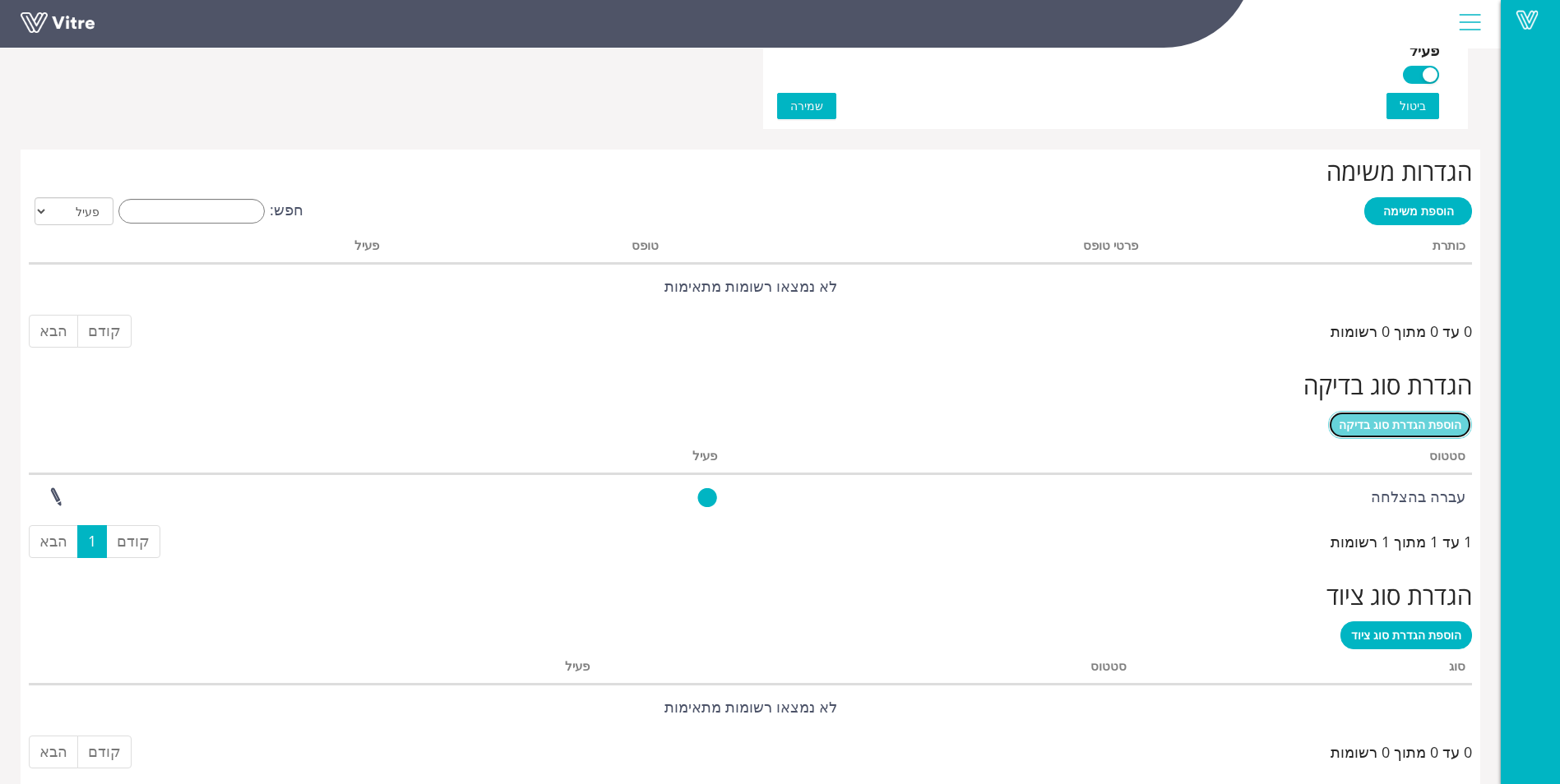
click at [1399, 428] on span "הוספת הגדרת סוג בדיקה" at bounding box center [1400, 425] width 123 height 16
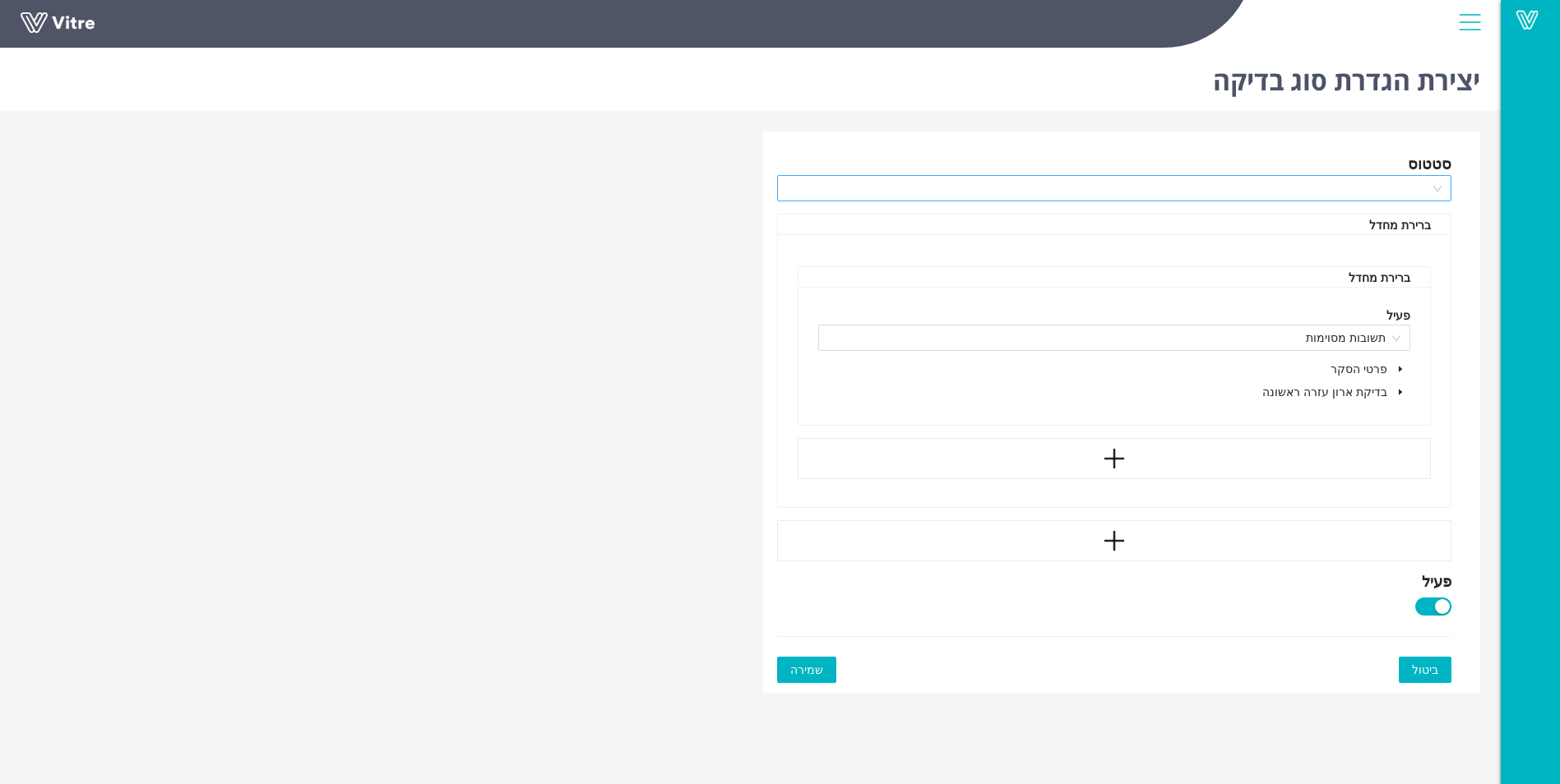
click at [1422, 185] on input "search" at bounding box center [1108, 188] width 644 height 25
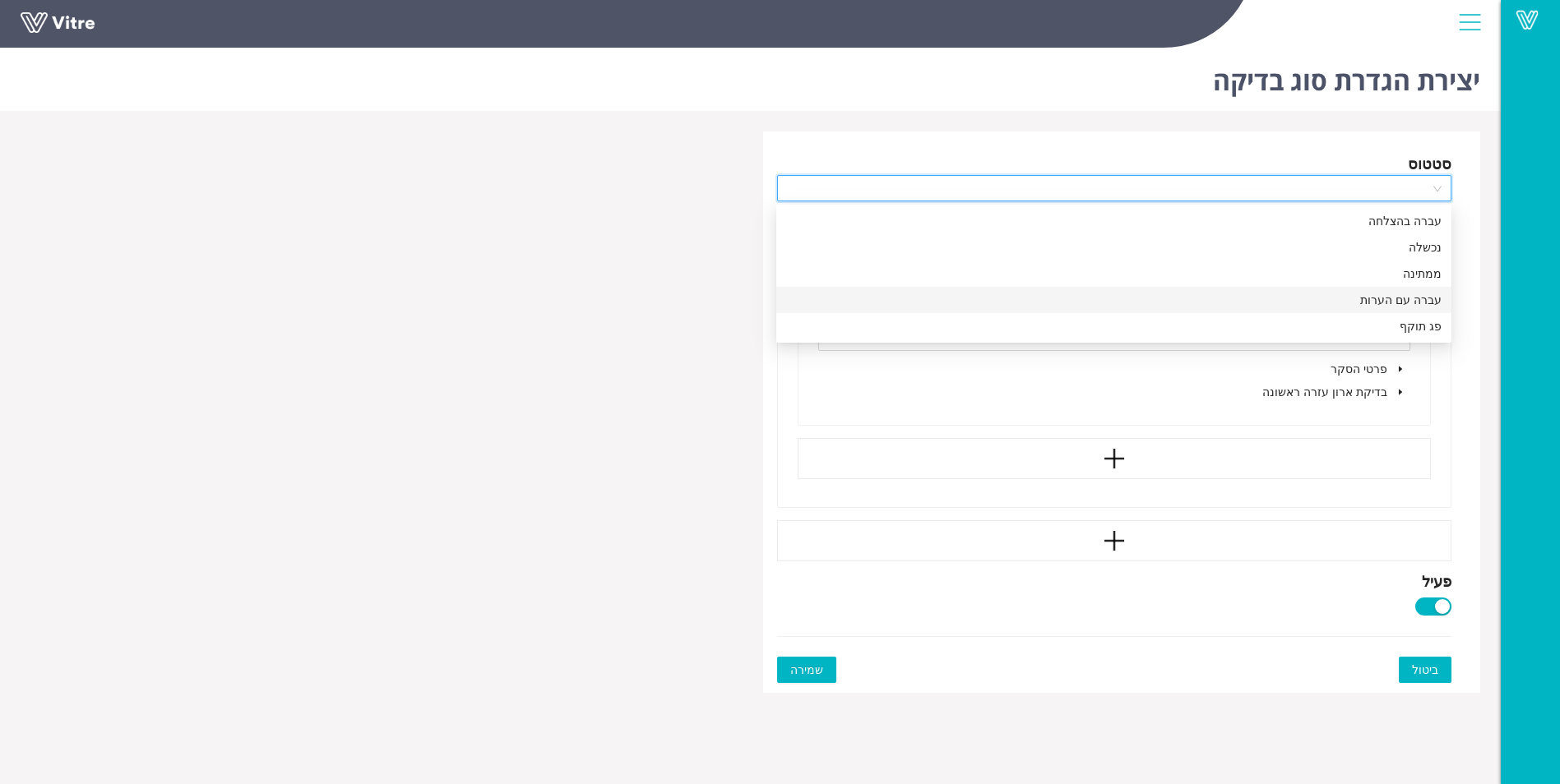
click at [1427, 292] on div "עברה עם הערות" at bounding box center [1114, 300] width 656 height 18
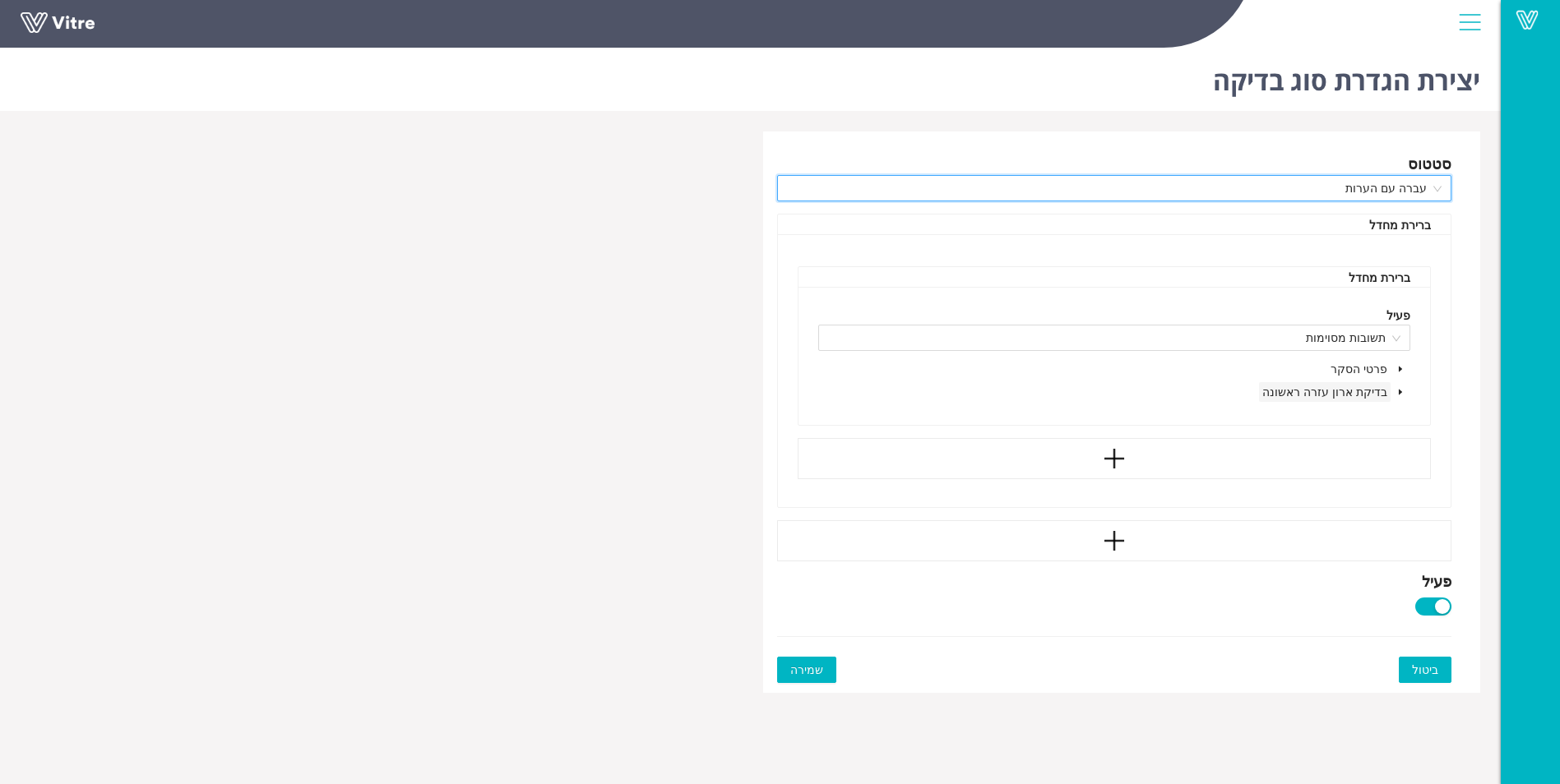
click at [1371, 386] on span "בדיקת ארון עזרה ראשונה" at bounding box center [1325, 392] width 125 height 16
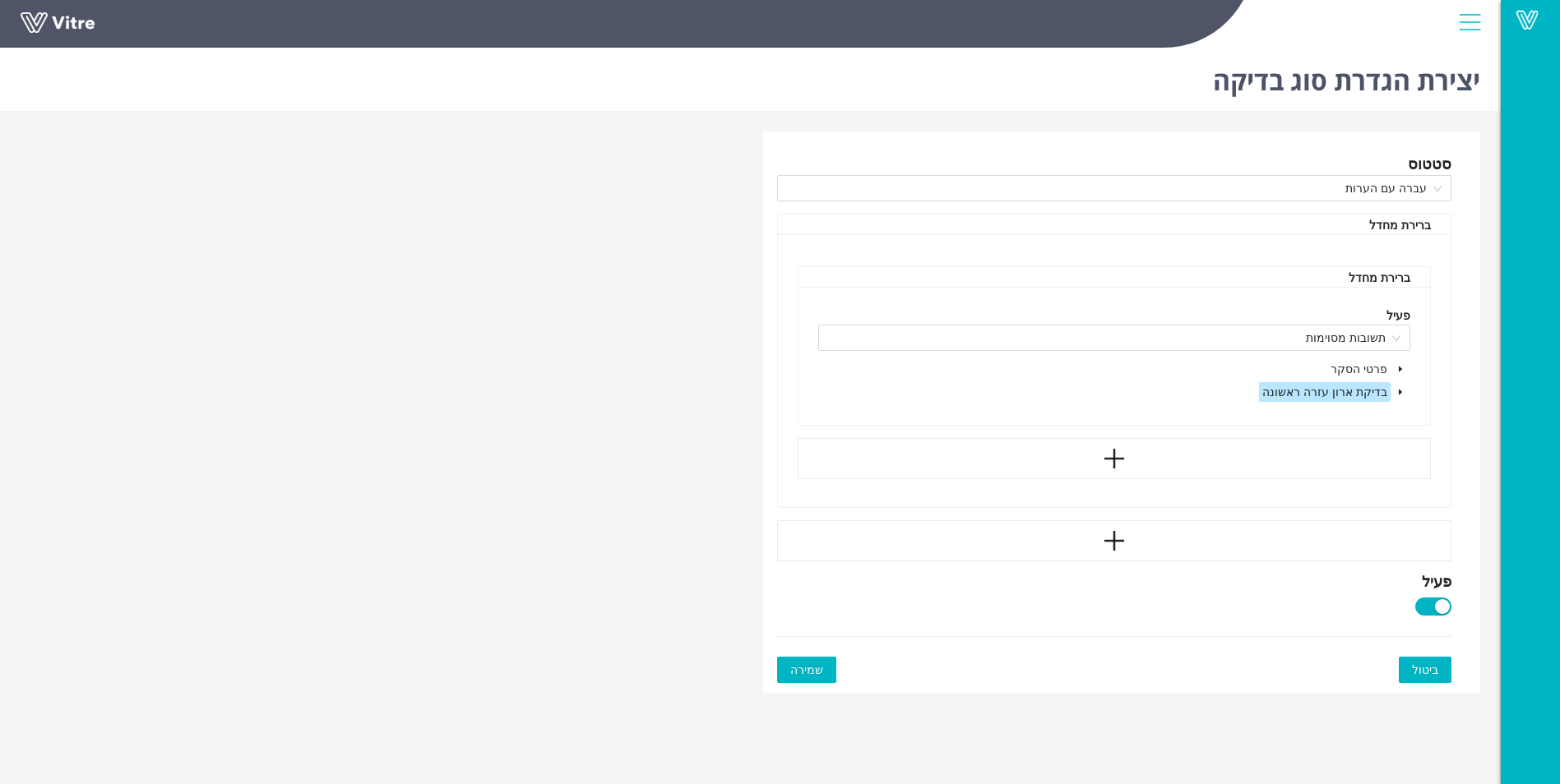
click at [1396, 389] on icon "caret-down" at bounding box center [1400, 392] width 8 height 8
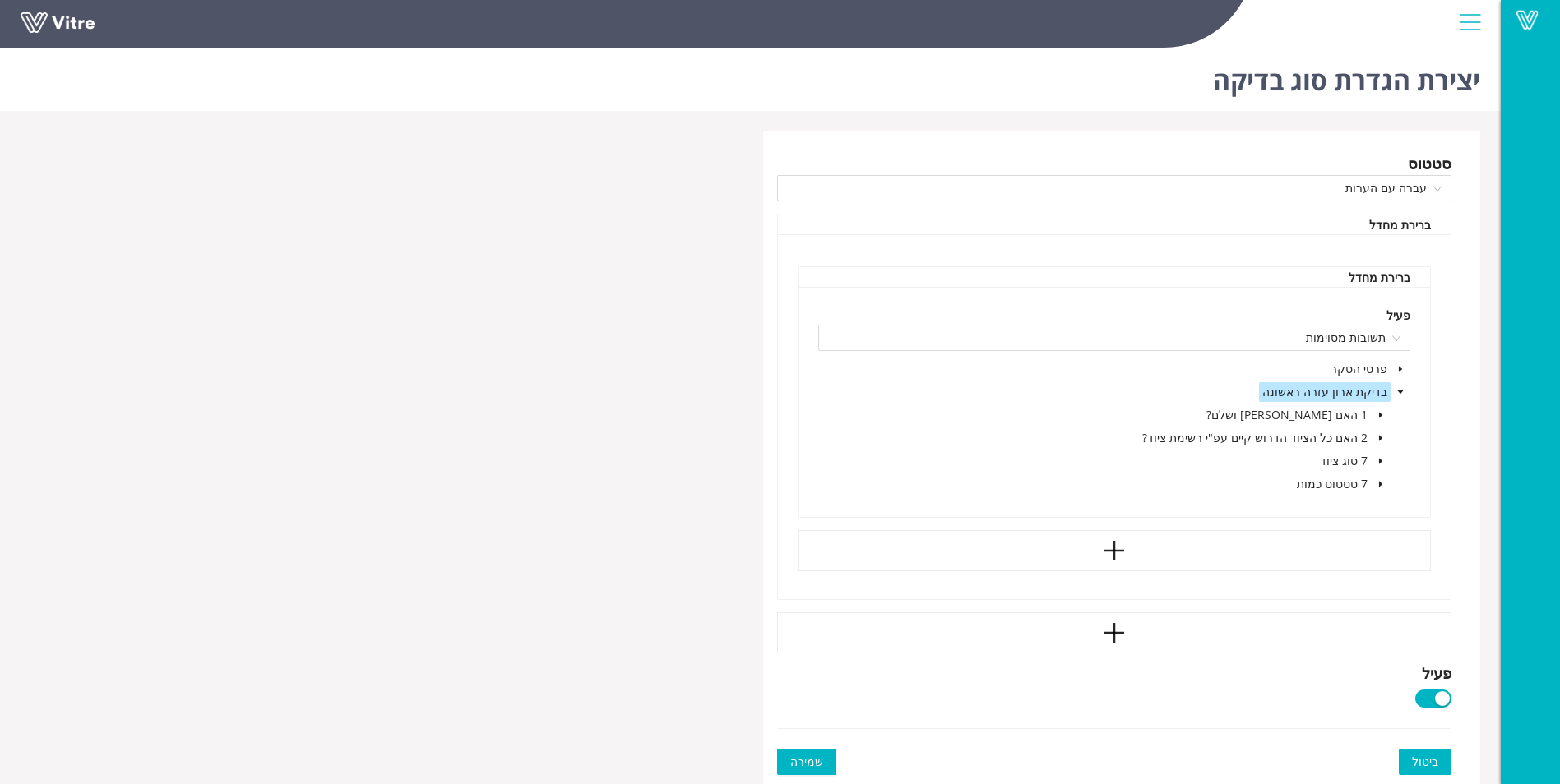
click at [1373, 411] on span at bounding box center [1380, 415] width 20 height 20
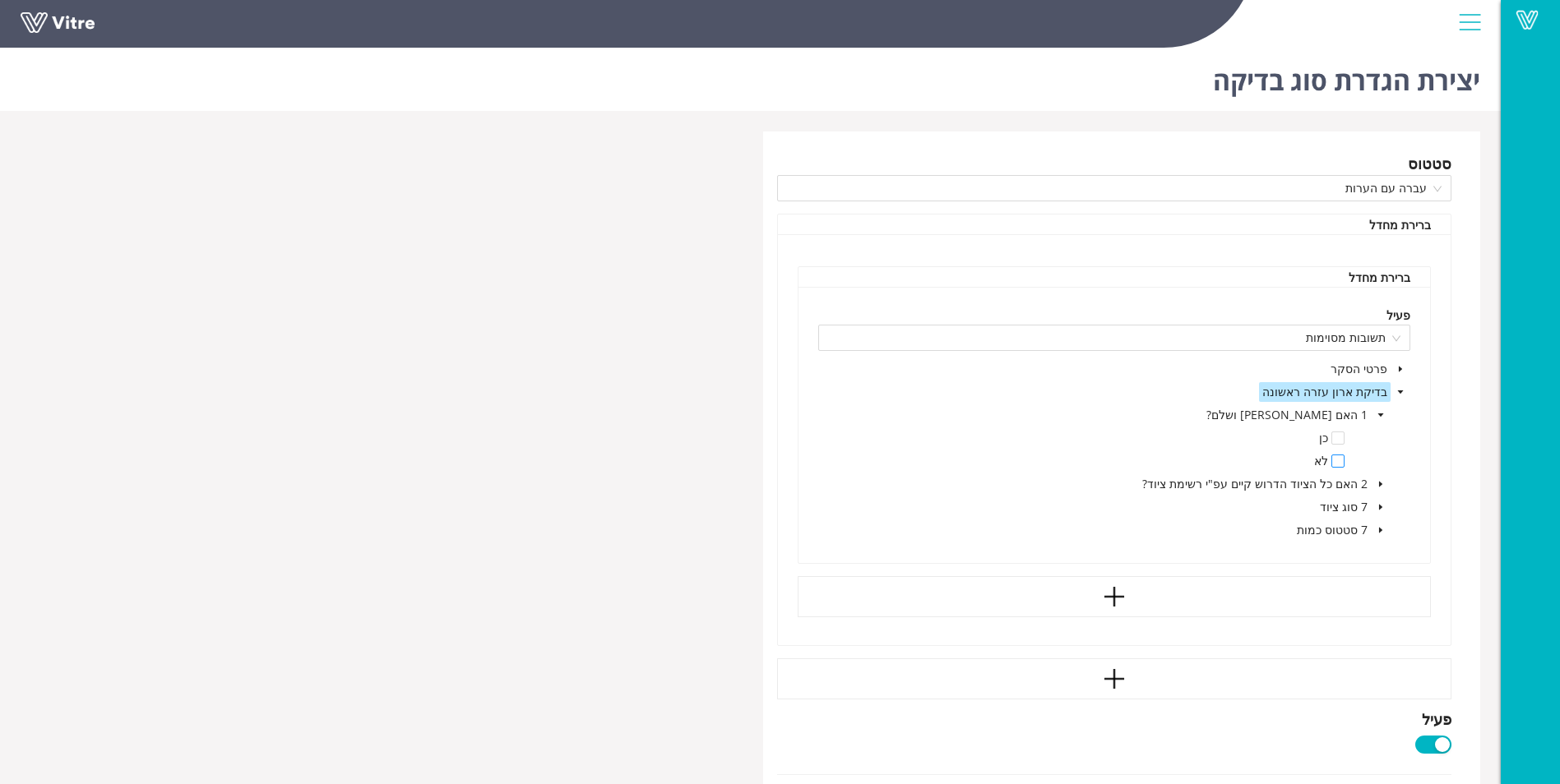
click at [1337, 461] on span at bounding box center [1337, 461] width 13 height 13
drag, startPoint x: 1118, startPoint y: 592, endPoint x: 1089, endPoint y: 593, distance: 29.0
click at [1089, 593] on div "וגם או" at bounding box center [1114, 599] width 197 height 43
click at [1378, 483] on icon "caret-down" at bounding box center [1380, 484] width 8 height 8
click at [1341, 513] on span at bounding box center [1337, 507] width 13 height 13
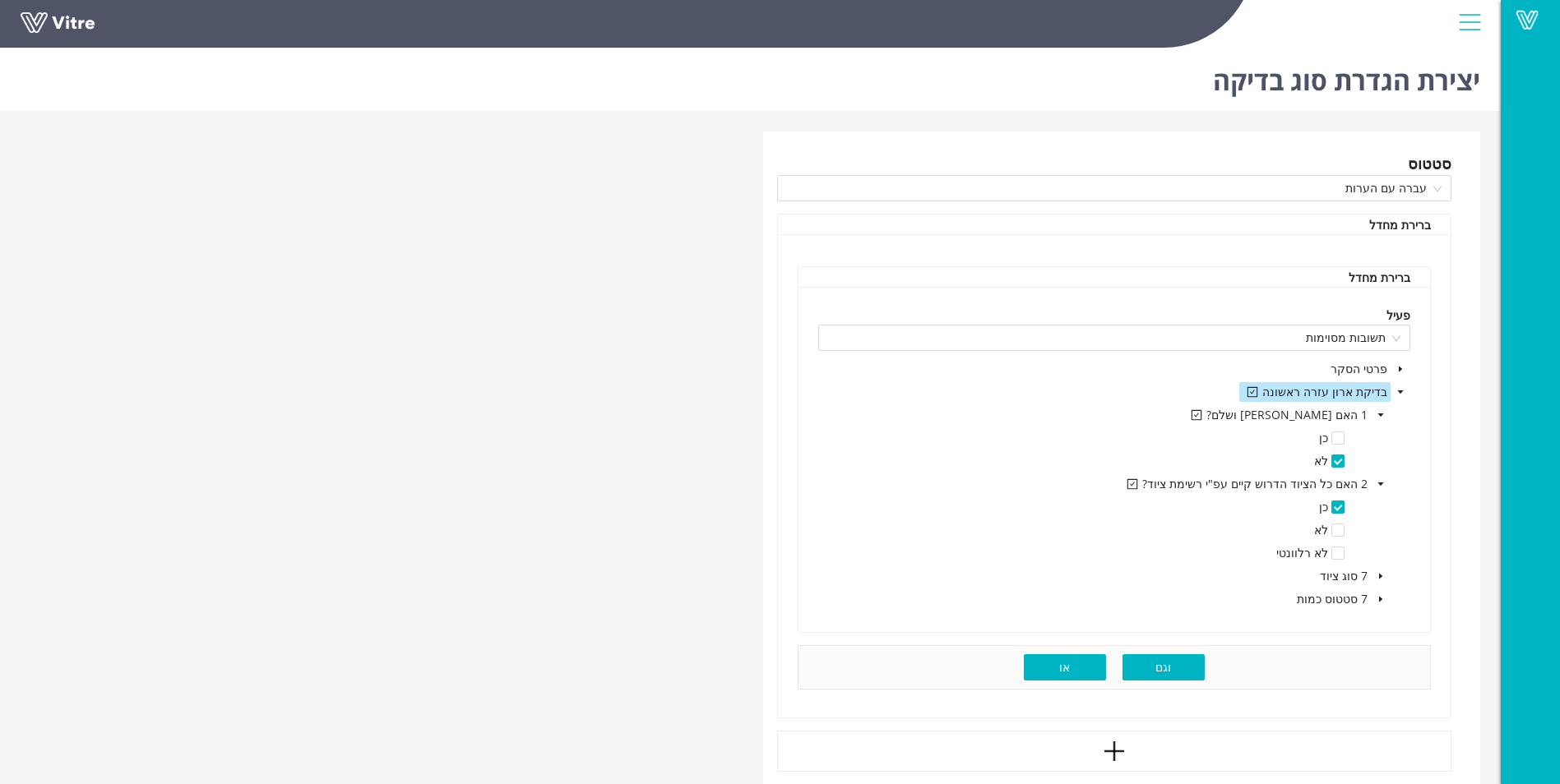
click at [1138, 671] on button "וגם" at bounding box center [1164, 668] width 82 height 27
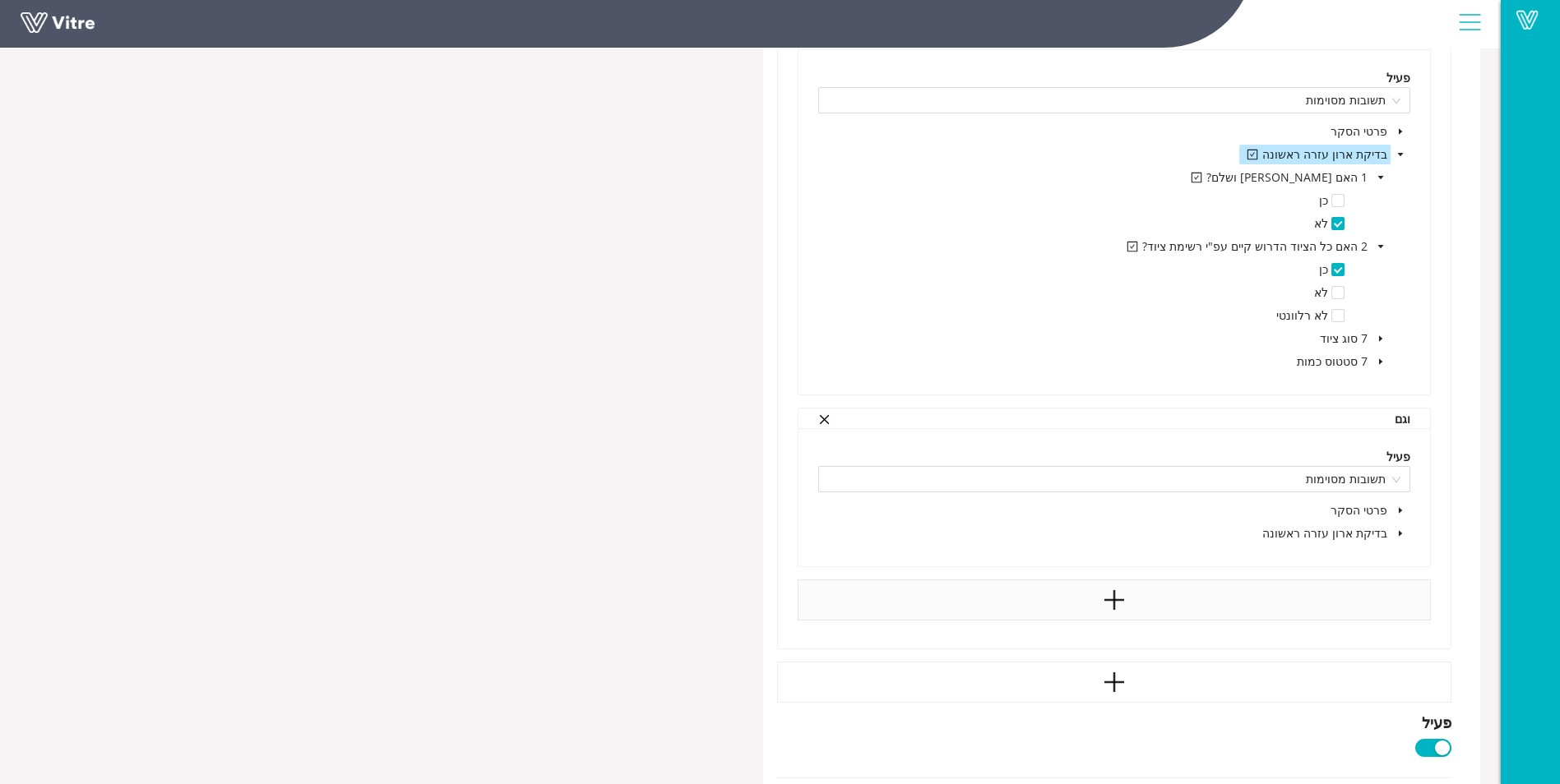
scroll to position [247, 0]
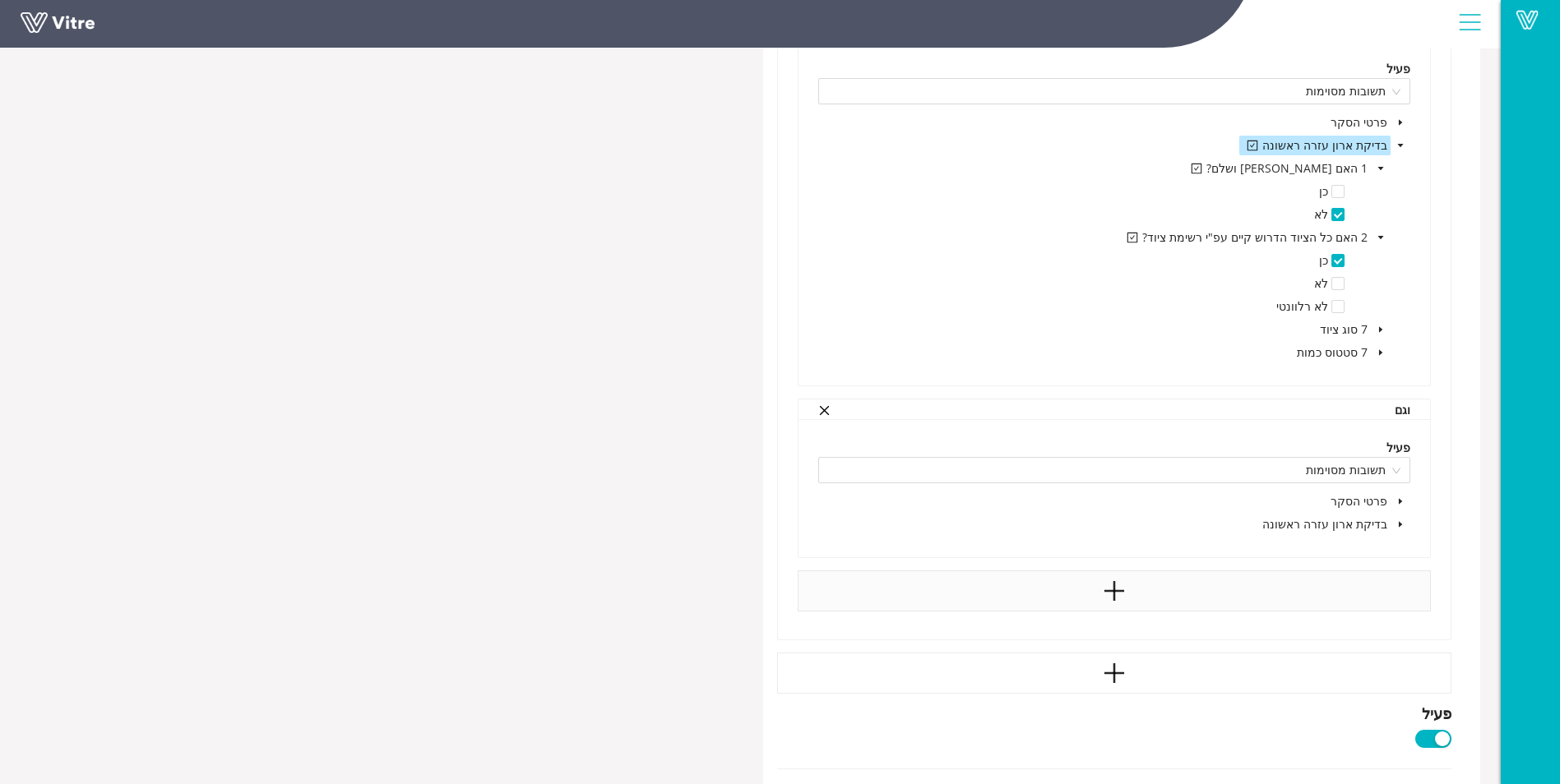
click at [1395, 527] on span at bounding box center [1401, 525] width 20 height 20
click at [1371, 544] on span at bounding box center [1380, 548] width 20 height 20
click at [1342, 573] on span at bounding box center [1337, 570] width 13 height 13
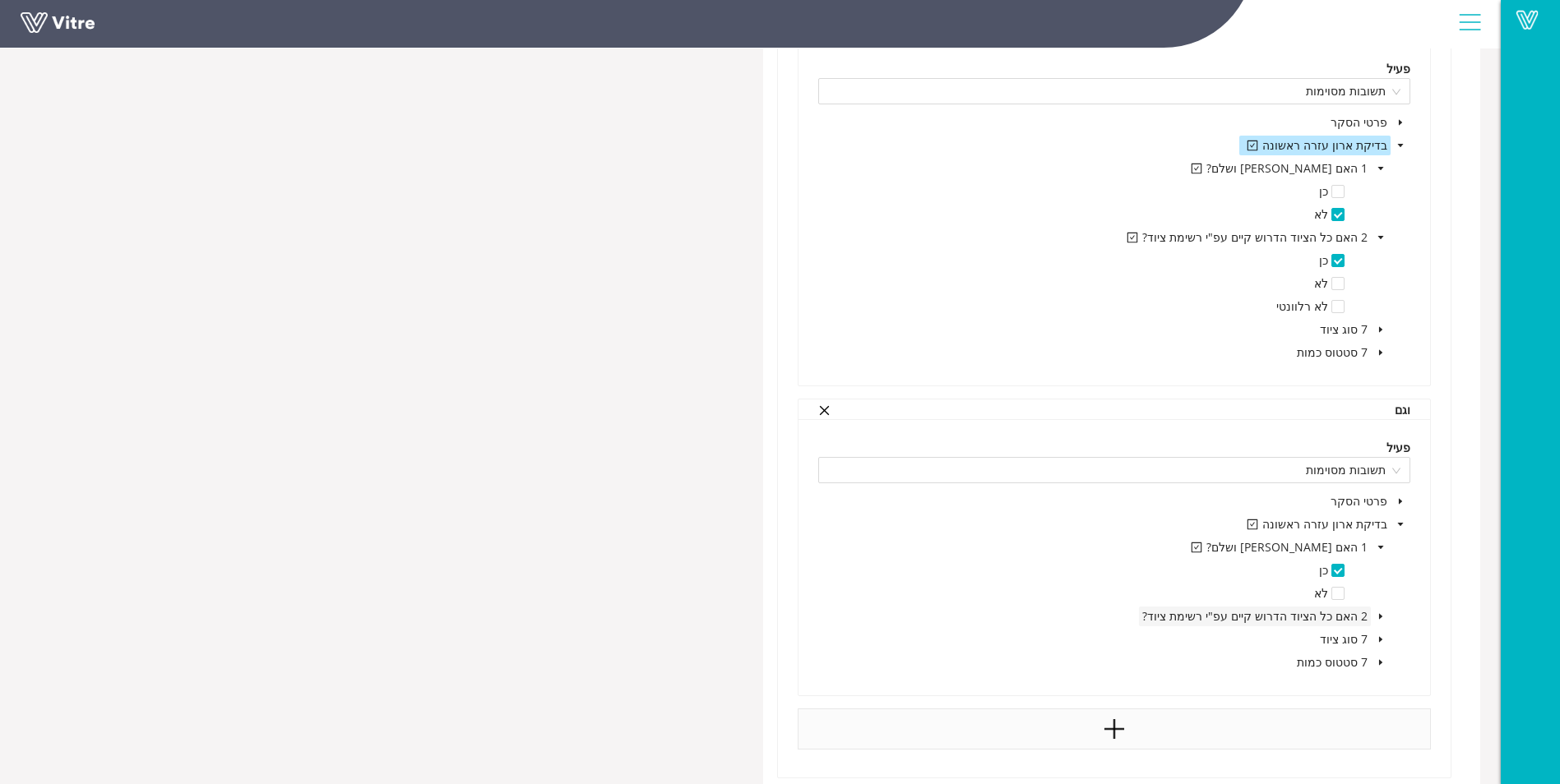
click at [1368, 614] on span "2 האם כל הציוד הדרוש קיים עפ"י רשימת ציוד?" at bounding box center [1254, 617] width 232 height 20
click at [1381, 614] on icon "caret-down" at bounding box center [1380, 617] width 8 height 8
click at [1338, 662] on span at bounding box center [1337, 662] width 13 height 13
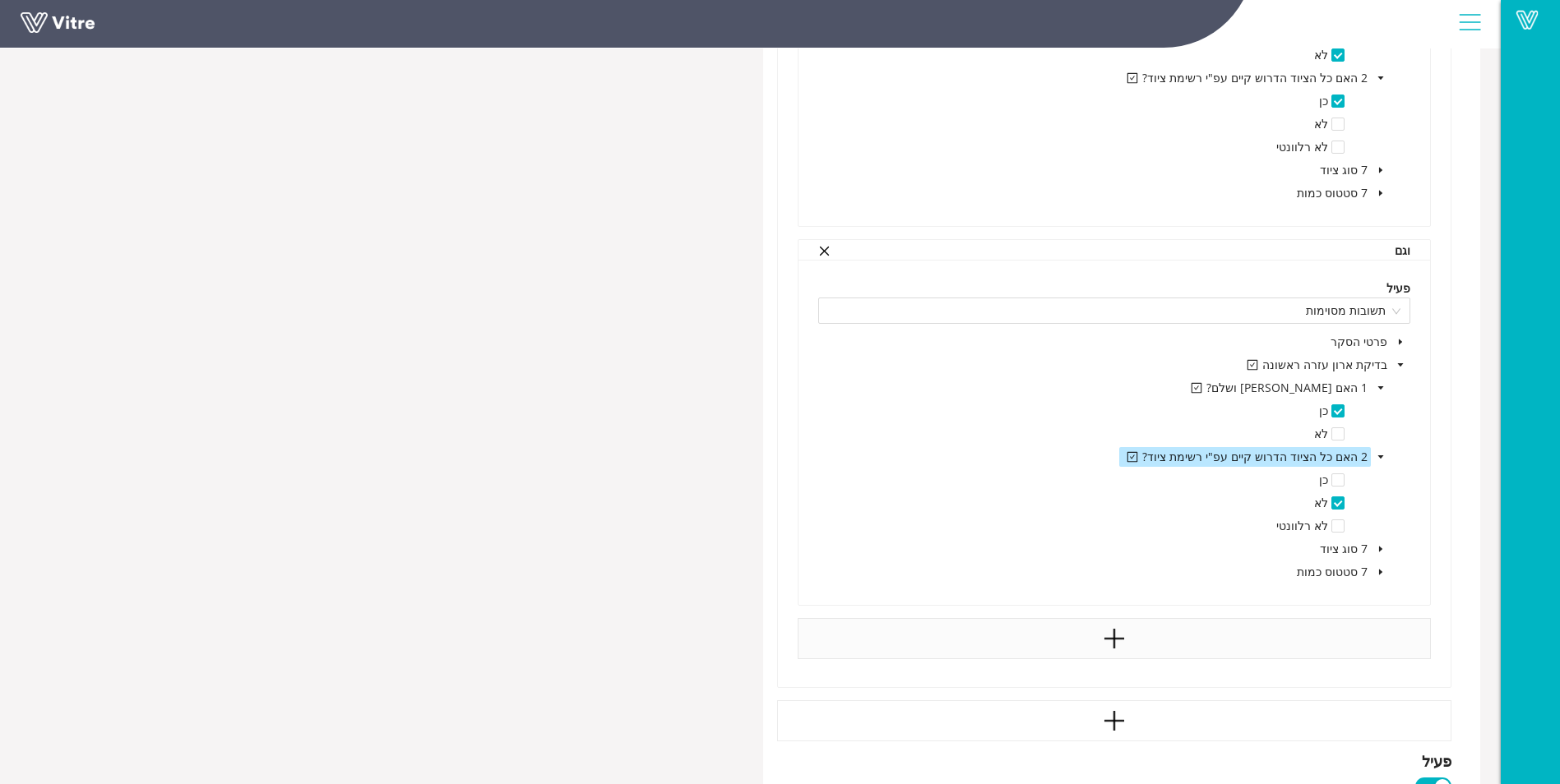
scroll to position [495, 0]
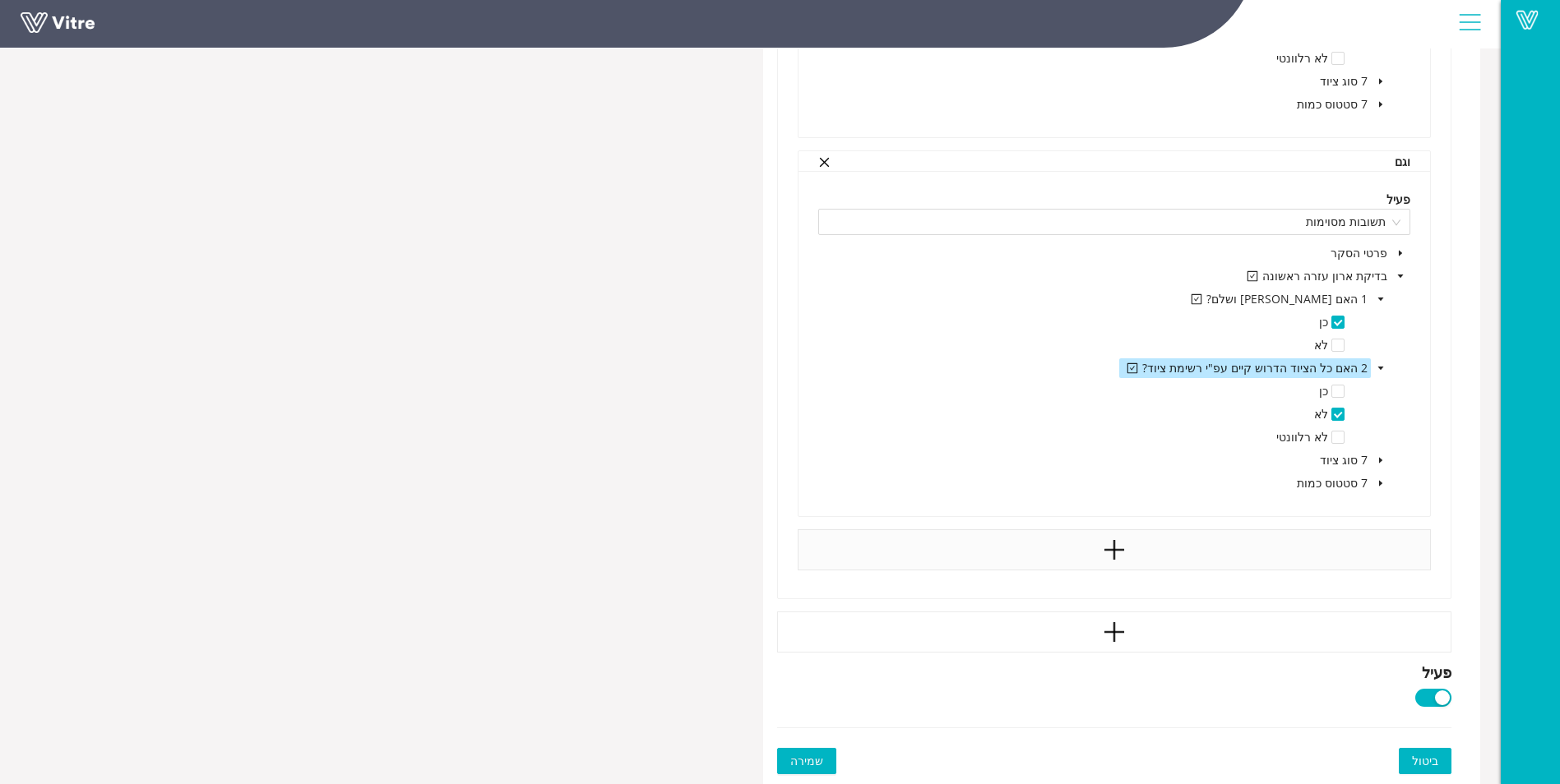
click at [807, 760] on span "שמירה" at bounding box center [806, 761] width 33 height 18
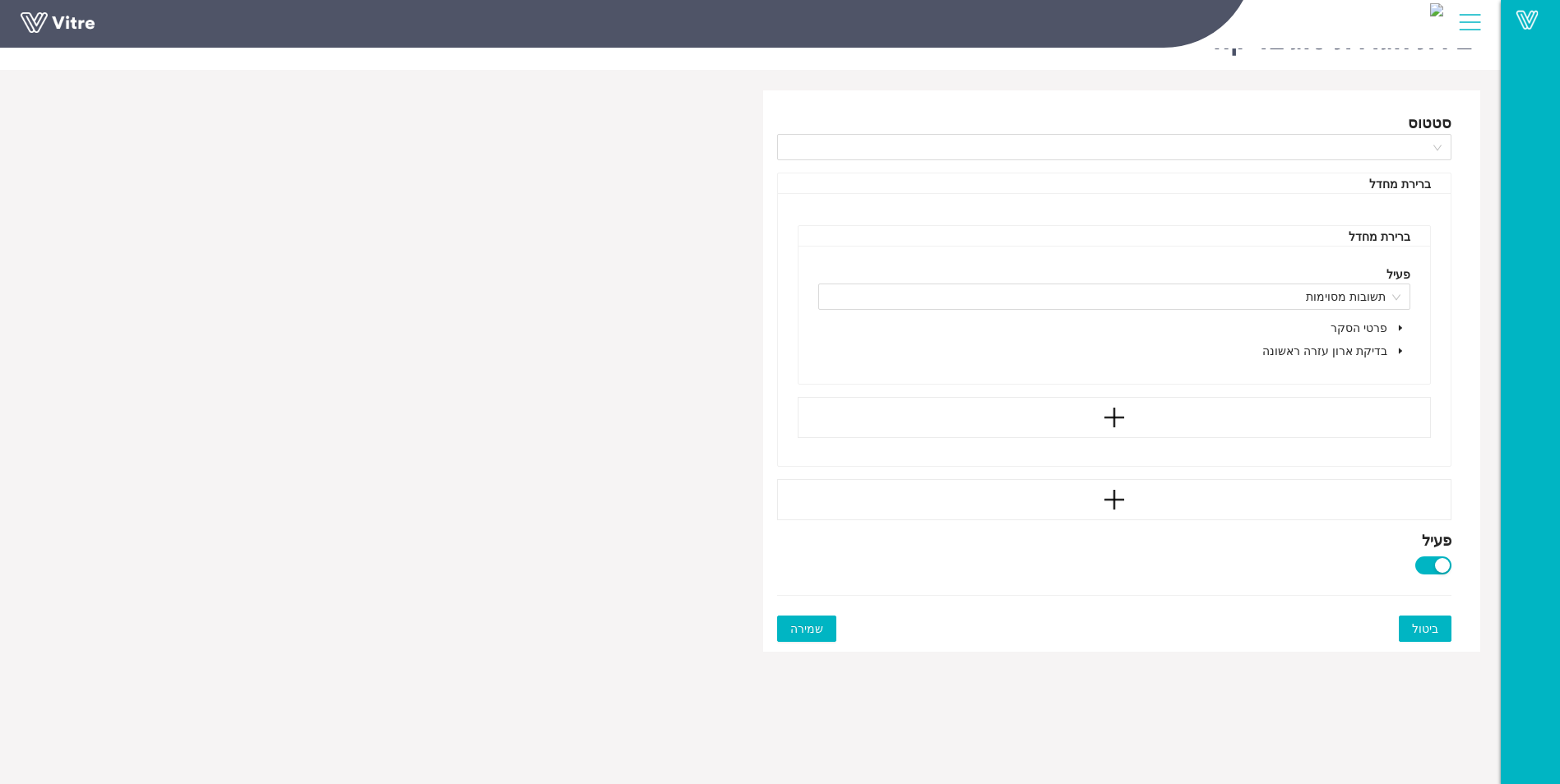
scroll to position [41, 0]
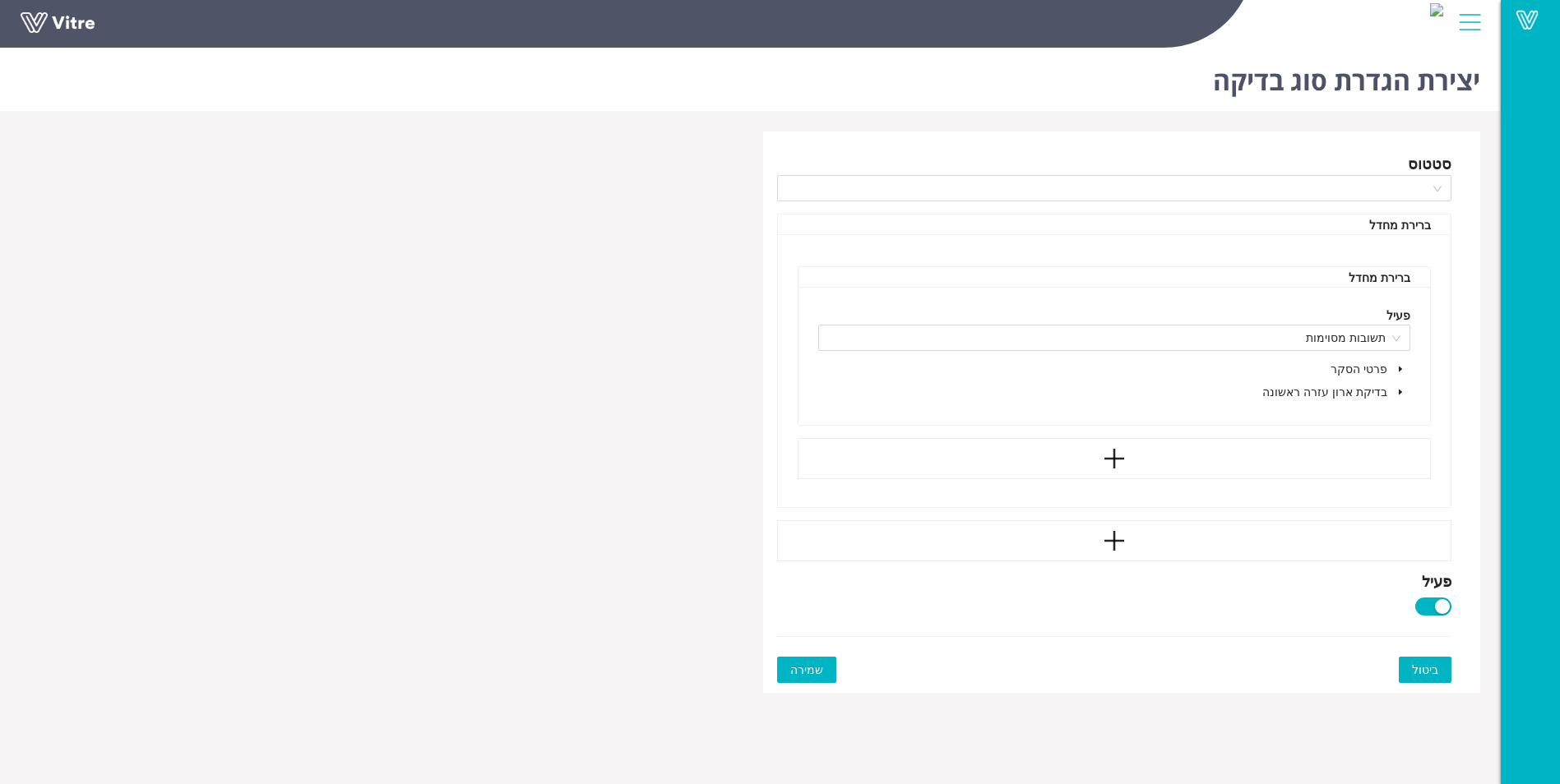
scroll to position [41, 0]
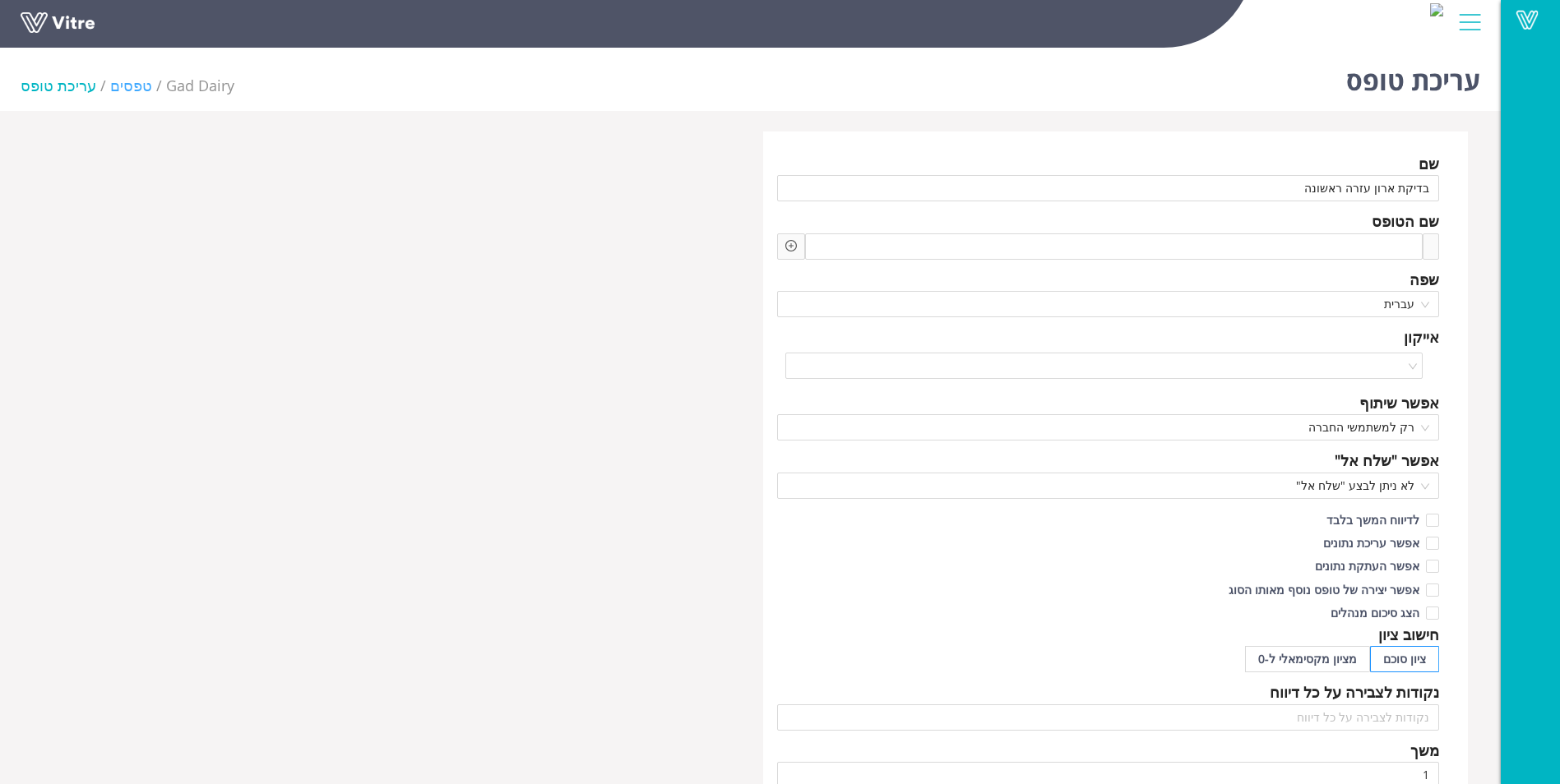
click at [110, 92] on link "טפסים" at bounding box center [131, 86] width 42 height 20
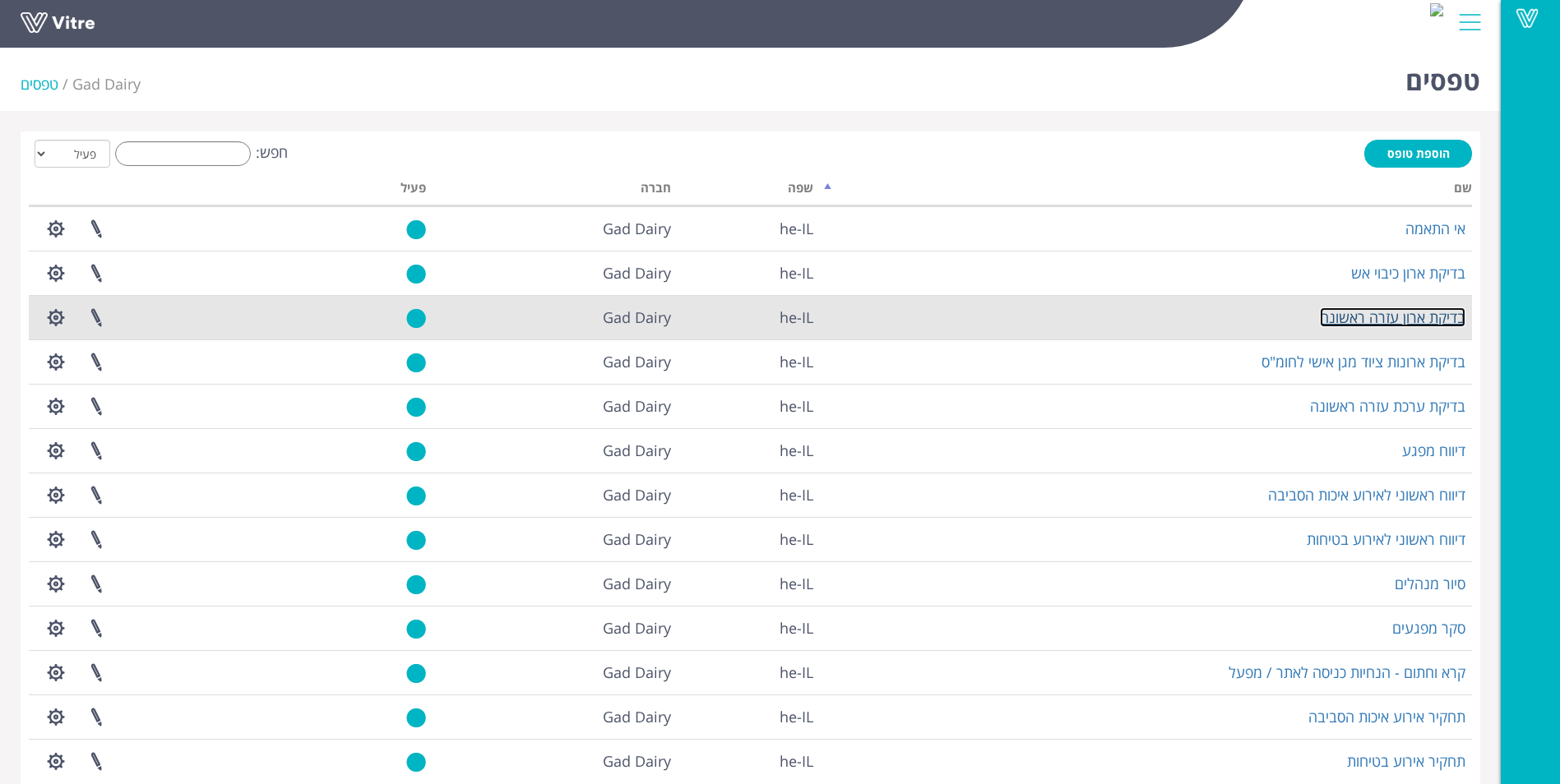
click at [1358, 320] on link "בדיקת ארון עזרה ראשונה" at bounding box center [1392, 317] width 145 height 20
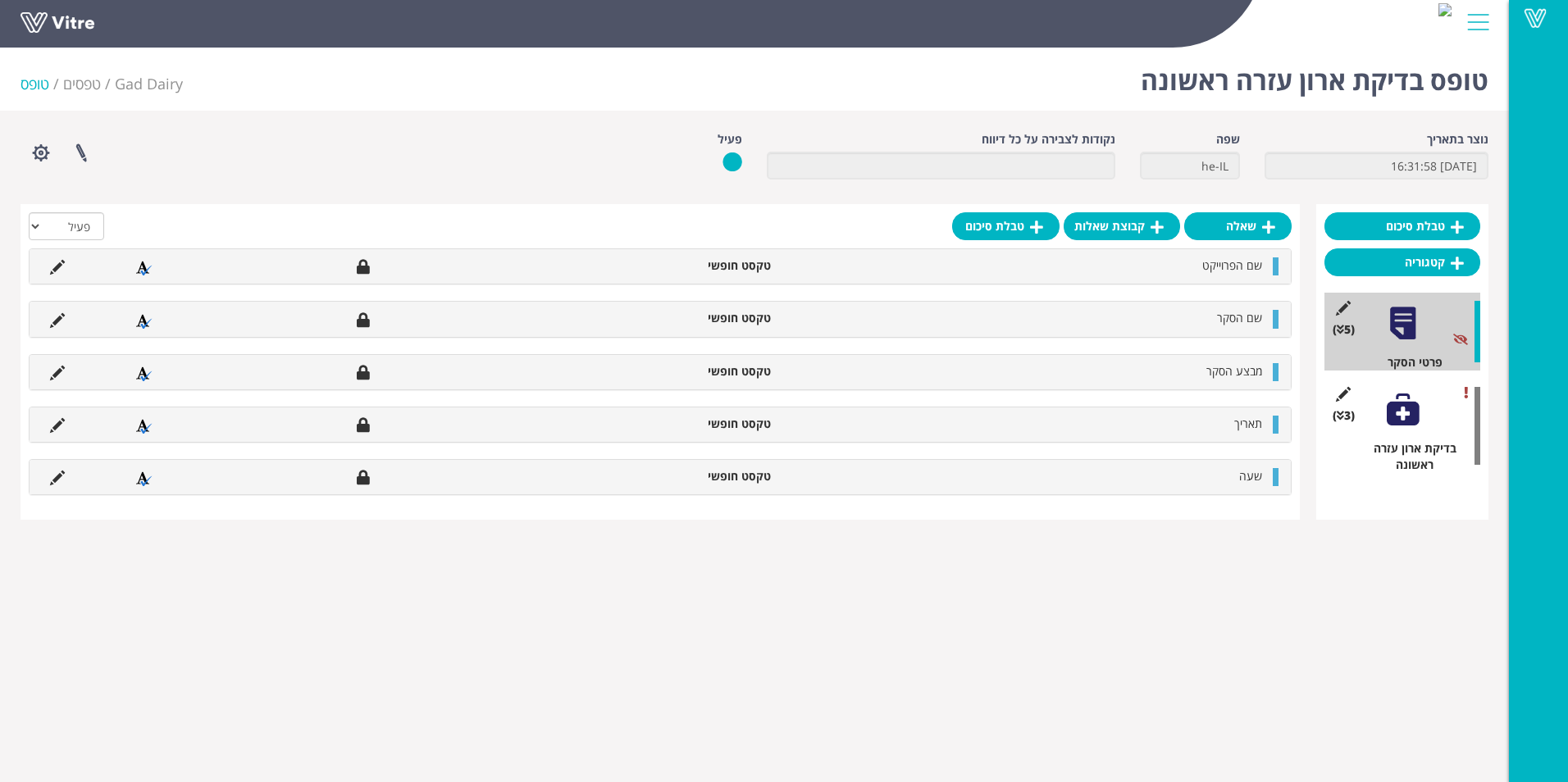
click at [1396, 410] on div at bounding box center [1403, 410] width 37 height 37
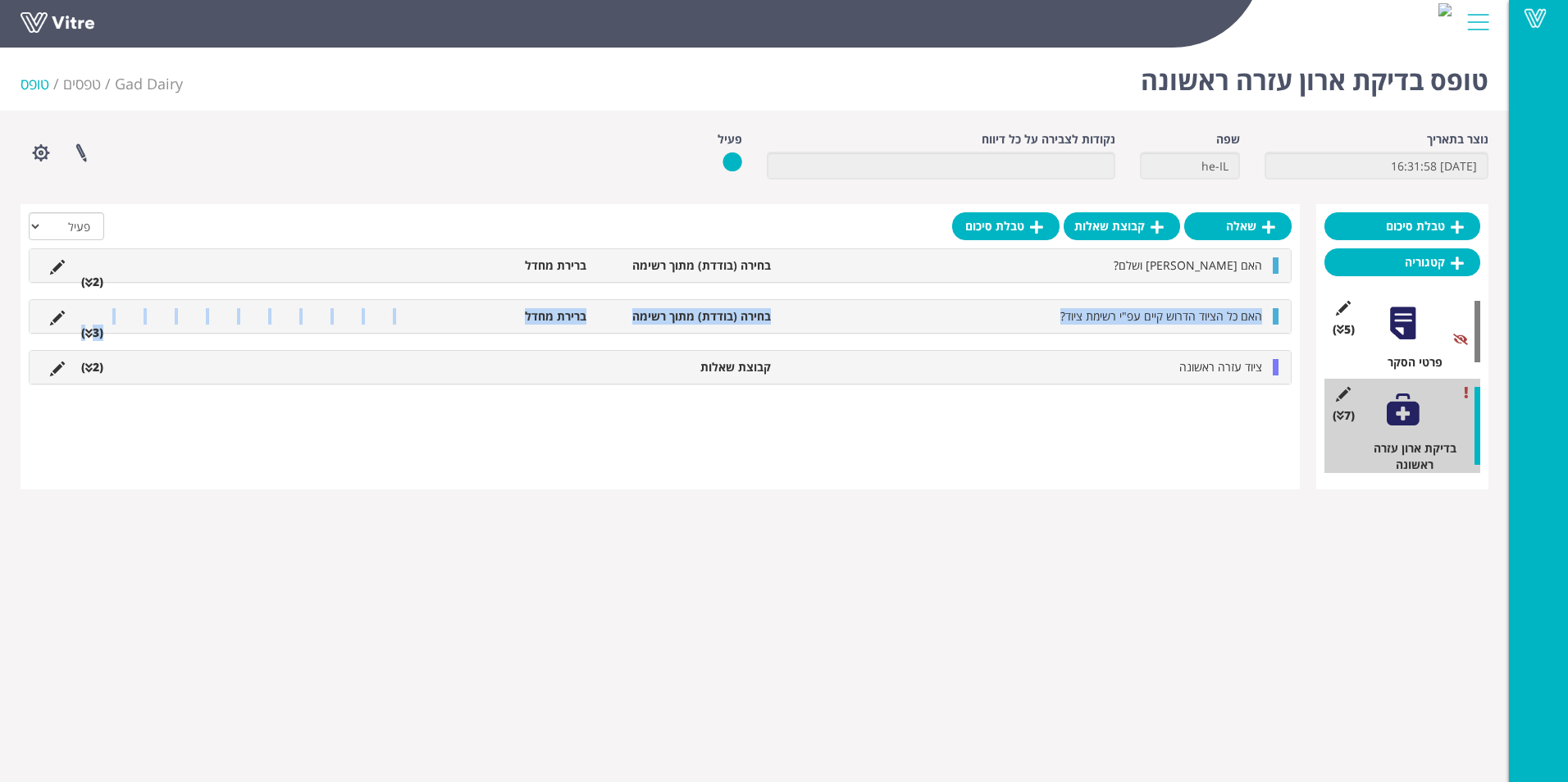
drag, startPoint x: 1283, startPoint y: 318, endPoint x: 1280, endPoint y: 397, distance: 79.1
click at [1280, 398] on div "שאלה קבוצת שאלות טבלת סיכום הכל פעיל לא פעיל האם [PERSON_NAME] תקין ושלם? בחירה…" at bounding box center [660, 347] width 1279 height 285
drag, startPoint x: 1280, startPoint y: 397, endPoint x: 1274, endPoint y: 317, distance: 80.2
click at [1274, 317] on div at bounding box center [1275, 316] width 5 height 16
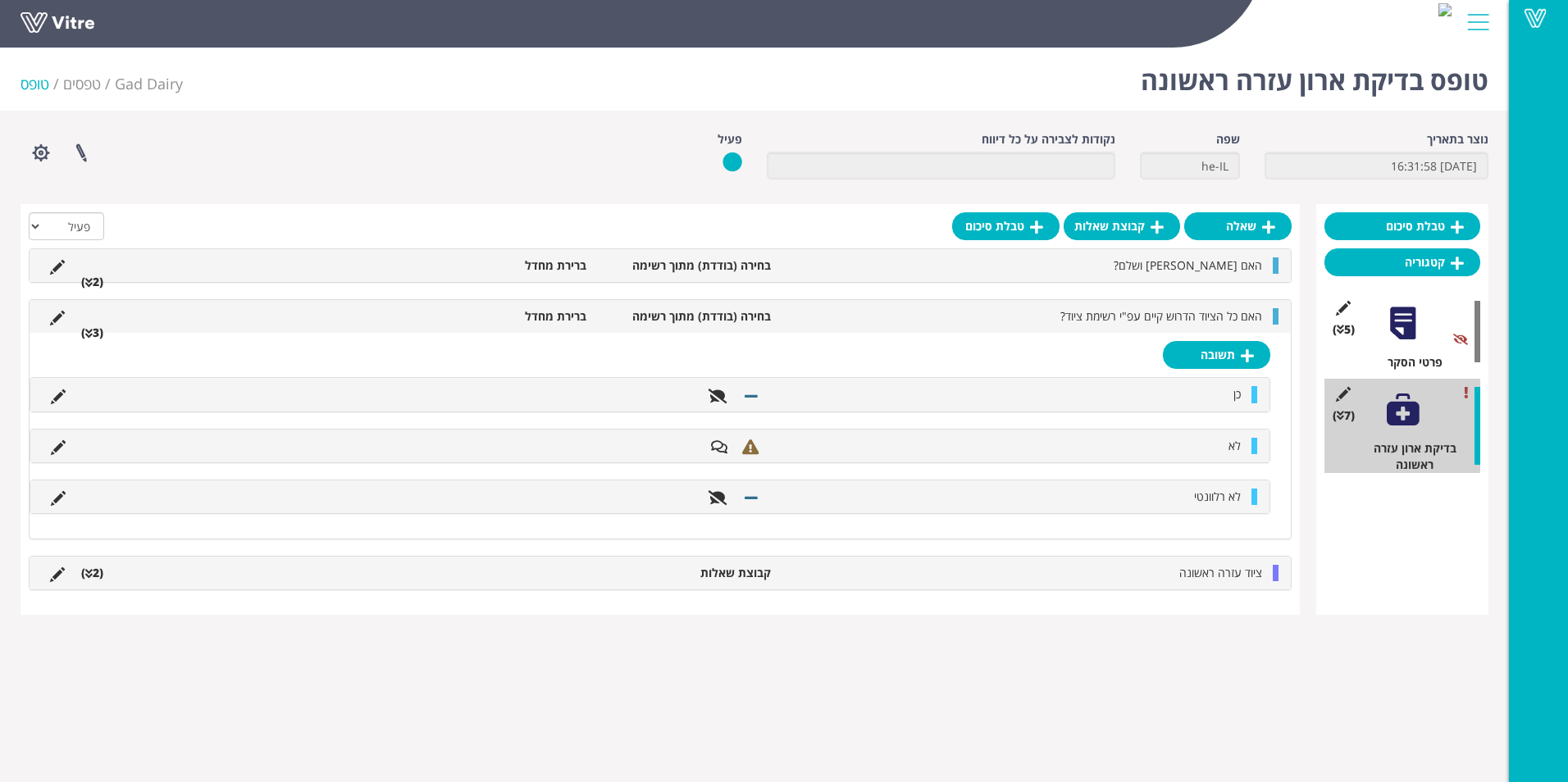
click at [1288, 304] on div "האם כל הציוד הדרוש קיים עפ"י רשימת ציוד? בחירה (בודדת) מתוך רשימה ברירת מחדל (3…" at bounding box center [659, 316] width 1261 height 33
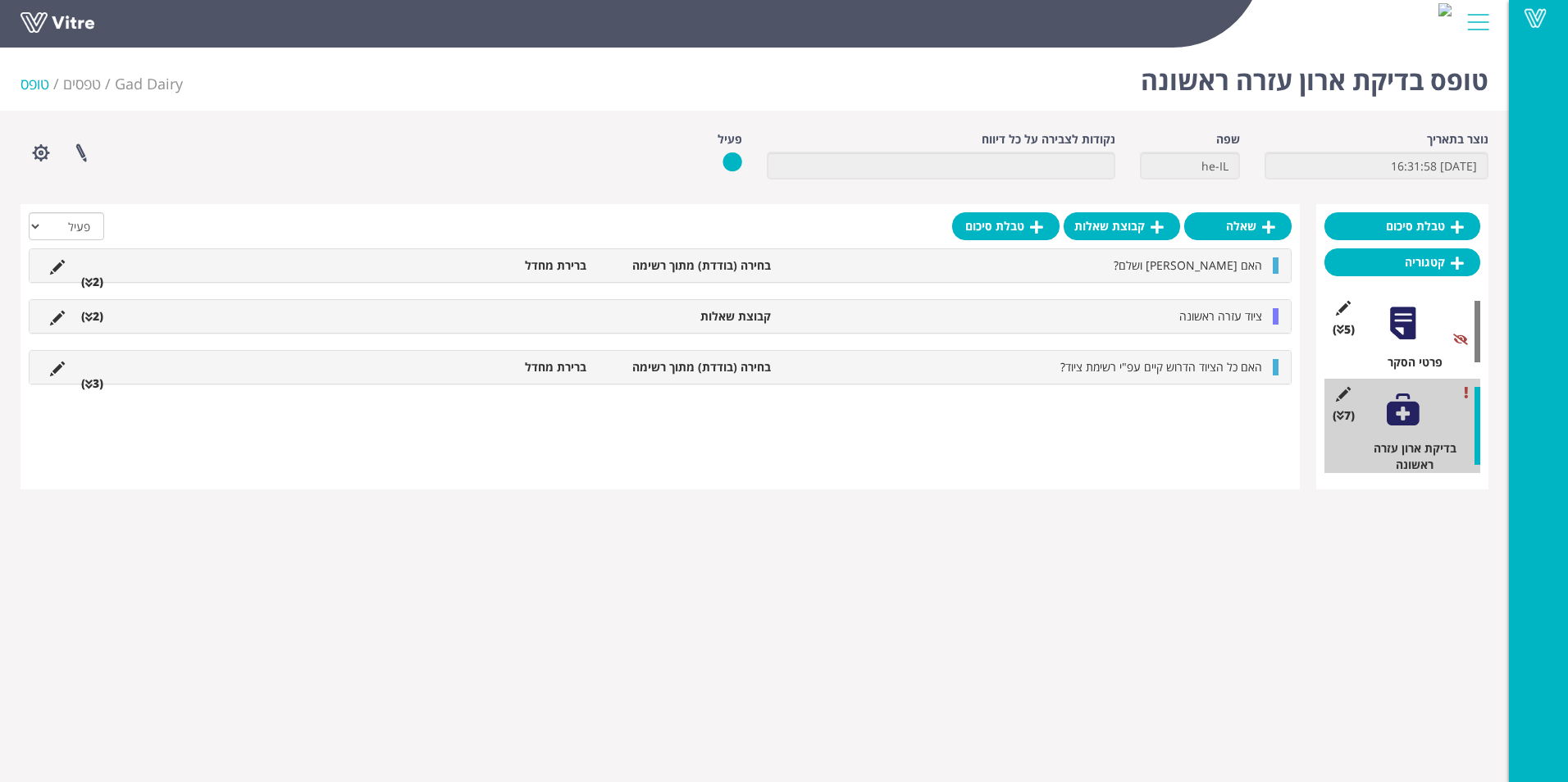
click at [983, 433] on div "שאלה קבוצת שאלות טבלת סיכום הכל פעיל לא פעיל האם [PERSON_NAME] תקין ושלם? בחירה…" at bounding box center [660, 347] width 1279 height 285
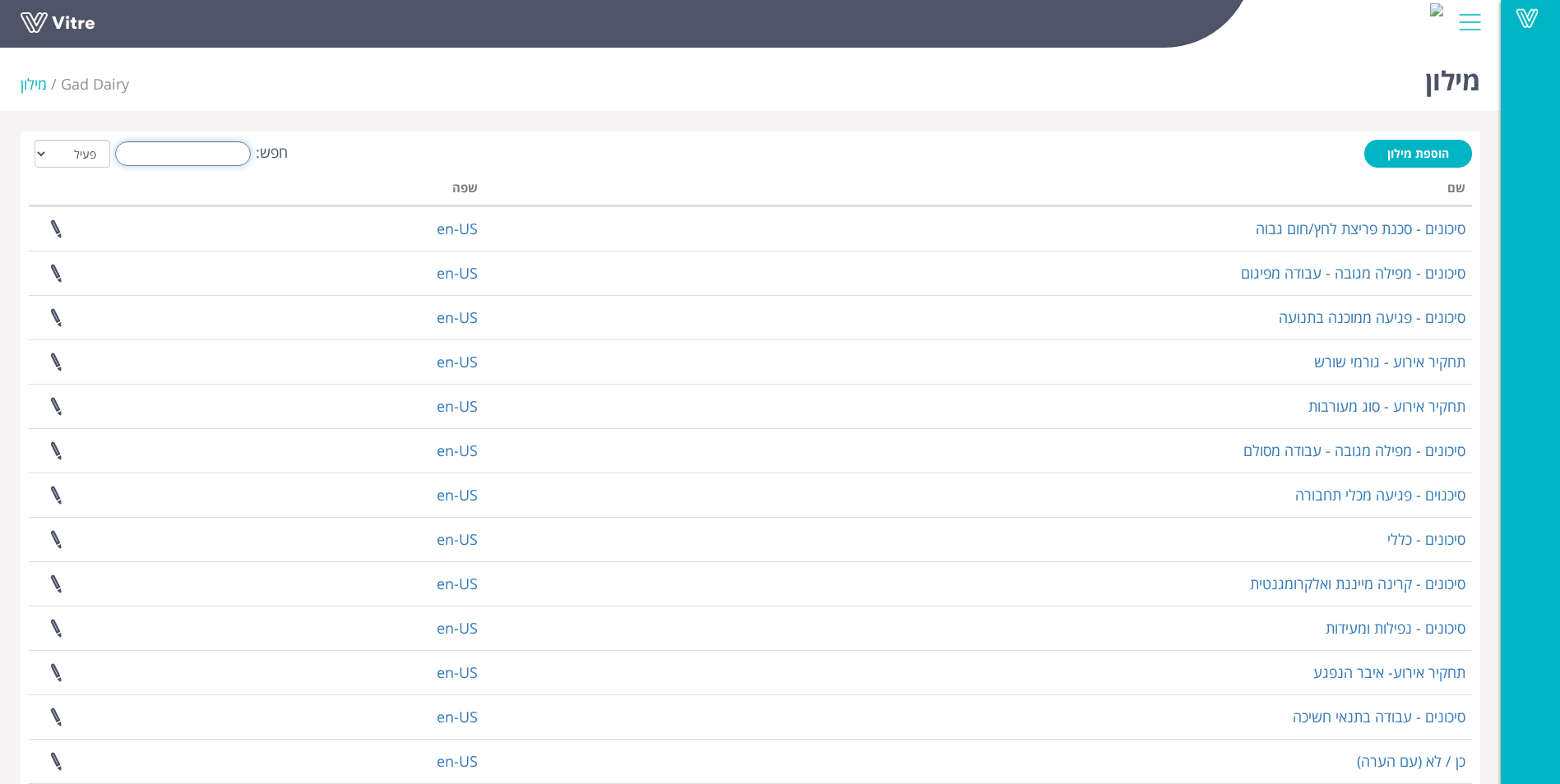
click at [187, 151] on input "חפש:" at bounding box center [183, 154] width 135 height 25
